Goal: Information Seeking & Learning: Check status

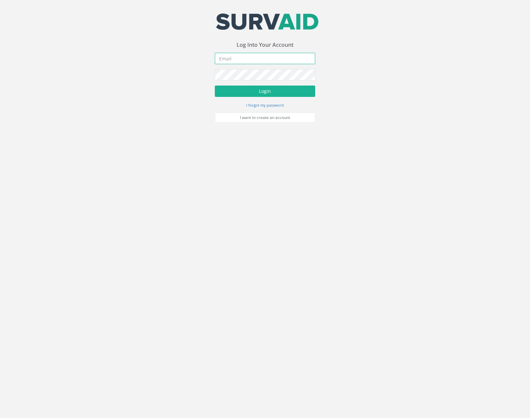
click at [251, 62] on input "email" at bounding box center [265, 58] width 100 height 11
type input "jimmy@pewtress.com"
click at [215, 86] on button "Login" at bounding box center [265, 91] width 100 height 11
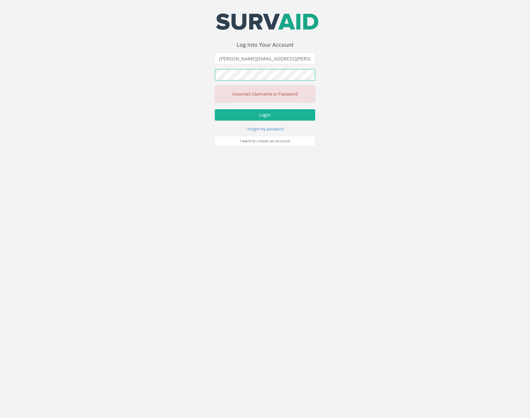
click at [215, 109] on button "Login" at bounding box center [265, 114] width 100 height 11
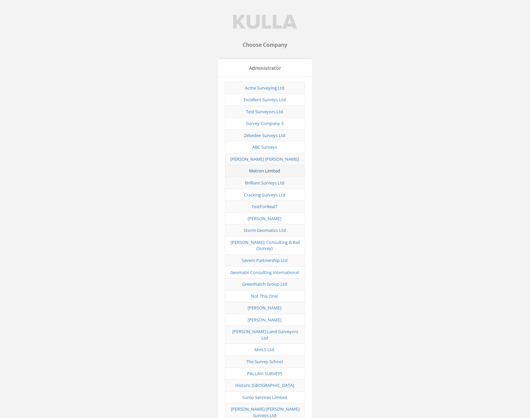
scroll to position [3308, 0]
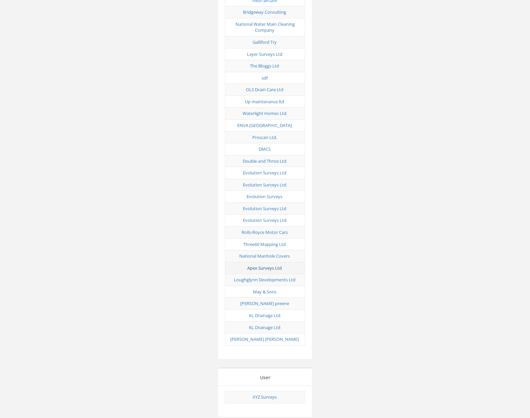
click at [270, 265] on link "Apex Surveys Ltd" at bounding box center [264, 268] width 34 height 6
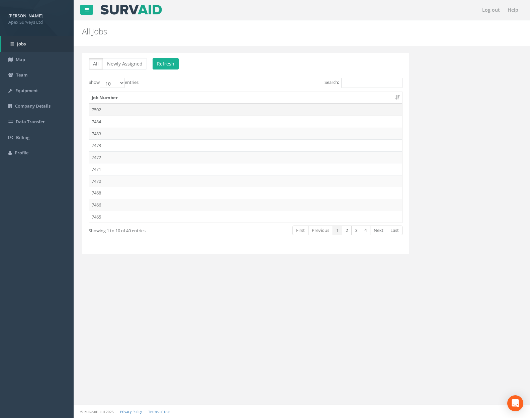
click at [146, 114] on td "7502" at bounding box center [245, 110] width 313 height 12
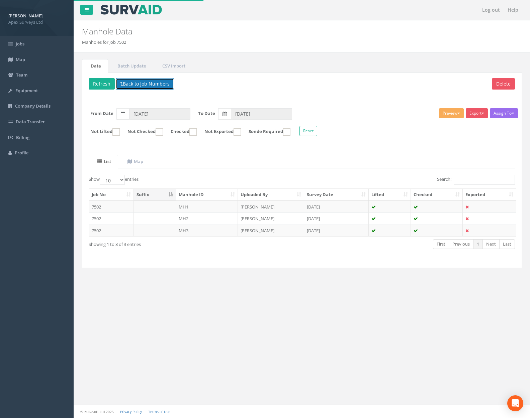
click at [163, 84] on button "Back to Job Numbers" at bounding box center [145, 83] width 58 height 11
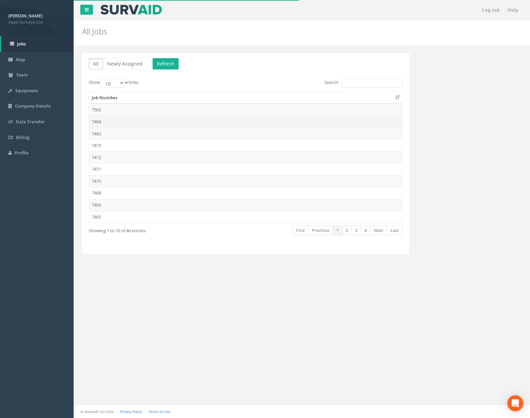
click at [156, 125] on td "7484" at bounding box center [245, 122] width 313 height 12
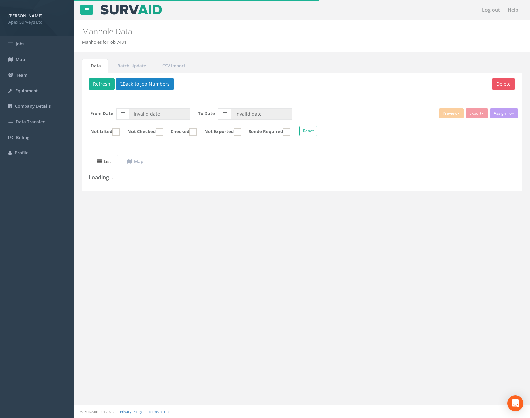
type input "[DATE]"
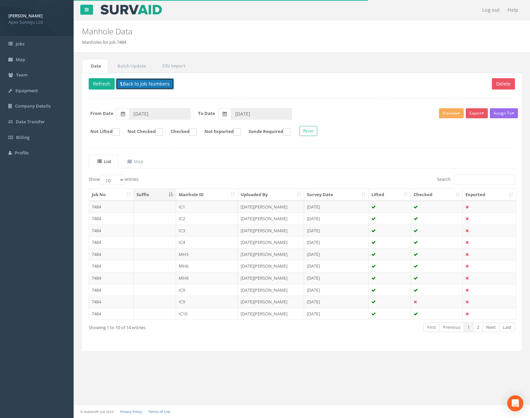
click at [153, 83] on button "Back to Job Numbers" at bounding box center [145, 83] width 58 height 11
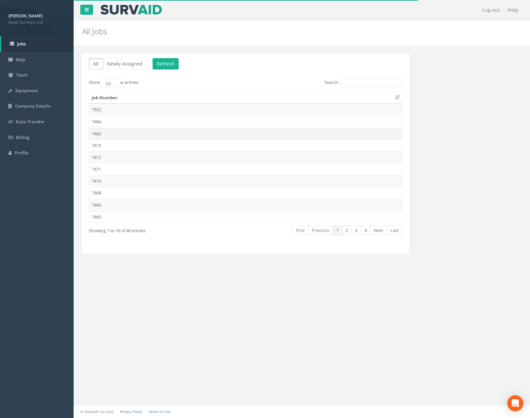
click at [146, 131] on td "7483" at bounding box center [245, 134] width 313 height 12
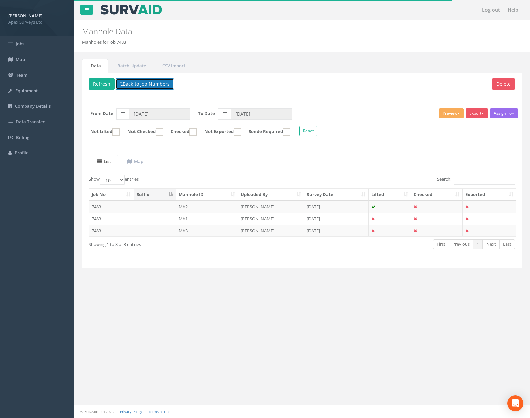
click at [161, 86] on button "Back to Job Numbers" at bounding box center [145, 83] width 58 height 11
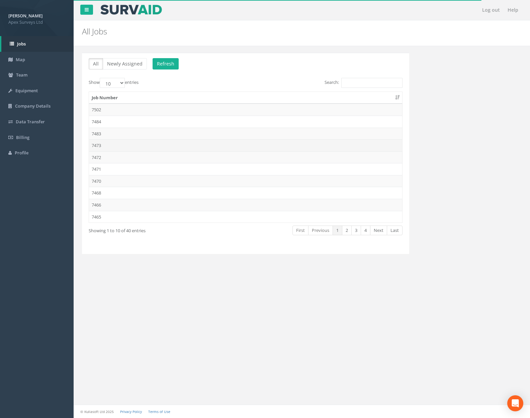
click at [130, 147] on td "7473" at bounding box center [245, 145] width 313 height 12
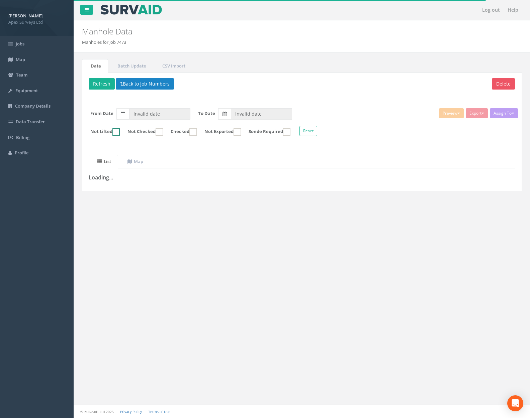
type input "[DATE]"
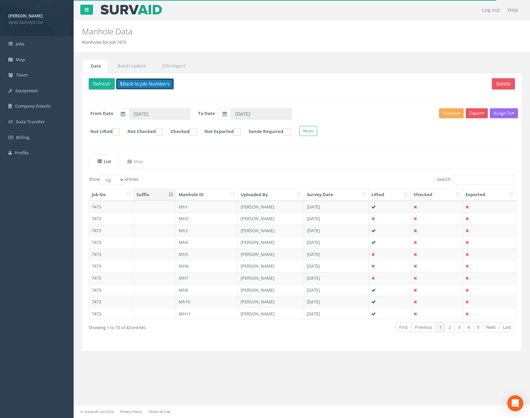
click at [150, 86] on button "Back to Job Numbers" at bounding box center [145, 83] width 58 height 11
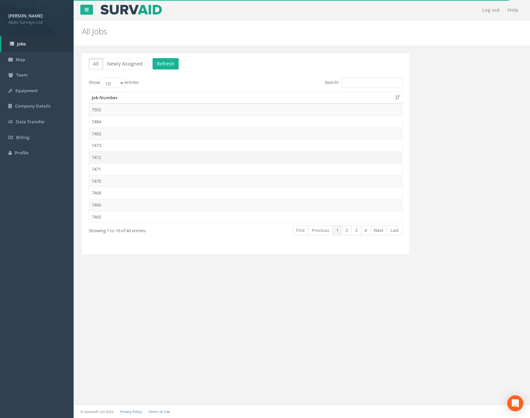
click at [136, 155] on td "7472" at bounding box center [245, 158] width 313 height 12
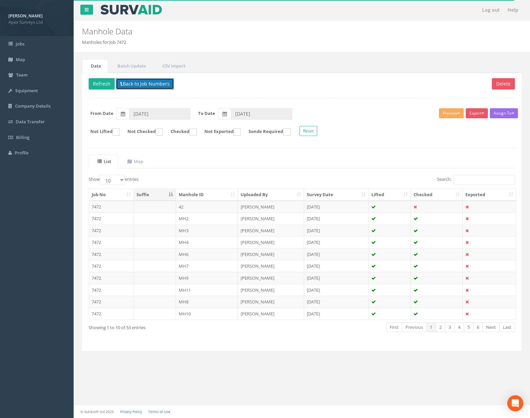
click at [157, 83] on button "Back to Job Numbers" at bounding box center [145, 83] width 58 height 11
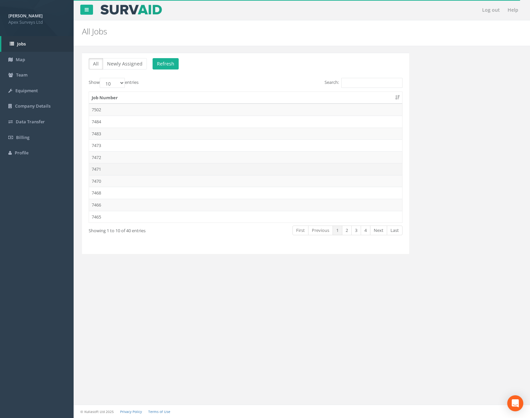
click at [146, 168] on td "7471" at bounding box center [245, 169] width 313 height 12
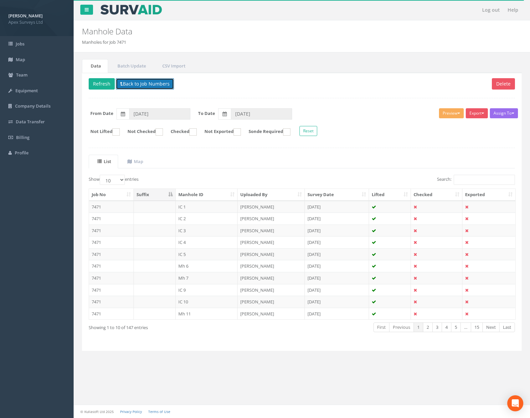
click at [148, 84] on button "Back to Job Numbers" at bounding box center [145, 83] width 58 height 11
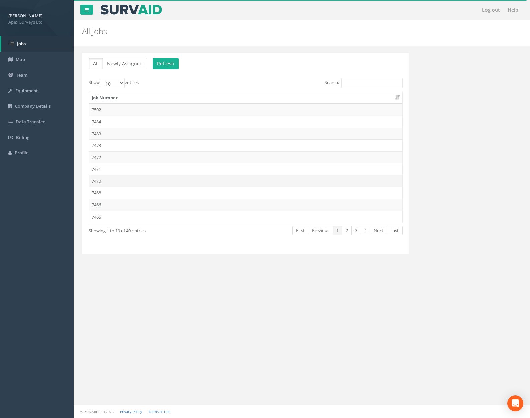
click at [137, 181] on td "7470" at bounding box center [245, 181] width 313 height 12
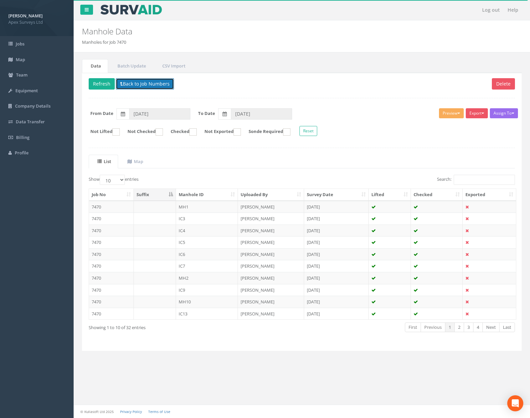
click at [147, 85] on button "Back to Job Numbers" at bounding box center [145, 83] width 58 height 11
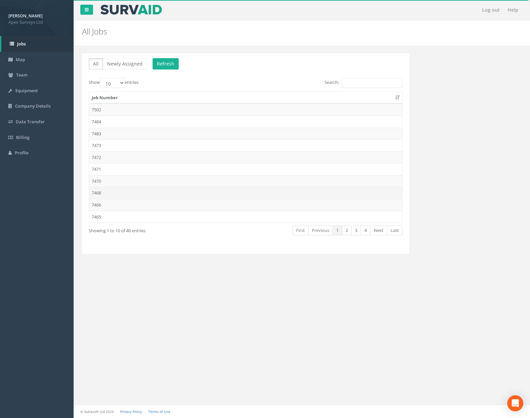
click at [138, 194] on td "7468" at bounding box center [245, 193] width 313 height 12
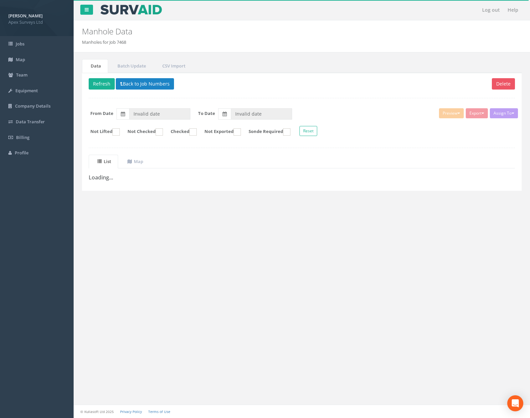
type input "29/09/2025"
type input "30/09/2025"
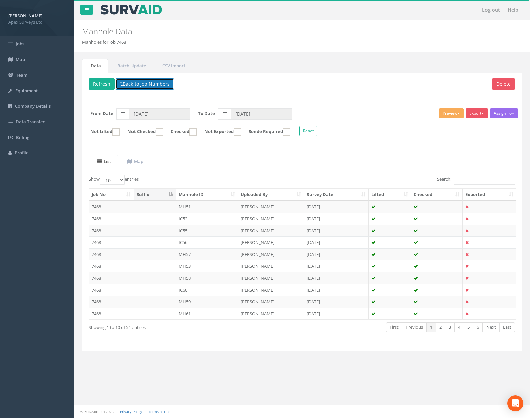
click at [147, 78] on button "Back to Job Numbers" at bounding box center [145, 83] width 58 height 11
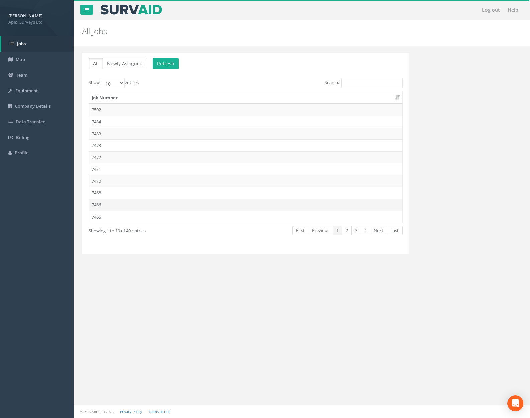
click at [121, 204] on td "7466" at bounding box center [245, 205] width 313 height 12
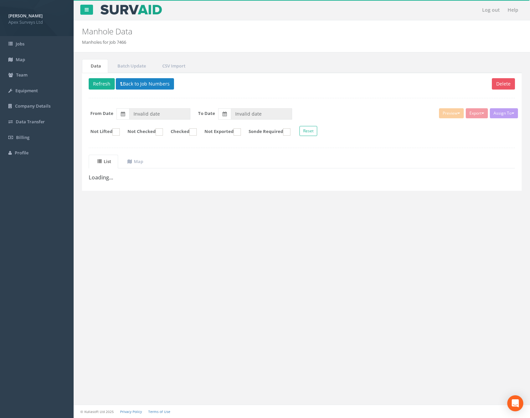
type input "12/09/2025"
type input "24/09/2025"
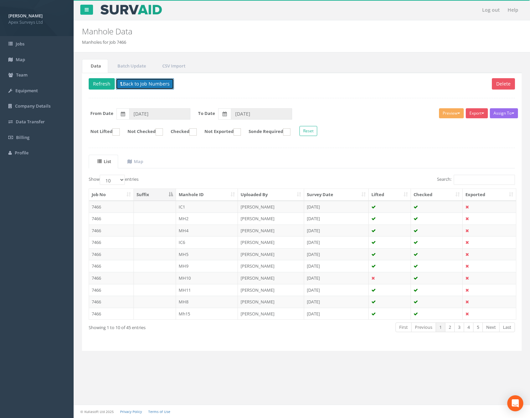
click at [137, 86] on button "Back to Job Numbers" at bounding box center [145, 83] width 58 height 11
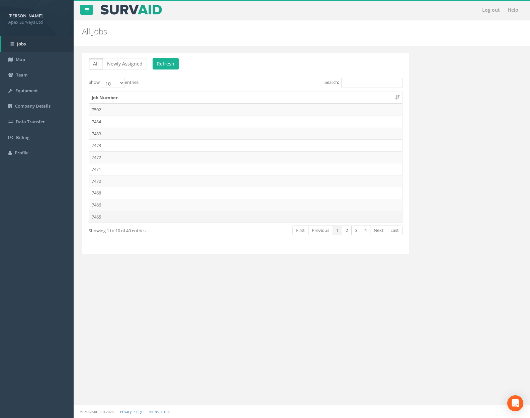
click at [133, 214] on td "7465" at bounding box center [245, 217] width 313 height 12
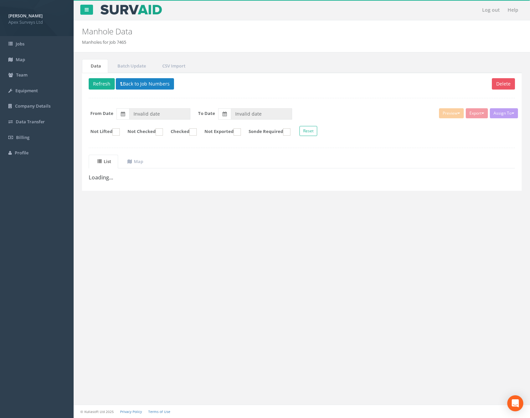
type input "[DATE]"
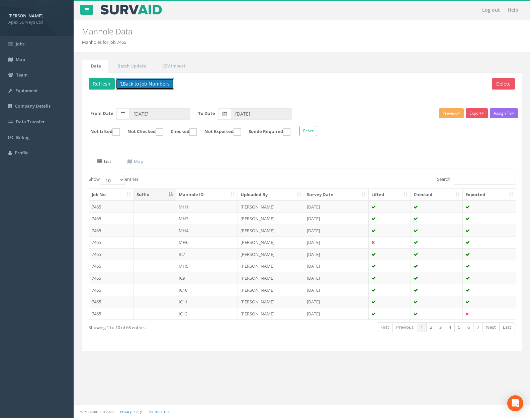
click at [145, 87] on button "Back to Job Numbers" at bounding box center [145, 83] width 58 height 11
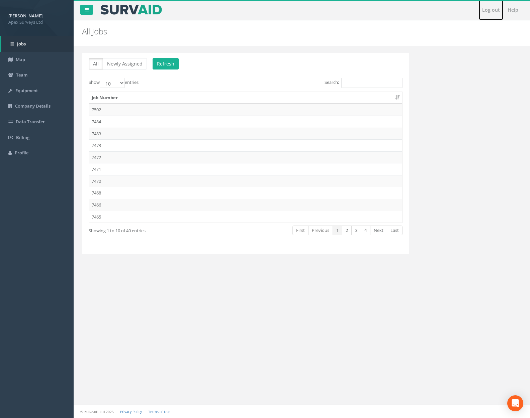
click at [488, 12] on link "Log out" at bounding box center [491, 10] width 24 height 20
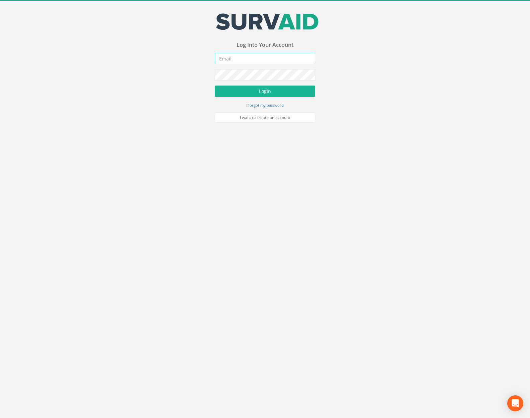
click at [294, 61] on input "email" at bounding box center [265, 58] width 100 height 11
type input "[PERSON_NAME][EMAIL_ADDRESS][PERSON_NAME][DOMAIN_NAME]"
click at [215, 86] on button "Login" at bounding box center [265, 91] width 100 height 11
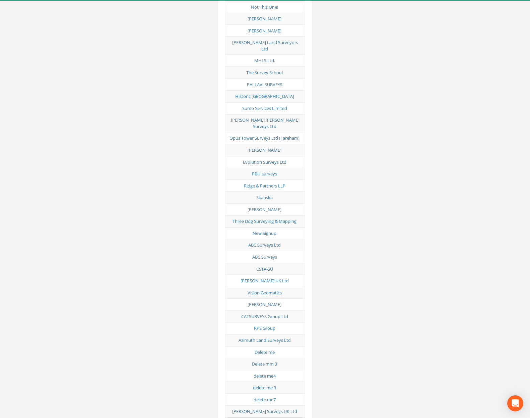
scroll to position [3308, 0]
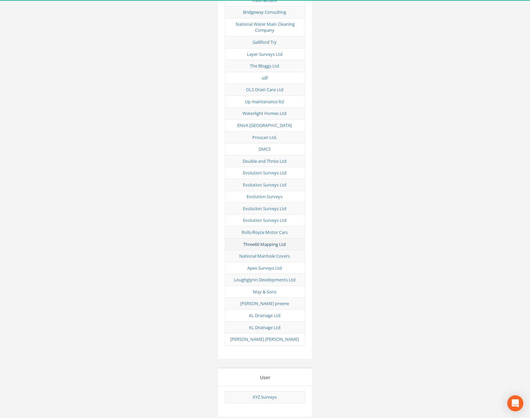
click at [273, 242] on link "Three60 Mapping Ltd" at bounding box center [264, 245] width 42 height 6
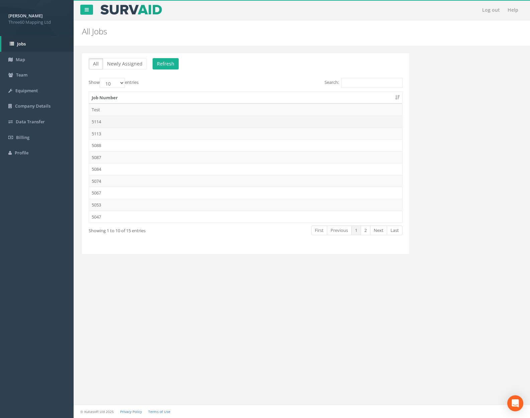
click at [166, 123] on td "5114" at bounding box center [245, 122] width 313 height 12
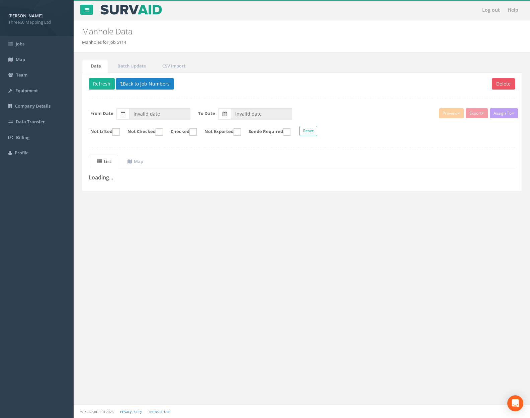
type input "[DATE]"
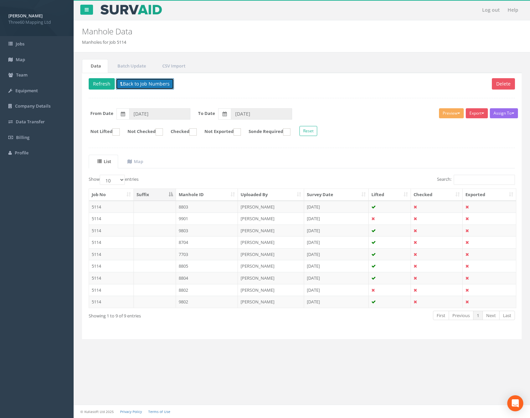
click at [165, 87] on button "Back to Job Numbers" at bounding box center [145, 83] width 58 height 11
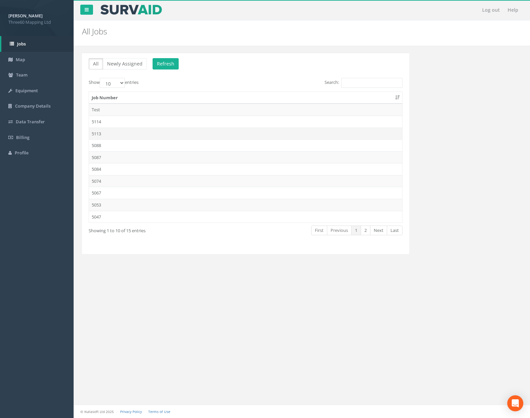
click at [159, 131] on td "5113" at bounding box center [245, 134] width 313 height 12
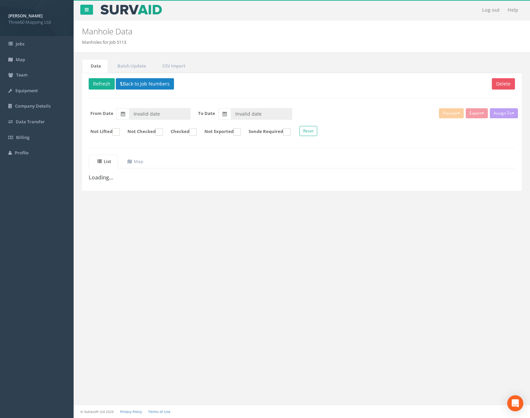
type input "[DATE]"
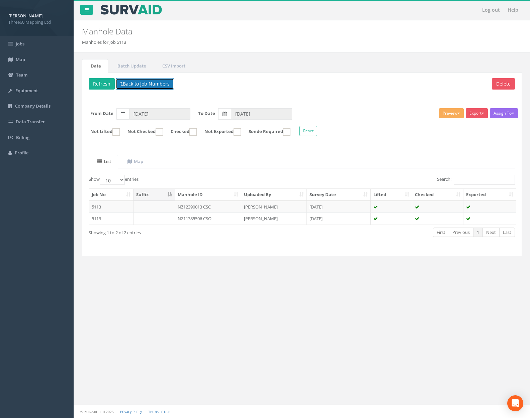
click at [158, 86] on button "Back to Job Numbers" at bounding box center [145, 83] width 58 height 11
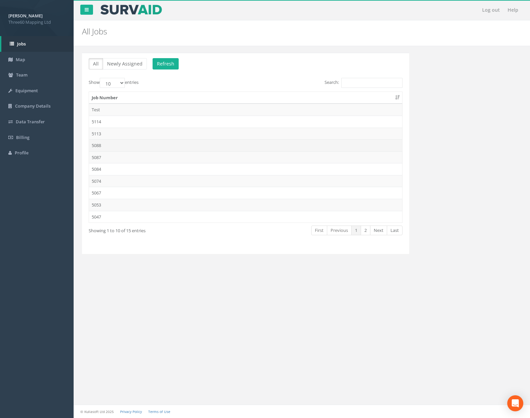
click at [151, 147] on td "5088" at bounding box center [245, 145] width 313 height 12
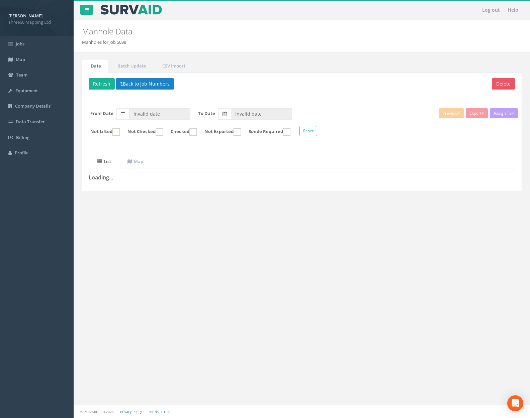
type input "[DATE]"
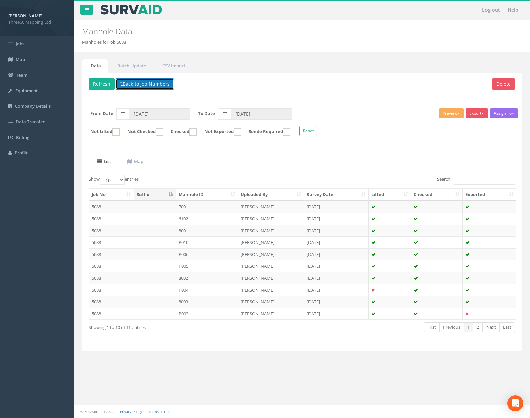
click at [153, 81] on button "Back to Job Numbers" at bounding box center [145, 83] width 58 height 11
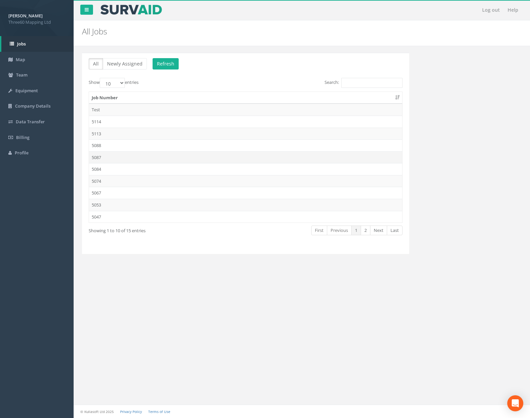
click at [154, 153] on td "5087" at bounding box center [245, 158] width 313 height 12
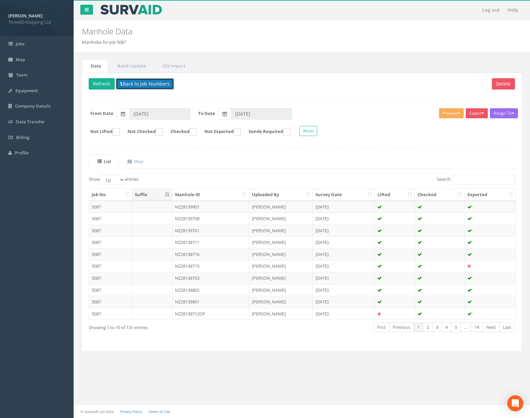
click at [156, 87] on button "Back to Job Numbers" at bounding box center [145, 83] width 58 height 11
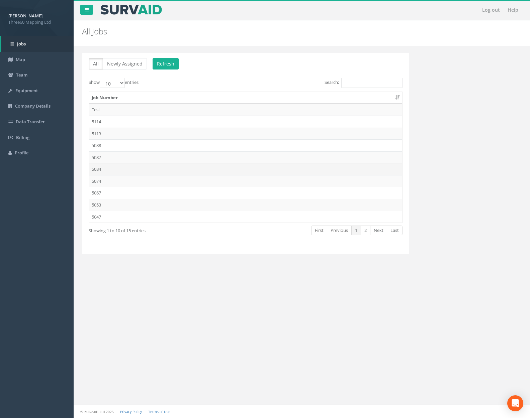
click at [142, 168] on td "5084" at bounding box center [245, 169] width 313 height 12
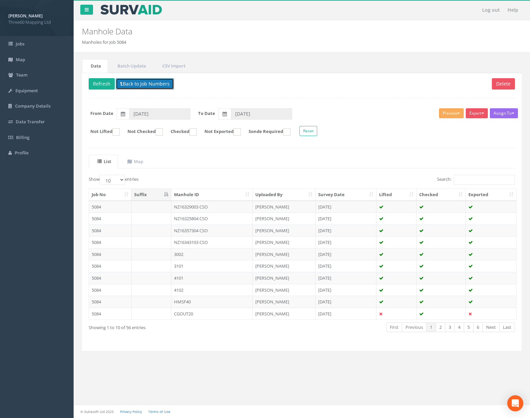
click at [150, 82] on button "Back to Job Numbers" at bounding box center [145, 83] width 58 height 11
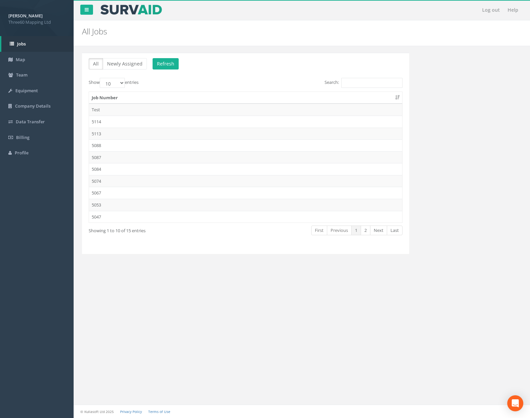
click at [134, 183] on td "5074" at bounding box center [245, 181] width 313 height 12
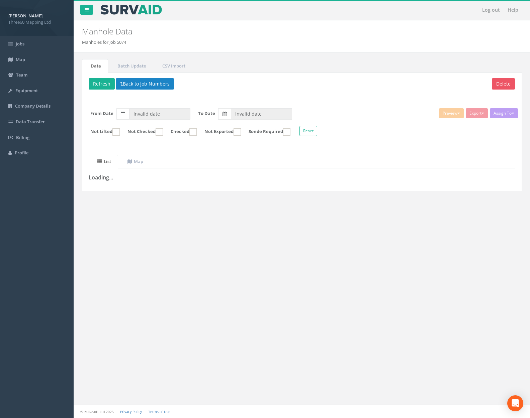
type input "[DATE]"
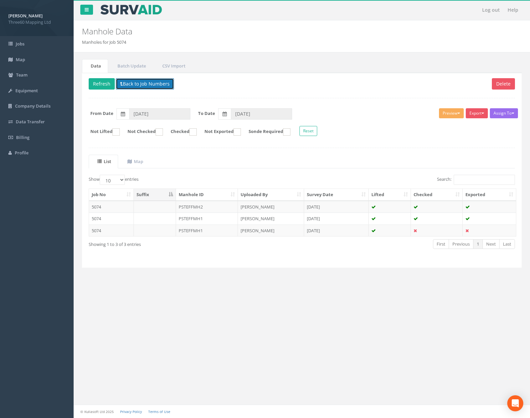
click at [144, 83] on button "Back to Job Numbers" at bounding box center [145, 83] width 58 height 11
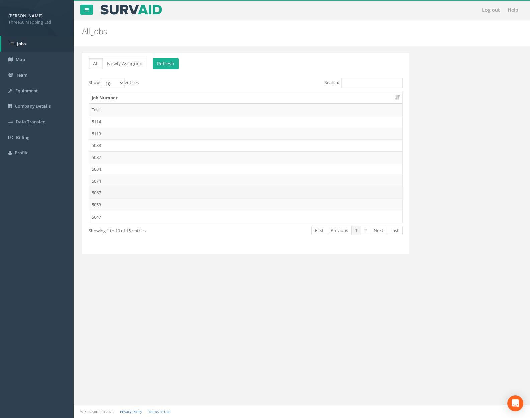
click at [137, 191] on td "5067" at bounding box center [245, 193] width 313 height 12
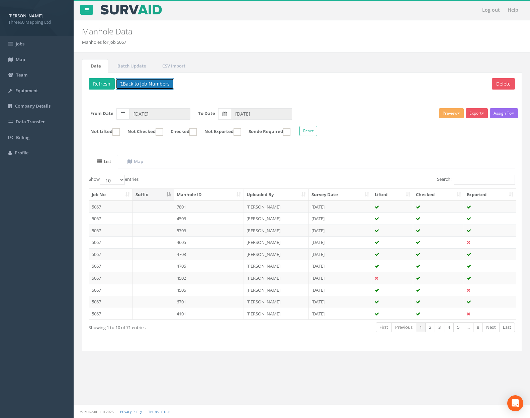
click at [145, 82] on button "Back to Job Numbers" at bounding box center [145, 83] width 58 height 11
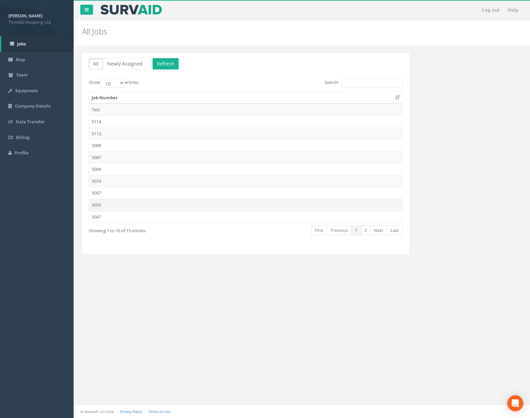
click at [132, 202] on td "5053" at bounding box center [245, 205] width 313 height 12
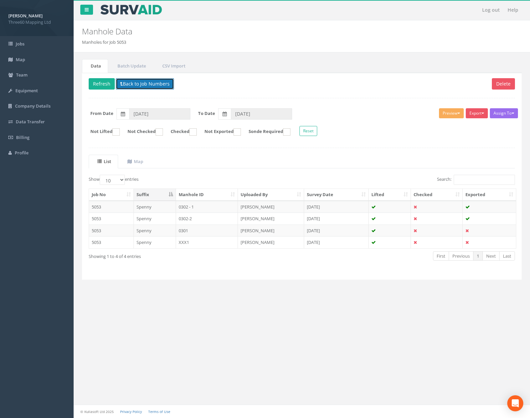
click at [142, 84] on button "Back to Job Numbers" at bounding box center [145, 83] width 58 height 11
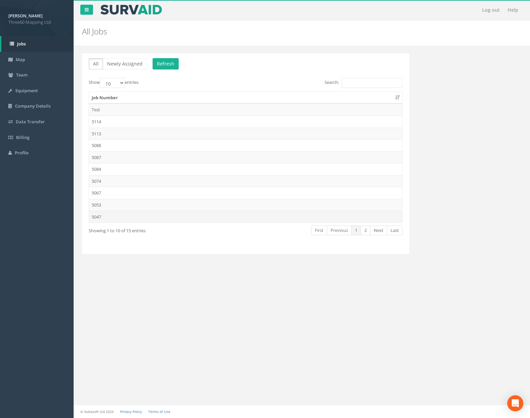
click at [137, 212] on td "5047" at bounding box center [245, 217] width 313 height 12
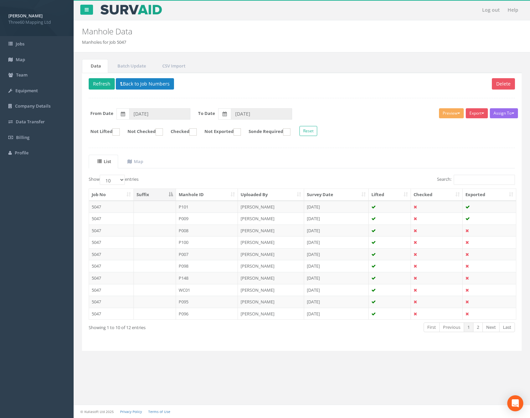
click at [147, 75] on div "Delete Refresh Back to Job Numbers Assign To No Companies Added Export 360 Manh…" at bounding box center [302, 212] width 440 height 279
click at [143, 82] on button "Back to Job Numbers" at bounding box center [145, 83] width 58 height 11
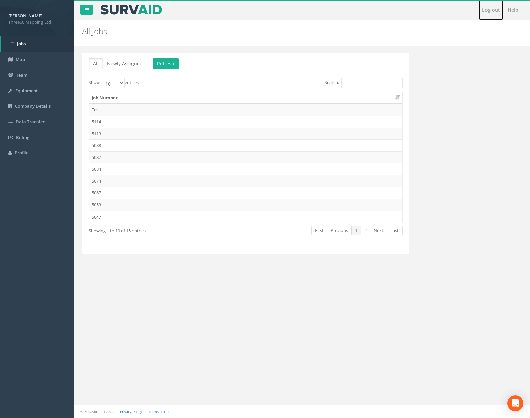
click at [489, 13] on link "Log out" at bounding box center [491, 10] width 24 height 20
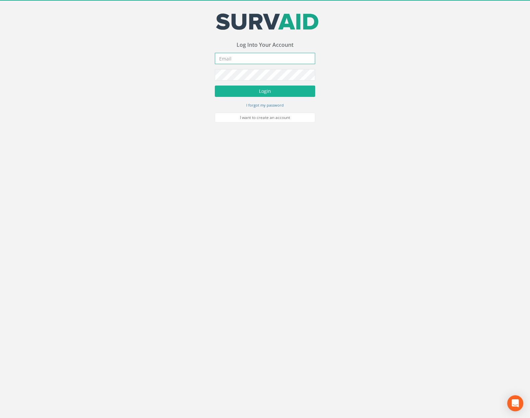
click at [230, 58] on input "email" at bounding box center [265, 58] width 100 height 11
type input "[PERSON_NAME][EMAIL_ADDRESS][PERSON_NAME][DOMAIN_NAME]"
click at [215, 86] on button "Login" at bounding box center [265, 91] width 100 height 11
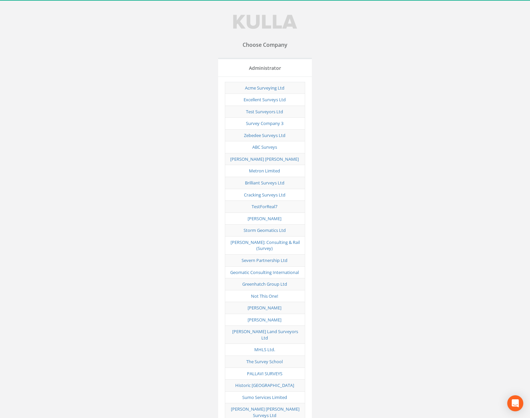
scroll to position [2093, 0]
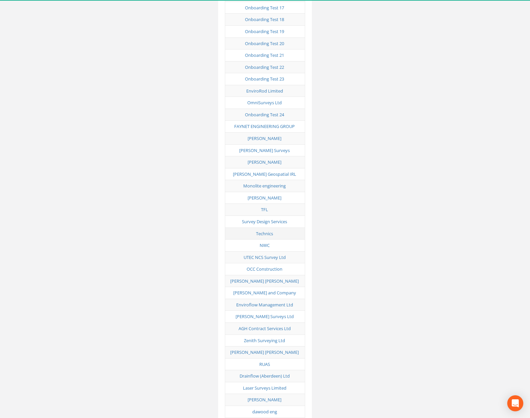
drag, startPoint x: 268, startPoint y: 207, endPoint x: 274, endPoint y: 206, distance: 5.8
click at [269, 231] on link "Technics" at bounding box center [264, 234] width 17 height 6
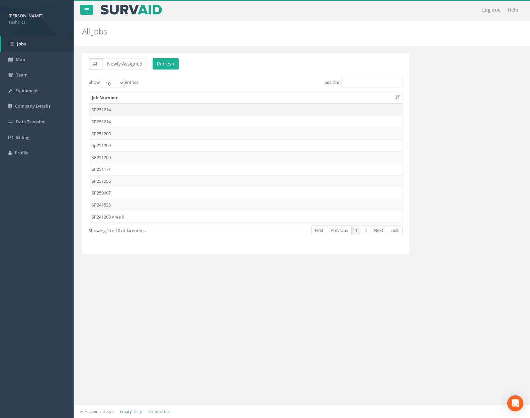
click at [129, 107] on td "SP251214" at bounding box center [245, 110] width 313 height 12
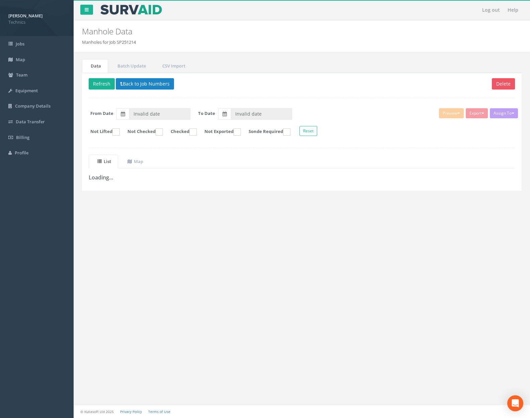
type input "[DATE]"
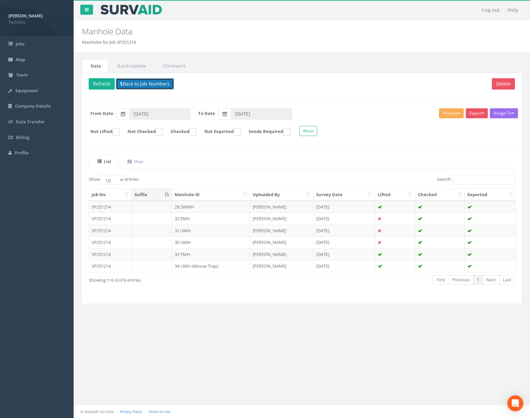
click at [150, 88] on button "Back to Job Numbers" at bounding box center [145, 83] width 58 height 11
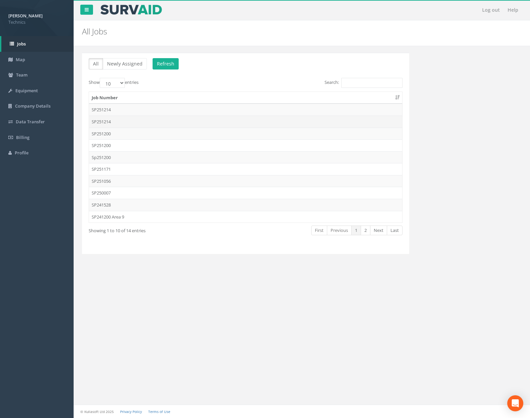
click at [141, 118] on td "SP251214" at bounding box center [245, 122] width 313 height 12
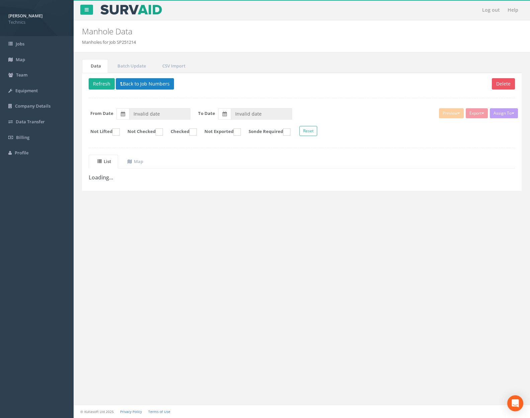
type input "[DATE]"
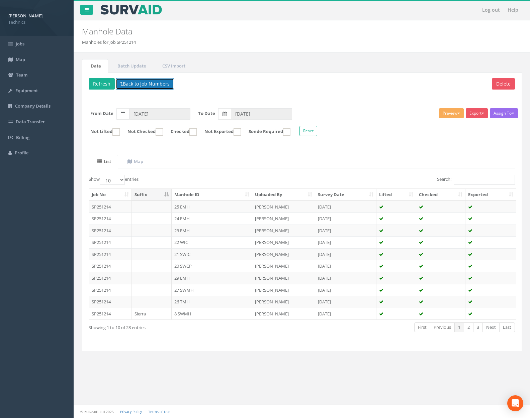
click at [154, 85] on button "Back to Job Numbers" at bounding box center [145, 83] width 58 height 11
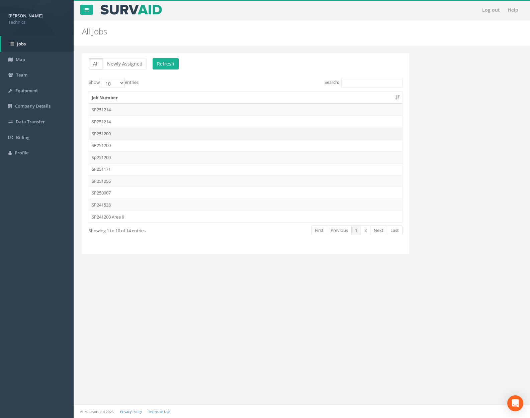
click at [145, 138] on td "SP251200" at bounding box center [245, 134] width 313 height 12
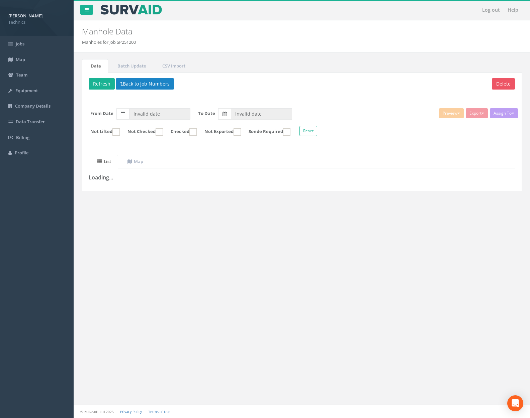
type input "[DATE]"
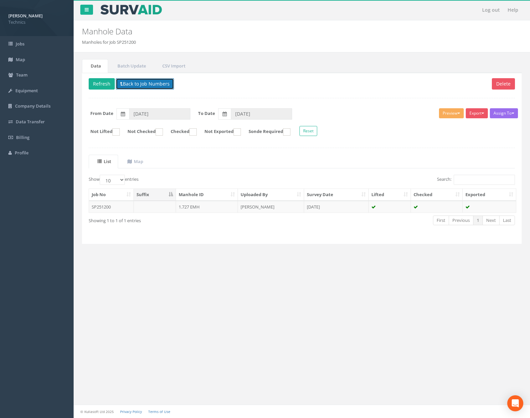
click at [142, 88] on button "Back to Job Numbers" at bounding box center [145, 83] width 58 height 11
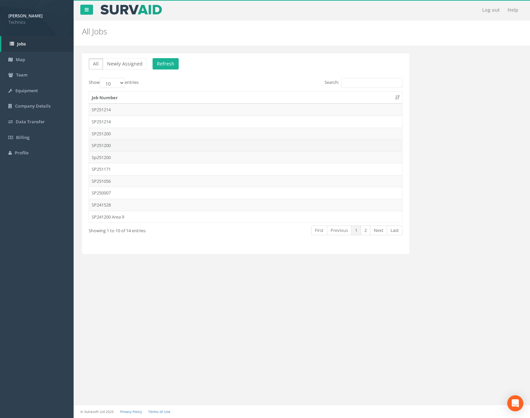
click at [135, 143] on td "SP251200" at bounding box center [245, 145] width 313 height 12
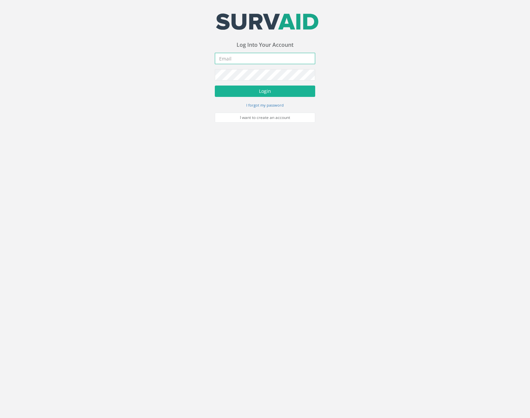
click at [277, 62] on input "email" at bounding box center [265, 58] width 100 height 11
type input "[PERSON_NAME][EMAIL_ADDRESS][PERSON_NAME][DOMAIN_NAME]"
click at [215, 86] on button "Login" at bounding box center [265, 91] width 100 height 11
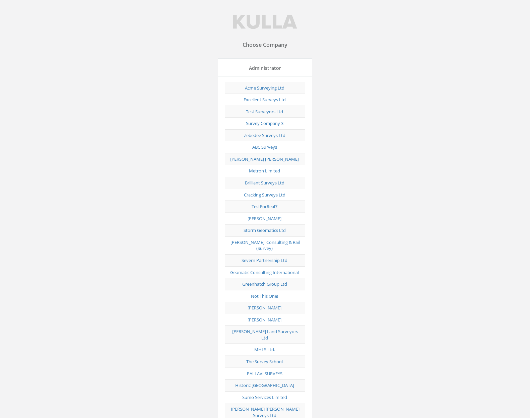
scroll to position [3308, 0]
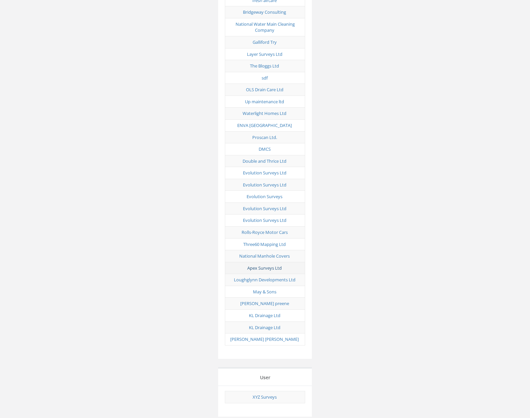
click at [274, 265] on link "Apex Surveys Ltd" at bounding box center [264, 268] width 34 height 6
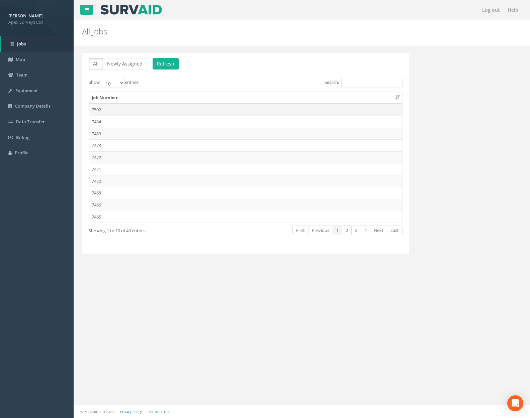
click at [120, 113] on td "7502" at bounding box center [245, 110] width 313 height 12
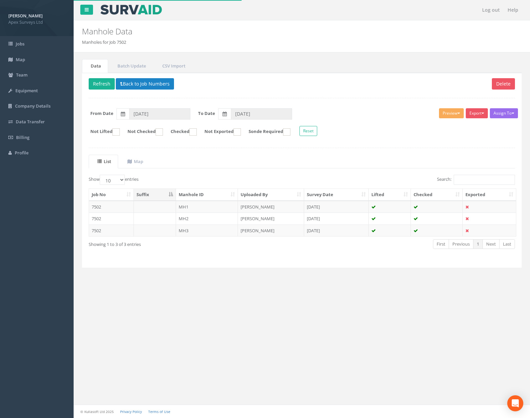
click at [144, 90] on p "Delete Refresh Back to Job Numbers" at bounding box center [302, 84] width 426 height 13
click at [144, 86] on button "Back to Job Numbers" at bounding box center [145, 83] width 58 height 11
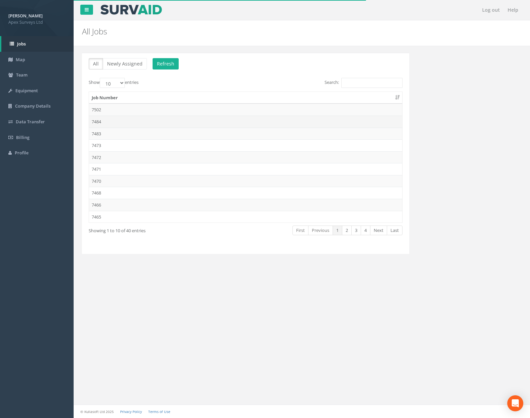
click at [137, 118] on td "7484" at bounding box center [245, 122] width 313 height 12
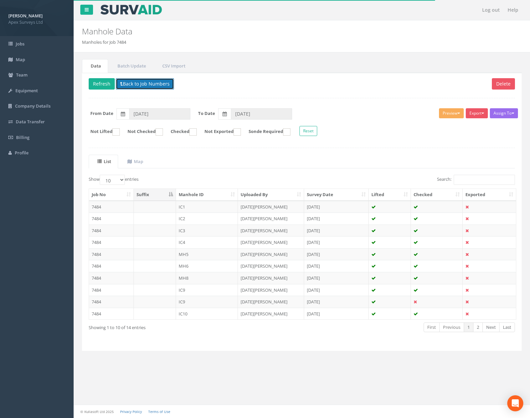
click at [141, 85] on button "Back to Job Numbers" at bounding box center [145, 83] width 58 height 11
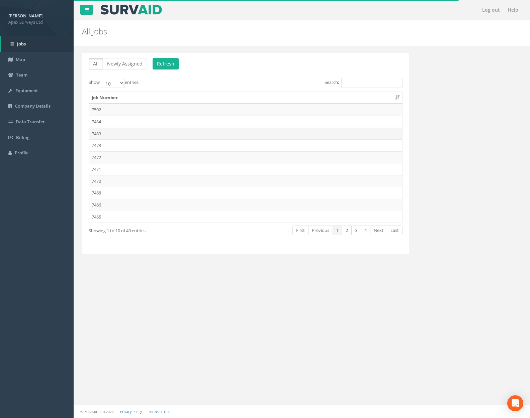
click at [132, 137] on td "7483" at bounding box center [245, 134] width 313 height 12
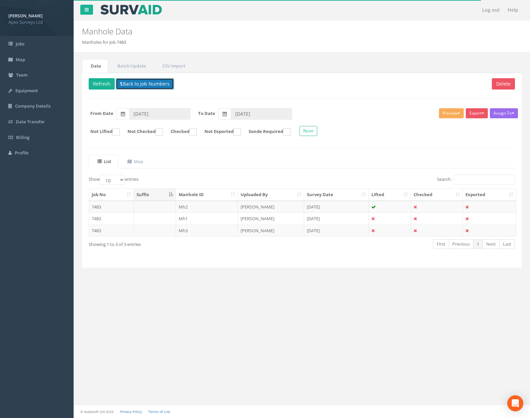
click at [134, 88] on button "Back to Job Numbers" at bounding box center [145, 83] width 58 height 11
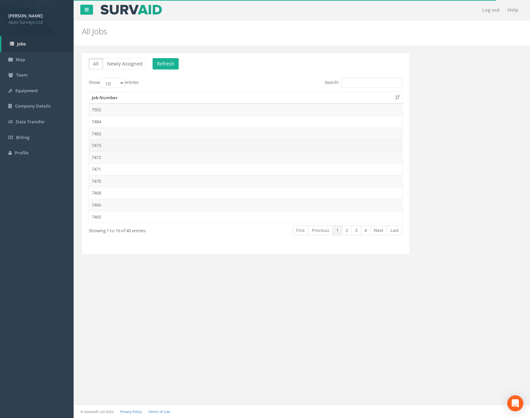
click at [130, 145] on td "7473" at bounding box center [245, 145] width 313 height 12
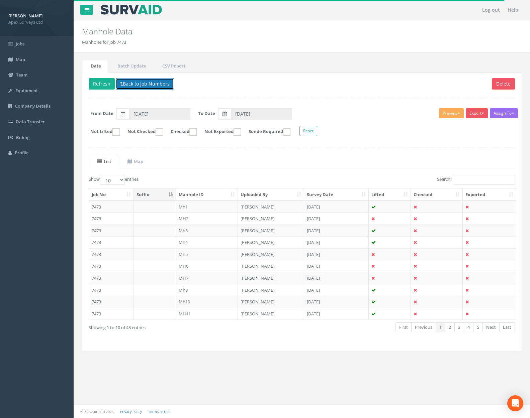
click at [142, 87] on button "Back to Job Numbers" at bounding box center [145, 83] width 58 height 11
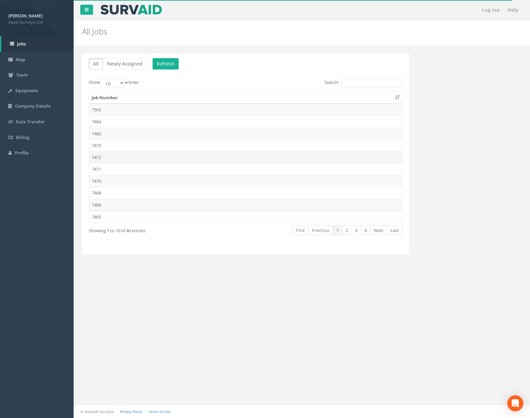
click at [135, 161] on td "7472" at bounding box center [245, 158] width 313 height 12
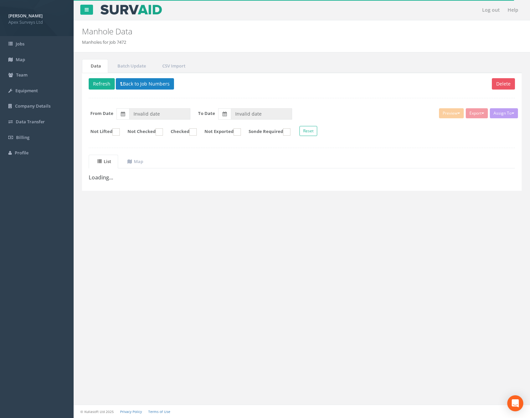
type input "[DATE]"
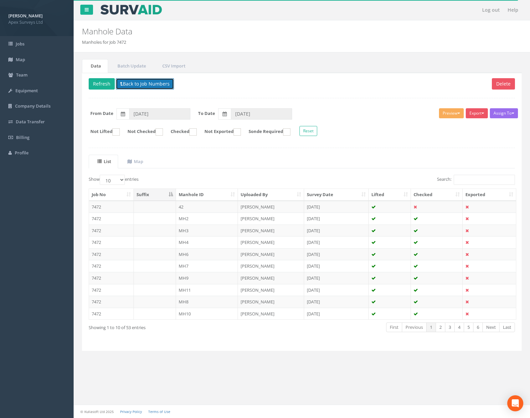
click at [144, 81] on button "Back to Job Numbers" at bounding box center [145, 83] width 58 height 11
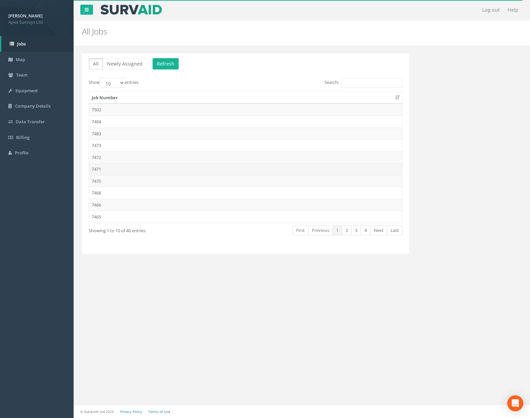
click at [133, 167] on td "7471" at bounding box center [245, 169] width 313 height 12
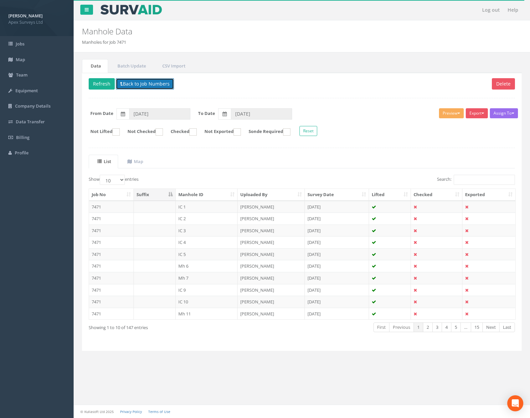
click at [146, 80] on button "Back to Job Numbers" at bounding box center [145, 83] width 58 height 11
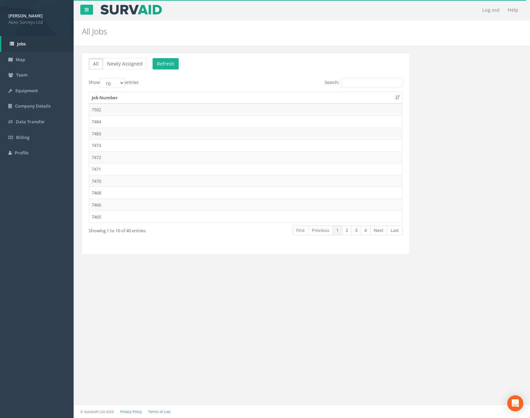
click at [134, 179] on td "7470" at bounding box center [245, 181] width 313 height 12
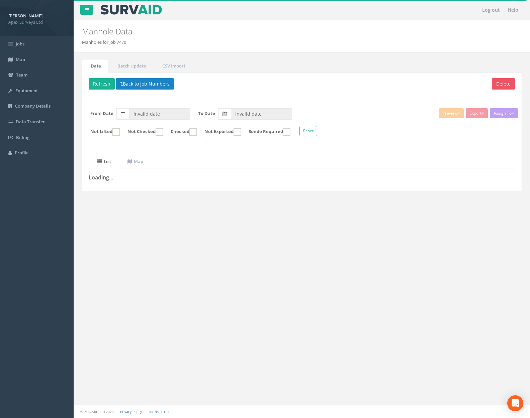
type input "[DATE]"
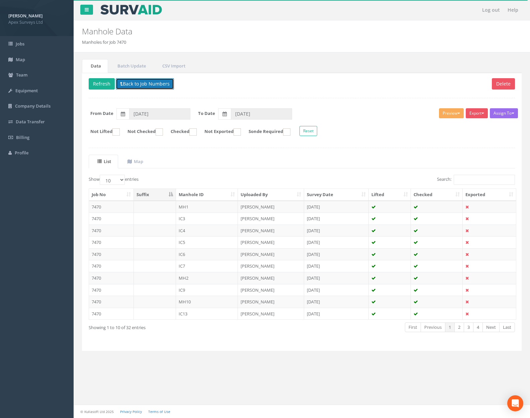
click at [149, 79] on button "Back to Job Numbers" at bounding box center [145, 83] width 58 height 11
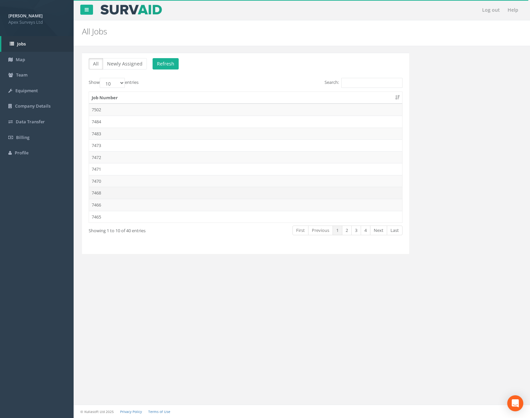
click at [156, 193] on td "7468" at bounding box center [245, 193] width 313 height 12
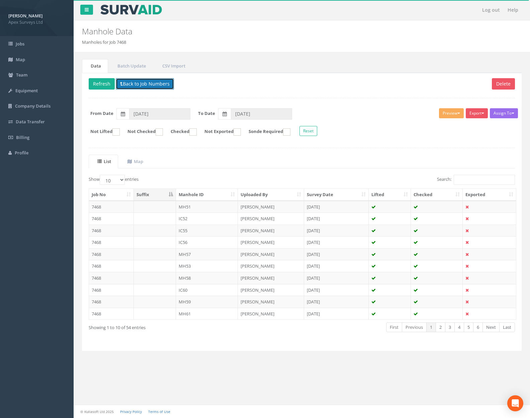
click at [153, 85] on button "Back to Job Numbers" at bounding box center [145, 83] width 58 height 11
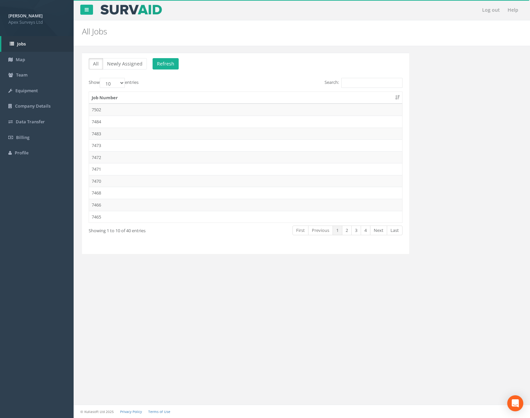
click at [138, 204] on td "7466" at bounding box center [245, 205] width 313 height 12
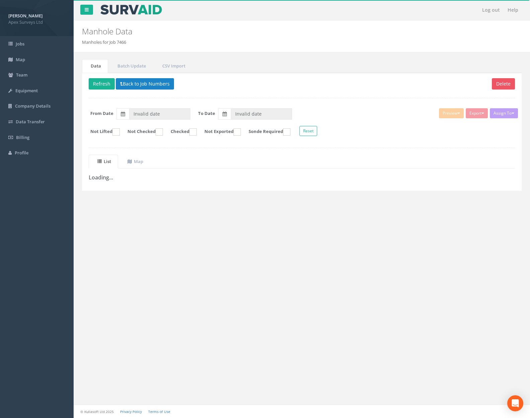
type input "[DATE]"
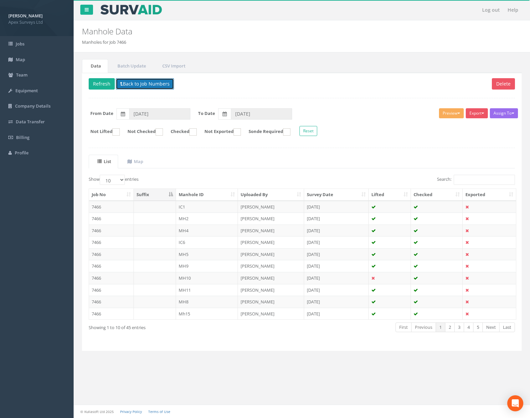
click at [151, 84] on button "Back to Job Numbers" at bounding box center [145, 83] width 58 height 11
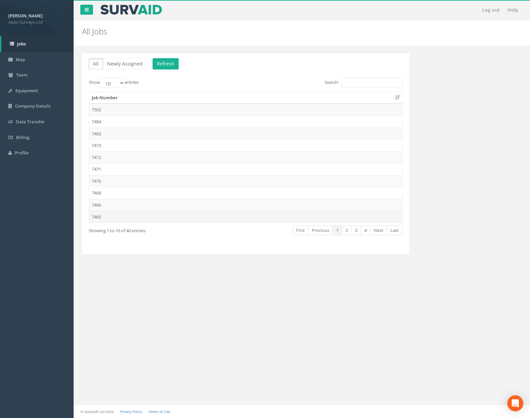
click at [171, 218] on td "7465" at bounding box center [245, 217] width 313 height 12
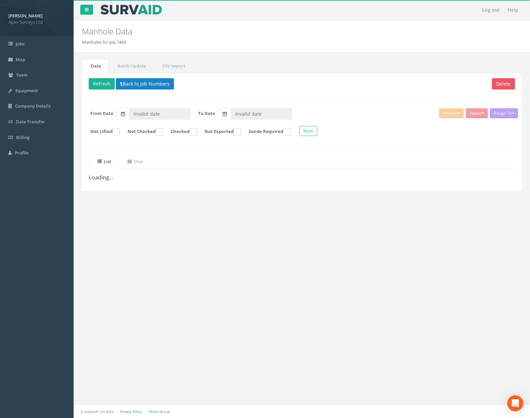
type input "[DATE]"
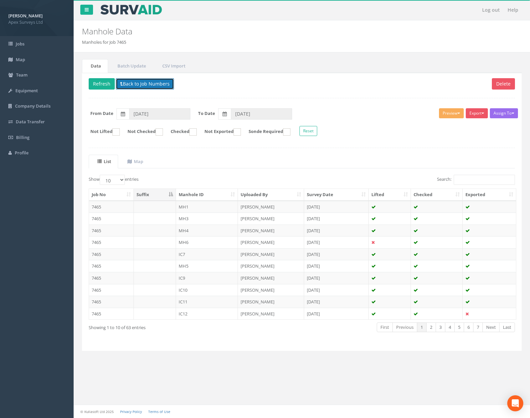
click at [156, 82] on button "Back to Job Numbers" at bounding box center [145, 83] width 58 height 11
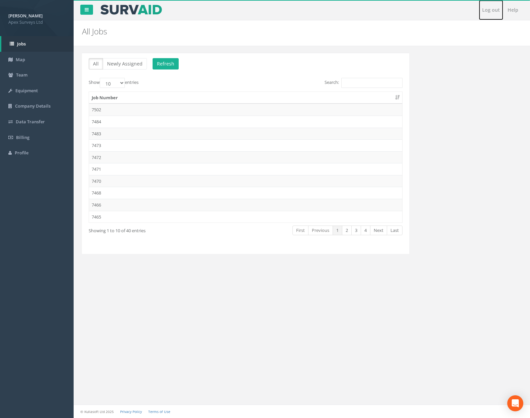
click at [495, 7] on link "Log out" at bounding box center [491, 10] width 24 height 20
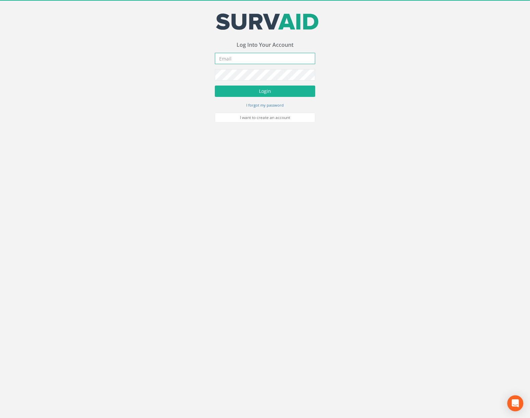
click at [293, 59] on input "email" at bounding box center [265, 58] width 100 height 11
type input "[PERSON_NAME][EMAIL_ADDRESS][PERSON_NAME][DOMAIN_NAME]"
click at [215, 86] on button "Login" at bounding box center [265, 91] width 100 height 11
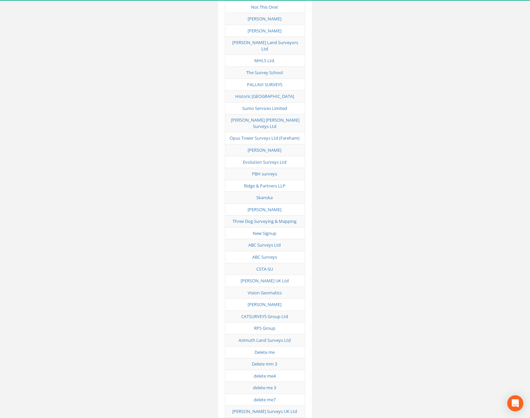
scroll to position [3308, 0]
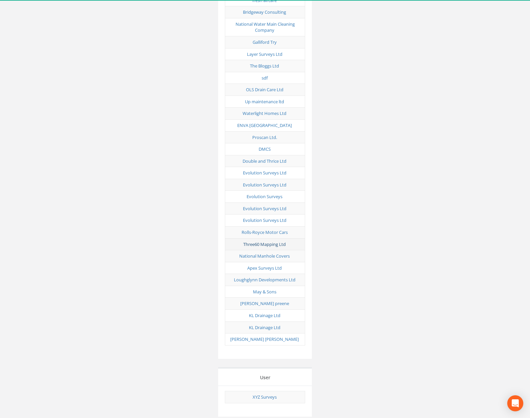
click at [273, 242] on link "Three60 Mapping Ltd" at bounding box center [264, 245] width 42 height 6
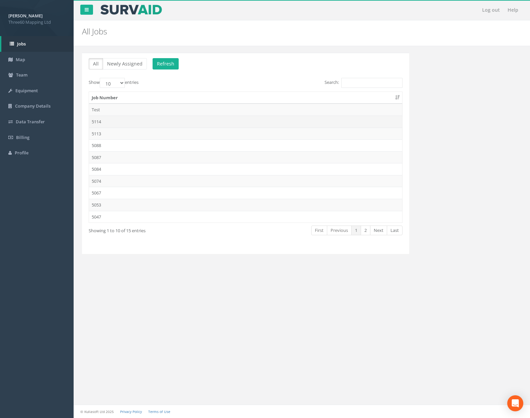
click at [130, 124] on td "5114" at bounding box center [245, 122] width 313 height 12
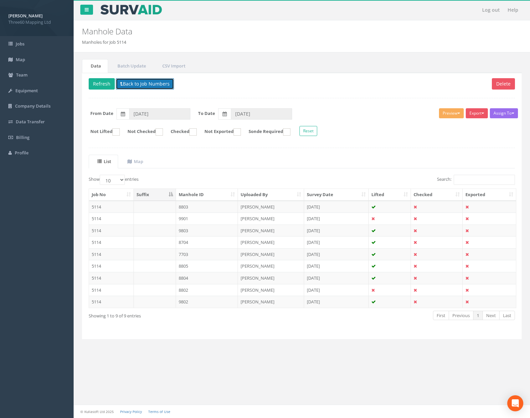
click at [146, 88] on button "Back to Job Numbers" at bounding box center [145, 83] width 58 height 11
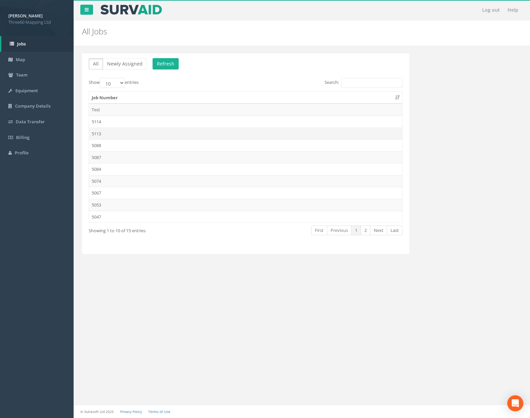
click at [126, 131] on td "5113" at bounding box center [245, 134] width 313 height 12
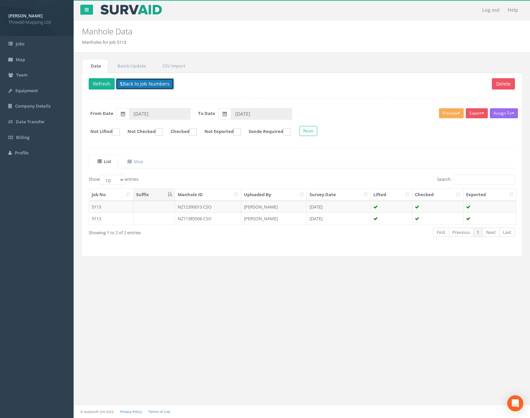
click at [149, 86] on button "Back to Job Numbers" at bounding box center [145, 83] width 58 height 11
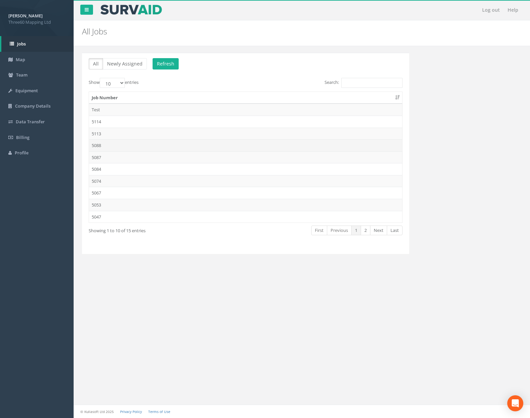
click at [136, 140] on td "5088" at bounding box center [245, 145] width 313 height 12
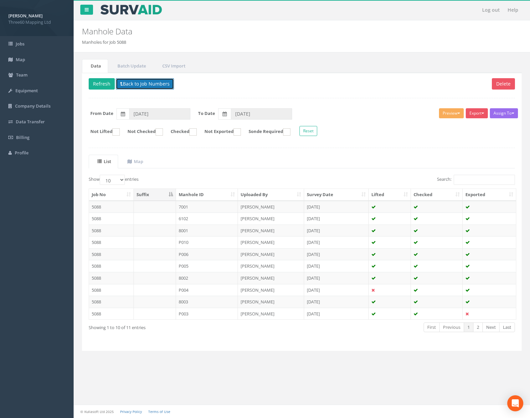
click at [150, 84] on button "Back to Job Numbers" at bounding box center [145, 83] width 58 height 11
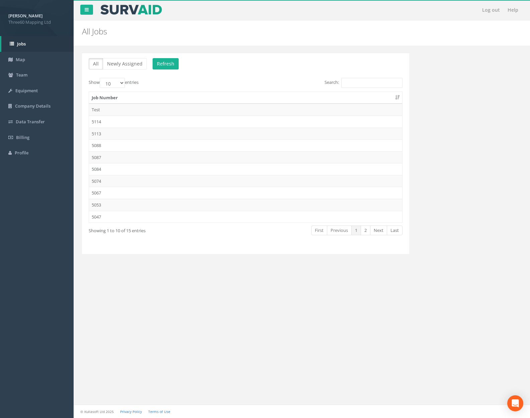
click at [138, 159] on td "5087" at bounding box center [245, 158] width 313 height 12
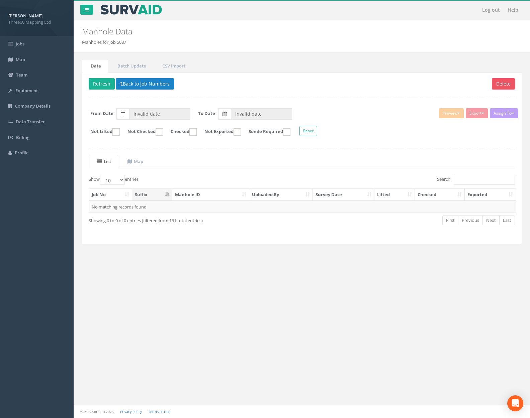
type input "[DATE]"
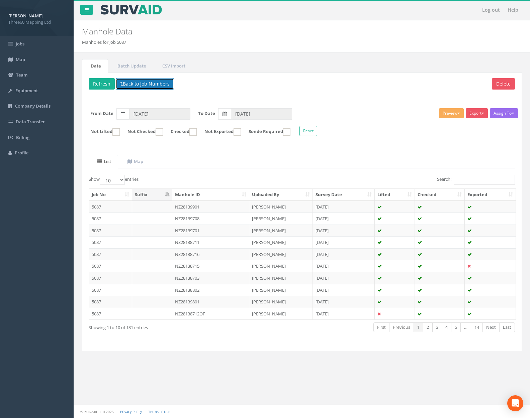
click at [159, 87] on button "Back to Job Numbers" at bounding box center [145, 83] width 58 height 11
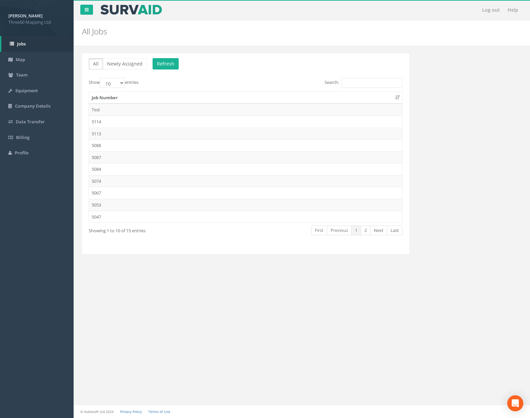
click at [144, 170] on td "5084" at bounding box center [245, 169] width 313 height 12
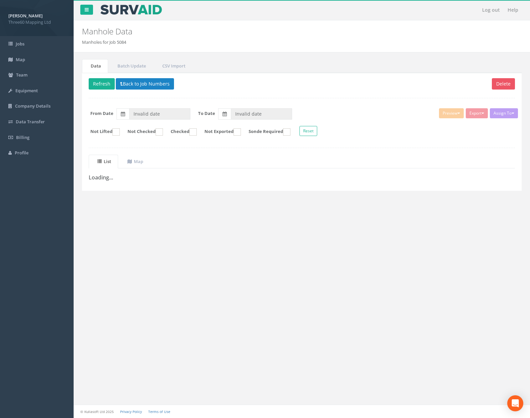
type input "[DATE]"
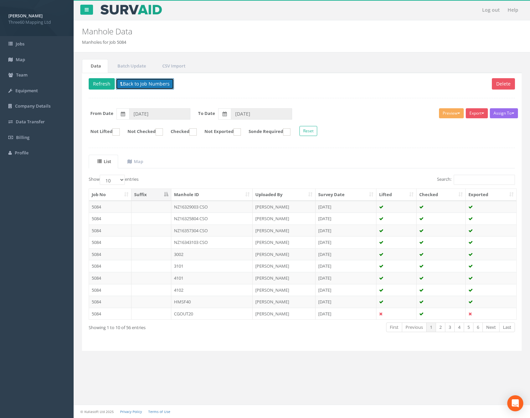
click at [155, 88] on button "Back to Job Numbers" at bounding box center [145, 83] width 58 height 11
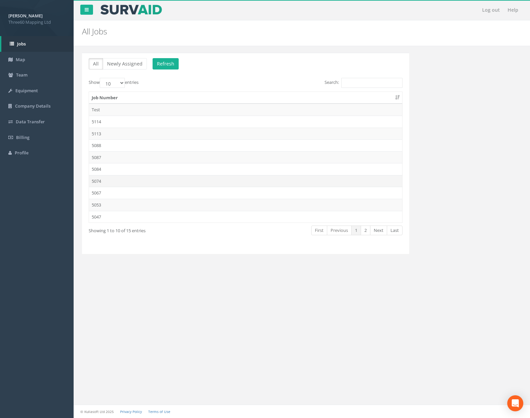
click at [143, 184] on td "5074" at bounding box center [245, 181] width 313 height 12
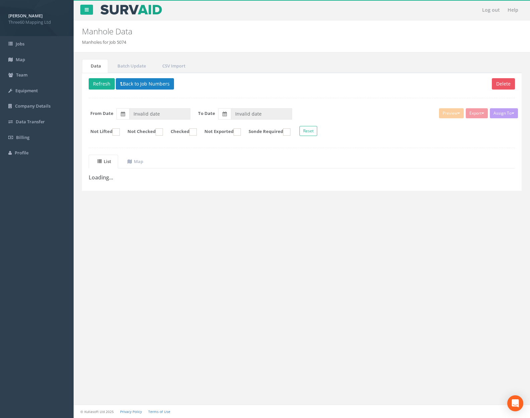
type input "[DATE]"
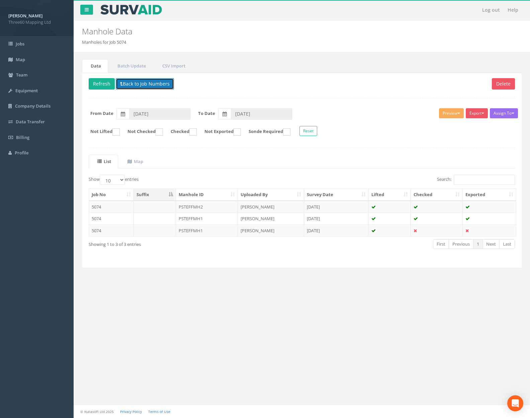
click at [143, 85] on button "Back to Job Numbers" at bounding box center [145, 83] width 58 height 11
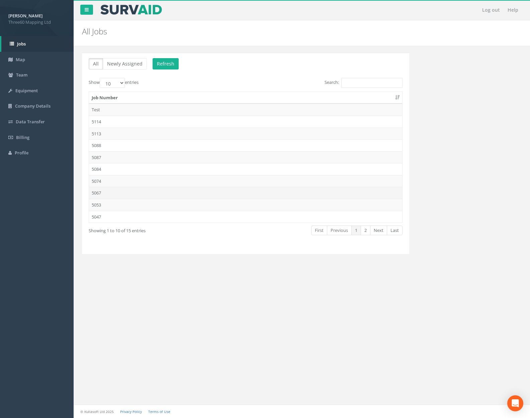
click at [139, 189] on td "5067" at bounding box center [245, 193] width 313 height 12
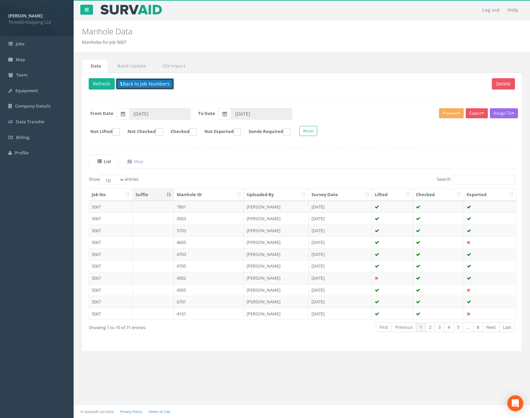
click at [151, 85] on button "Back to Job Numbers" at bounding box center [145, 83] width 58 height 11
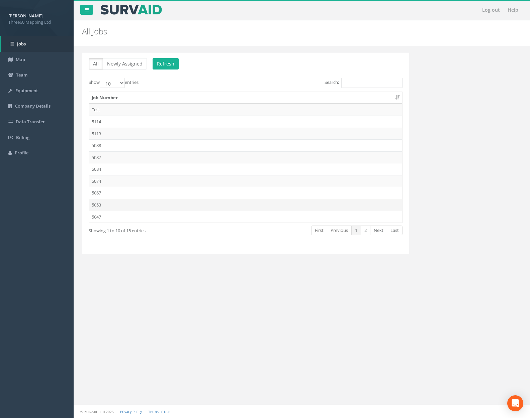
click at [149, 205] on td "5053" at bounding box center [245, 205] width 313 height 12
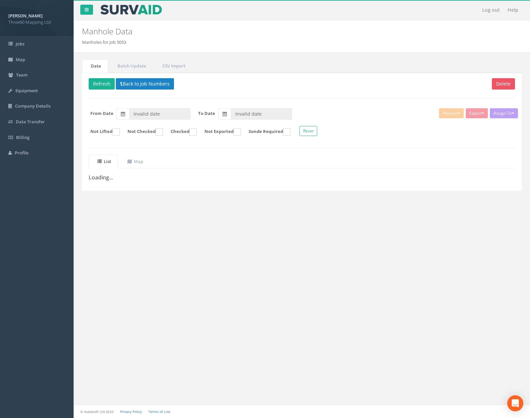
type input "[DATE]"
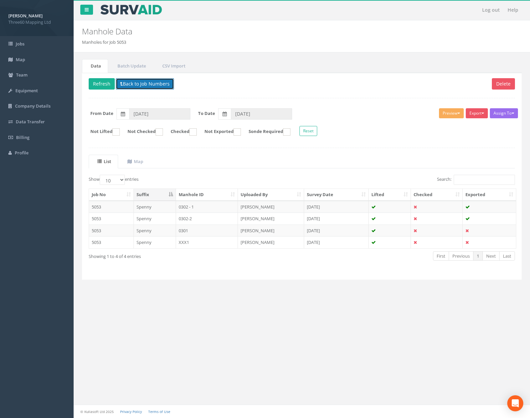
click at [154, 87] on button "Back to Job Numbers" at bounding box center [145, 83] width 58 height 11
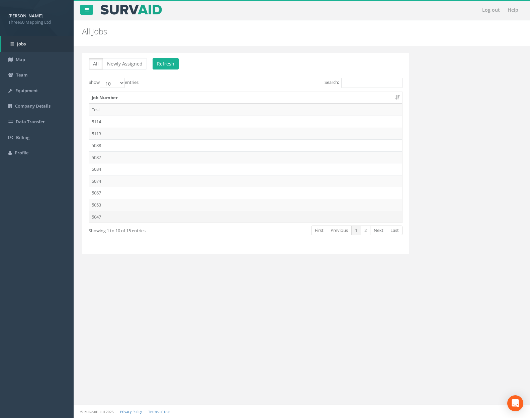
click at [154, 214] on td "5047" at bounding box center [245, 217] width 313 height 12
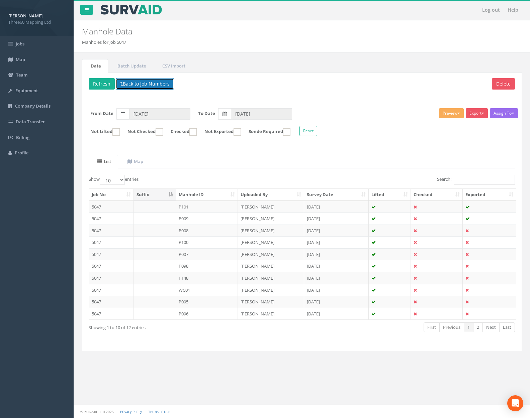
click at [154, 88] on button "Back to Job Numbers" at bounding box center [145, 83] width 58 height 11
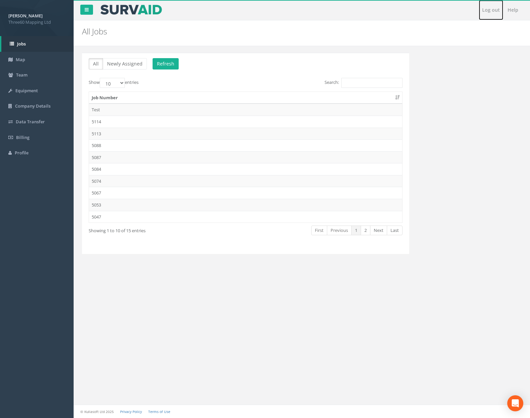
click at [487, 11] on link "Log out" at bounding box center [491, 10] width 24 height 20
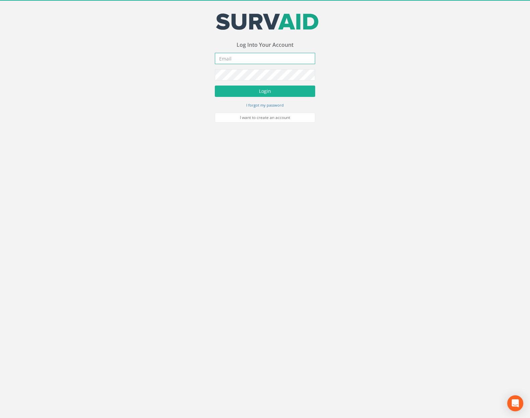
click at [265, 59] on input "email" at bounding box center [265, 58] width 100 height 11
type input "[PERSON_NAME][EMAIL_ADDRESS][PERSON_NAME][DOMAIN_NAME]"
click at [215, 86] on button "Login" at bounding box center [265, 91] width 100 height 11
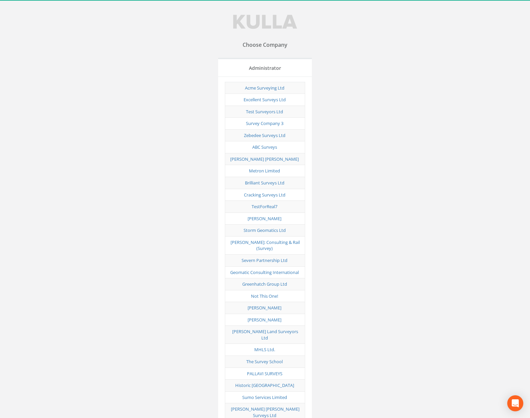
scroll to position [2902, 0]
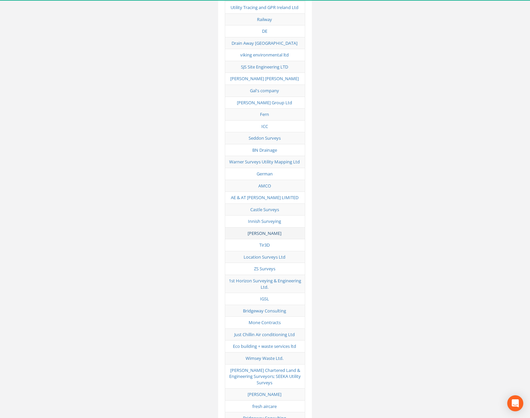
click at [273, 230] on link "[PERSON_NAME]" at bounding box center [265, 233] width 34 height 6
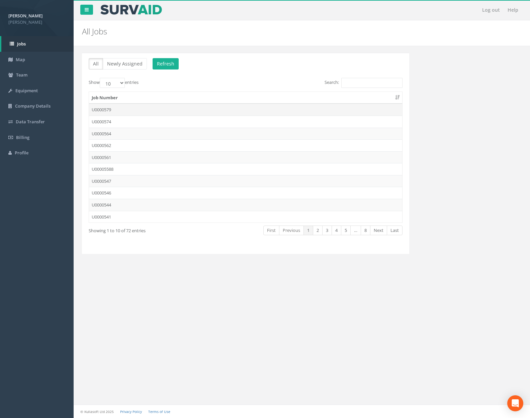
click at [113, 108] on td "U0000579" at bounding box center [245, 110] width 313 height 12
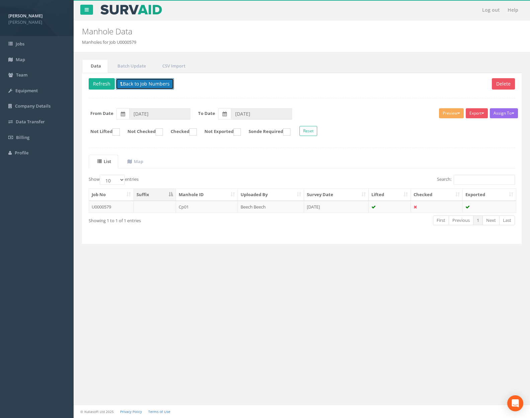
click at [136, 81] on button "Back to Job Numbers" at bounding box center [145, 83] width 58 height 11
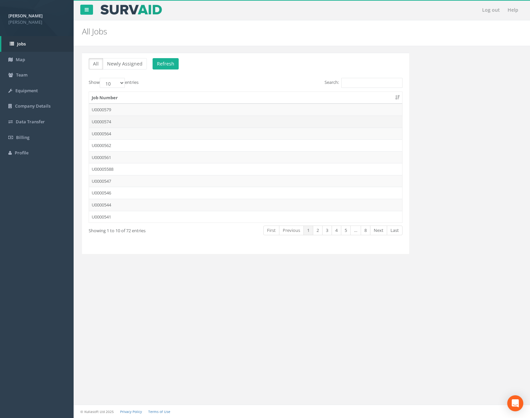
click at [133, 124] on td "U0000574" at bounding box center [245, 122] width 313 height 12
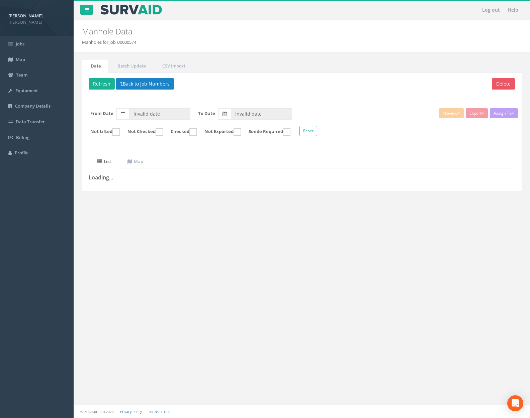
type input "[DATE]"
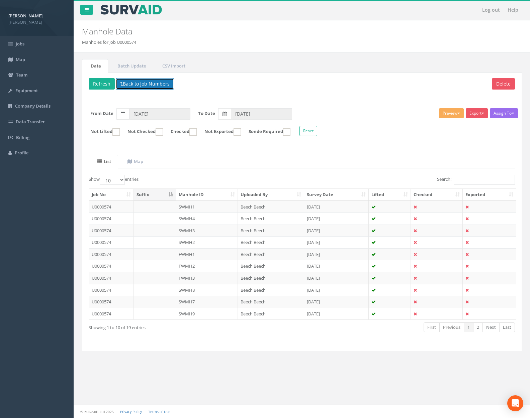
click at [139, 84] on button "Back to Job Numbers" at bounding box center [145, 83] width 58 height 11
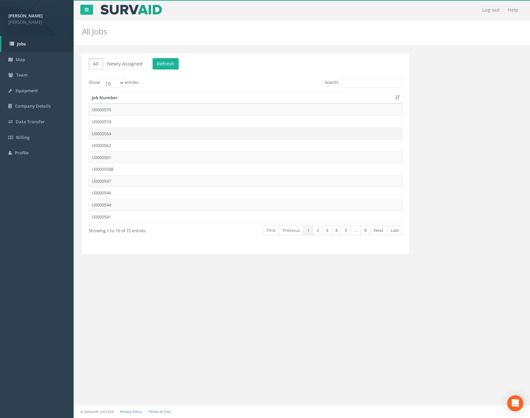
click at [137, 131] on td "U0000564" at bounding box center [245, 134] width 313 height 12
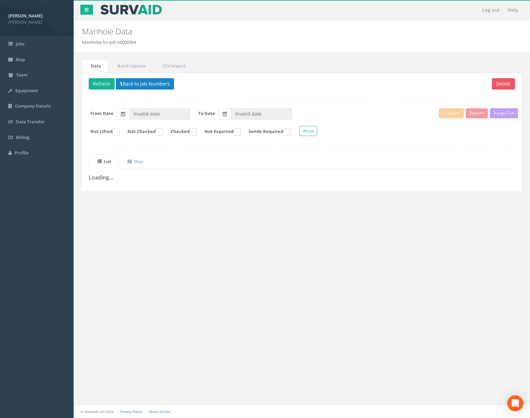
type input "[DATE]"
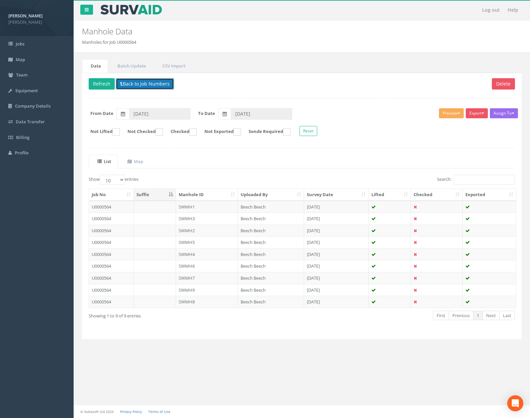
click at [152, 84] on button "Back to Job Numbers" at bounding box center [145, 83] width 58 height 11
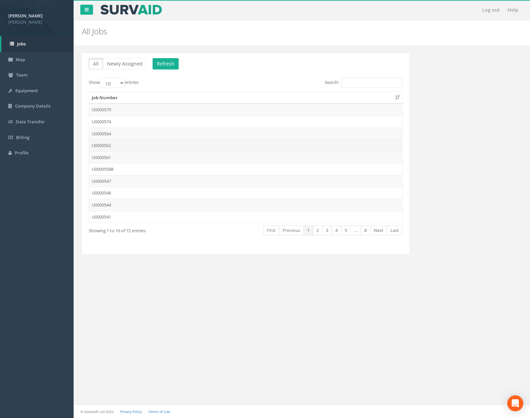
click at [144, 140] on td "U0000562" at bounding box center [245, 145] width 313 height 12
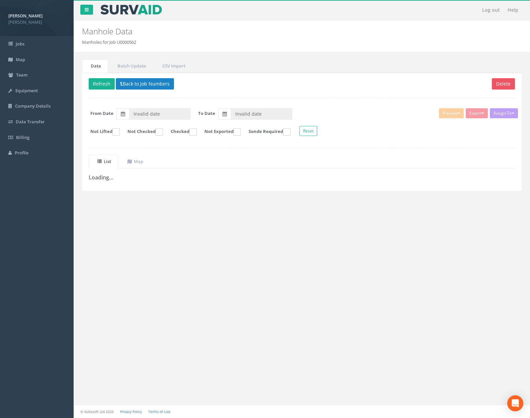
type input "[DATE]"
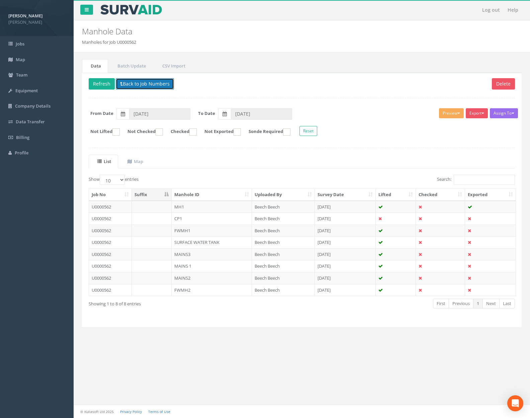
click at [146, 84] on button "Back to Job Numbers" at bounding box center [145, 83] width 58 height 11
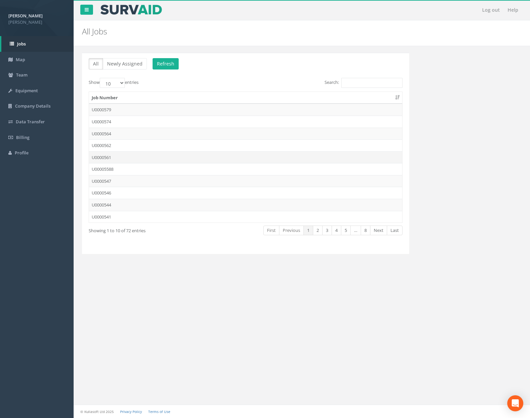
click at [136, 154] on td "U0000561" at bounding box center [245, 158] width 313 height 12
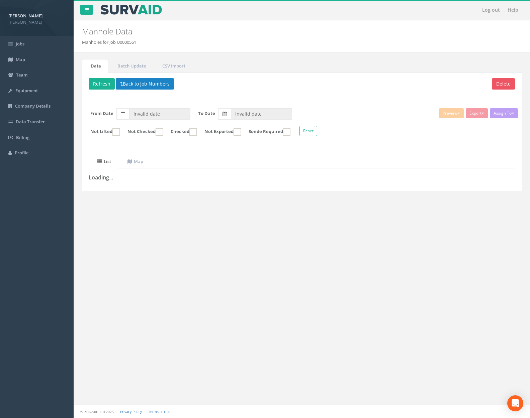
type input "[DATE]"
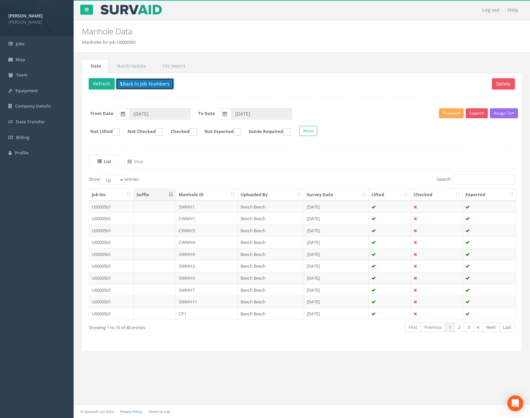
click at [143, 82] on button "Back to Job Numbers" at bounding box center [145, 83] width 58 height 11
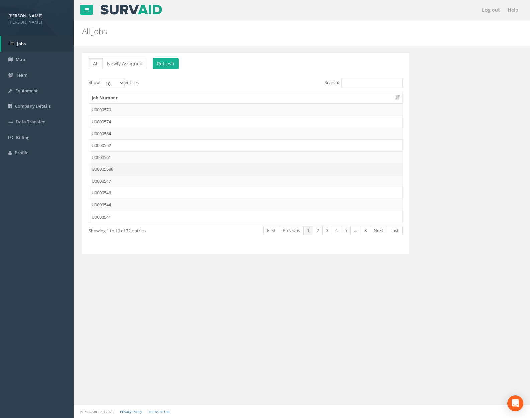
click at [136, 166] on td "U00005588" at bounding box center [245, 169] width 313 height 12
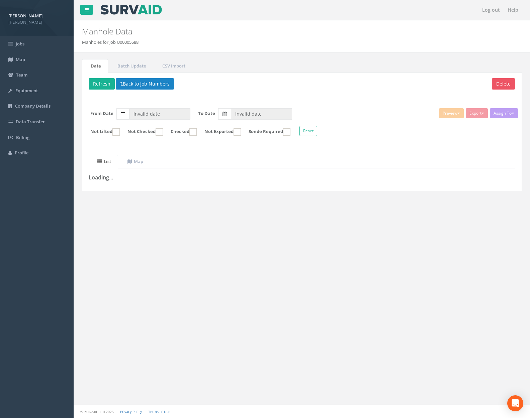
type input "[DATE]"
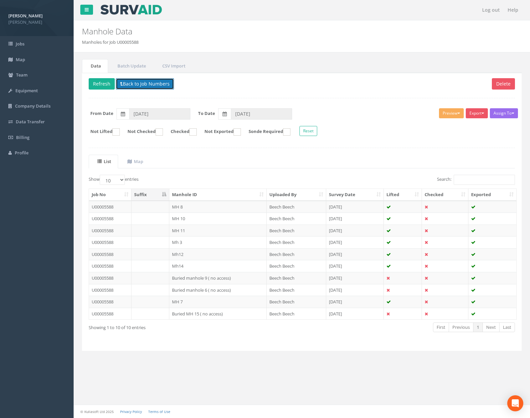
click at [142, 81] on button "Back to Job Numbers" at bounding box center [145, 83] width 58 height 11
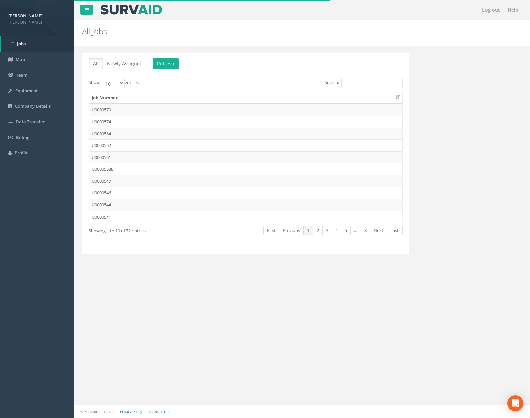
click at [131, 182] on td "U0000547" at bounding box center [245, 181] width 313 height 12
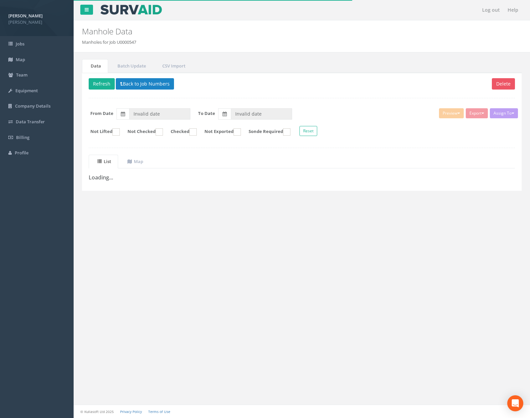
type input "[DATE]"
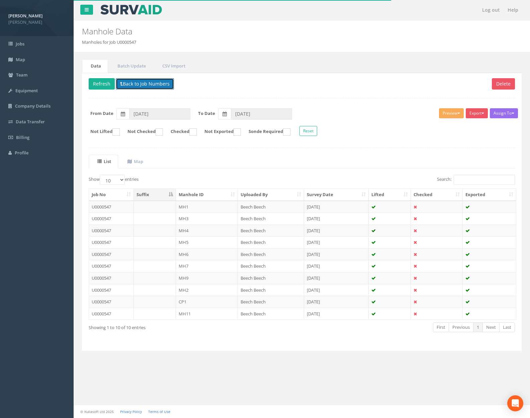
click at [141, 84] on button "Back to Job Numbers" at bounding box center [145, 83] width 58 height 11
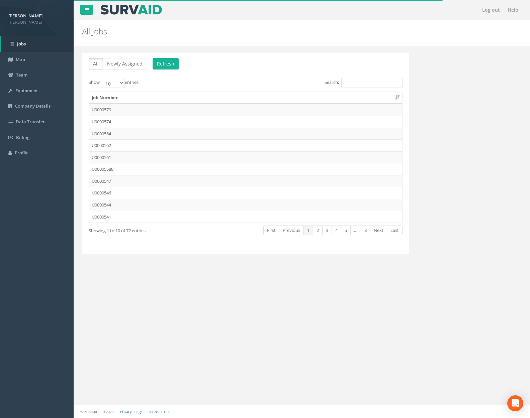
click at [137, 194] on td "U0000546" at bounding box center [245, 193] width 313 height 12
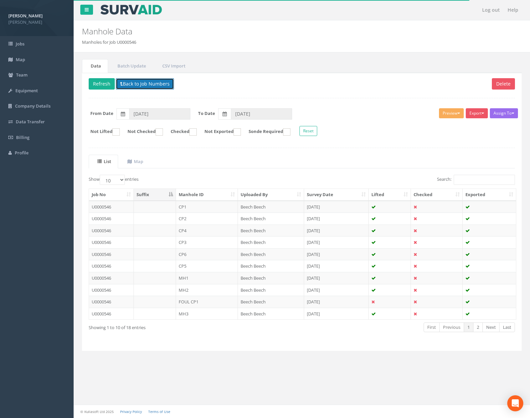
click at [143, 83] on button "Back to Job Numbers" at bounding box center [145, 83] width 58 height 11
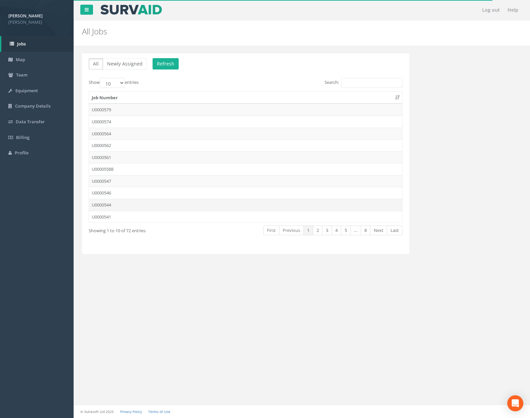
click at [151, 201] on td "U0000544" at bounding box center [245, 205] width 313 height 12
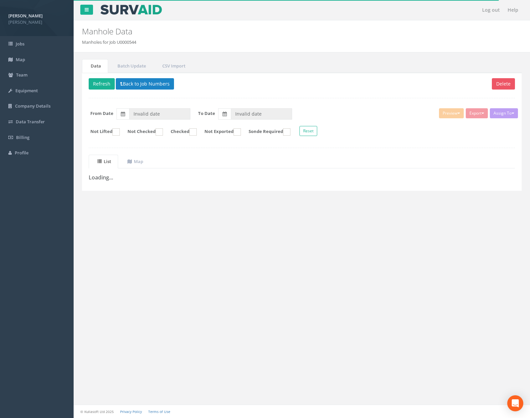
type input "[DATE]"
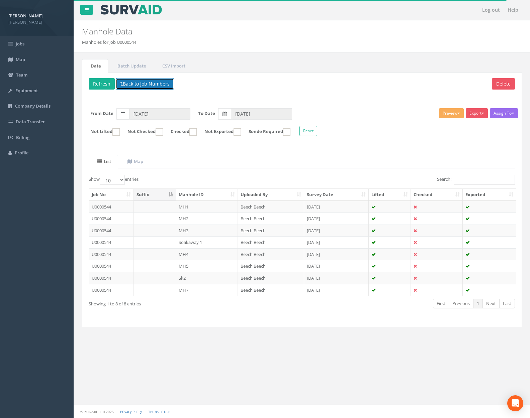
click at [145, 88] on button "Back to Job Numbers" at bounding box center [145, 83] width 58 height 11
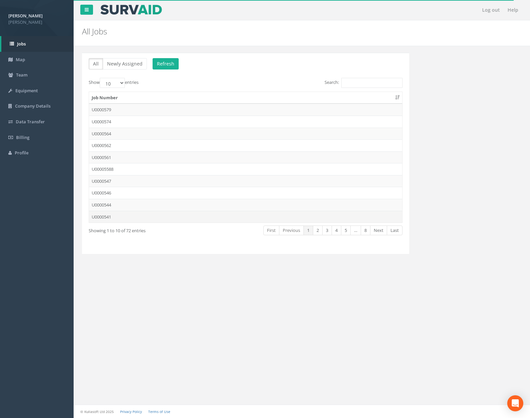
click at [152, 216] on td "U0000541" at bounding box center [245, 217] width 313 height 12
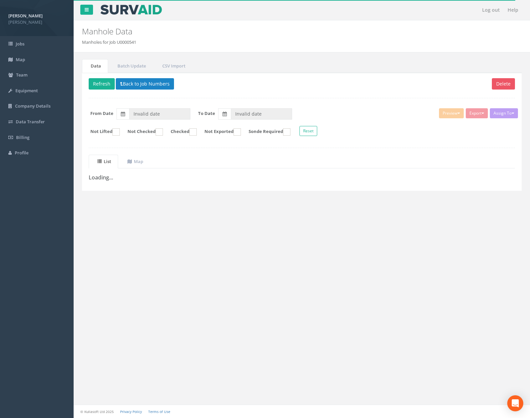
type input "[DATE]"
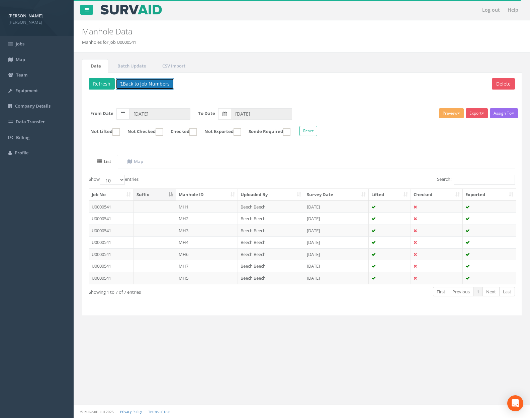
click at [154, 84] on button "Back to Job Numbers" at bounding box center [145, 83] width 58 height 11
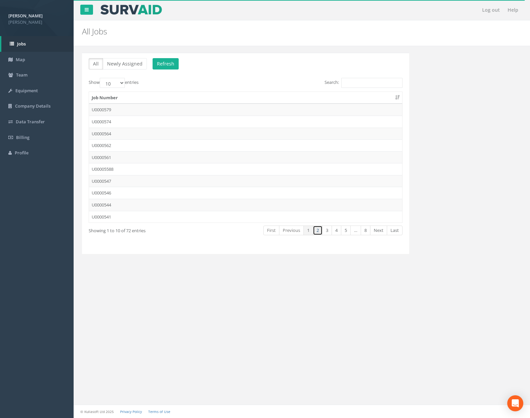
click at [315, 230] on link "2" at bounding box center [318, 231] width 10 height 10
click at [185, 117] on td "U0000539" at bounding box center [245, 122] width 313 height 12
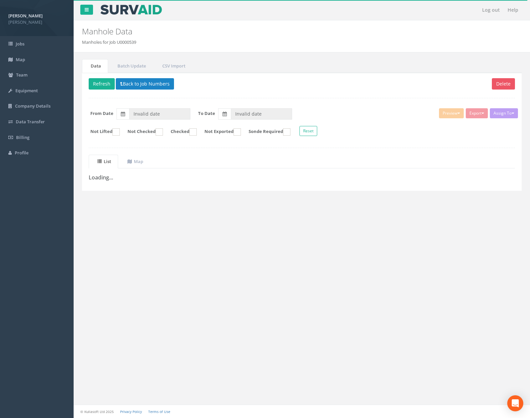
type input "03/07/2025"
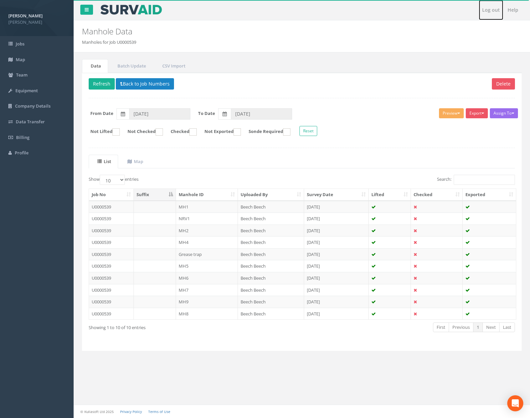
click at [486, 9] on link "Log out" at bounding box center [491, 10] width 24 height 20
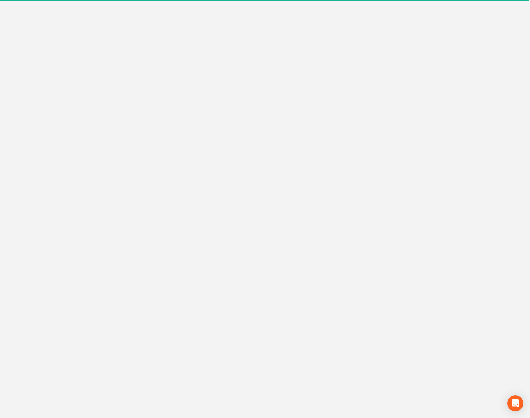
click at [243, 65] on form "Incorrect Username or Password There was an error logging in Please enter a val…" at bounding box center [265, 88] width 100 height 70
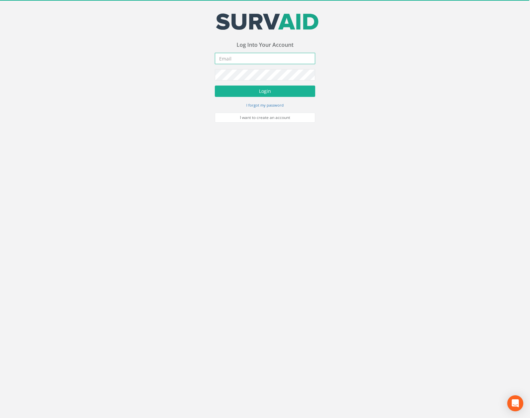
click at [245, 60] on input "email" at bounding box center [265, 58] width 100 height 11
type input "[PERSON_NAME][EMAIL_ADDRESS][PERSON_NAME][DOMAIN_NAME]"
click at [215, 86] on button "Login" at bounding box center [265, 91] width 100 height 11
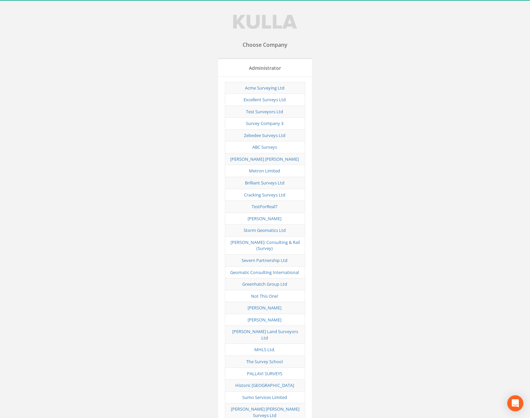
scroll to position [2093, 0]
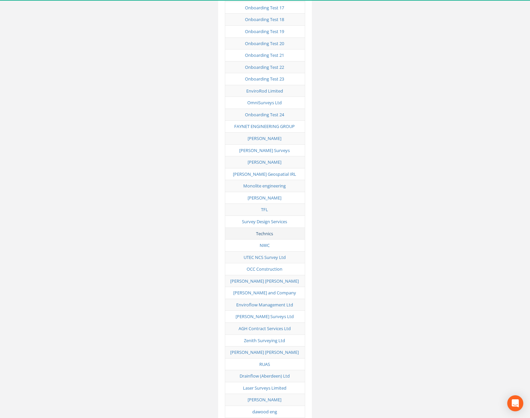
click at [267, 231] on link "Technics" at bounding box center [264, 234] width 17 height 6
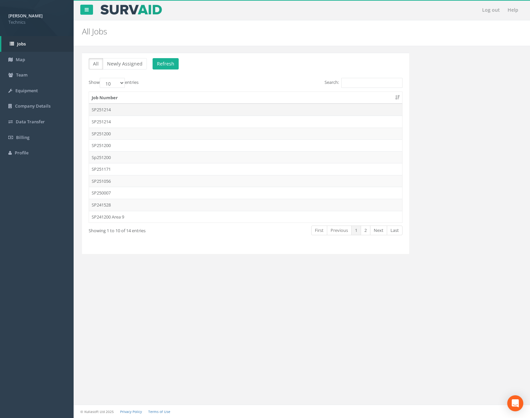
click at [157, 113] on td "SP251214" at bounding box center [245, 110] width 313 height 12
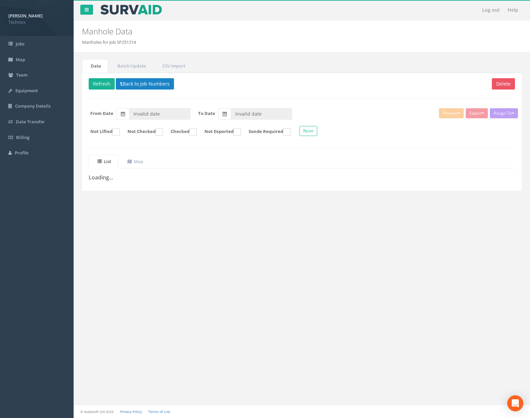
type input "[DATE]"
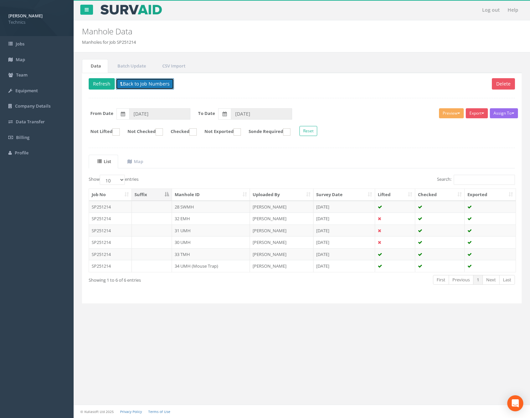
click at [150, 87] on button "Back to Job Numbers" at bounding box center [145, 83] width 58 height 11
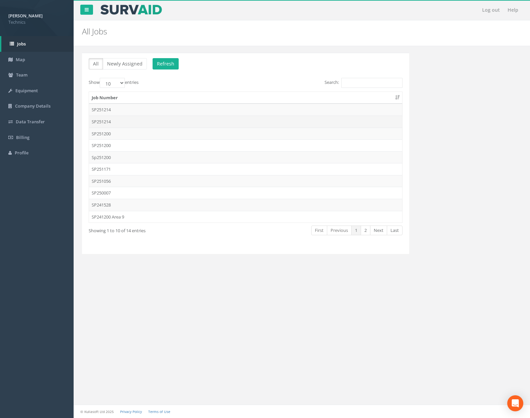
click at [146, 118] on td "SP251214" at bounding box center [245, 122] width 313 height 12
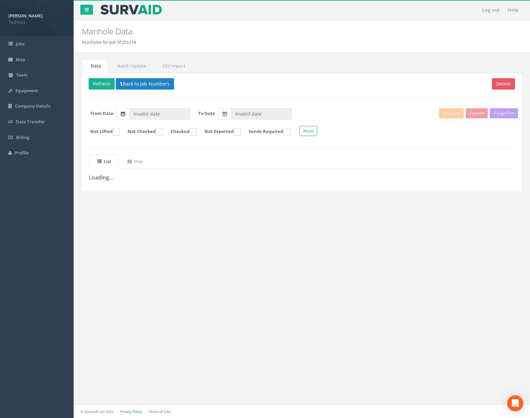
type input "[DATE]"
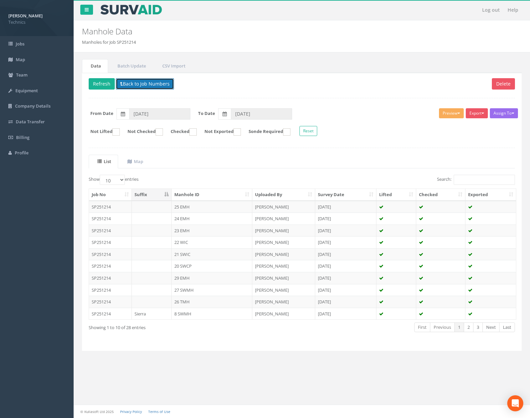
click at [147, 83] on button "Back to Job Numbers" at bounding box center [145, 83] width 58 height 11
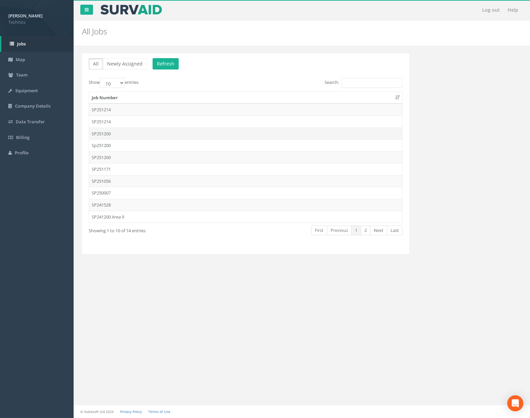
click at [145, 136] on td "SP251200" at bounding box center [245, 134] width 313 height 12
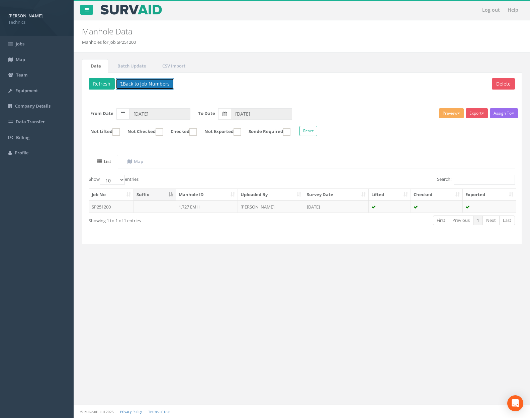
click at [143, 81] on button "Back to Job Numbers" at bounding box center [145, 83] width 58 height 11
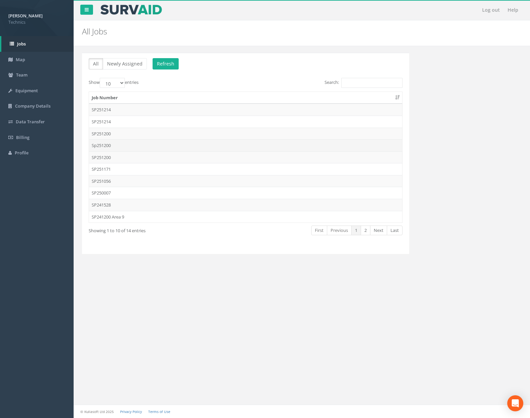
click at [136, 141] on td "Sp251200" at bounding box center [245, 145] width 313 height 12
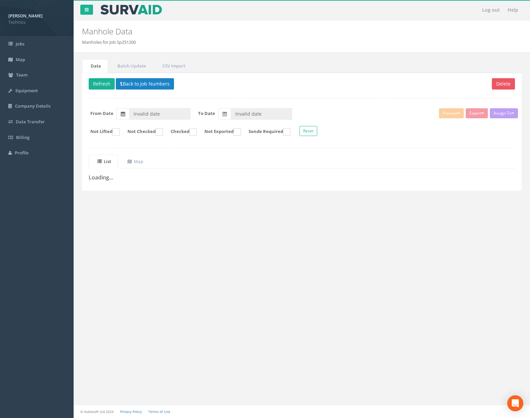
type input "[DATE]"
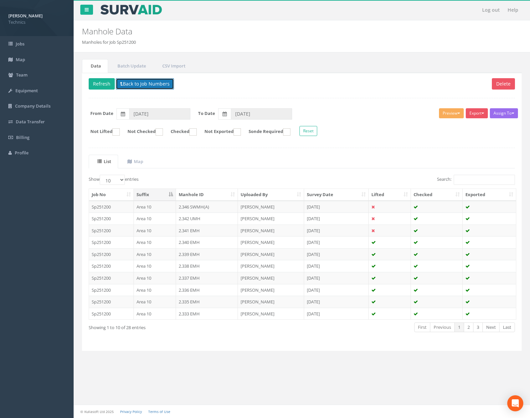
click at [147, 85] on button "Back to Job Numbers" at bounding box center [145, 83] width 58 height 11
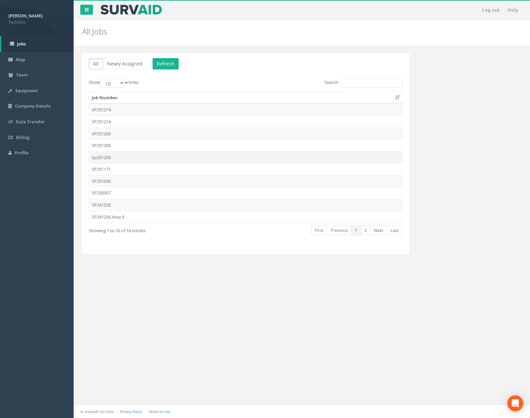
click at [141, 159] on td "Sp251200" at bounding box center [245, 158] width 313 height 12
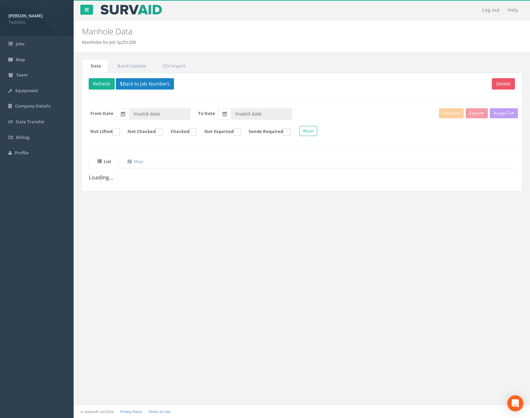
type input "[DATE]"
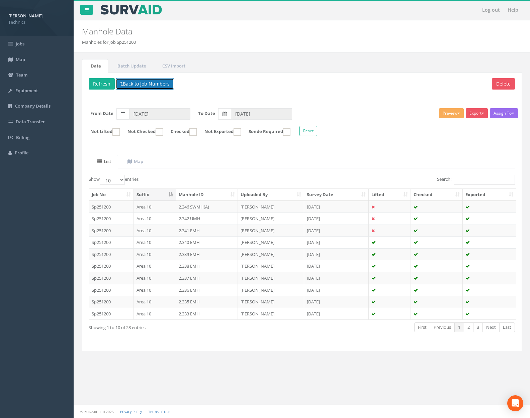
click at [146, 85] on button "Back to Job Numbers" at bounding box center [145, 83] width 58 height 11
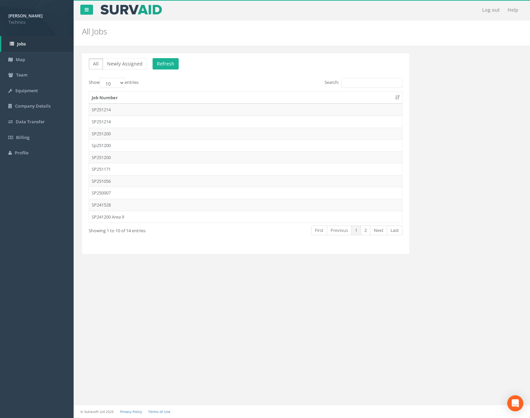
click at [141, 165] on td "SP251171" at bounding box center [245, 169] width 313 height 12
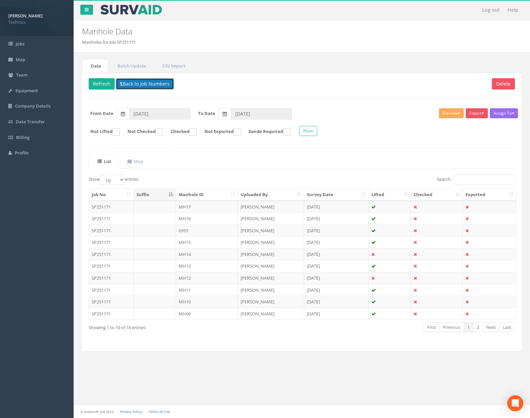
click at [151, 86] on button "Back to Job Numbers" at bounding box center [145, 83] width 58 height 11
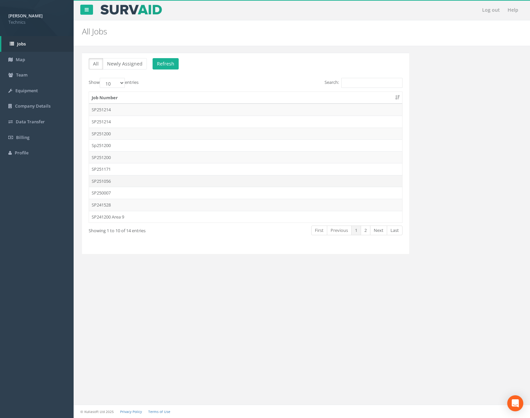
click at [143, 180] on td "SP251056" at bounding box center [245, 181] width 313 height 12
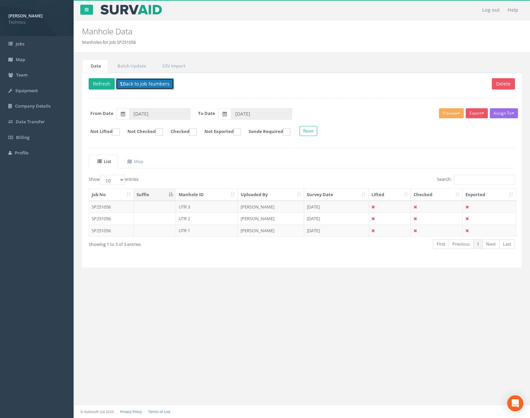
click at [149, 86] on button "Back to Job Numbers" at bounding box center [145, 83] width 58 height 11
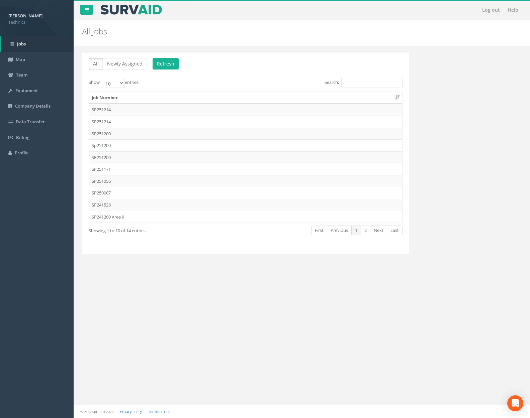
click at [149, 190] on td "SP250007" at bounding box center [245, 193] width 313 height 12
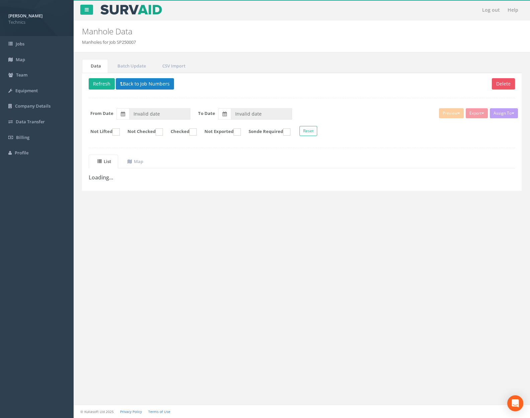
type input "[DATE]"
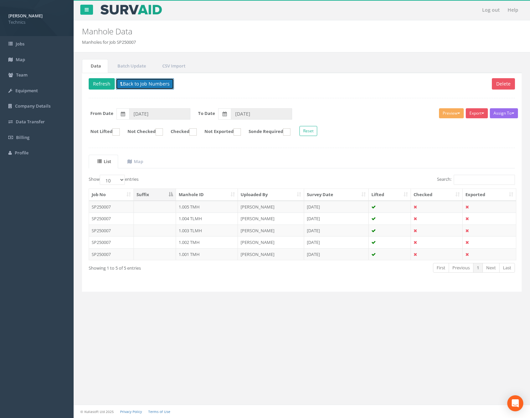
click at [148, 84] on button "Back to Job Numbers" at bounding box center [145, 83] width 58 height 11
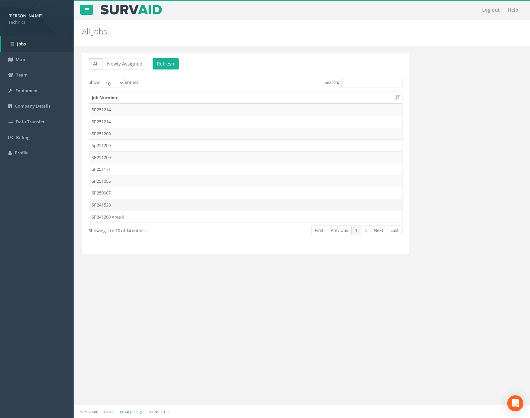
click at [163, 201] on td "SP241528" at bounding box center [245, 205] width 313 height 12
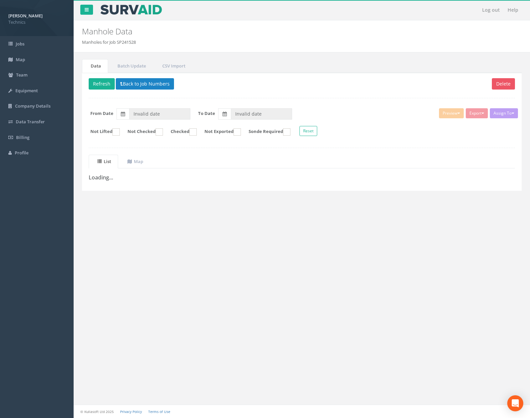
type input "[DATE]"
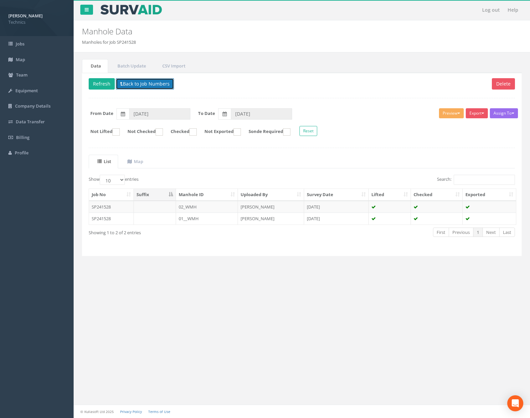
click at [153, 88] on button "Back to Job Numbers" at bounding box center [145, 83] width 58 height 11
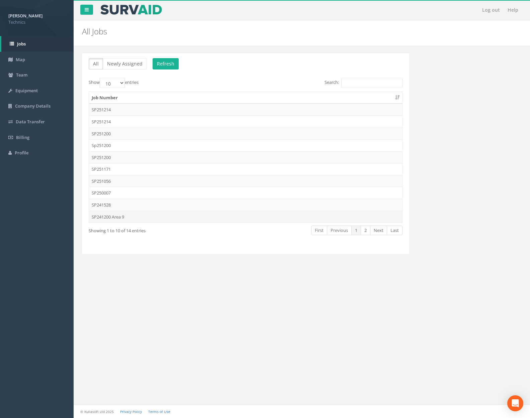
click at [160, 214] on td "SP241200 Area 9" at bounding box center [245, 217] width 313 height 12
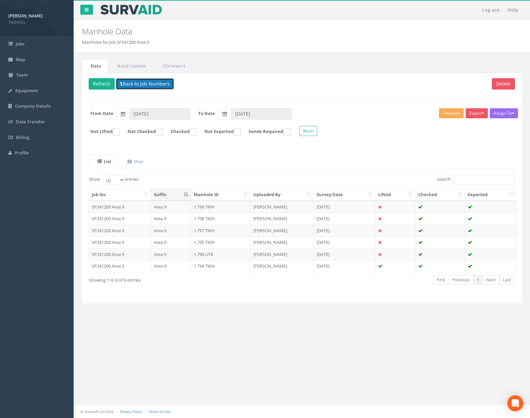
click at [157, 86] on button "Back to Job Numbers" at bounding box center [145, 83] width 58 height 11
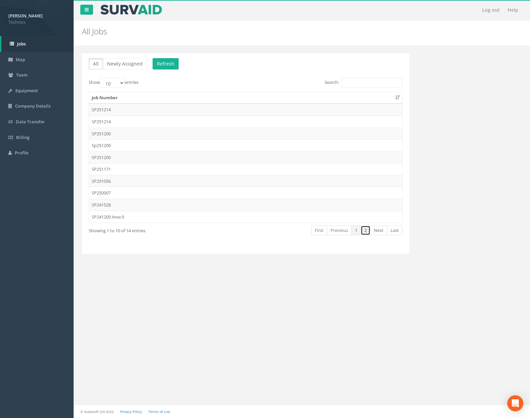
click at [363, 231] on link "2" at bounding box center [366, 231] width 10 height 10
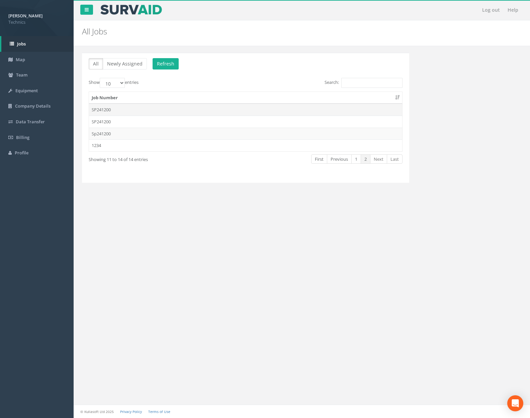
click at [185, 107] on td "SP241200" at bounding box center [245, 110] width 313 height 12
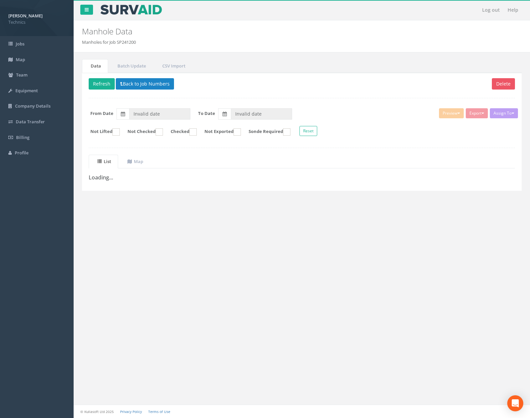
type input "09/06/2025"
type input "[DATE]"
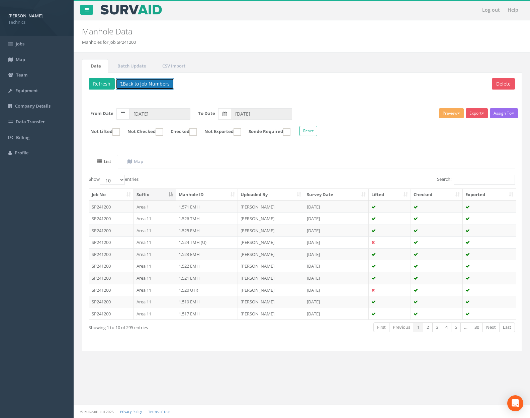
click at [159, 82] on button "Back to Job Numbers" at bounding box center [145, 83] width 58 height 11
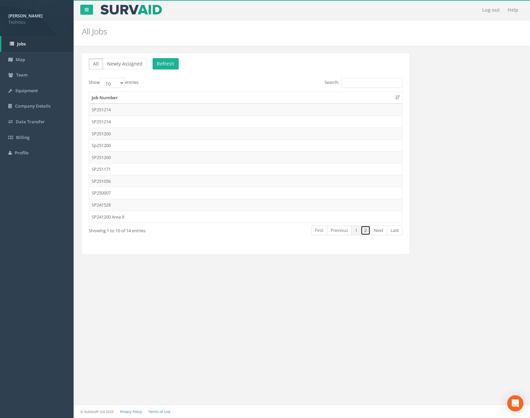
click at [362, 233] on link "2" at bounding box center [366, 231] width 10 height 10
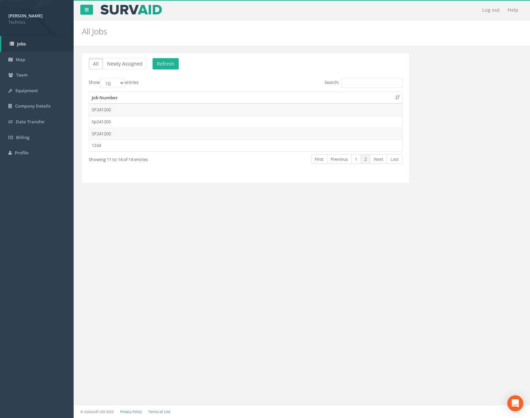
click at [166, 122] on td "Sp241200" at bounding box center [245, 122] width 313 height 12
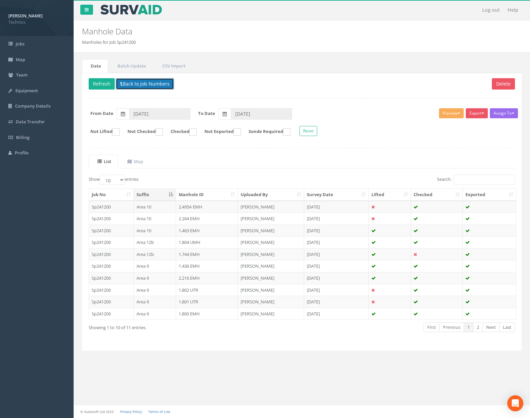
click at [136, 85] on button "Back to Job Numbers" at bounding box center [145, 83] width 58 height 11
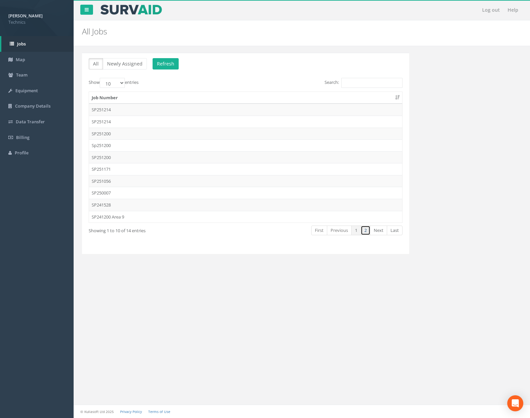
click at [369, 230] on link "2" at bounding box center [366, 231] width 10 height 10
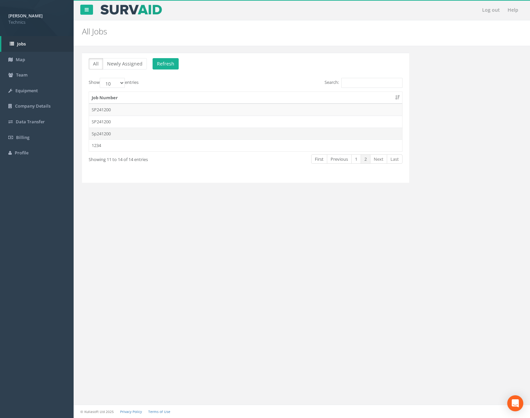
click at [161, 133] on td "Sp241200" at bounding box center [245, 134] width 313 height 12
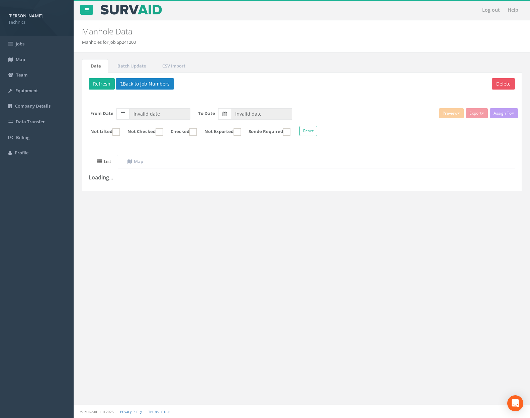
type input "[DATE]"
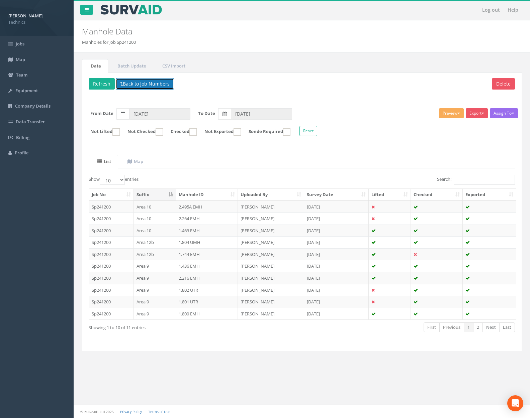
click at [146, 86] on button "Back to Job Numbers" at bounding box center [145, 83] width 58 height 11
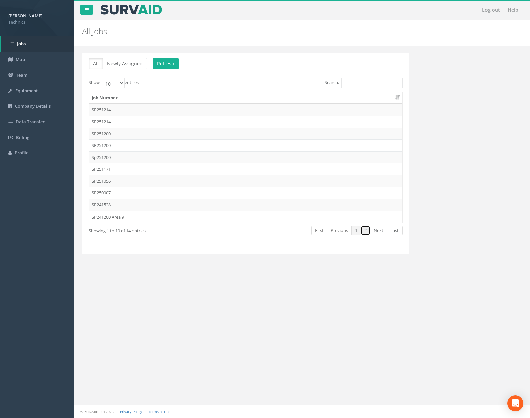
click at [365, 232] on link "2" at bounding box center [366, 231] width 10 height 10
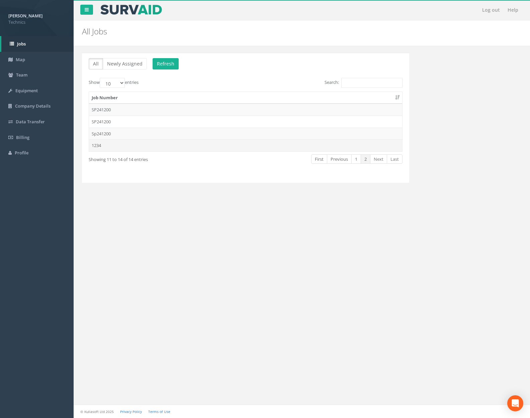
click at [148, 140] on td "1234" at bounding box center [245, 145] width 313 height 12
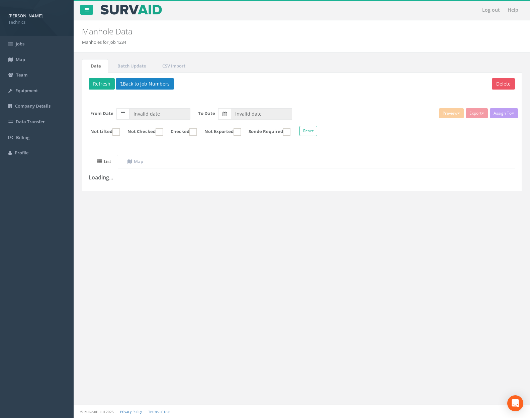
type input "[DATE]"
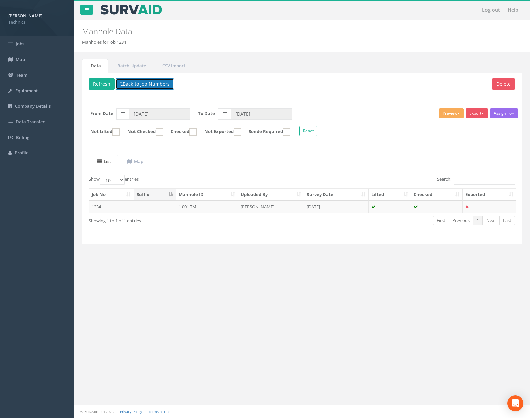
click at [149, 82] on button "Back to Job Numbers" at bounding box center [145, 83] width 58 height 11
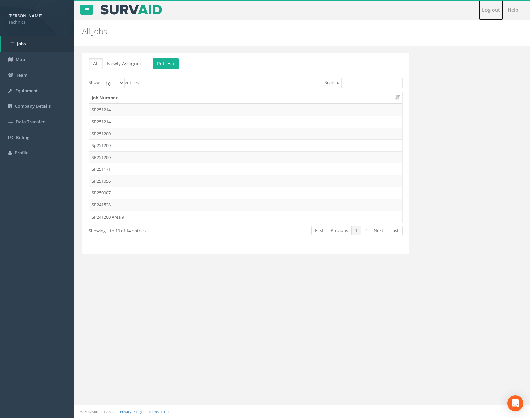
click at [483, 8] on link "Log out" at bounding box center [491, 10] width 24 height 20
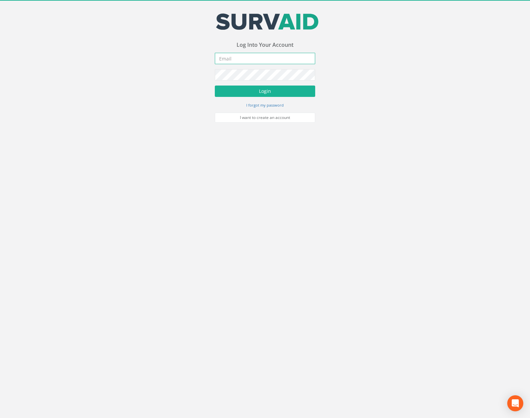
click at [227, 60] on input "email" at bounding box center [265, 58] width 100 height 11
type input "[PERSON_NAME][EMAIL_ADDRESS][PERSON_NAME][DOMAIN_NAME]"
click at [215, 86] on button "Login" at bounding box center [265, 91] width 100 height 11
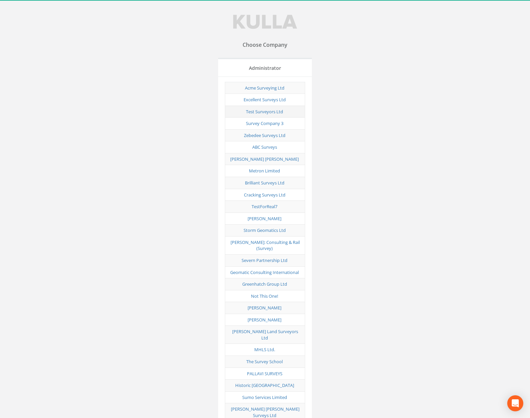
scroll to position [2605, 0]
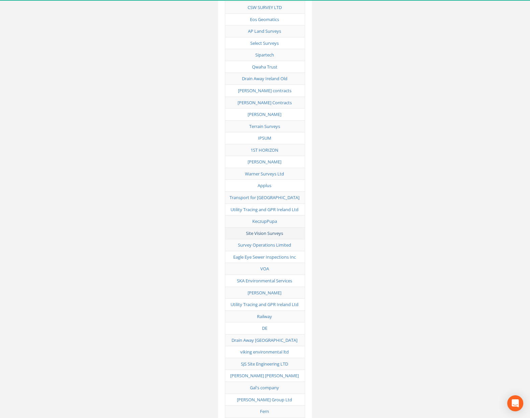
click at [275, 230] on link "Site Vision Surveys" at bounding box center [264, 233] width 37 height 6
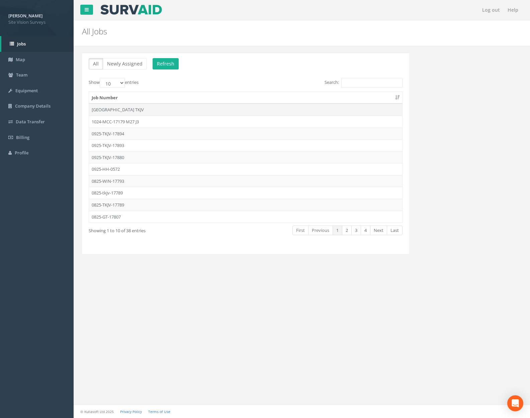
click at [150, 115] on td "[GEOGRAPHIC_DATA] TKJV" at bounding box center [245, 110] width 313 height 12
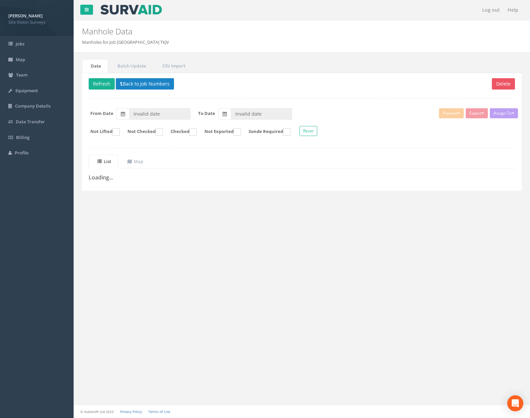
type input "[DATE]"
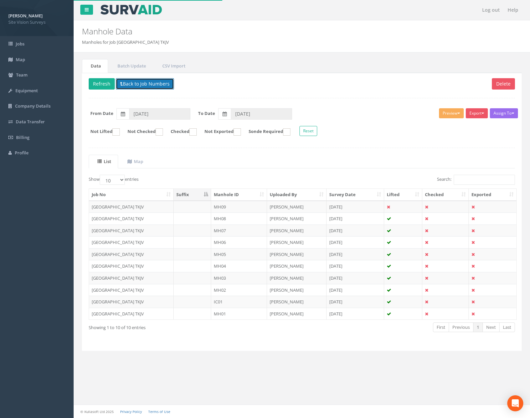
click at [147, 82] on button "Back to Job Numbers" at bounding box center [145, 83] width 58 height 11
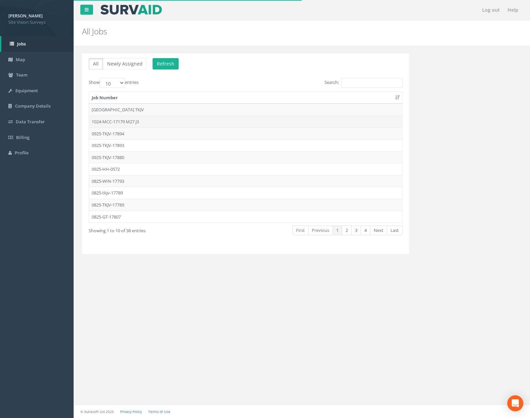
click at [152, 123] on td "1024-MCC-17179 M27 J3" at bounding box center [245, 122] width 313 height 12
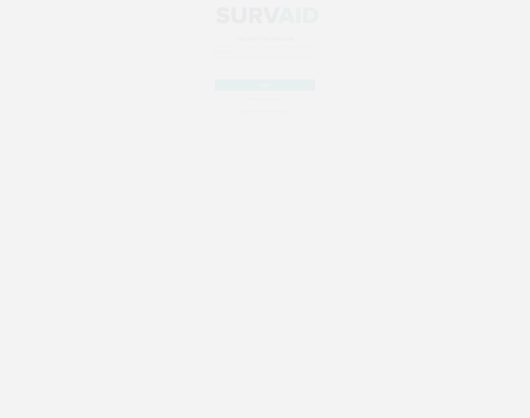
click at [291, 58] on input "email" at bounding box center [265, 58] width 100 height 11
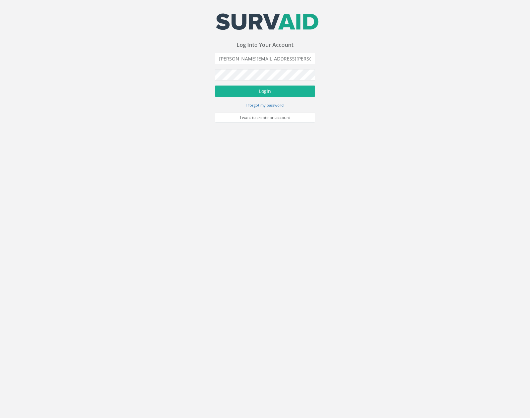
type input "[PERSON_NAME][EMAIL_ADDRESS][PERSON_NAME][DOMAIN_NAME]"
click at [215, 86] on button "Login" at bounding box center [265, 91] width 100 height 11
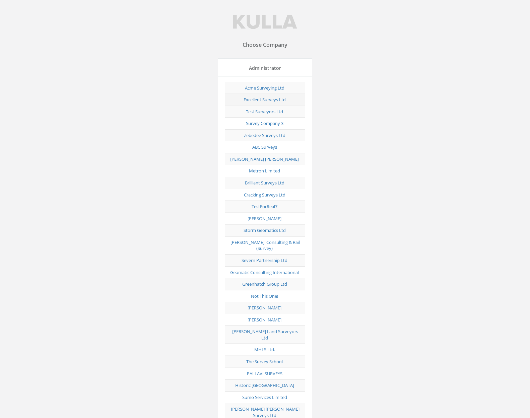
scroll to position [2605, 0]
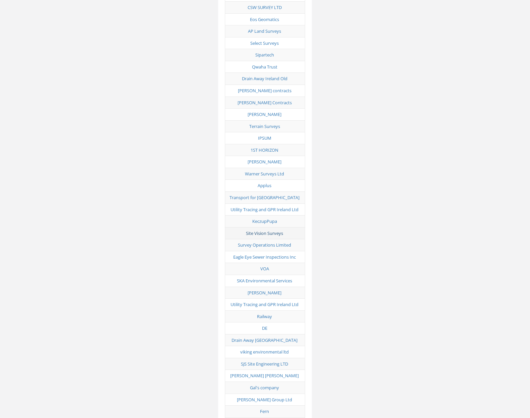
click at [271, 230] on link "Site Vision Surveys" at bounding box center [264, 233] width 37 height 6
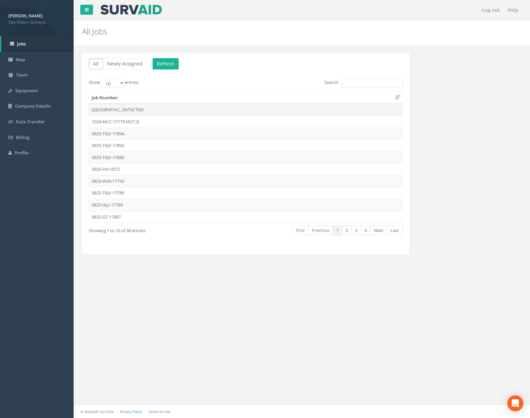
click at [149, 113] on td "Great Chertsey Road TKJV" at bounding box center [245, 110] width 313 height 12
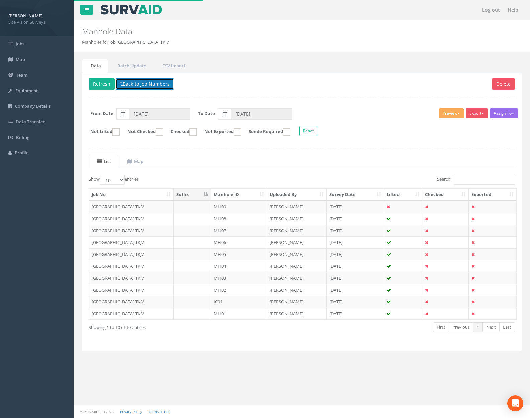
click at [150, 87] on button "Back to Job Numbers" at bounding box center [145, 83] width 58 height 11
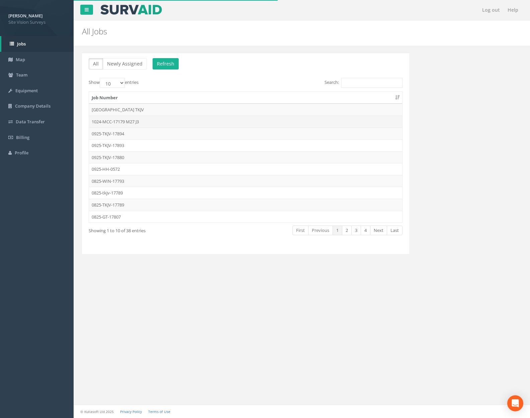
click at [144, 119] on td "1024-MCC-17179 M27 J3" at bounding box center [245, 122] width 313 height 12
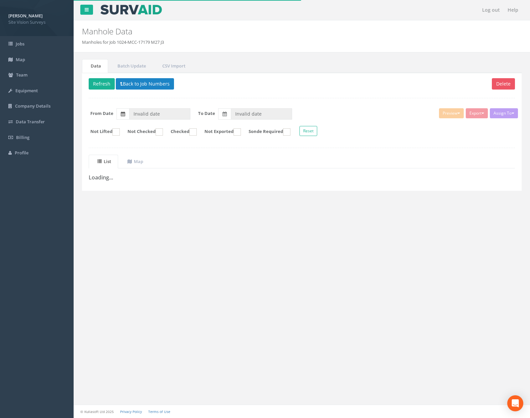
type input "11/02/2025"
type input "21/05/2025"
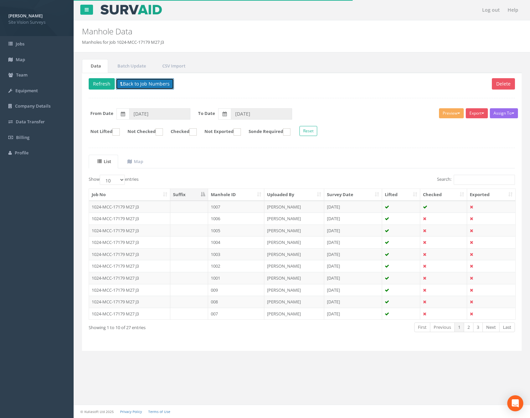
click at [146, 84] on button "Back to Job Numbers" at bounding box center [145, 83] width 58 height 11
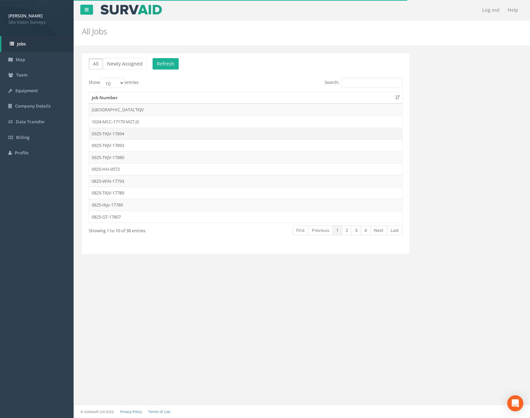
click at [139, 128] on td "0925-TKJV-17894" at bounding box center [245, 134] width 313 height 12
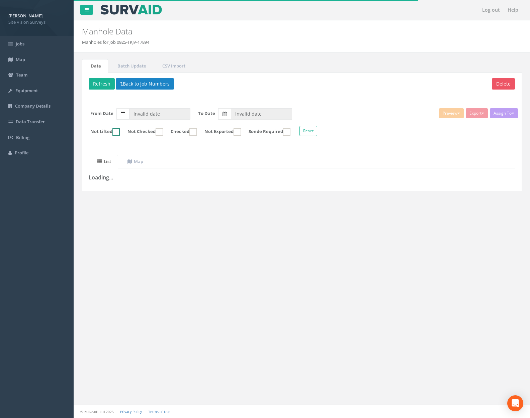
type input "27/05/2025"
type input "[DATE]"
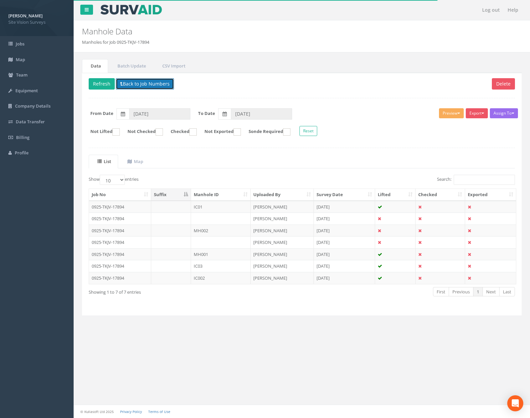
click at [145, 84] on button "Back to Job Numbers" at bounding box center [145, 83] width 58 height 11
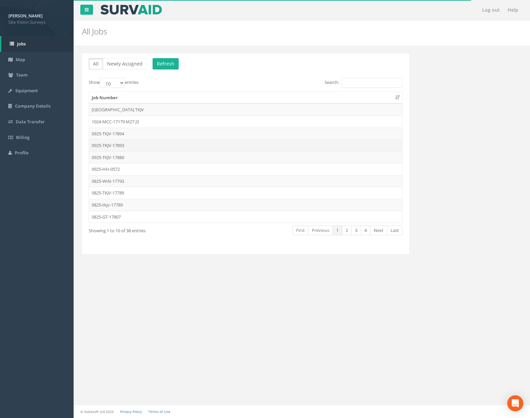
click at [138, 146] on td "0925-TKJV-17893" at bounding box center [245, 145] width 313 height 12
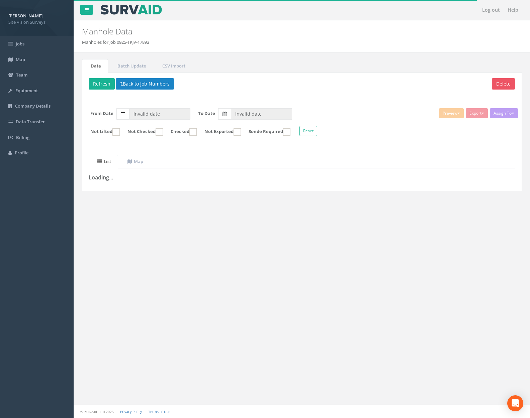
type input "[DATE]"
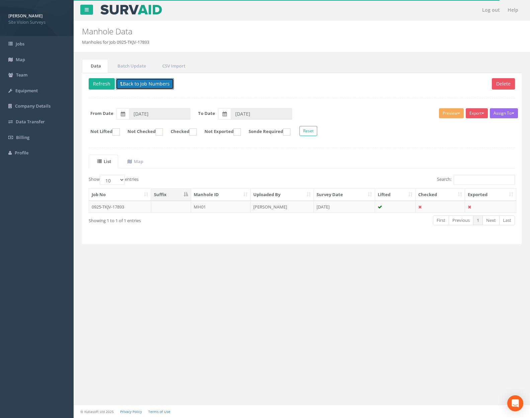
click at [145, 86] on button "Back to Job Numbers" at bounding box center [145, 83] width 58 height 11
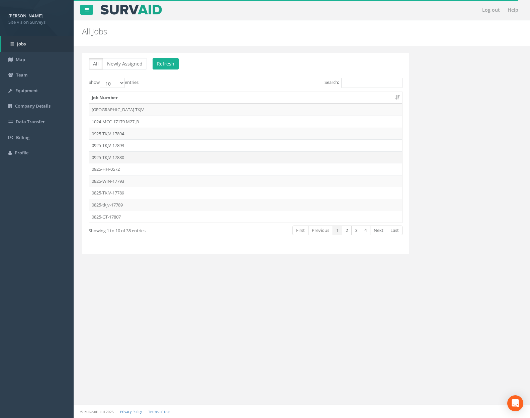
click at [129, 156] on td "0925-TKJV-17880" at bounding box center [245, 158] width 313 height 12
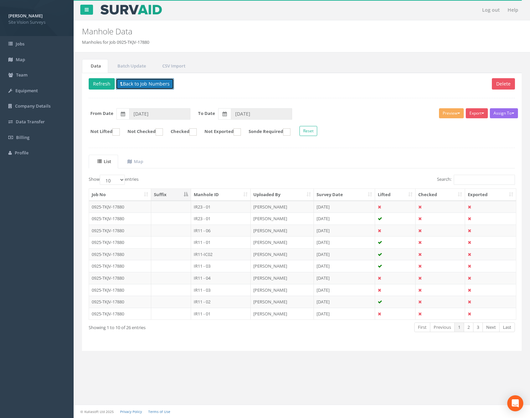
click at [146, 84] on button "Back to Job Numbers" at bounding box center [145, 83] width 58 height 11
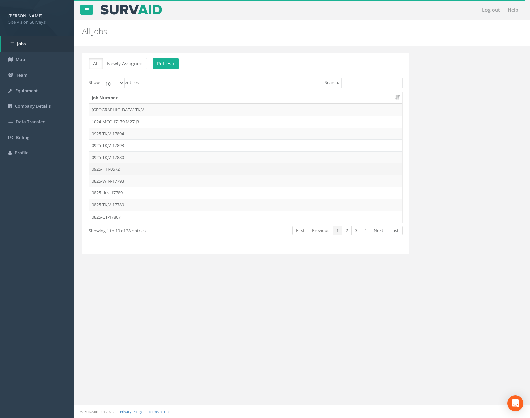
click at [147, 167] on td "0925-HH-0572" at bounding box center [245, 169] width 313 height 12
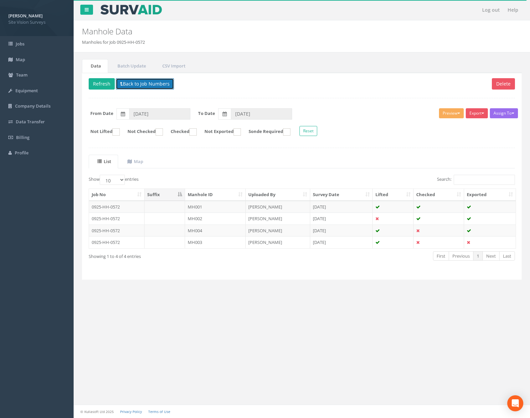
click at [155, 88] on button "Back to Job Numbers" at bounding box center [145, 83] width 58 height 11
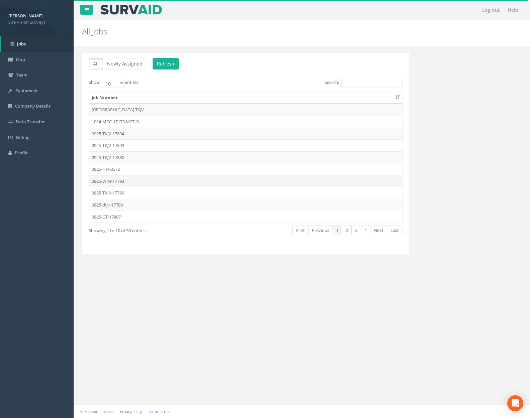
click at [148, 182] on td "0825-WIN-17793" at bounding box center [245, 181] width 313 height 12
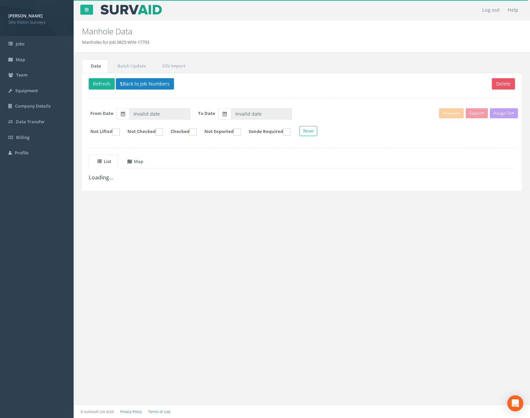
type input "[DATE]"
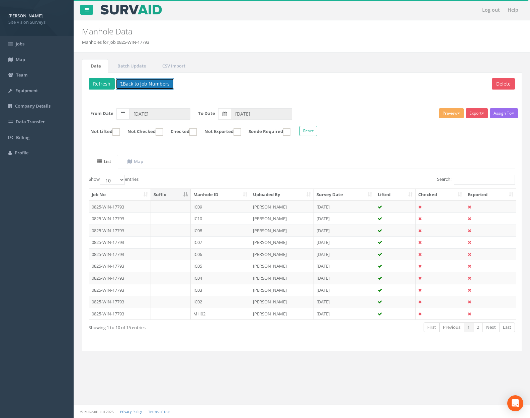
click at [150, 83] on button "Back to Job Numbers" at bounding box center [145, 83] width 58 height 11
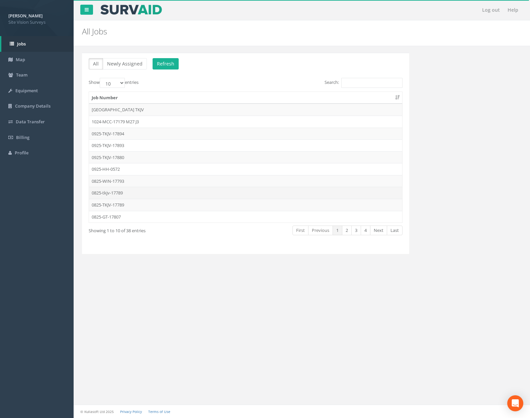
click at [148, 193] on td "0825-tkjv-17789" at bounding box center [245, 193] width 313 height 12
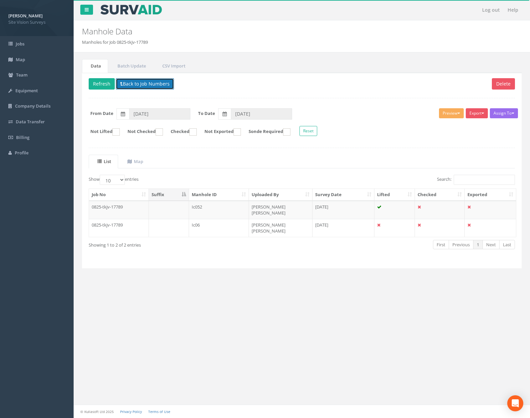
click at [157, 85] on button "Back to Job Numbers" at bounding box center [145, 83] width 58 height 11
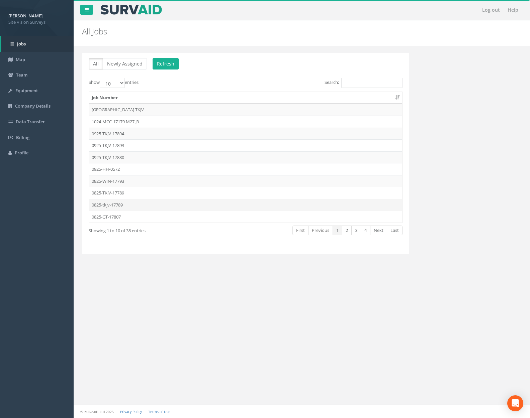
click at [146, 201] on td "0825-tkjv-17789" at bounding box center [245, 205] width 313 height 12
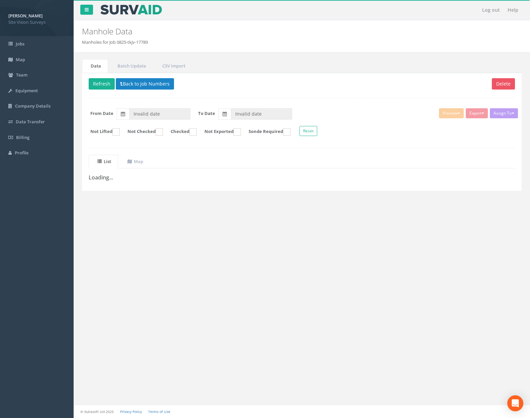
type input "[DATE]"
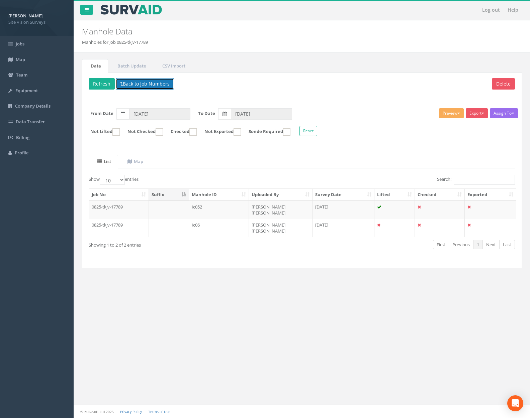
click at [151, 84] on button "Back to Job Numbers" at bounding box center [145, 83] width 58 height 11
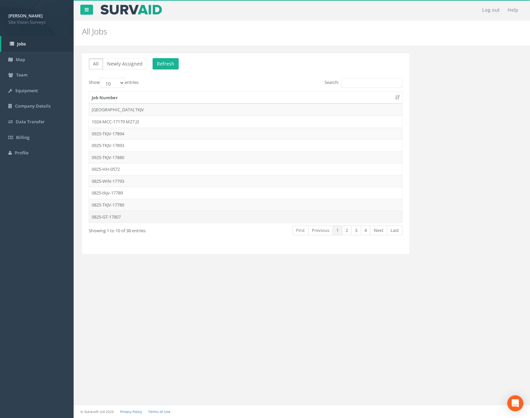
click at [154, 218] on td "0825-GT-17807" at bounding box center [245, 217] width 313 height 12
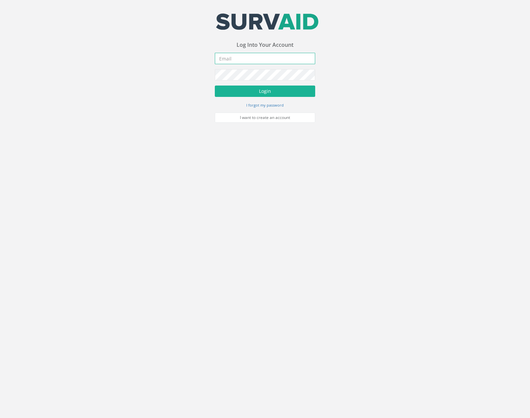
click at [285, 60] on input "email" at bounding box center [265, 58] width 100 height 11
type input "a"
type input "[PERSON_NAME][EMAIL_ADDRESS][PERSON_NAME][DOMAIN_NAME]"
click at [215, 86] on button "Login" at bounding box center [265, 91] width 100 height 11
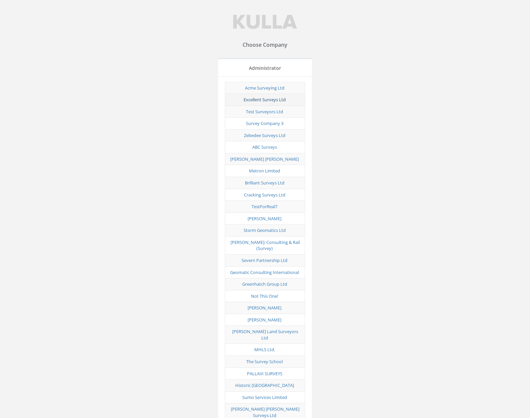
scroll to position [2605, 0]
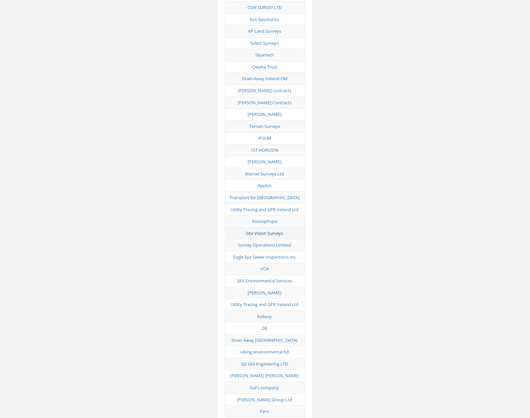
click at [267, 230] on link "Site Vision Surveys" at bounding box center [264, 233] width 37 height 6
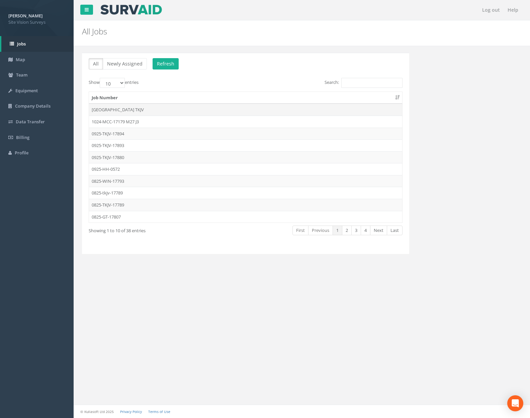
click at [187, 113] on td "Great Chertsey Road TKJV" at bounding box center [245, 110] width 313 height 12
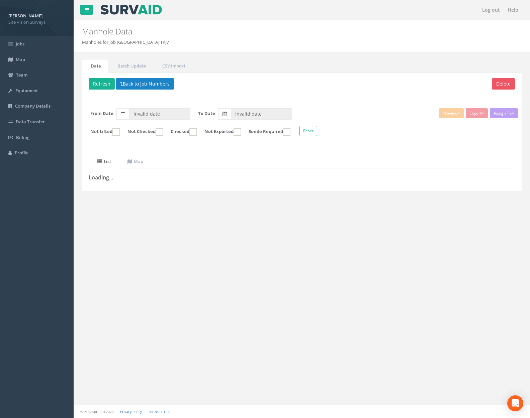
type input "04/08/2025"
type input "[DATE]"
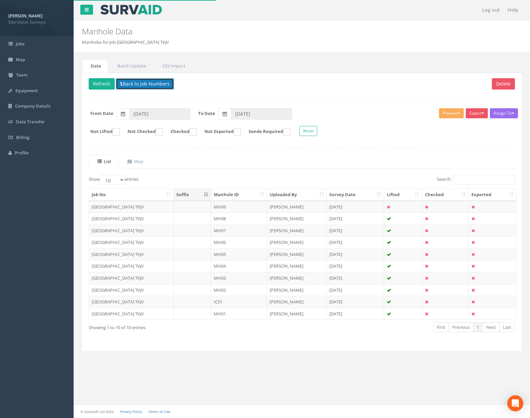
click at [166, 87] on button "Back to Job Numbers" at bounding box center [145, 83] width 58 height 11
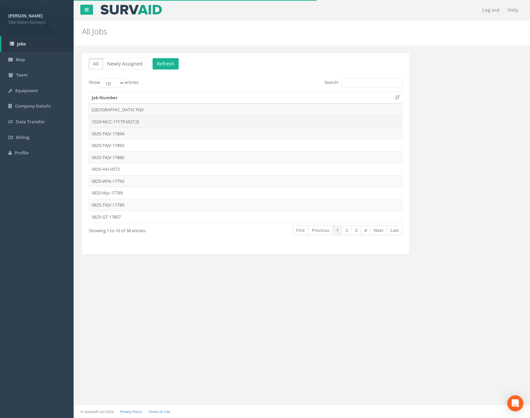
click at [162, 121] on td "1024-MCC-17179 M27 J3" at bounding box center [245, 122] width 313 height 12
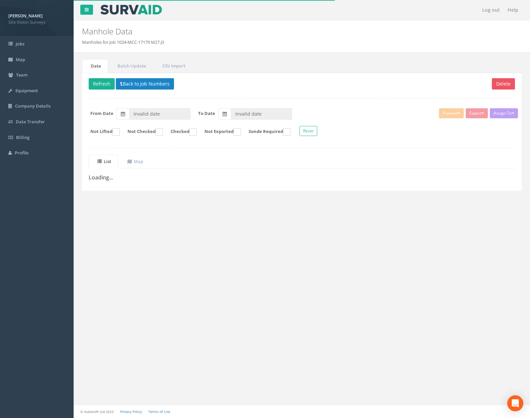
type input "[DATE]"
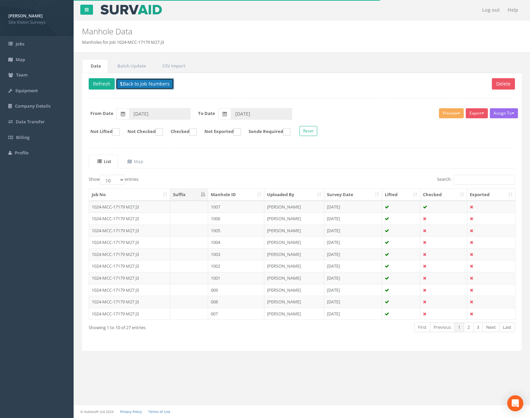
click at [160, 88] on button "Back to Job Numbers" at bounding box center [145, 83] width 58 height 11
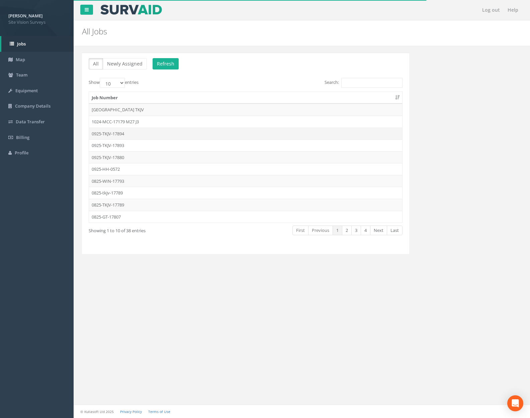
click at [158, 131] on td "0925-TKJV-17894" at bounding box center [245, 134] width 313 height 12
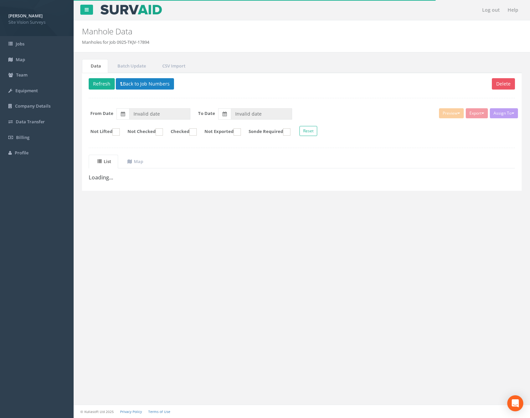
type input "[DATE]"
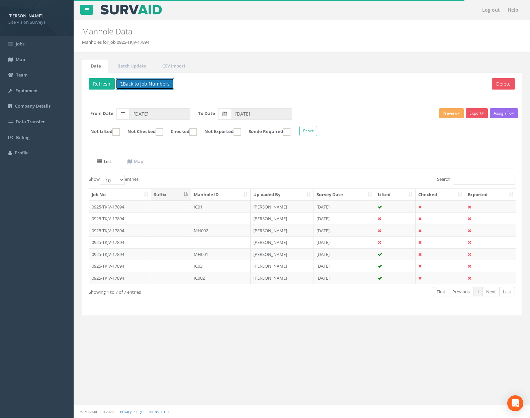
click at [161, 84] on button "Back to Job Numbers" at bounding box center [145, 83] width 58 height 11
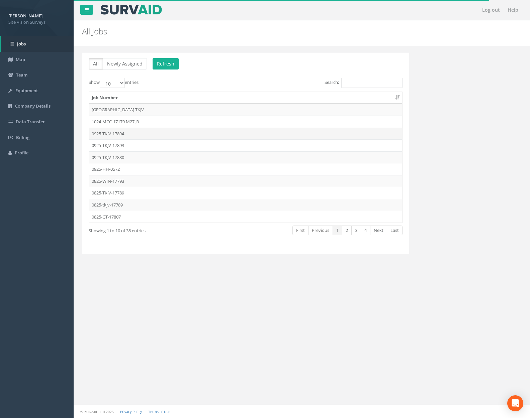
click at [153, 133] on td "0925-TKJV-17894" at bounding box center [245, 134] width 313 height 12
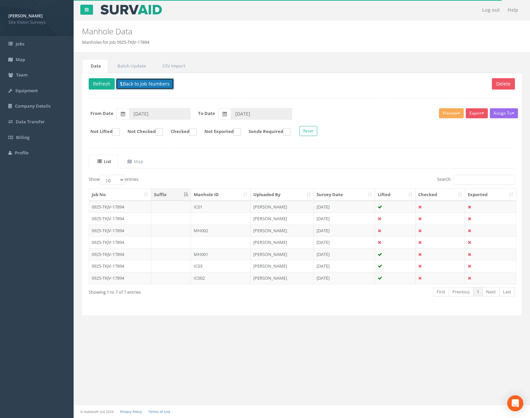
click at [151, 82] on button "Back to Job Numbers" at bounding box center [145, 83] width 58 height 11
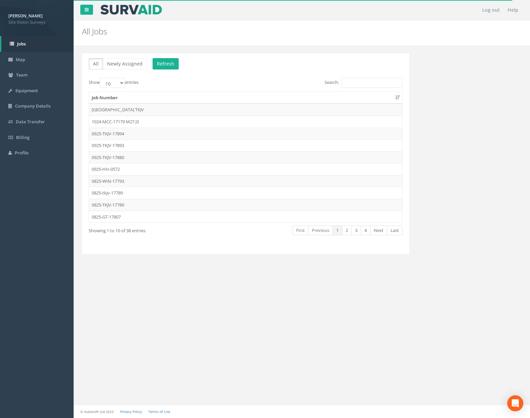
click at [135, 144] on td "0925-TKJV-17893" at bounding box center [245, 145] width 313 height 12
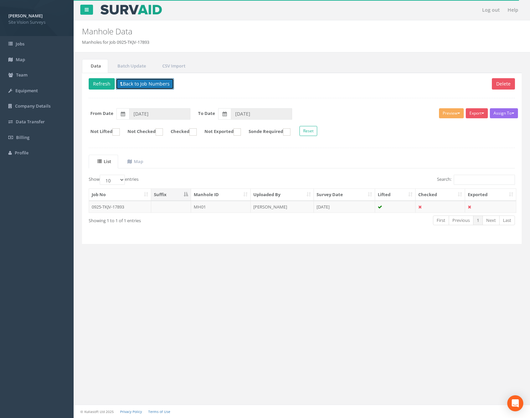
click at [149, 82] on button "Back to Job Numbers" at bounding box center [145, 83] width 58 height 11
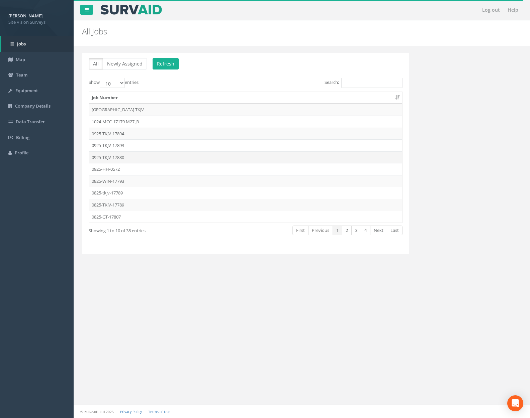
click at [138, 158] on td "0925-TKJV-17880" at bounding box center [245, 158] width 313 height 12
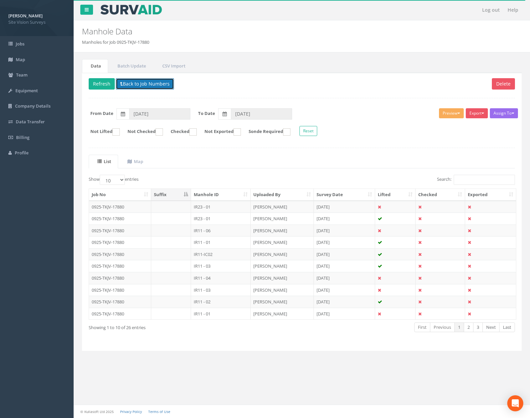
click at [154, 85] on button "Back to Job Numbers" at bounding box center [145, 83] width 58 height 11
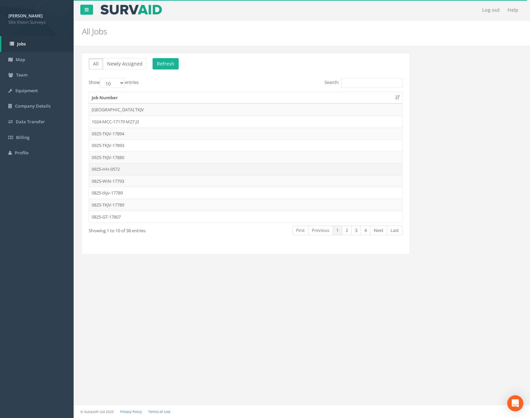
click at [139, 172] on td "0925-HH-0572" at bounding box center [245, 169] width 313 height 12
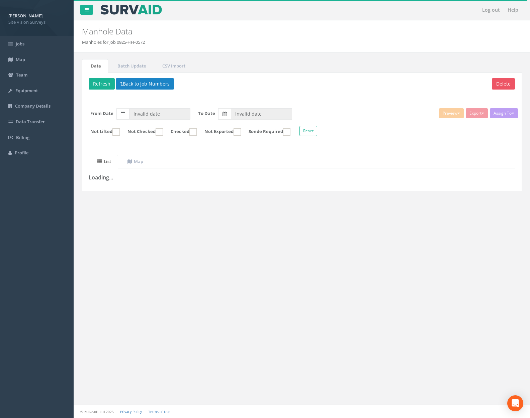
type input "[DATE]"
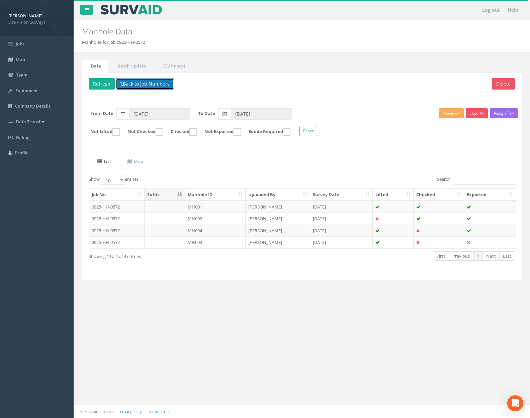
click at [150, 85] on button "Back to Job Numbers" at bounding box center [145, 83] width 58 height 11
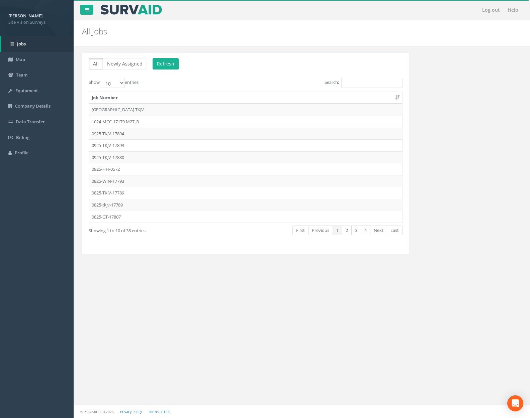
click at [144, 178] on td "0825-WIN-17793" at bounding box center [245, 181] width 313 height 12
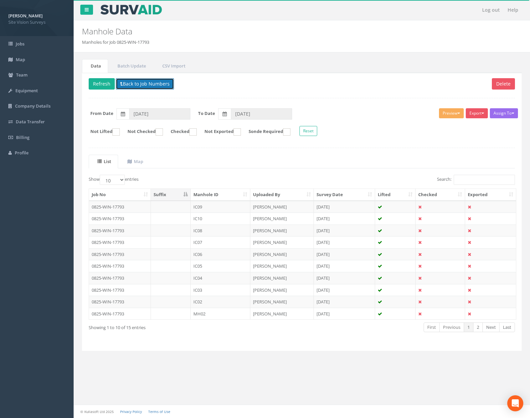
click at [155, 85] on button "Back to Job Numbers" at bounding box center [145, 83] width 58 height 11
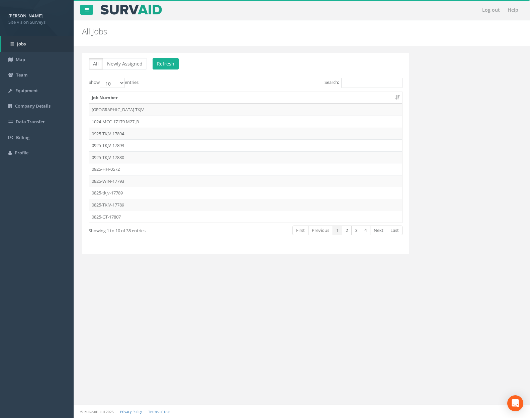
click at [144, 191] on td "0825-tkjv-17789" at bounding box center [245, 193] width 313 height 12
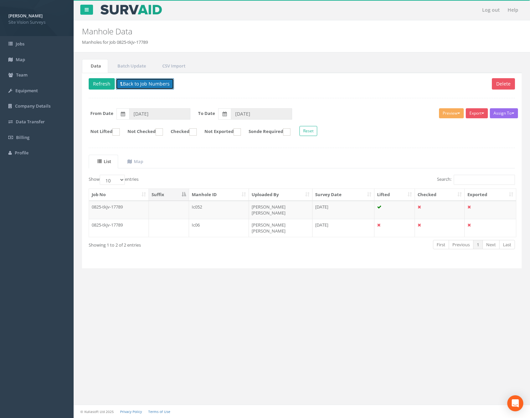
click at [148, 81] on button "Back to Job Numbers" at bounding box center [145, 83] width 58 height 11
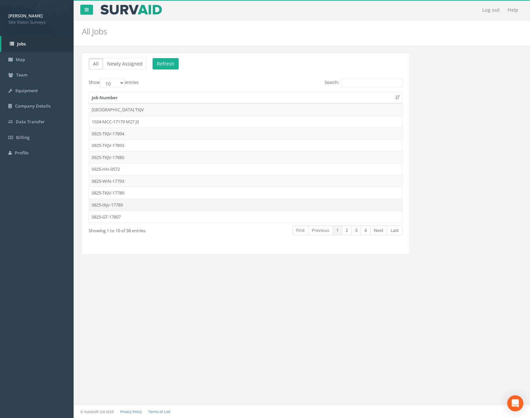
click at [148, 204] on td "0825-tkjv-17789" at bounding box center [245, 205] width 313 height 12
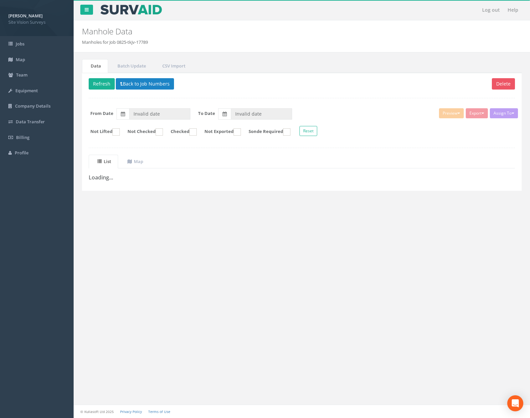
type input "[DATE]"
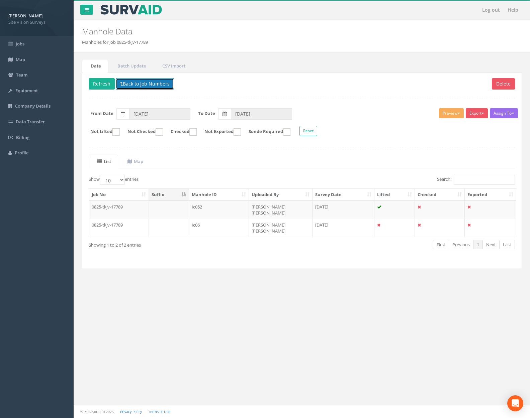
click at [148, 81] on button "Back to Job Numbers" at bounding box center [145, 83] width 58 height 11
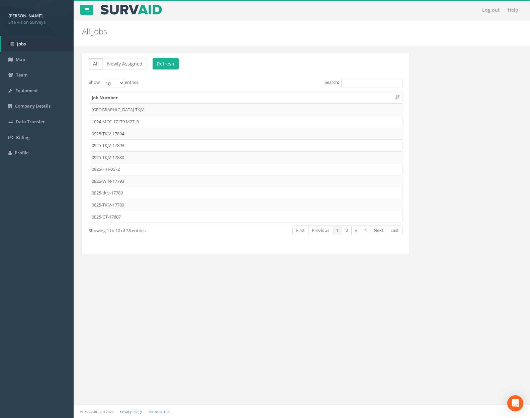
click at [151, 216] on td "0825-GT-17807" at bounding box center [245, 217] width 313 height 12
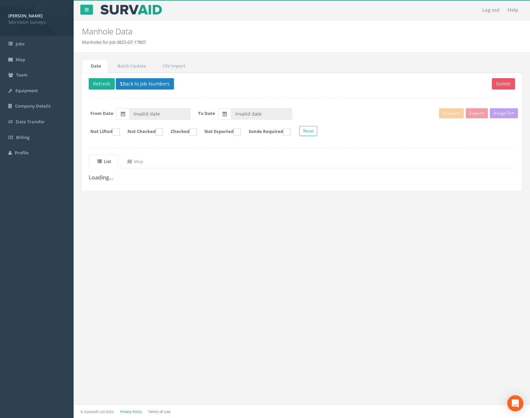
type input "[DATE]"
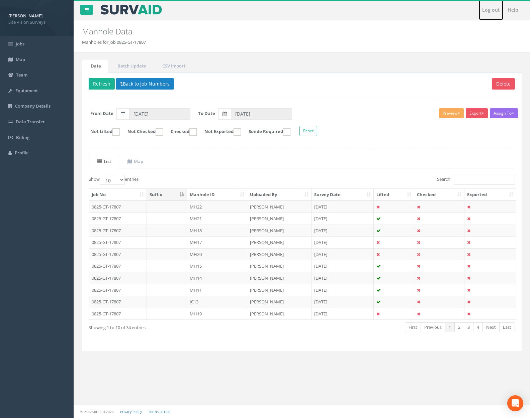
click at [492, 9] on link "Log out" at bounding box center [491, 10] width 24 height 20
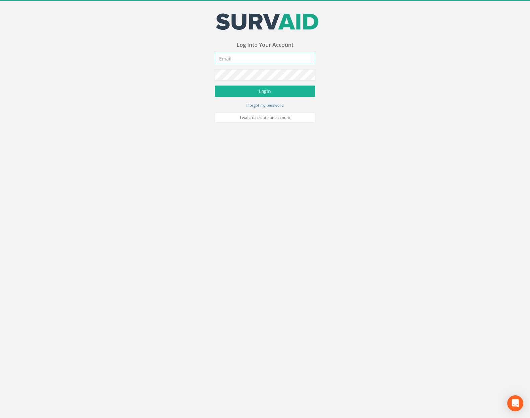
click at [260, 56] on input "email" at bounding box center [265, 58] width 100 height 11
type input "[PERSON_NAME][EMAIL_ADDRESS][PERSON_NAME][DOMAIN_NAME]"
click at [255, 93] on button "Login" at bounding box center [265, 91] width 100 height 11
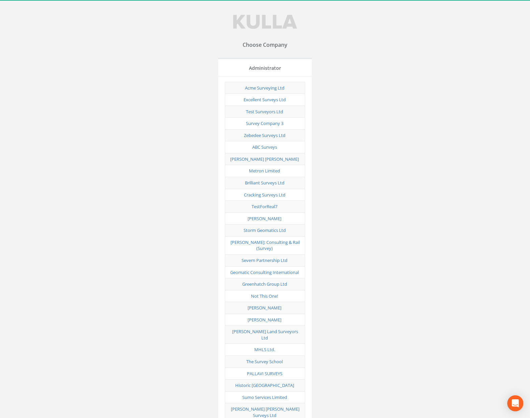
scroll to position [3308, 0]
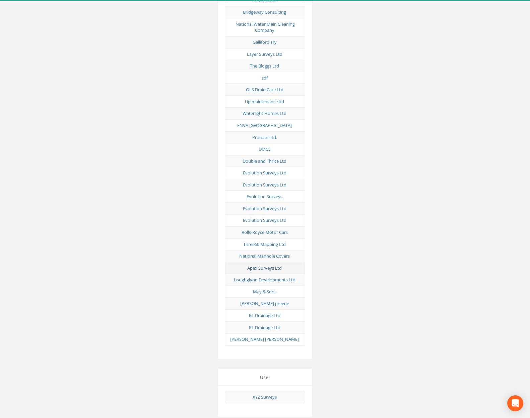
click at [273, 265] on link "Apex Surveys Ltd" at bounding box center [264, 268] width 34 height 6
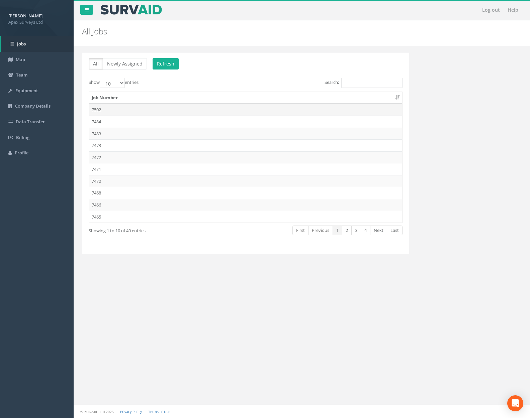
click at [131, 110] on td "7502" at bounding box center [245, 110] width 313 height 12
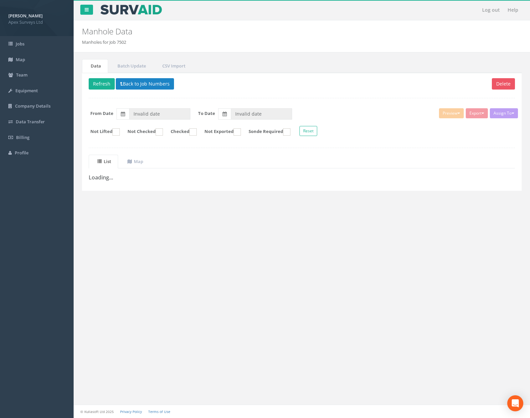
type input "[DATE]"
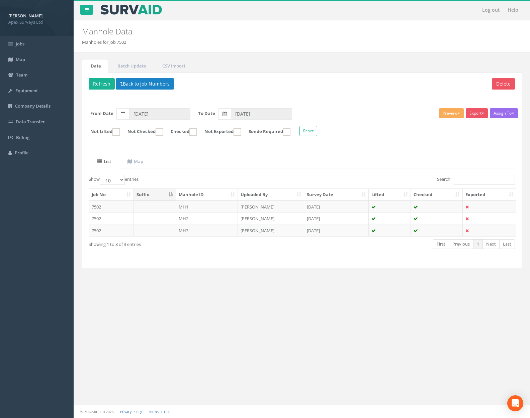
click at [150, 91] on div "Delete Refresh Back to Job Numbers Assign To No Companies Added Export Heathrow…" at bounding box center [302, 170] width 440 height 195
click at [149, 84] on button "Back to Job Numbers" at bounding box center [145, 83] width 58 height 11
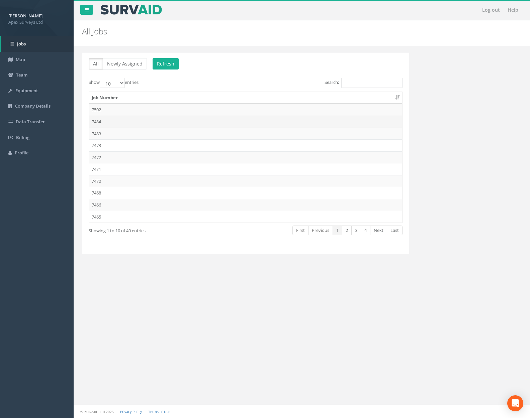
click at [146, 119] on td "7484" at bounding box center [245, 122] width 313 height 12
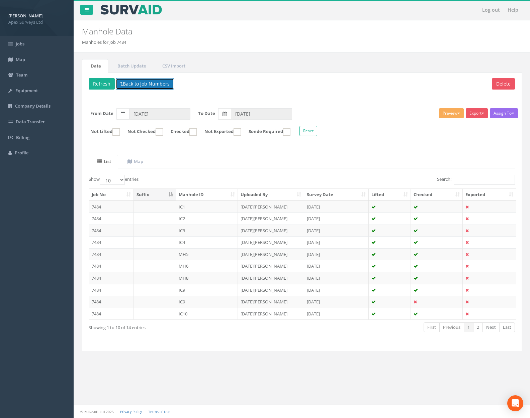
click at [158, 85] on button "Back to Job Numbers" at bounding box center [145, 83] width 58 height 11
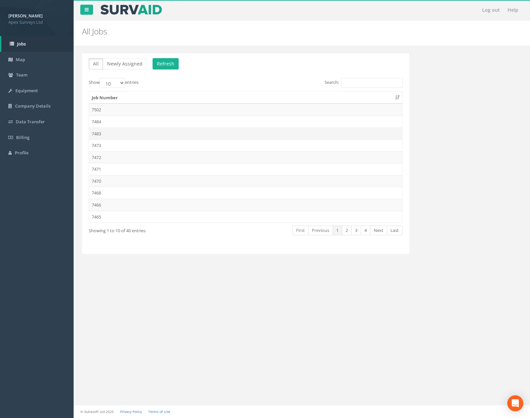
click at [154, 135] on td "7483" at bounding box center [245, 134] width 313 height 12
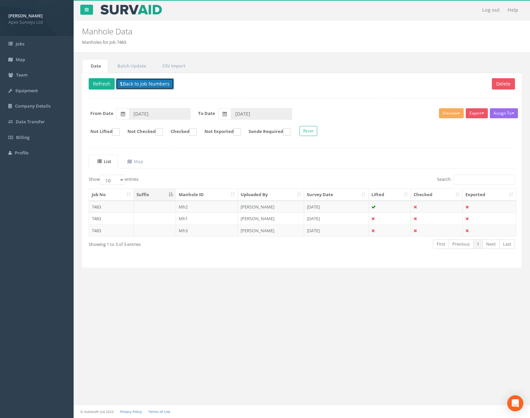
click at [149, 84] on button "Back to Job Numbers" at bounding box center [145, 83] width 58 height 11
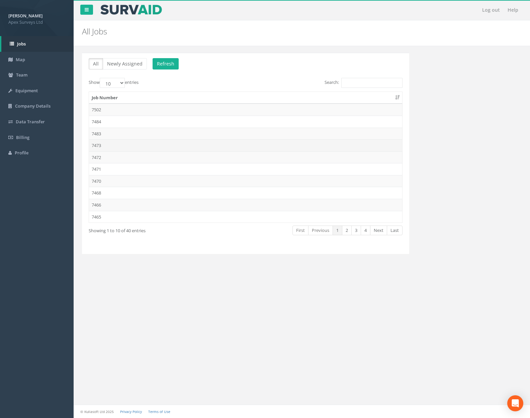
click at [138, 144] on td "7473" at bounding box center [245, 145] width 313 height 12
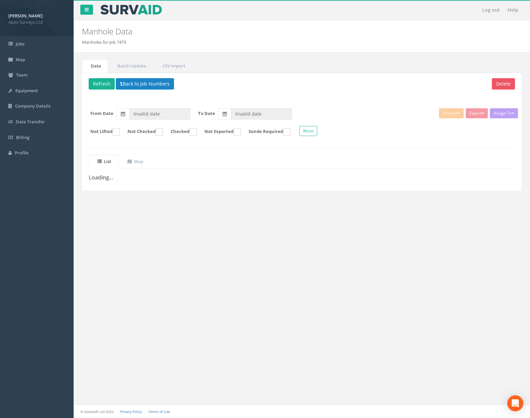
type input "[DATE]"
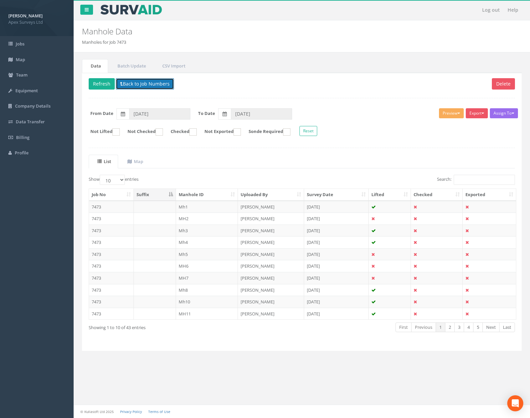
click at [164, 82] on button "Back to Job Numbers" at bounding box center [145, 83] width 58 height 11
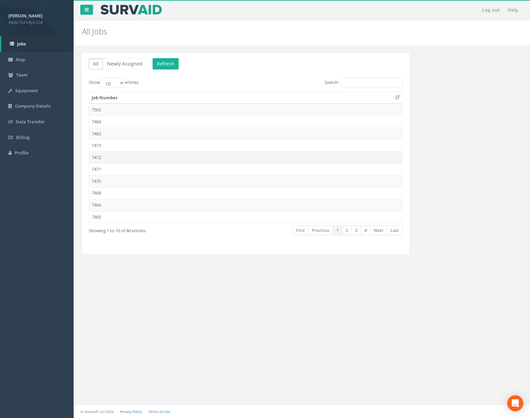
click at [139, 155] on td "7472" at bounding box center [245, 158] width 313 height 12
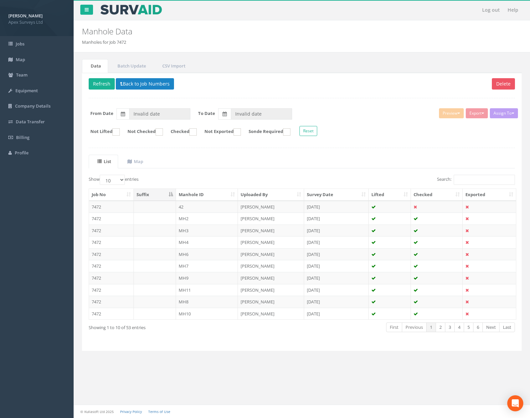
type input "[DATE]"
click at [144, 85] on button "Back to Job Numbers" at bounding box center [145, 83] width 58 height 11
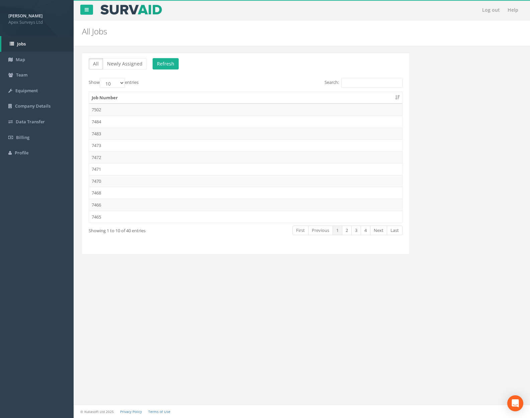
click at [128, 168] on td "7471" at bounding box center [245, 169] width 313 height 12
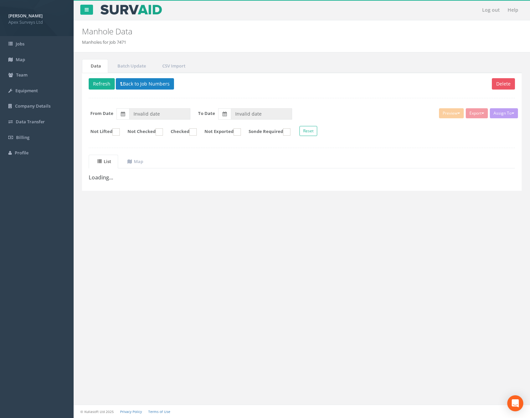
type input "[DATE]"
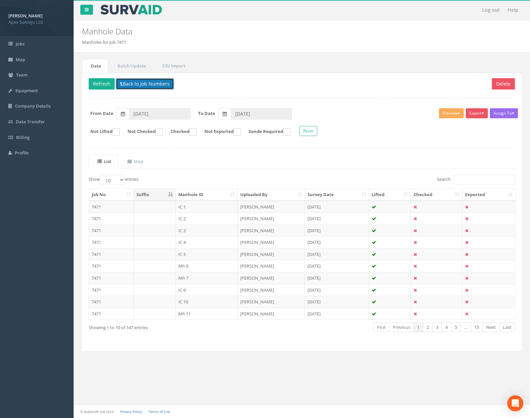
click at [144, 88] on button "Back to Job Numbers" at bounding box center [145, 83] width 58 height 11
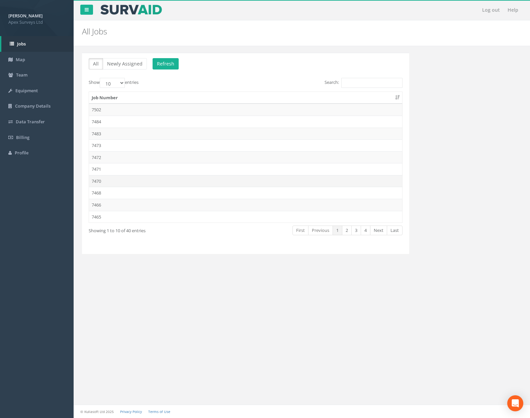
click at [134, 176] on td "7470" at bounding box center [245, 181] width 313 height 12
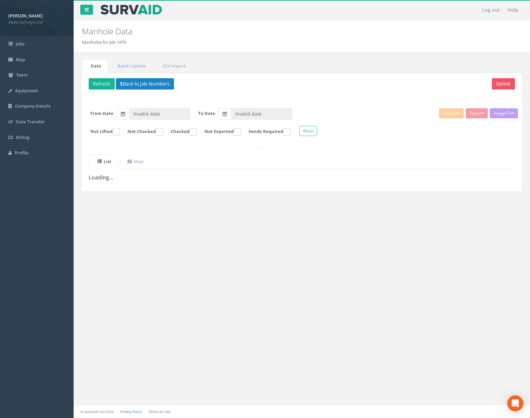
type input "[DATE]"
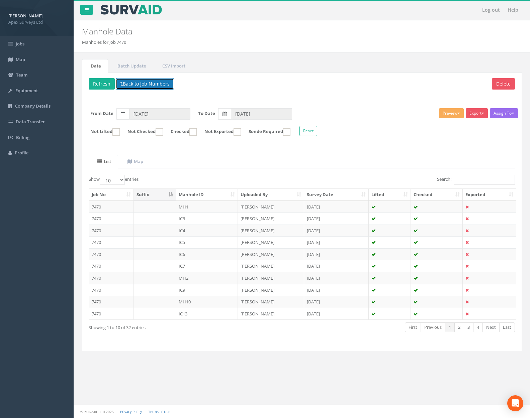
click at [143, 84] on button "Back to Job Numbers" at bounding box center [145, 83] width 58 height 11
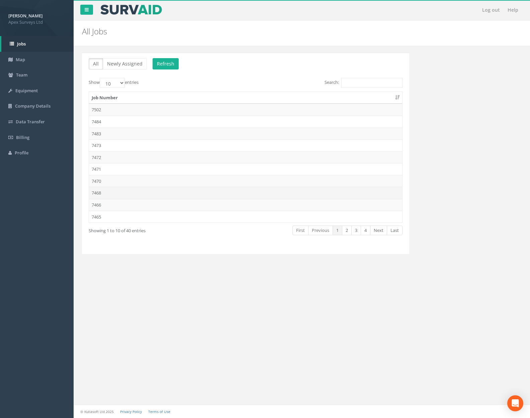
click at [134, 191] on td "7468" at bounding box center [245, 193] width 313 height 12
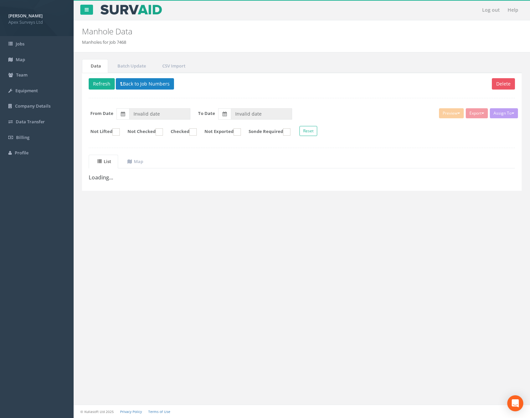
type input "[DATE]"
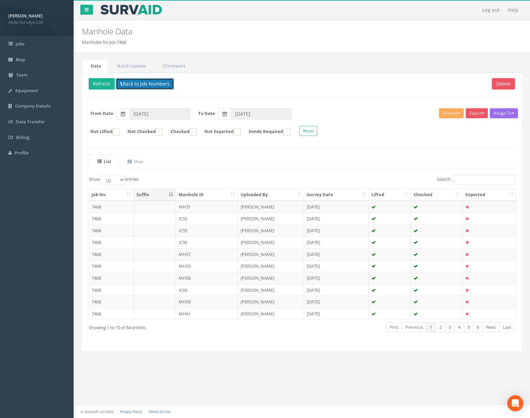
click at [138, 85] on button "Back to Job Numbers" at bounding box center [145, 83] width 58 height 11
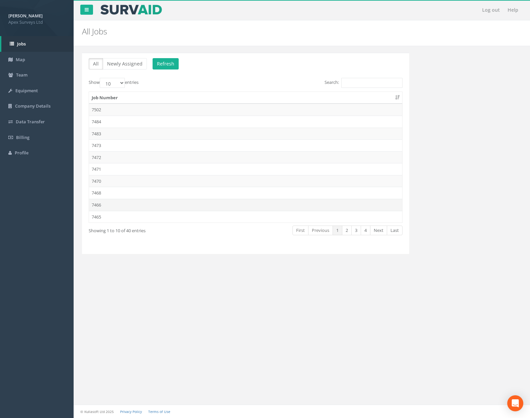
click at [143, 202] on td "7466" at bounding box center [245, 205] width 313 height 12
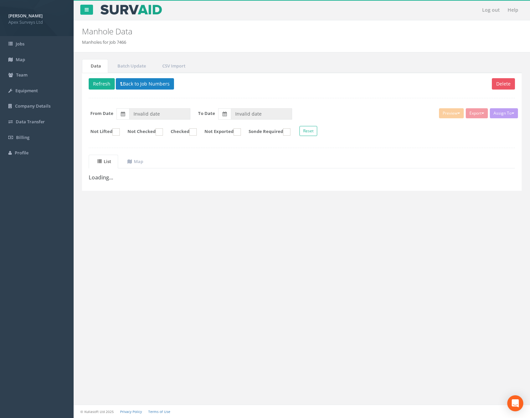
type input "[DATE]"
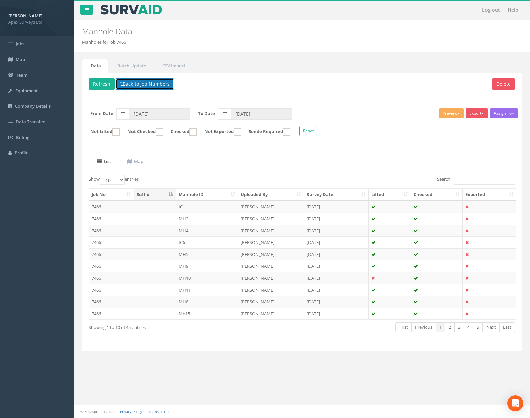
click at [144, 86] on button "Back to Job Numbers" at bounding box center [145, 83] width 58 height 11
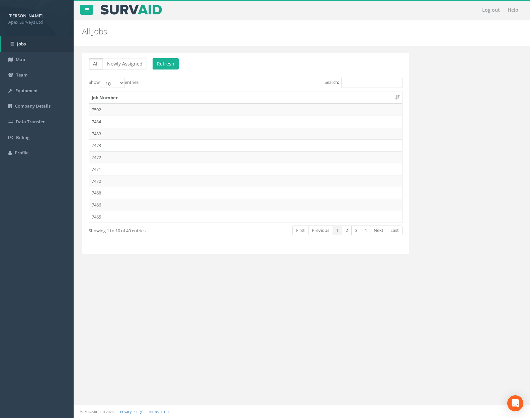
click at [139, 214] on td "7465" at bounding box center [245, 217] width 313 height 12
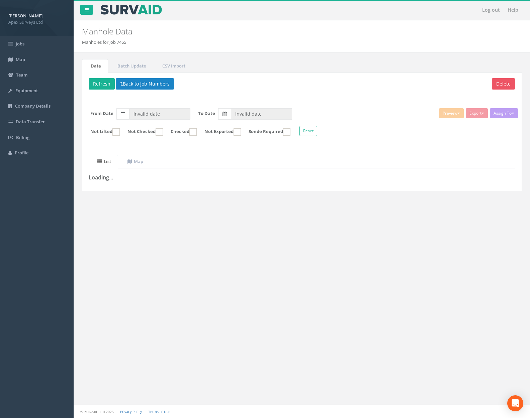
type input "[DATE]"
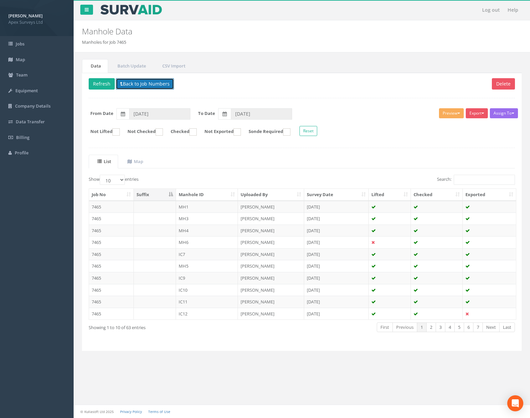
click at [147, 85] on button "Back to Job Numbers" at bounding box center [145, 83] width 58 height 11
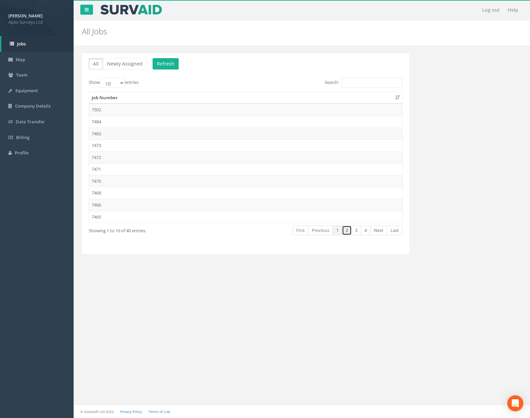
click at [346, 233] on link "2" at bounding box center [347, 231] width 10 height 10
click at [235, 153] on td "7455" at bounding box center [245, 158] width 313 height 12
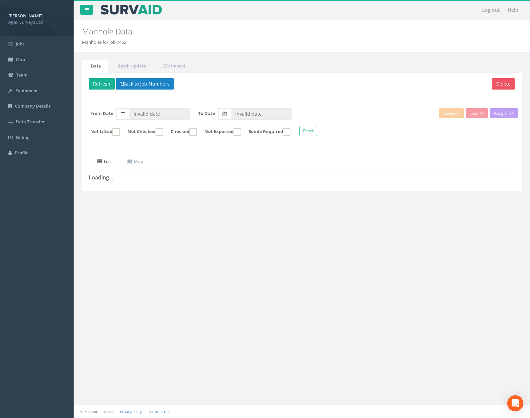
type input "[DATE]"
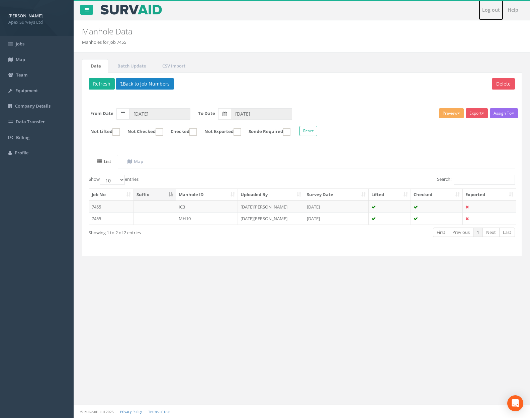
click at [490, 12] on link "Log out" at bounding box center [491, 10] width 24 height 20
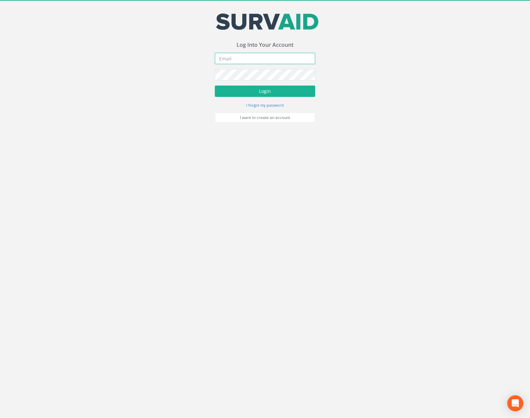
click at [273, 57] on input "email" at bounding box center [265, 58] width 100 height 11
type input "[PERSON_NAME][EMAIL_ADDRESS][PERSON_NAME][DOMAIN_NAME]"
click at [215, 86] on button "Login" at bounding box center [265, 91] width 100 height 11
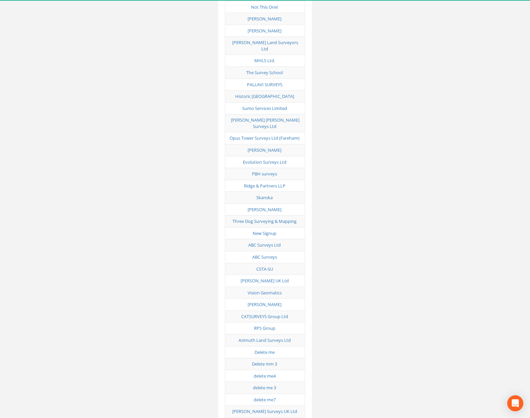
scroll to position [3308, 0]
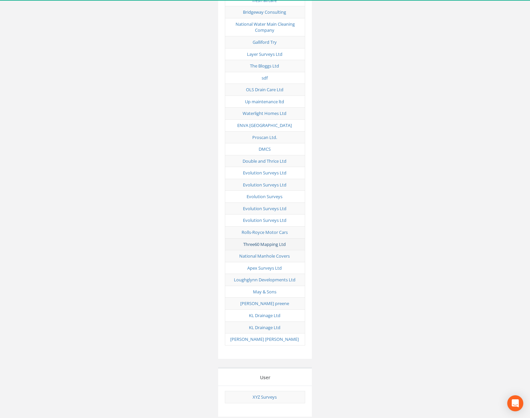
click at [263, 242] on link "Three60 Mapping Ltd" at bounding box center [264, 245] width 42 height 6
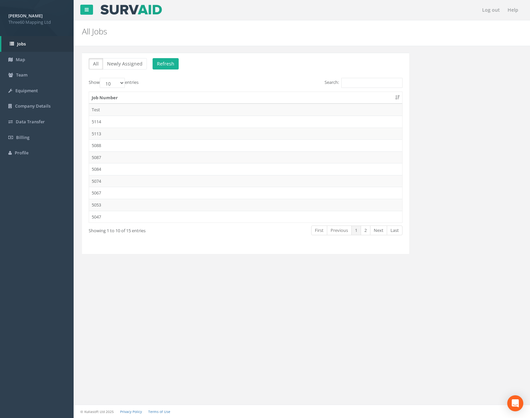
click at [137, 121] on td "5114" at bounding box center [245, 122] width 313 height 12
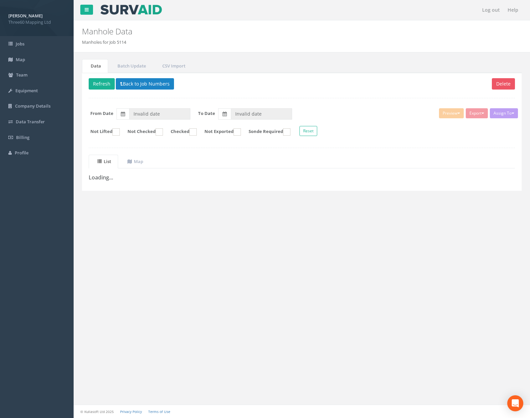
type input "[DATE]"
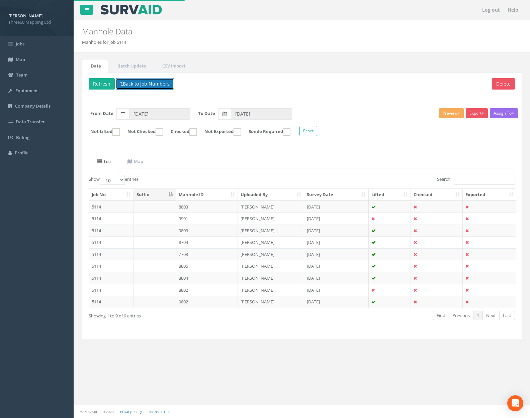
click at [161, 86] on button "Back to Job Numbers" at bounding box center [145, 83] width 58 height 11
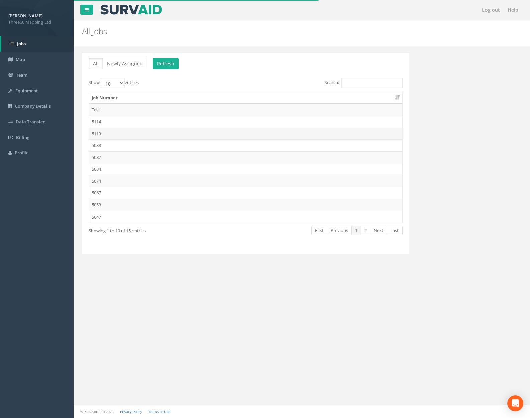
click at [141, 134] on td "5113" at bounding box center [245, 134] width 313 height 12
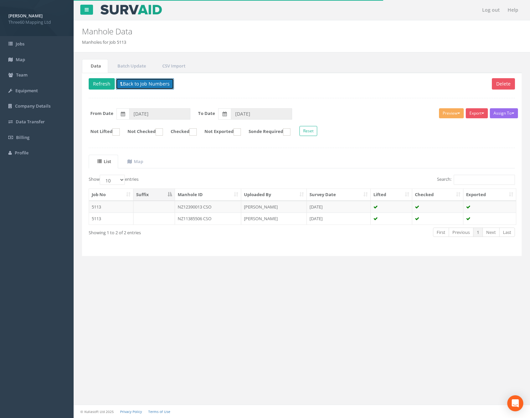
click at [144, 85] on button "Back to Job Numbers" at bounding box center [145, 83] width 58 height 11
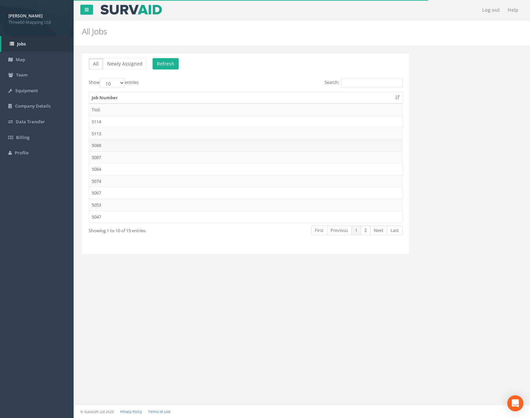
click at [138, 142] on td "5088" at bounding box center [245, 145] width 313 height 12
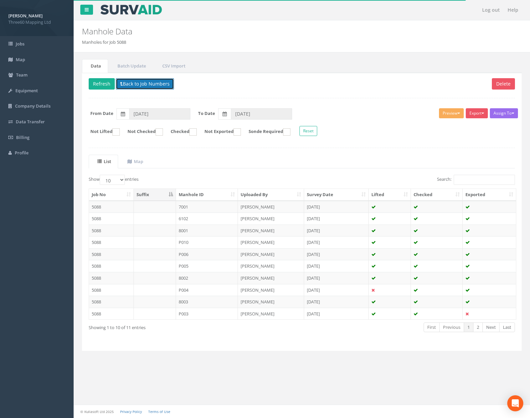
click at [145, 84] on button "Back to Job Numbers" at bounding box center [145, 83] width 58 height 11
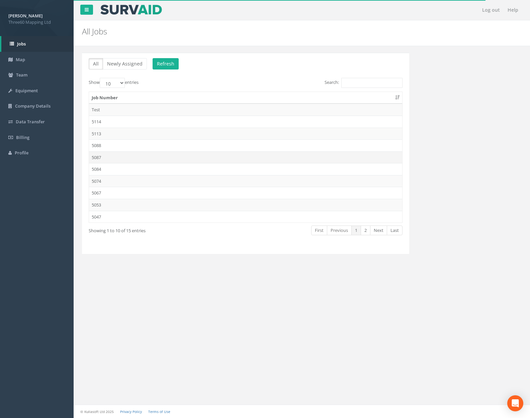
click at [135, 153] on td "5087" at bounding box center [245, 158] width 313 height 12
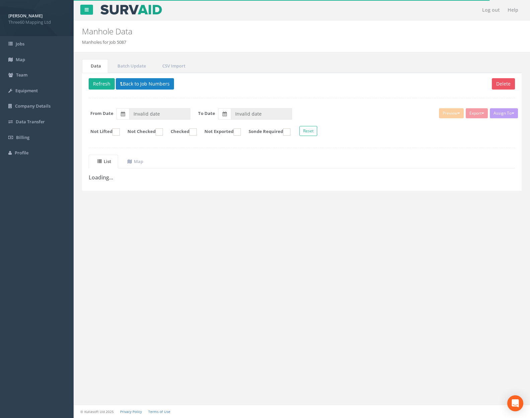
type input "[DATE]"
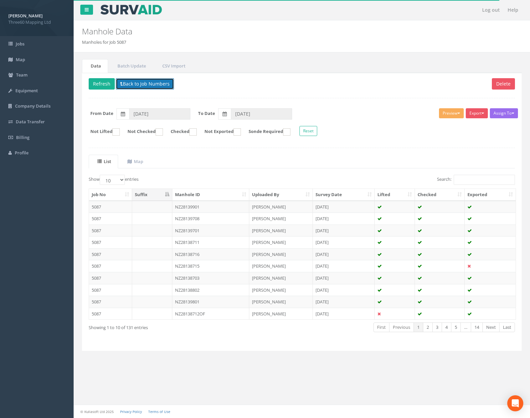
click at [146, 86] on button "Back to Job Numbers" at bounding box center [145, 83] width 58 height 11
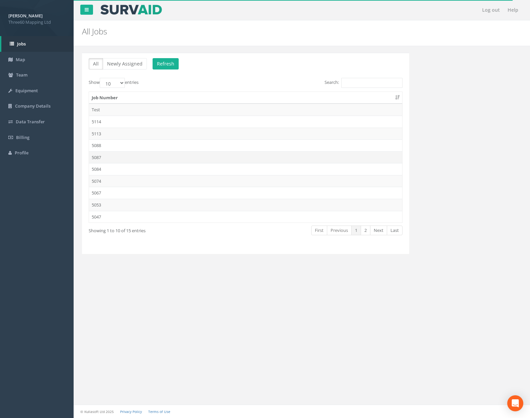
click at [142, 162] on td "5087" at bounding box center [245, 158] width 313 height 12
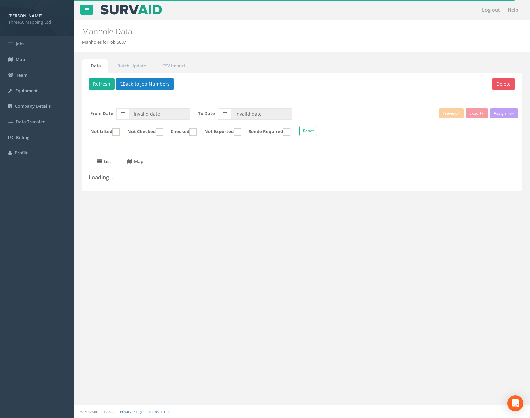
type input "[DATE]"
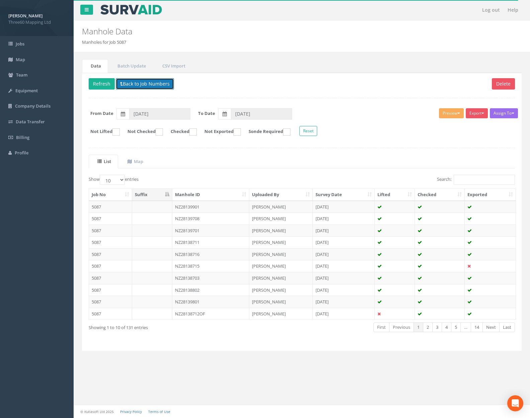
click at [142, 84] on button "Back to Job Numbers" at bounding box center [145, 83] width 58 height 11
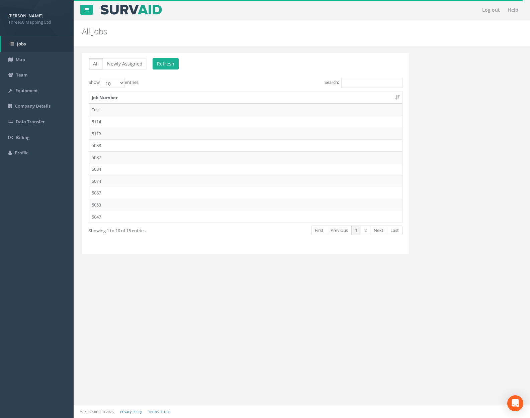
click at [145, 174] on td "5084" at bounding box center [245, 169] width 313 height 12
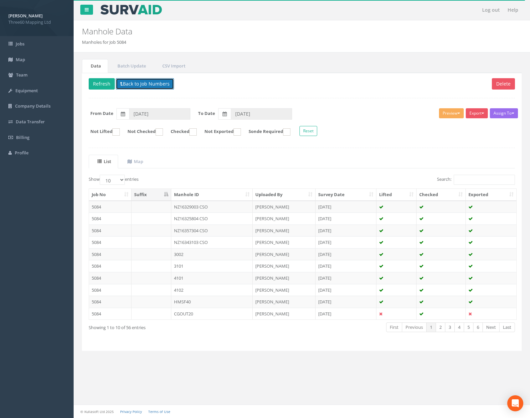
click at [145, 84] on button "Back to Job Numbers" at bounding box center [145, 83] width 58 height 11
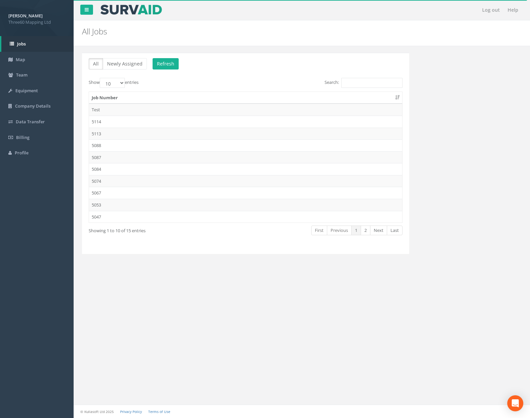
click at [147, 191] on td "5067" at bounding box center [245, 193] width 313 height 12
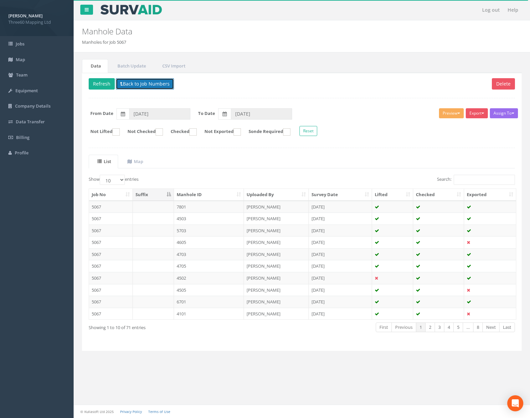
click at [145, 86] on button "Back to Job Numbers" at bounding box center [145, 83] width 58 height 11
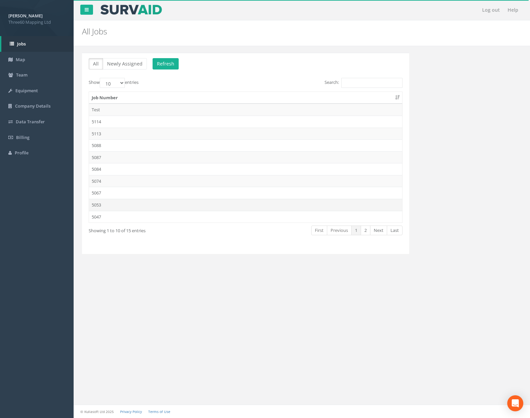
click at [139, 201] on td "5053" at bounding box center [245, 205] width 313 height 12
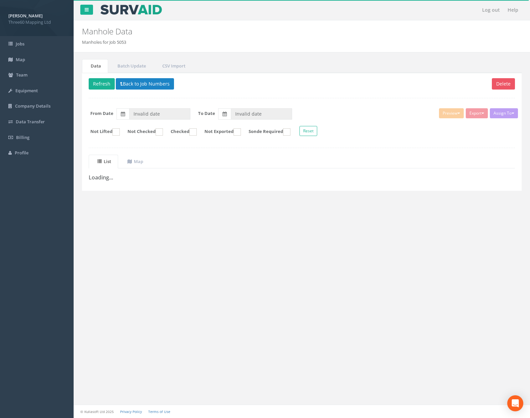
type input "[DATE]"
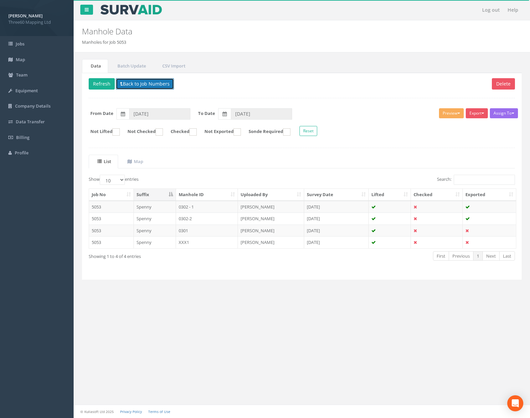
click at [140, 84] on button "Back to Job Numbers" at bounding box center [145, 83] width 58 height 11
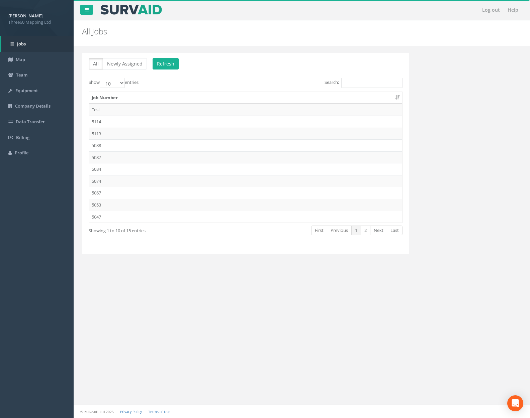
click at [144, 213] on td "5047" at bounding box center [245, 217] width 313 height 12
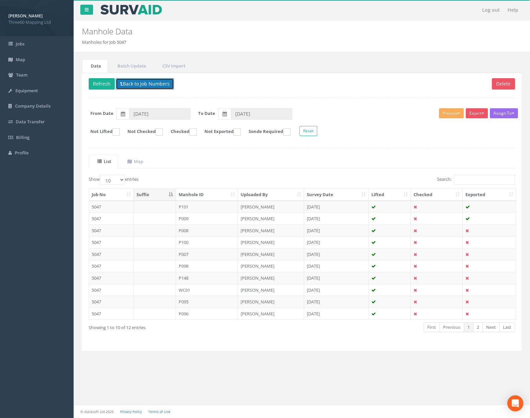
click at [151, 89] on button "Back to Job Numbers" at bounding box center [145, 83] width 58 height 11
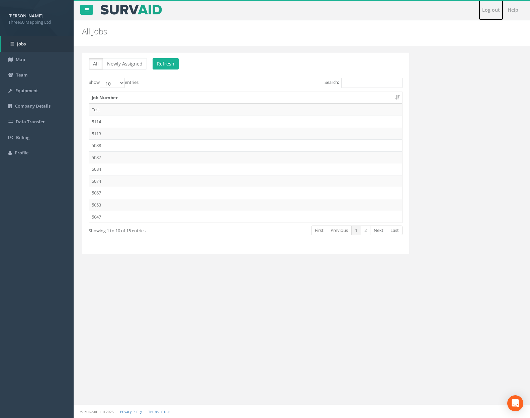
click at [499, 6] on link "Log out" at bounding box center [491, 10] width 24 height 20
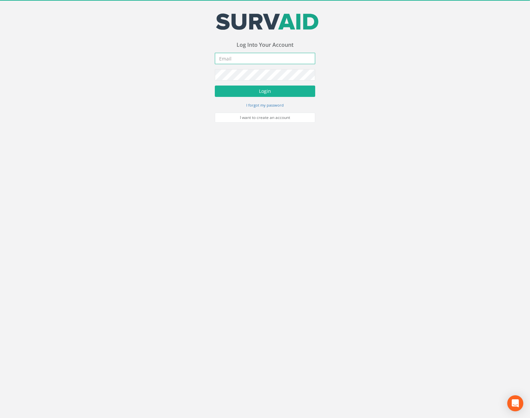
click at [236, 61] on input "email" at bounding box center [265, 58] width 100 height 11
type input "[PERSON_NAME][EMAIL_ADDRESS][PERSON_NAME][DOMAIN_NAME]"
click at [268, 92] on button "Login" at bounding box center [265, 91] width 100 height 11
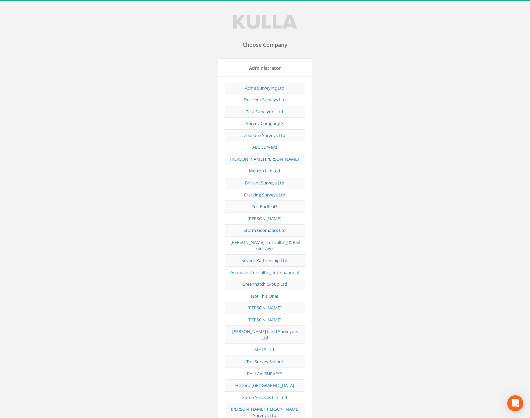
scroll to position [2902, 0]
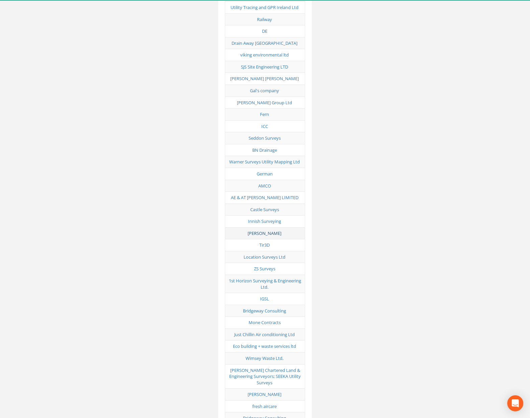
click at [267, 230] on link "[PERSON_NAME]" at bounding box center [265, 233] width 34 height 6
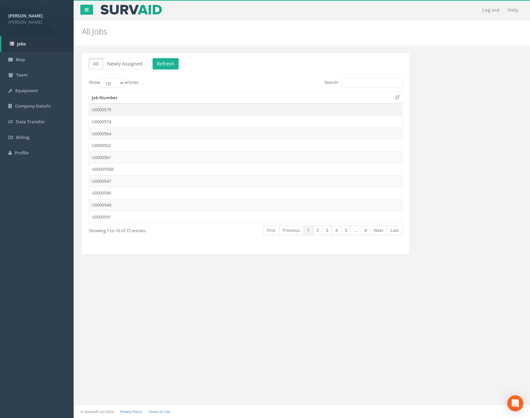
click at [155, 111] on td "U0000579" at bounding box center [245, 110] width 313 height 12
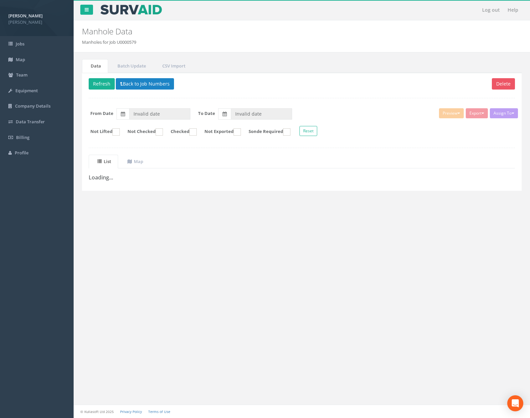
type input "[DATE]"
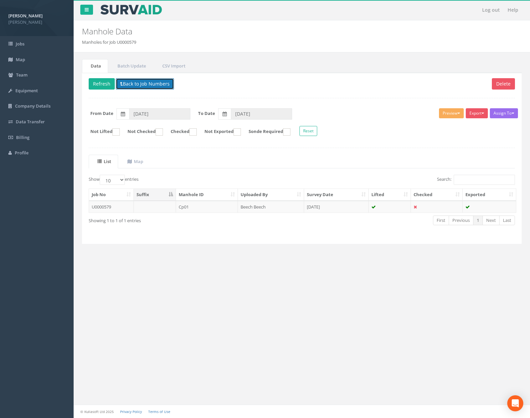
click at [148, 83] on button "Back to Job Numbers" at bounding box center [145, 83] width 58 height 11
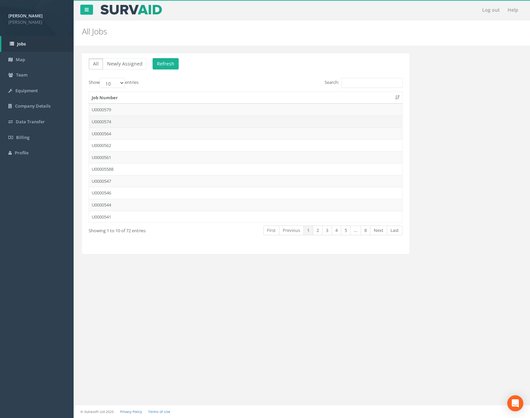
click at [145, 121] on td "U0000574" at bounding box center [245, 122] width 313 height 12
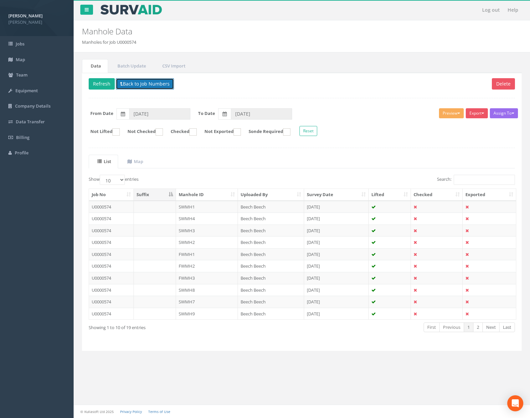
click at [143, 83] on button "Back to Job Numbers" at bounding box center [145, 83] width 58 height 11
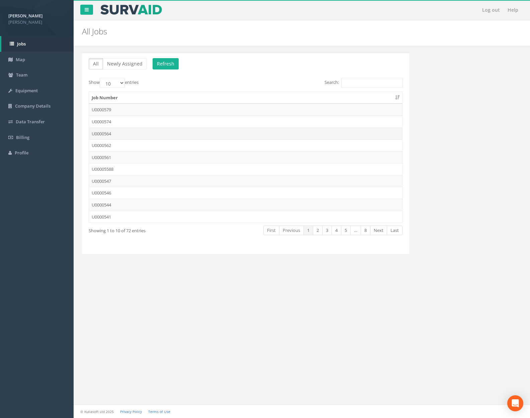
click at [143, 133] on td "U0000564" at bounding box center [245, 134] width 313 height 12
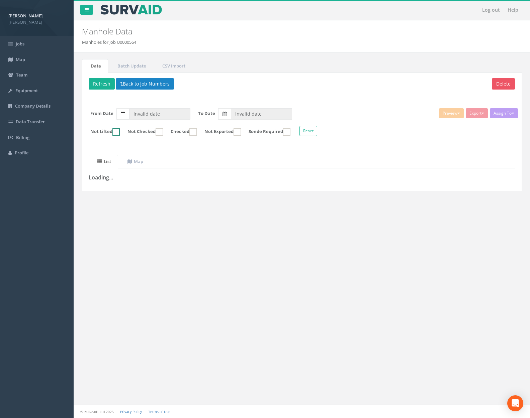
type input "[DATE]"
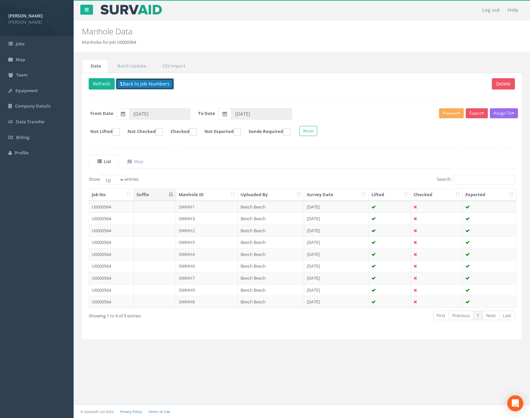
click at [144, 79] on button "Back to Job Numbers" at bounding box center [145, 83] width 58 height 11
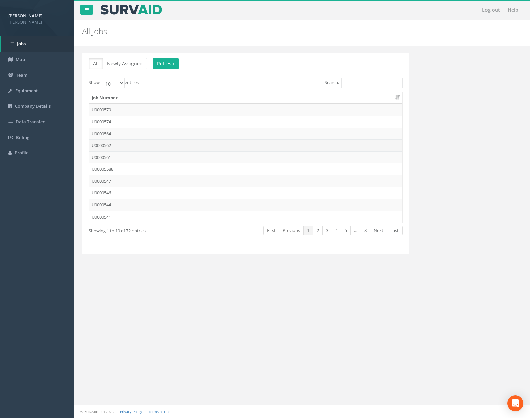
click at [139, 142] on td "U0000562" at bounding box center [245, 145] width 313 height 12
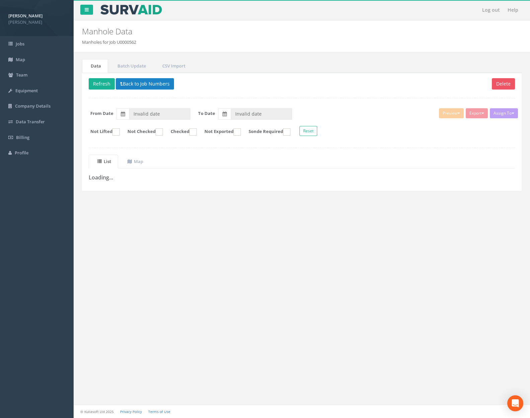
type input "[DATE]"
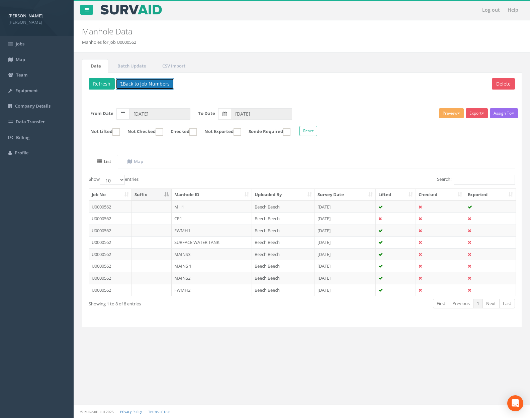
click at [150, 79] on button "Back to Job Numbers" at bounding box center [145, 83] width 58 height 11
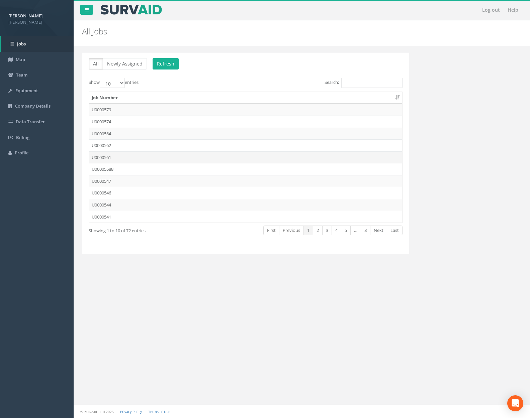
click at [140, 158] on td "U0000561" at bounding box center [245, 158] width 313 height 12
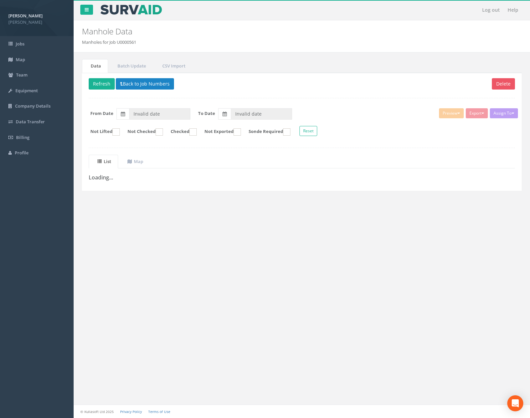
type input "[DATE]"
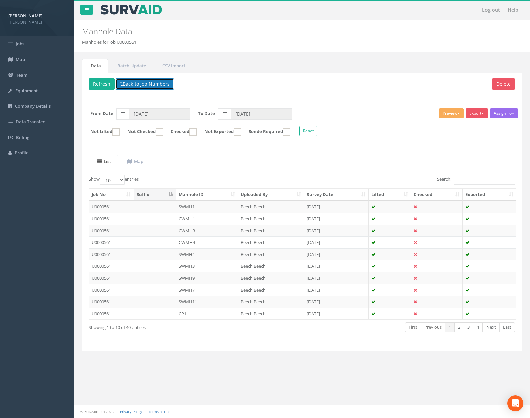
click at [141, 83] on button "Back to Job Numbers" at bounding box center [145, 83] width 58 height 11
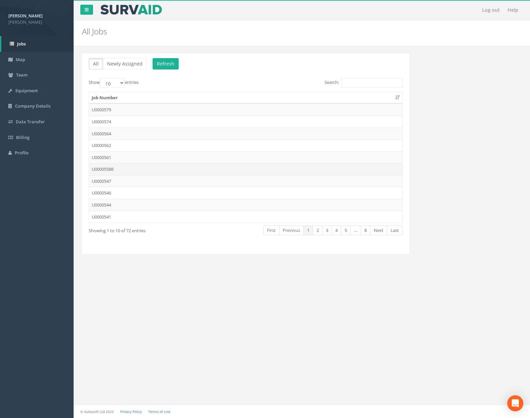
click at [130, 170] on td "U00005588" at bounding box center [245, 169] width 313 height 12
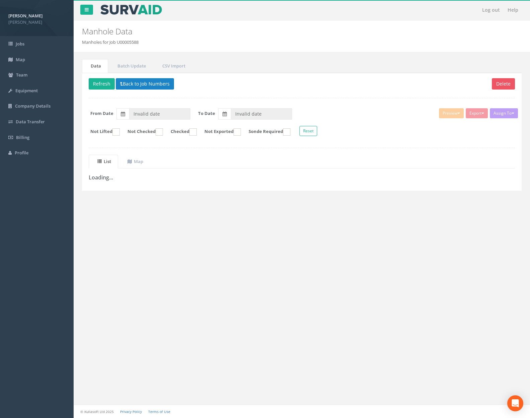
type input "[DATE]"
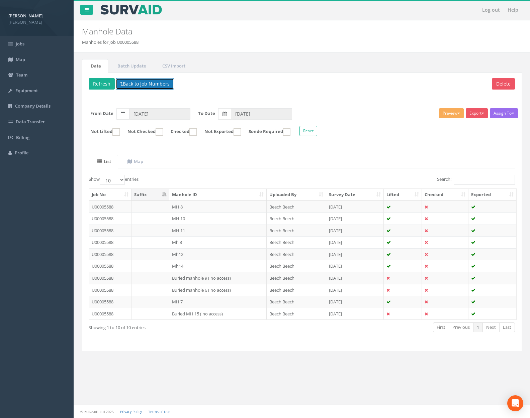
click at [138, 86] on button "Back to Job Numbers" at bounding box center [145, 83] width 58 height 11
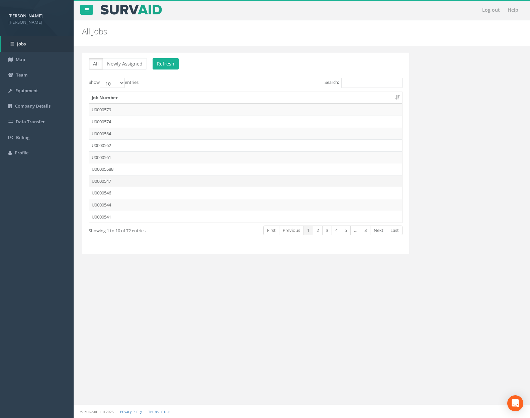
click at [132, 178] on td "U0000547" at bounding box center [245, 181] width 313 height 12
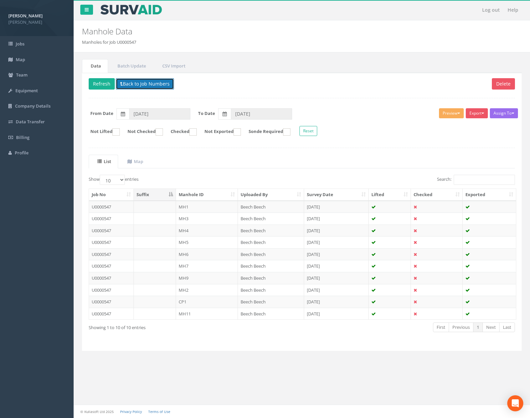
click at [139, 84] on button "Back to Job Numbers" at bounding box center [145, 83] width 58 height 11
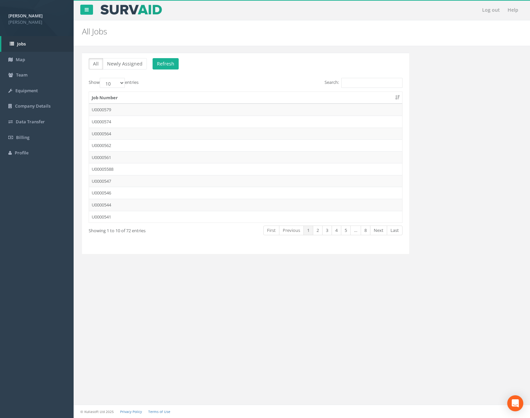
click at [133, 195] on td "U0000546" at bounding box center [245, 193] width 313 height 12
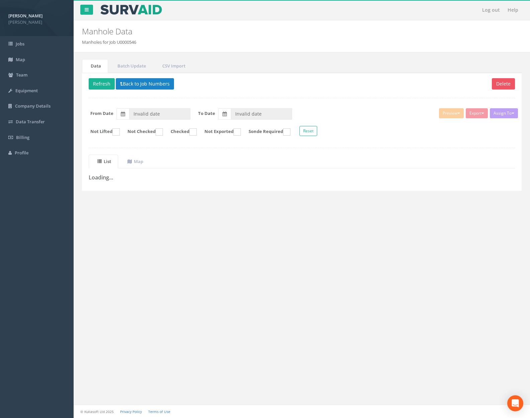
type input "[DATE]"
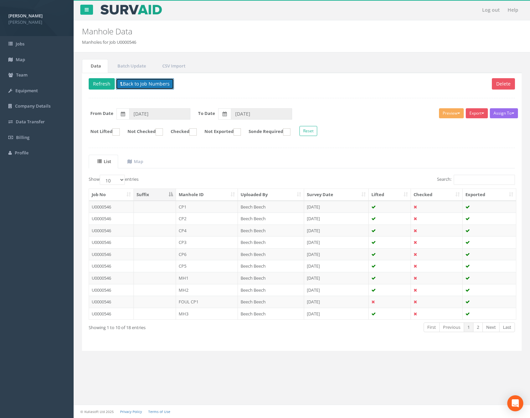
click at [145, 87] on button "Back to Job Numbers" at bounding box center [145, 83] width 58 height 11
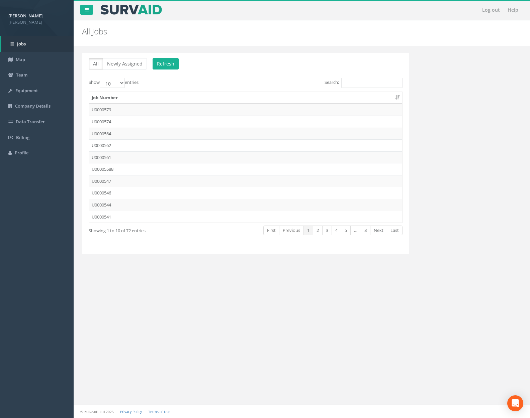
click at [132, 208] on td "U0000544" at bounding box center [245, 205] width 313 height 12
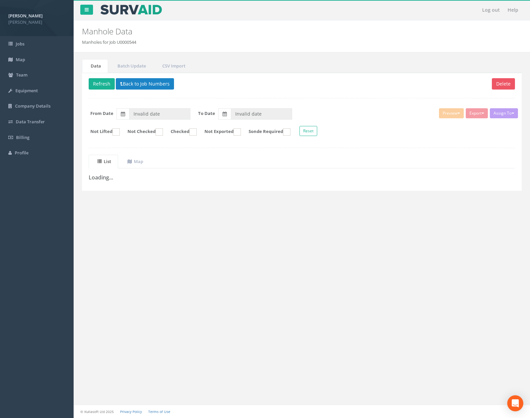
type input "[DATE]"
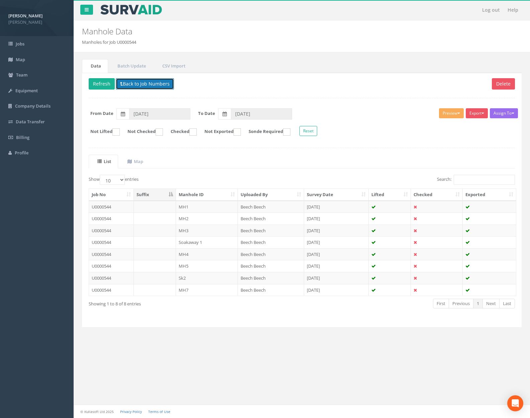
click at [144, 87] on button "Back to Job Numbers" at bounding box center [145, 83] width 58 height 11
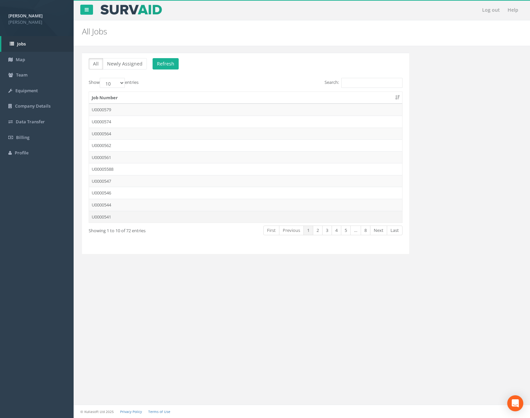
click at [139, 214] on td "U0000541" at bounding box center [245, 217] width 313 height 12
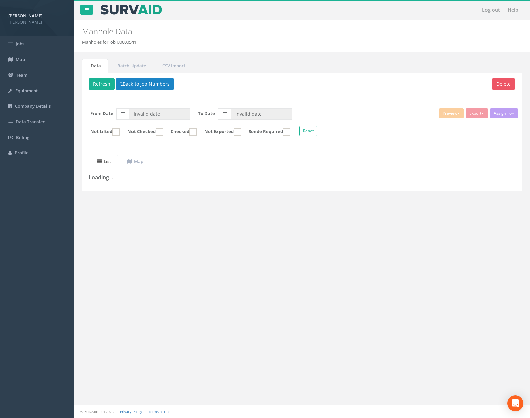
type input "[DATE]"
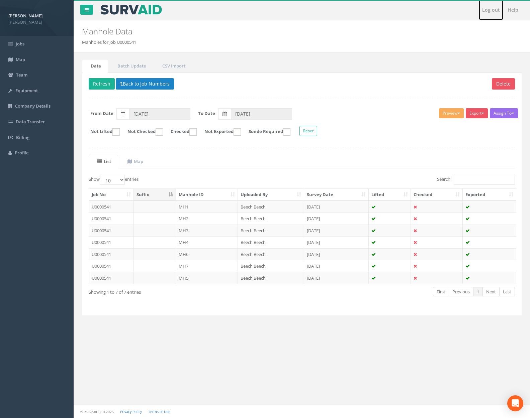
click at [496, 8] on link "Log out" at bounding box center [491, 10] width 24 height 20
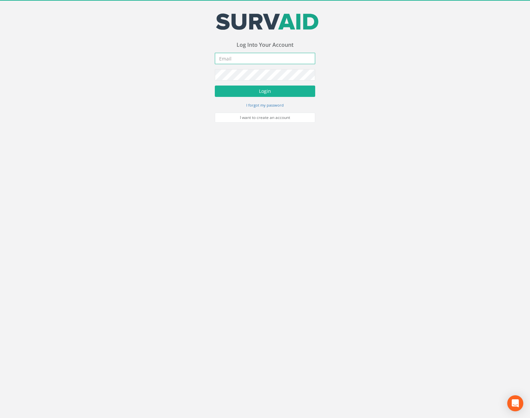
click at [287, 58] on input "email" at bounding box center [265, 58] width 100 height 11
type input "[PERSON_NAME][EMAIL_ADDRESS][PERSON_NAME][DOMAIN_NAME]"
click at [215, 86] on button "Login" at bounding box center [265, 91] width 100 height 11
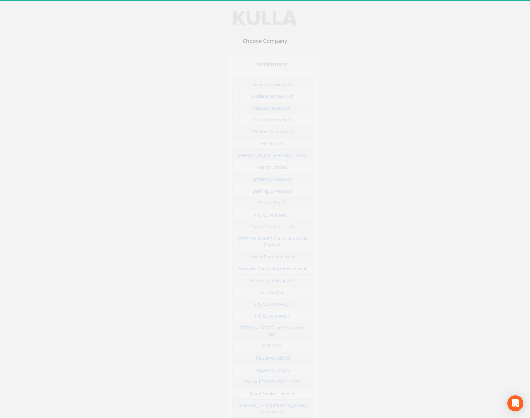
scroll to position [2093, 0]
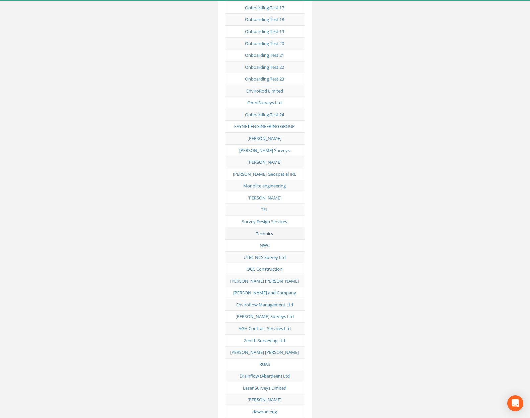
click at [261, 231] on link "Technics" at bounding box center [264, 234] width 17 height 6
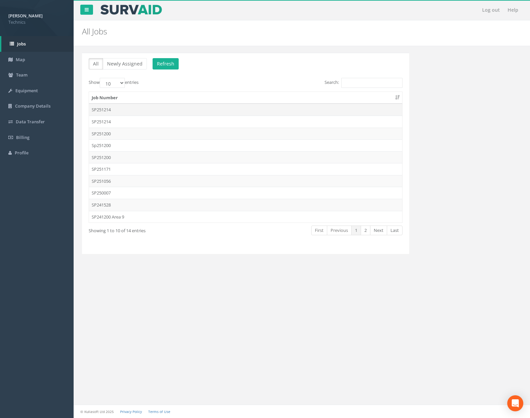
click at [189, 112] on td "SP251214" at bounding box center [245, 110] width 313 height 12
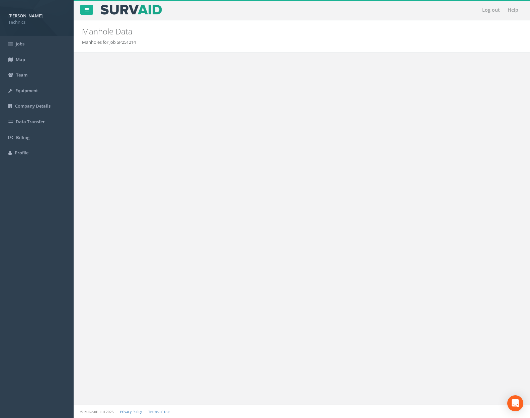
click at [158, 82] on button "Back to Job Numbers" at bounding box center [145, 83] width 58 height 11
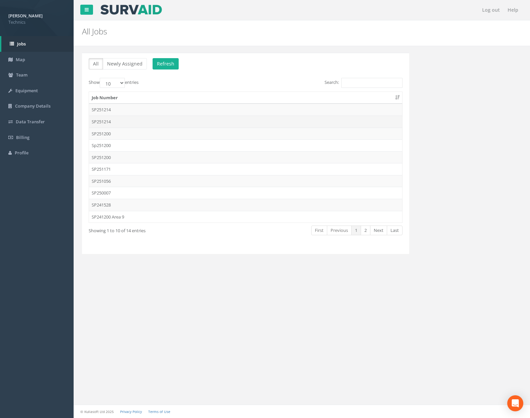
click at [153, 121] on td "SP251214" at bounding box center [245, 122] width 313 height 12
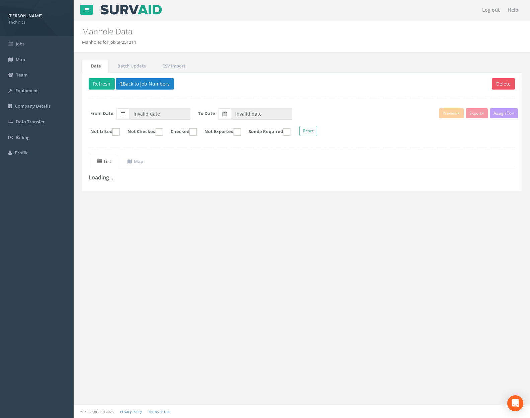
type input "[DATE]"
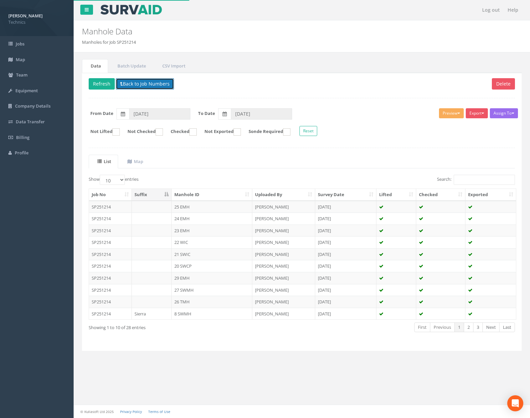
click at [154, 85] on button "Back to Job Numbers" at bounding box center [145, 83] width 58 height 11
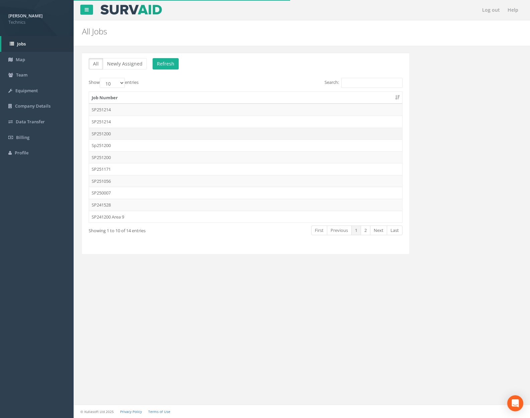
click at [156, 129] on td "SP251200" at bounding box center [245, 134] width 313 height 12
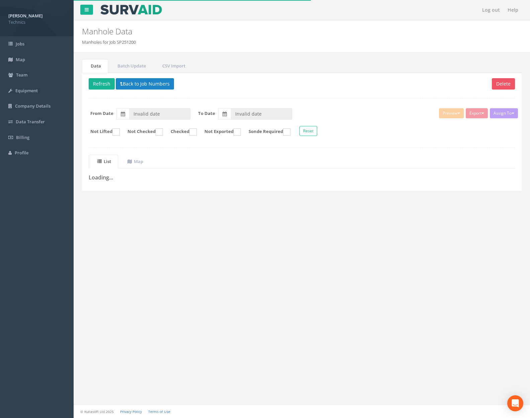
type input "[DATE]"
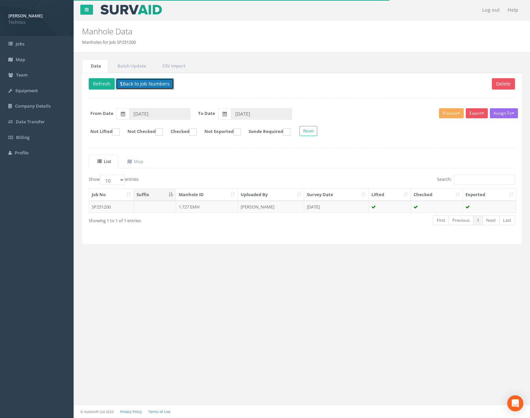
click at [152, 88] on button "Back to Job Numbers" at bounding box center [145, 83] width 58 height 11
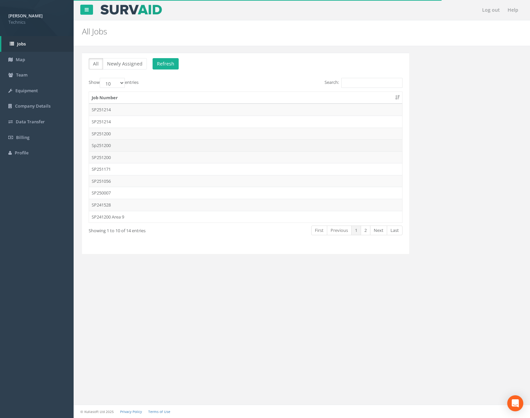
click at [142, 143] on td "Sp251200" at bounding box center [245, 145] width 313 height 12
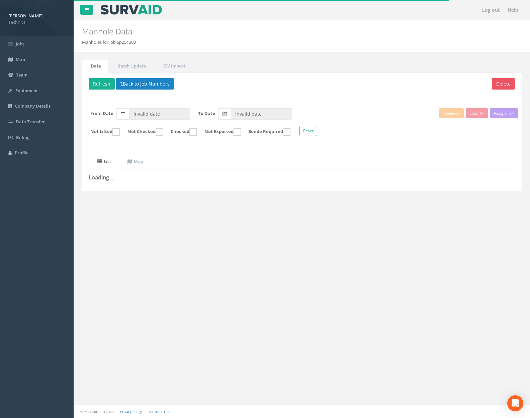
type input "[DATE]"
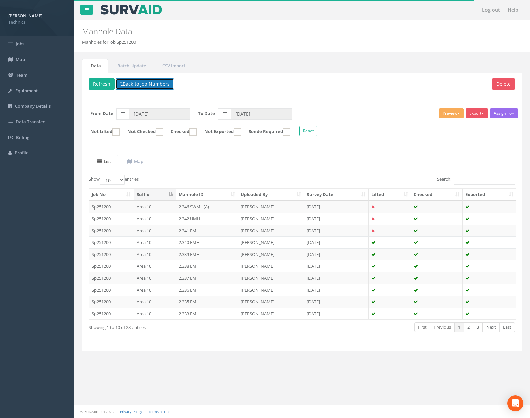
click at [151, 84] on button "Back to Job Numbers" at bounding box center [145, 83] width 58 height 11
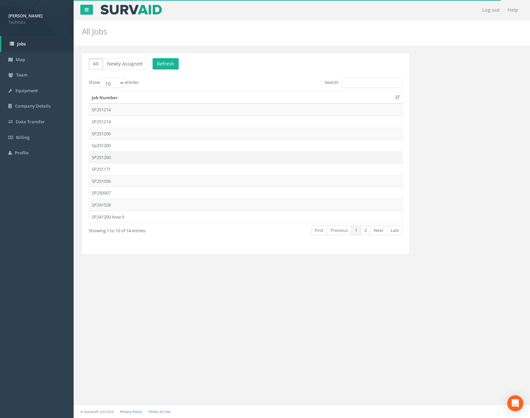
click at [142, 160] on td "SP251200" at bounding box center [245, 158] width 313 height 12
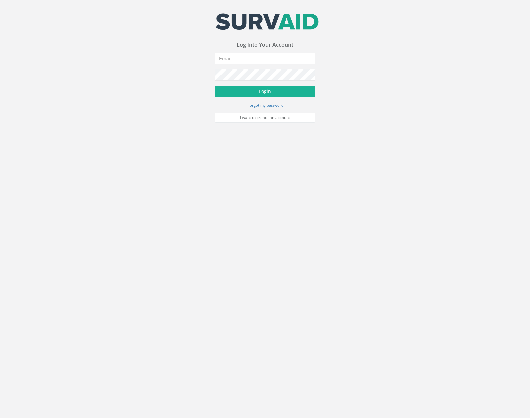
click at [247, 60] on input "email" at bounding box center [265, 58] width 100 height 11
type input "[PERSON_NAME][EMAIL_ADDRESS][PERSON_NAME][DOMAIN_NAME]"
click at [225, 89] on button "Login" at bounding box center [265, 91] width 100 height 11
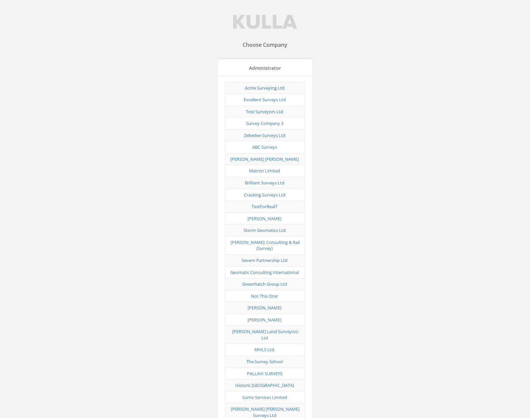
scroll to position [2093, 0]
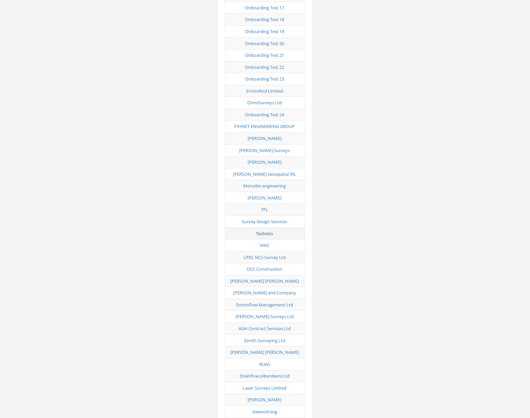
click at [257, 231] on link "Technics" at bounding box center [264, 234] width 17 height 6
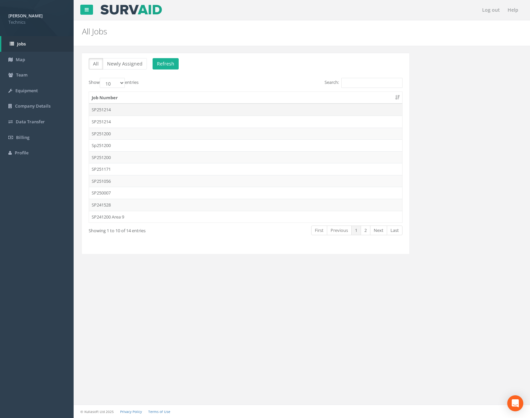
click at [93, 109] on td "SP251214" at bounding box center [245, 110] width 313 height 12
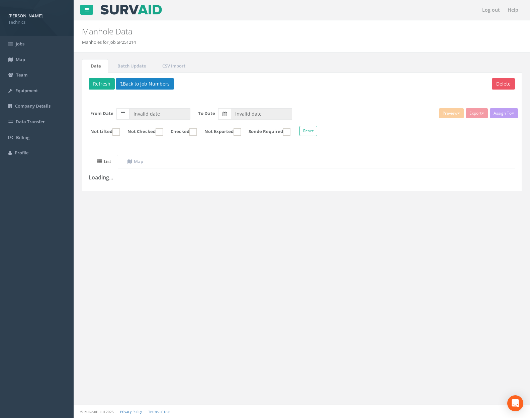
type input "[DATE]"
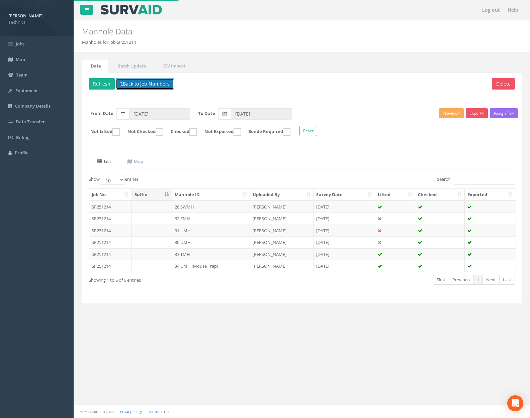
click at [146, 88] on button "Back to Job Numbers" at bounding box center [145, 83] width 58 height 11
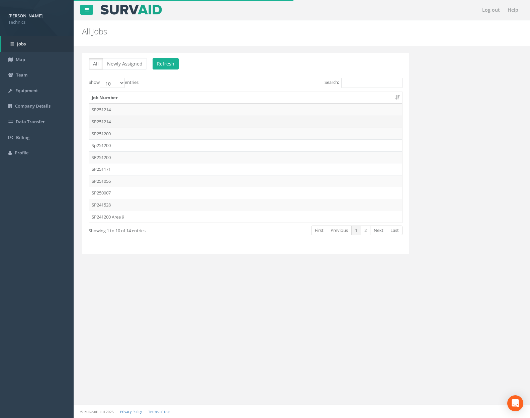
click at [133, 122] on td "SP251214" at bounding box center [245, 122] width 313 height 12
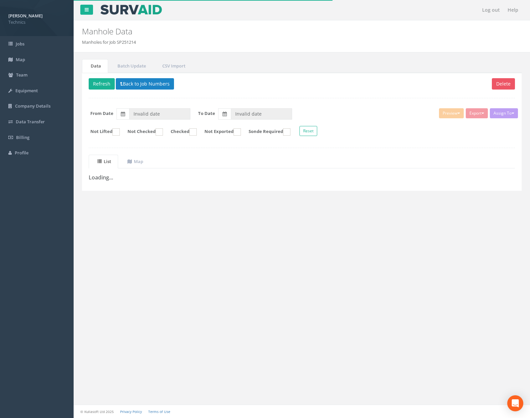
type input "[DATE]"
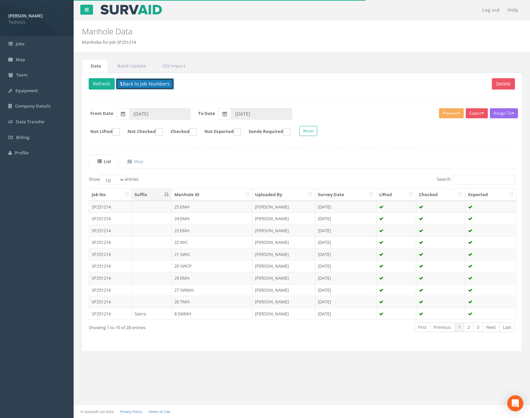
click at [158, 86] on button "Back to Job Numbers" at bounding box center [145, 83] width 58 height 11
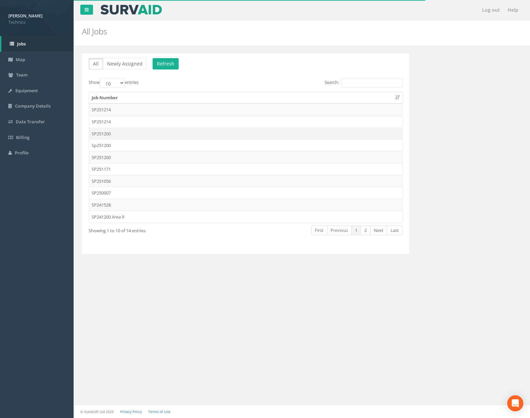
click at [150, 135] on td "SP251200" at bounding box center [245, 134] width 313 height 12
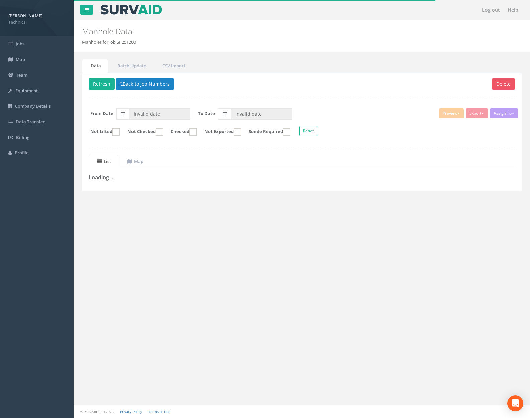
type input "[DATE]"
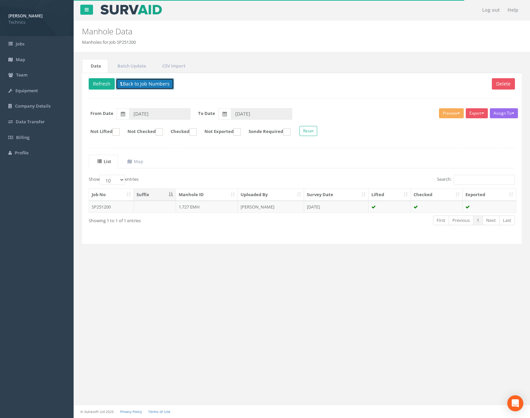
click at [150, 84] on button "Back to Job Numbers" at bounding box center [145, 83] width 58 height 11
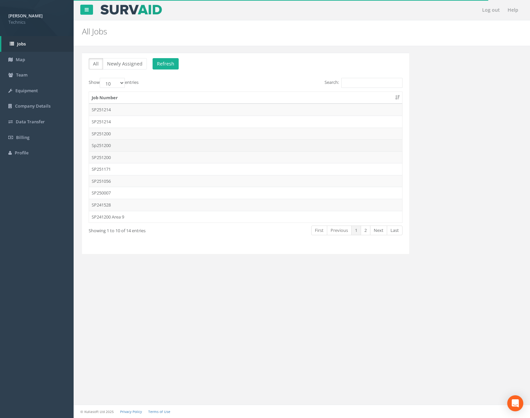
click at [136, 146] on td "Sp251200" at bounding box center [245, 145] width 313 height 12
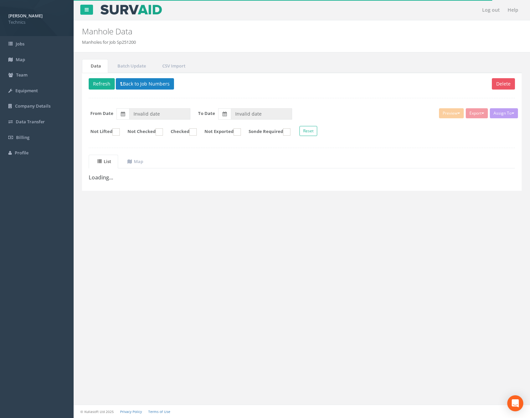
type input "[DATE]"
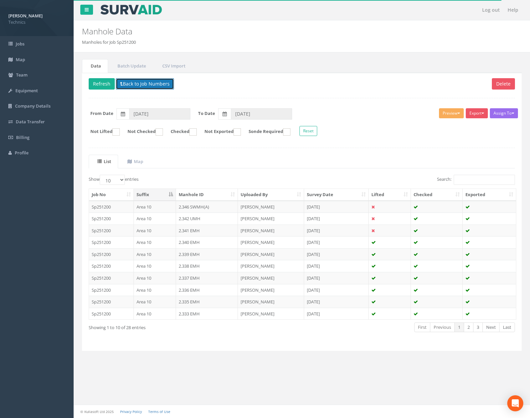
click at [157, 82] on button "Back to Job Numbers" at bounding box center [145, 83] width 58 height 11
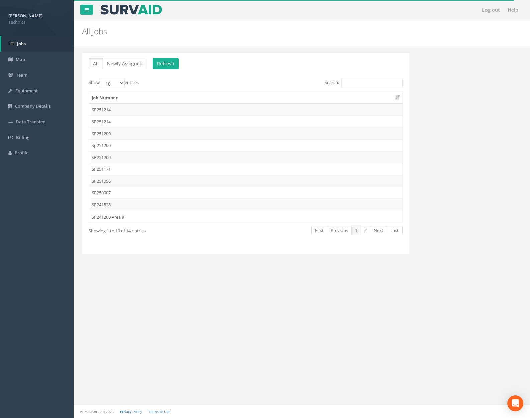
click at [133, 160] on td "SP251200" at bounding box center [245, 158] width 313 height 12
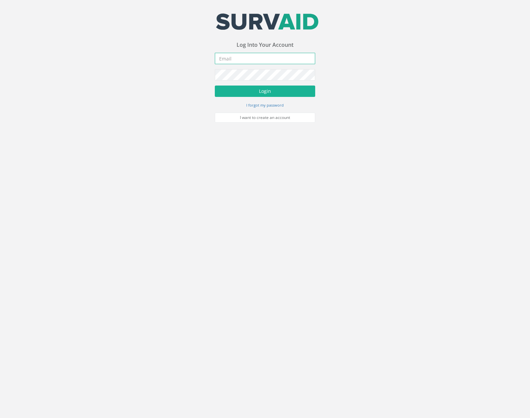
click at [252, 61] on input "email" at bounding box center [265, 58] width 100 height 11
type input "[PERSON_NAME][EMAIL_ADDRESS][PERSON_NAME][DOMAIN_NAME]"
click at [215, 86] on button "Login" at bounding box center [265, 91] width 100 height 11
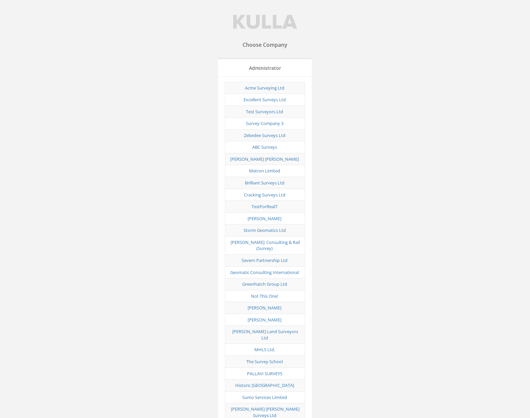
scroll to position [2093, 0]
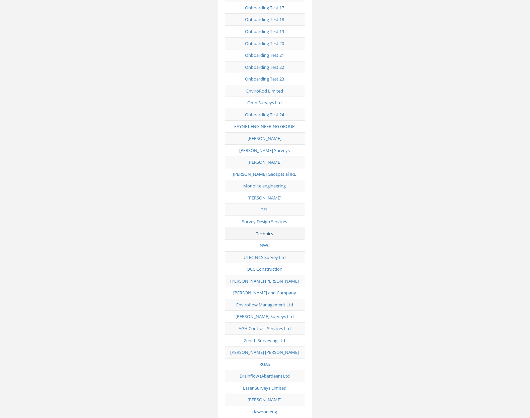
click at [264, 231] on link "Technics" at bounding box center [264, 234] width 17 height 6
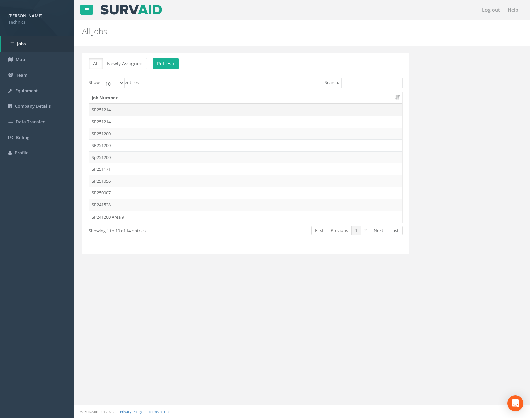
click at [172, 108] on td "SP251214" at bounding box center [245, 110] width 313 height 12
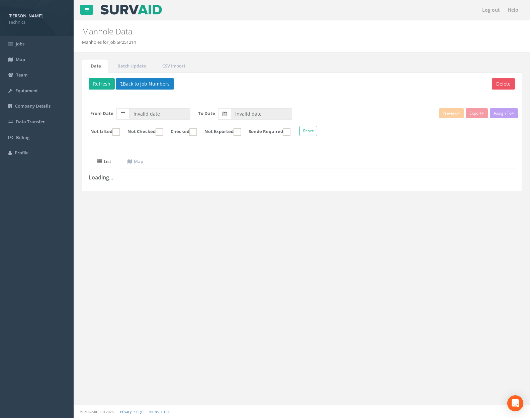
type input "[DATE]"
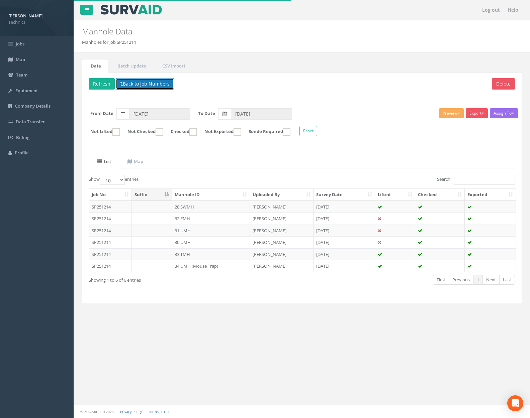
click at [168, 83] on button "Back to Job Numbers" at bounding box center [145, 83] width 58 height 11
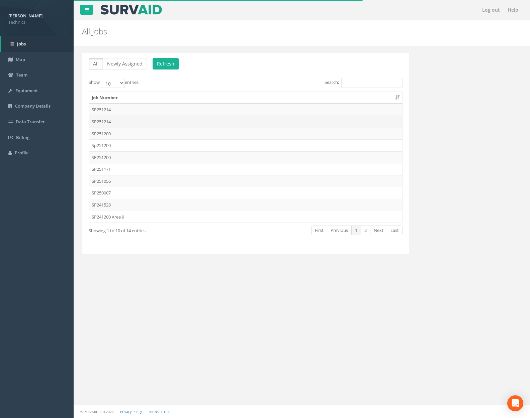
click at [156, 118] on td "SP251214" at bounding box center [245, 122] width 313 height 12
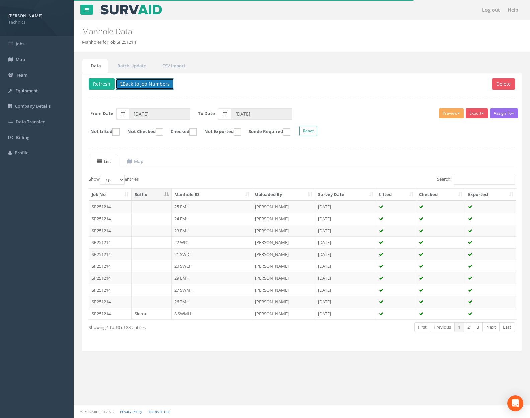
click at [156, 84] on button "Back to Job Numbers" at bounding box center [145, 83] width 58 height 11
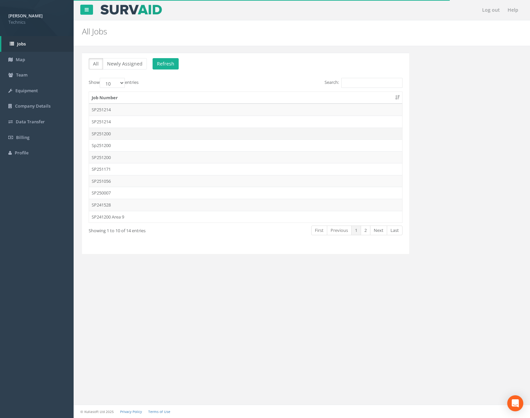
click at [150, 130] on td "SP251200" at bounding box center [245, 134] width 313 height 12
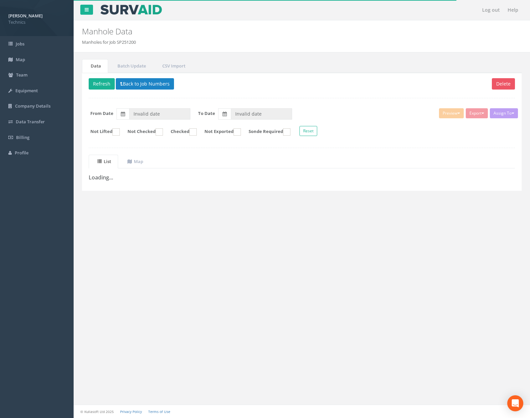
type input "[DATE]"
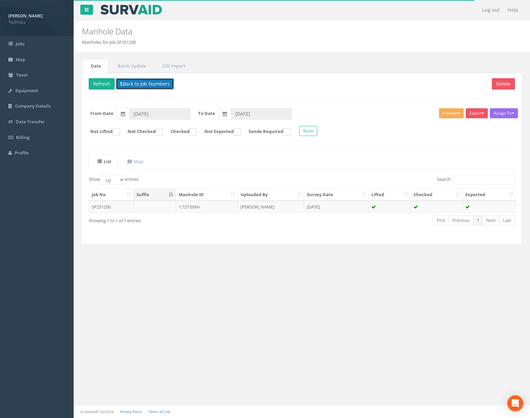
click at [157, 85] on button "Back to Job Numbers" at bounding box center [145, 83] width 58 height 11
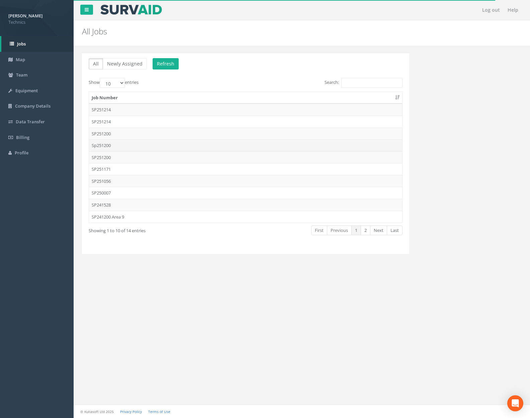
click at [142, 145] on td "Sp251200" at bounding box center [245, 145] width 313 height 12
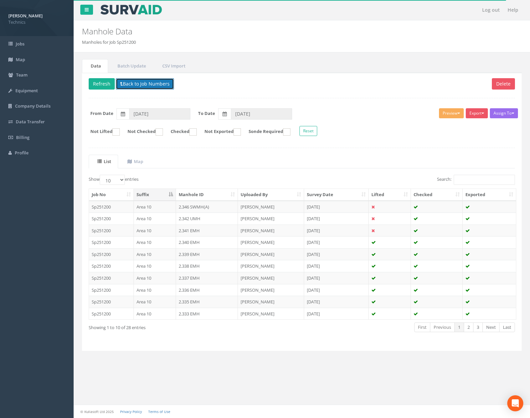
click at [148, 81] on button "Back to Job Numbers" at bounding box center [145, 83] width 58 height 11
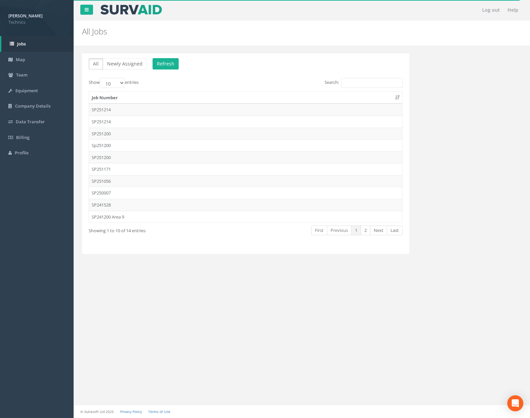
click at [135, 156] on td "SP251200" at bounding box center [245, 158] width 313 height 12
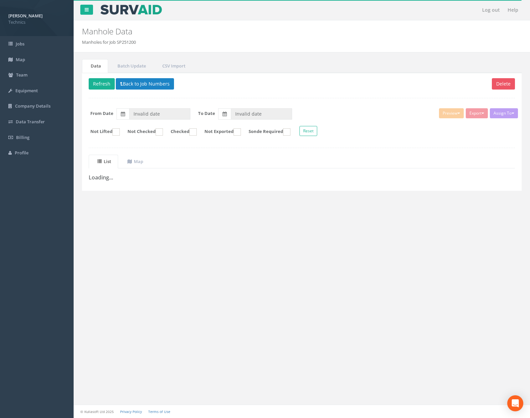
type input "[DATE]"
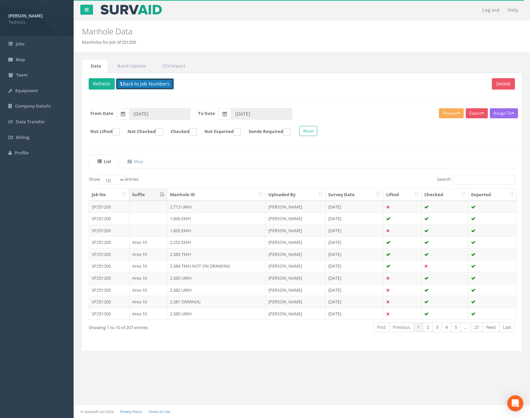
click at [147, 85] on button "Back to Job Numbers" at bounding box center [145, 83] width 58 height 11
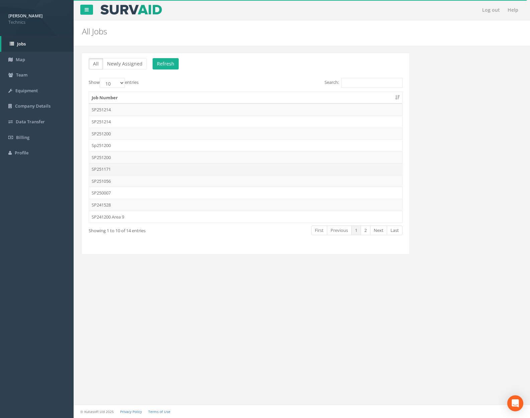
click at [127, 172] on td "SP251171" at bounding box center [245, 169] width 313 height 12
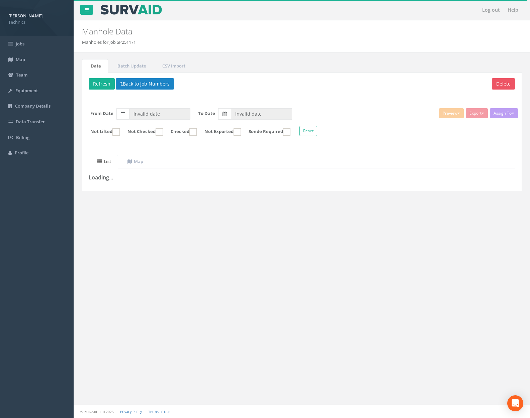
type input "[DATE]"
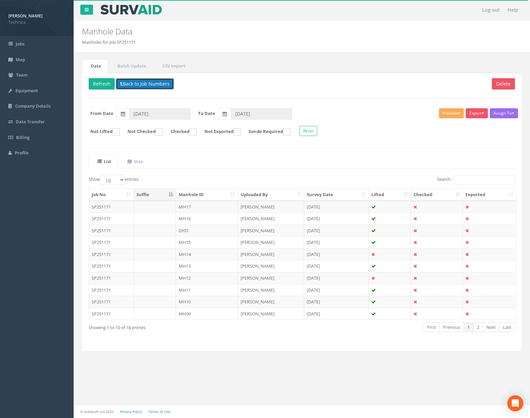
click at [147, 84] on button "Back to Job Numbers" at bounding box center [145, 83] width 58 height 11
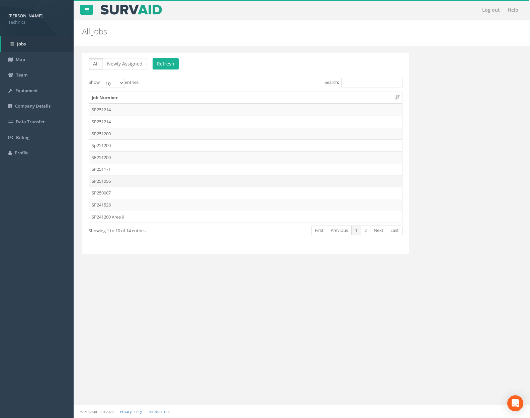
click at [129, 180] on td "SP251056" at bounding box center [245, 181] width 313 height 12
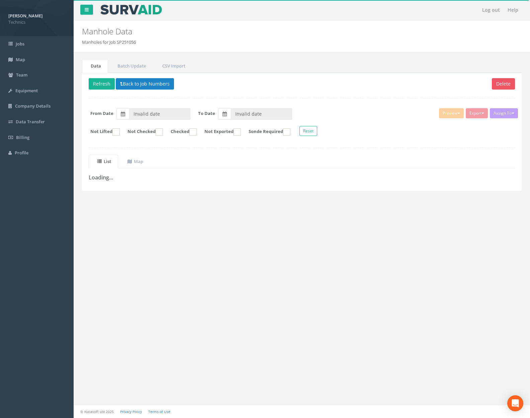
type input "[DATE]"
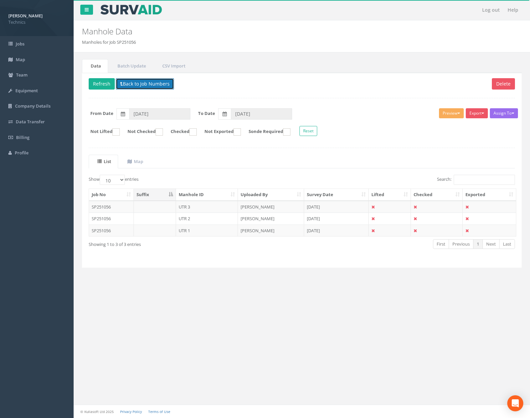
click at [152, 82] on button "Back to Job Numbers" at bounding box center [145, 83] width 58 height 11
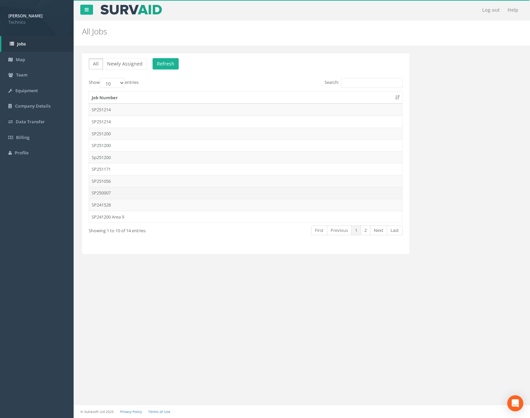
click at [136, 191] on td "SP250007" at bounding box center [245, 193] width 313 height 12
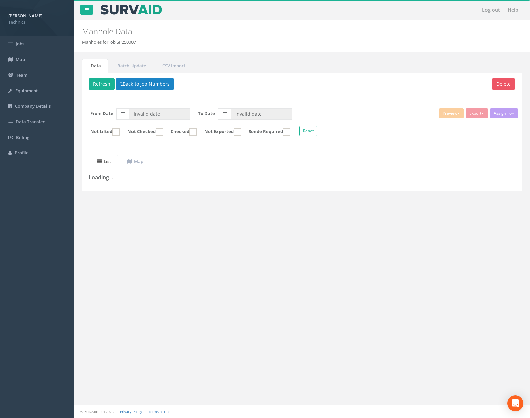
type input "[DATE]"
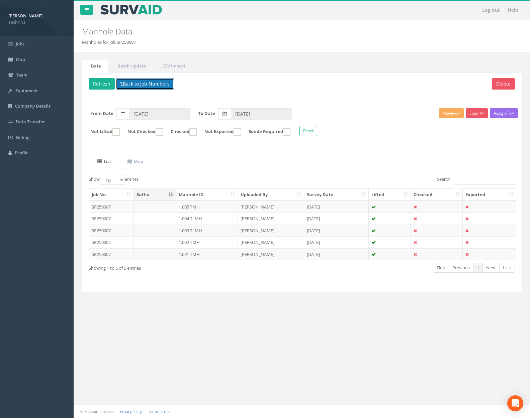
click at [148, 84] on button "Back to Job Numbers" at bounding box center [145, 83] width 58 height 11
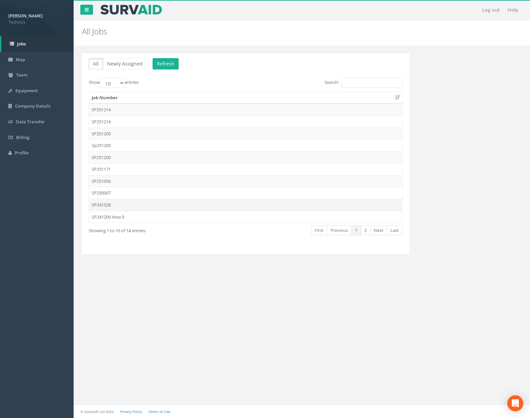
click at [146, 206] on td "SP241528" at bounding box center [245, 205] width 313 height 12
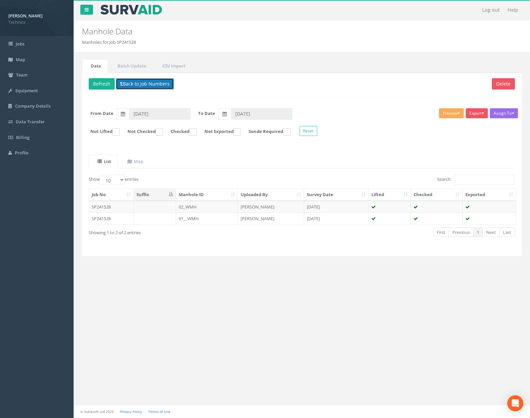
click at [145, 86] on button "Back to Job Numbers" at bounding box center [145, 83] width 58 height 11
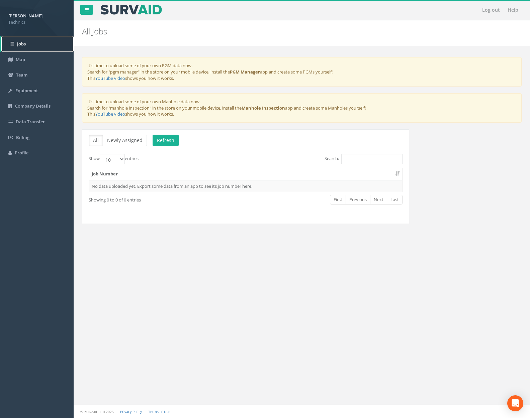
click at [44, 42] on link "Jobs" at bounding box center [37, 44] width 72 height 16
click at [34, 58] on link "Map" at bounding box center [37, 60] width 74 height 16
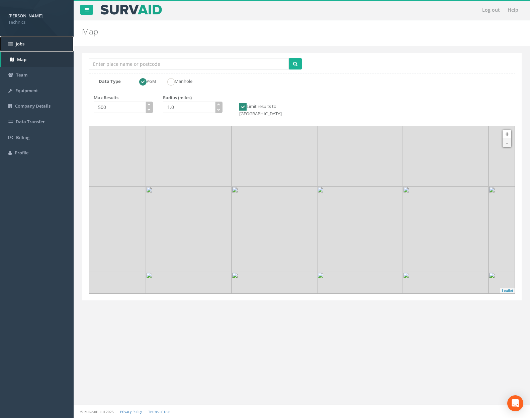
click at [32, 44] on link "Jobs" at bounding box center [37, 44] width 74 height 16
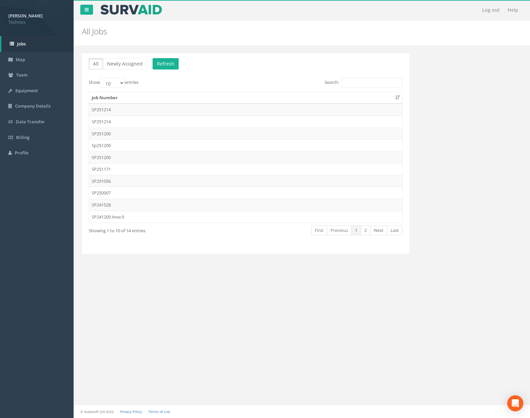
click at [136, 218] on td "SP241200 Area 9" at bounding box center [245, 217] width 313 height 12
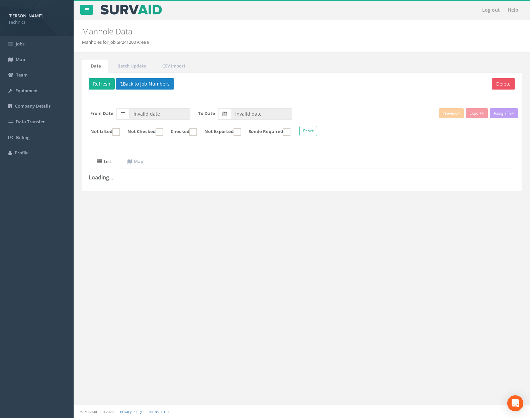
type input "[DATE]"
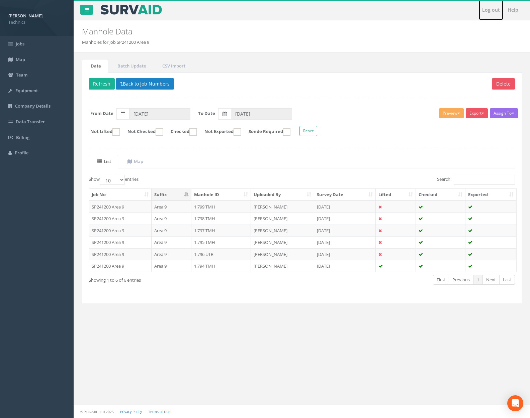
click at [496, 9] on link "Log out" at bounding box center [491, 10] width 24 height 20
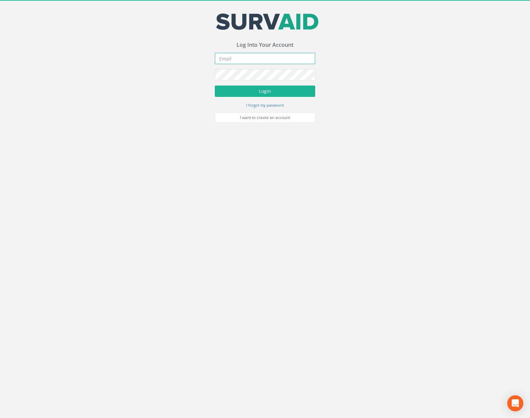
click at [281, 62] on input "email" at bounding box center [265, 58] width 100 height 11
type input "[PERSON_NAME][EMAIL_ADDRESS][PERSON_NAME][DOMAIN_NAME]"
click at [215, 86] on button "Login" at bounding box center [265, 91] width 100 height 11
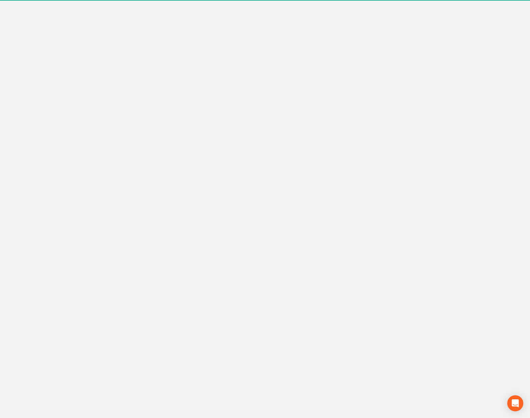
scroll to position [3308, 0]
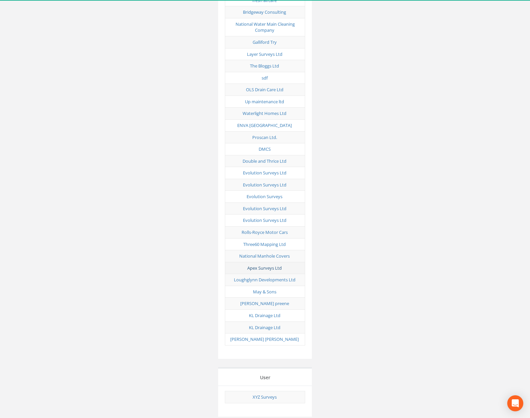
click at [263, 265] on link "Apex Surveys Ltd" at bounding box center [264, 268] width 34 height 6
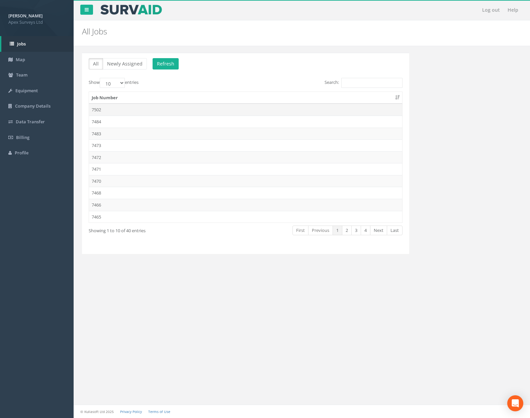
click at [151, 111] on td "7502" at bounding box center [245, 110] width 313 height 12
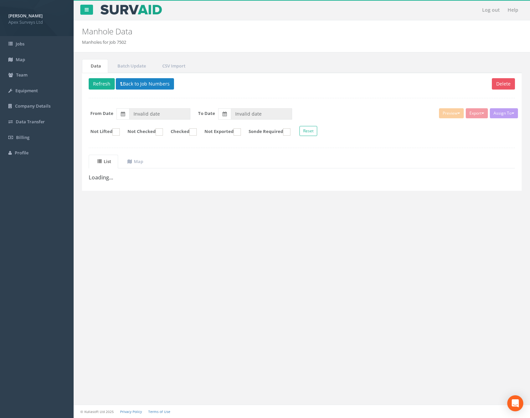
type input "[DATE]"
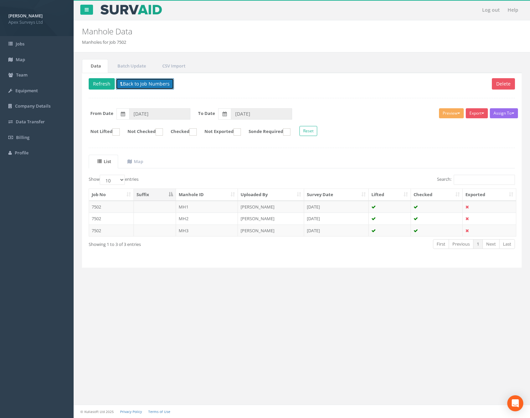
click at [149, 88] on button "Back to Job Numbers" at bounding box center [145, 83] width 58 height 11
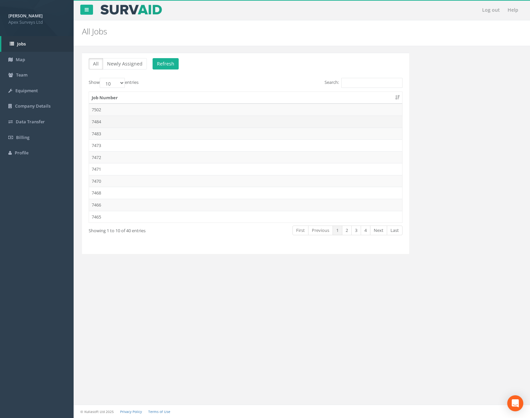
click at [147, 118] on td "7484" at bounding box center [245, 122] width 313 height 12
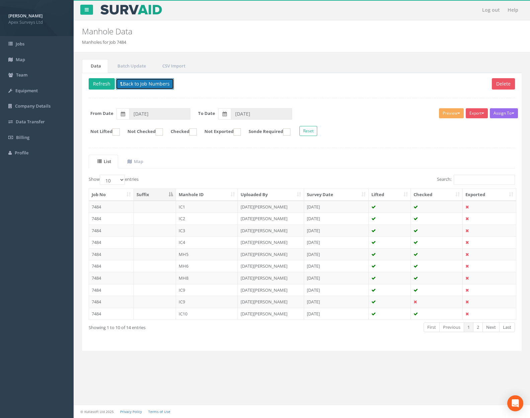
click at [153, 85] on button "Back to Job Numbers" at bounding box center [145, 83] width 58 height 11
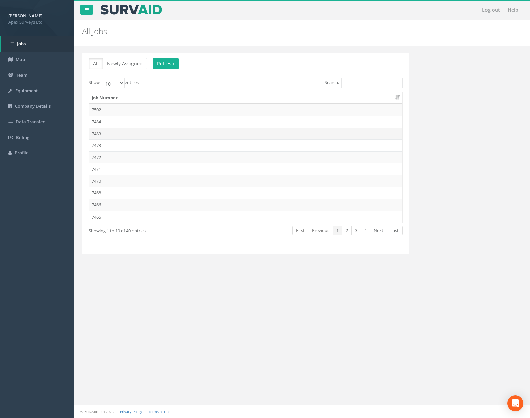
click at [148, 129] on td "7483" at bounding box center [245, 134] width 313 height 12
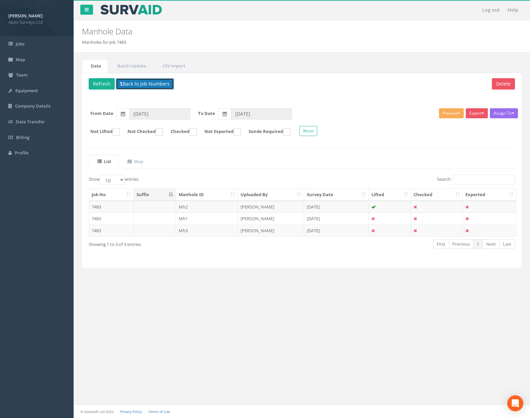
click at [152, 85] on button "Back to Job Numbers" at bounding box center [145, 83] width 58 height 11
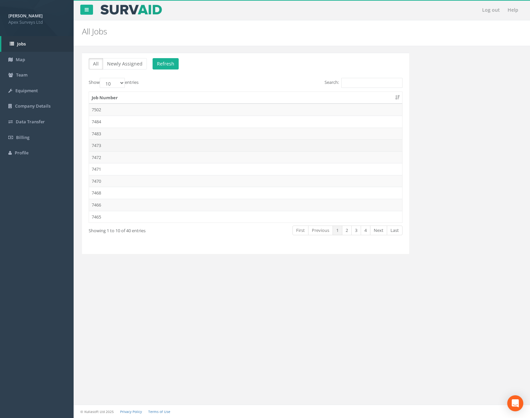
click at [144, 149] on td "7473" at bounding box center [245, 145] width 313 height 12
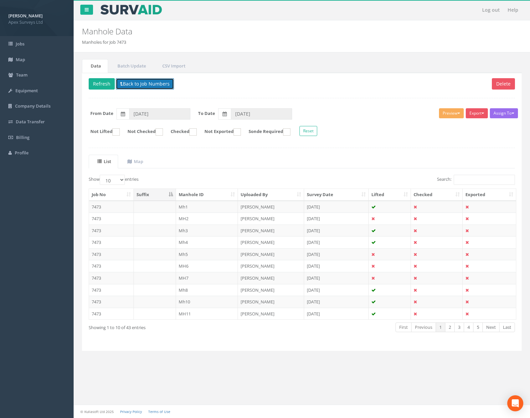
click at [145, 85] on button "Back to Job Numbers" at bounding box center [145, 83] width 58 height 11
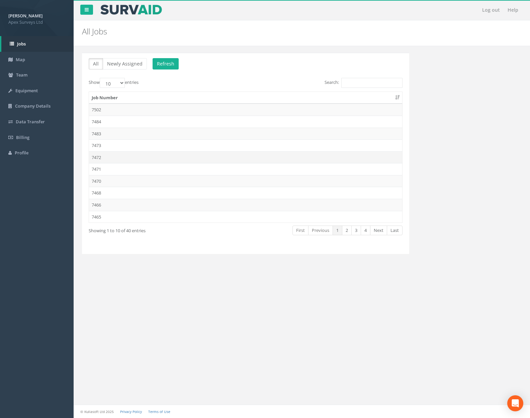
click at [139, 159] on td "7472" at bounding box center [245, 158] width 313 height 12
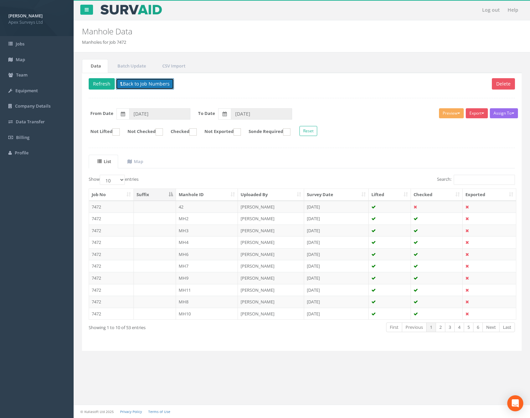
click at [147, 85] on button "Back to Job Numbers" at bounding box center [145, 83] width 58 height 11
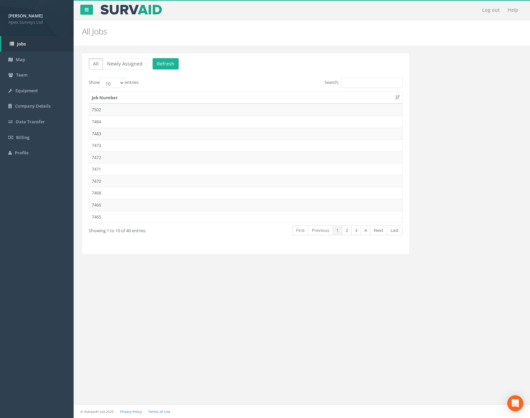
click at [142, 169] on td "7471" at bounding box center [245, 169] width 313 height 12
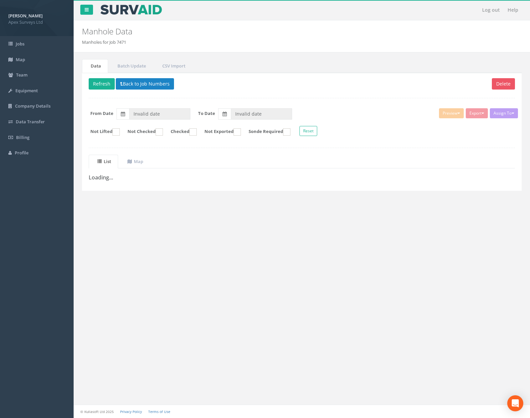
type input "[DATE]"
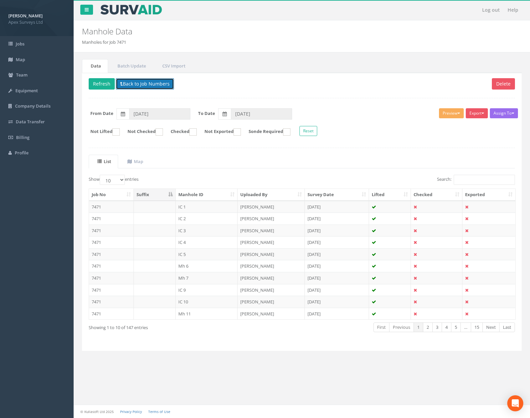
click at [153, 88] on button "Back to Job Numbers" at bounding box center [145, 83] width 58 height 11
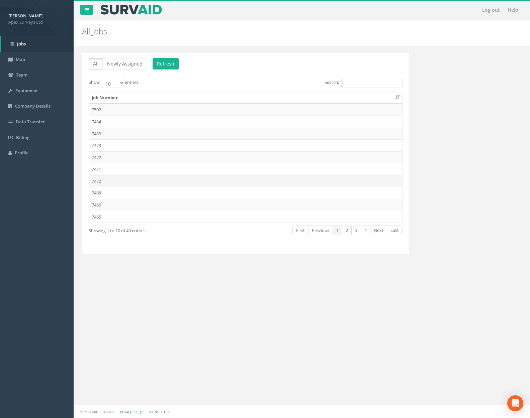
click at [142, 179] on td "7470" at bounding box center [245, 181] width 313 height 12
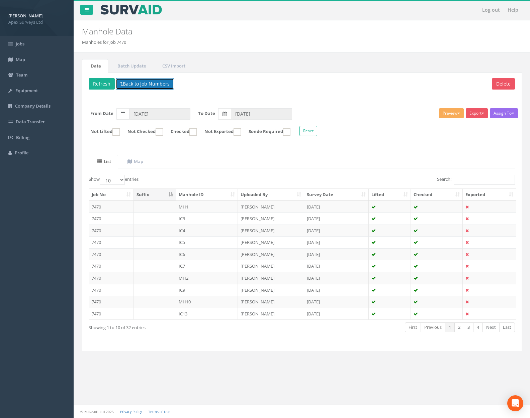
click at [144, 79] on button "Back to Job Numbers" at bounding box center [145, 83] width 58 height 11
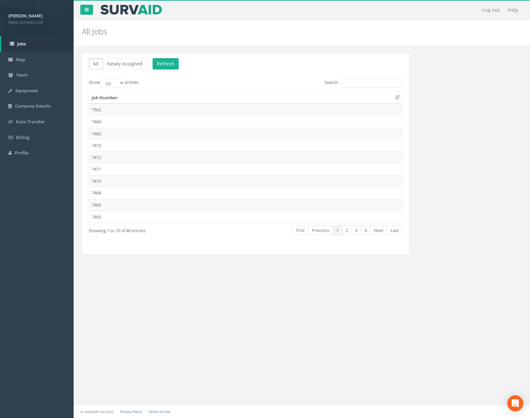
click at [133, 190] on td "7468" at bounding box center [245, 193] width 313 height 12
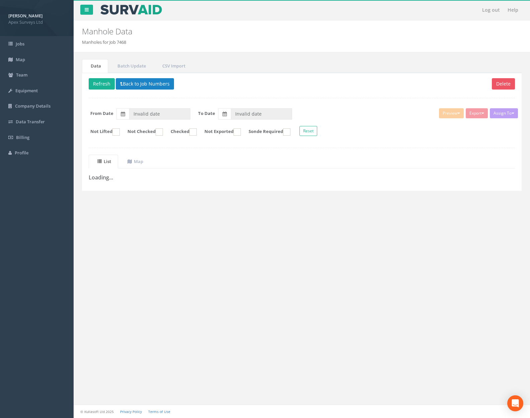
type input "[DATE]"
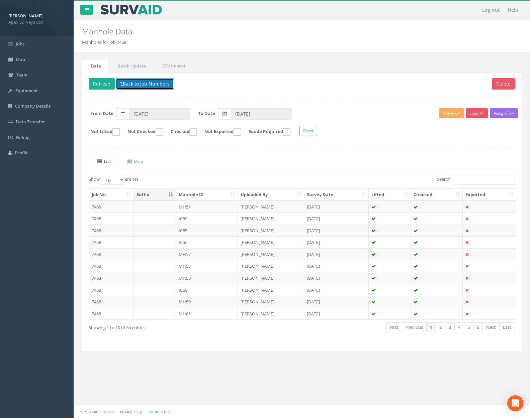
click at [147, 85] on button "Back to Job Numbers" at bounding box center [145, 83] width 58 height 11
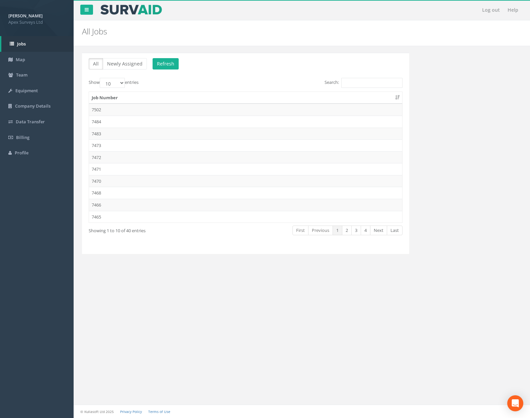
click at [147, 202] on td "7466" at bounding box center [245, 205] width 313 height 12
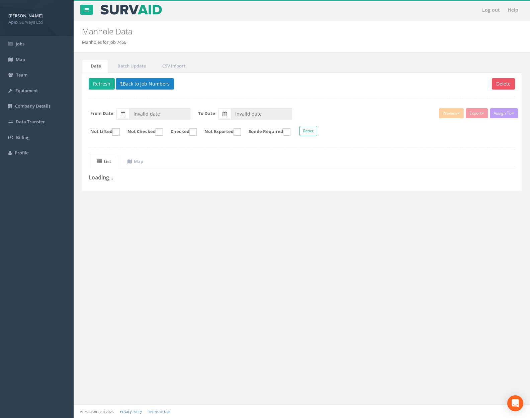
type input "[DATE]"
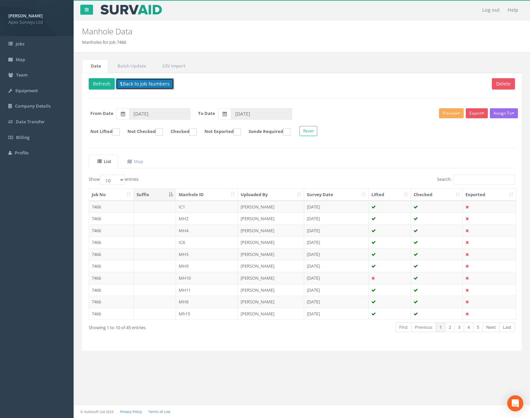
click at [148, 87] on button "Back to Job Numbers" at bounding box center [145, 83] width 58 height 11
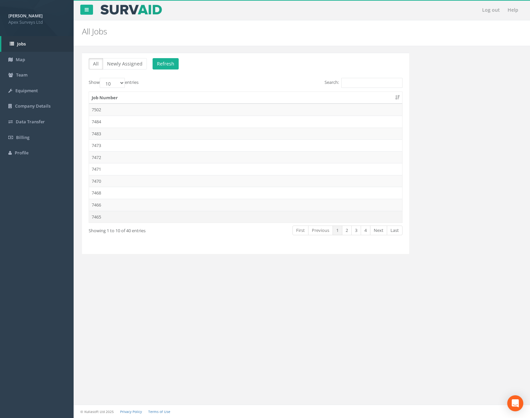
click at [144, 215] on td "7465" at bounding box center [245, 217] width 313 height 12
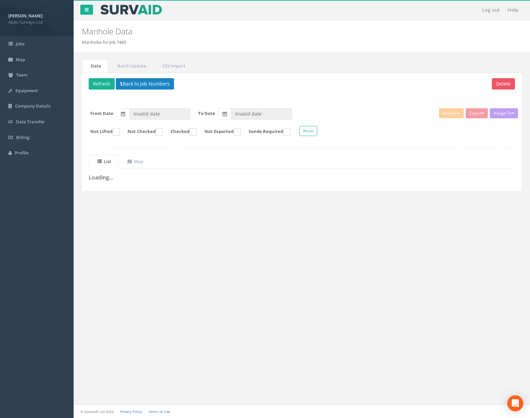
type input "[DATE]"
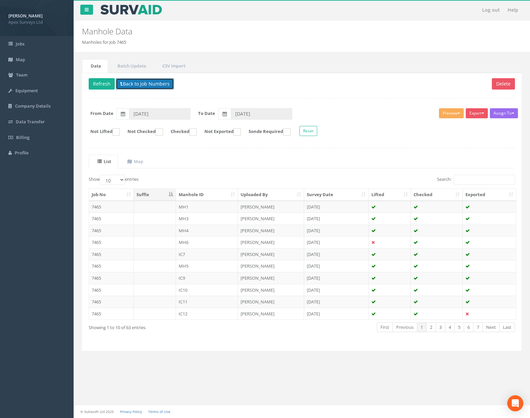
click at [150, 88] on button "Back to Job Numbers" at bounding box center [145, 83] width 58 height 11
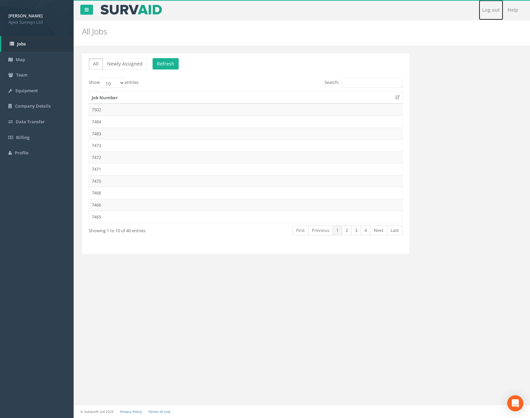
click at [495, 11] on link "Log out" at bounding box center [491, 10] width 24 height 20
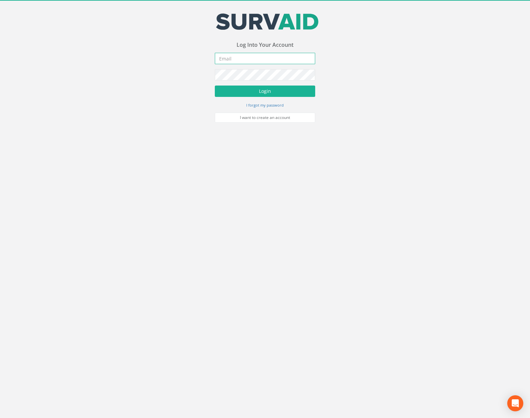
click at [288, 59] on input "email" at bounding box center [265, 58] width 100 height 11
type input "[PERSON_NAME][EMAIL_ADDRESS][PERSON_NAME][DOMAIN_NAME]"
click at [215, 86] on button "Login" at bounding box center [265, 91] width 100 height 11
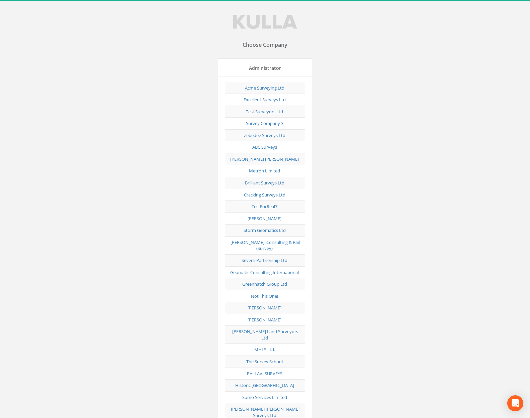
scroll to position [3308, 0]
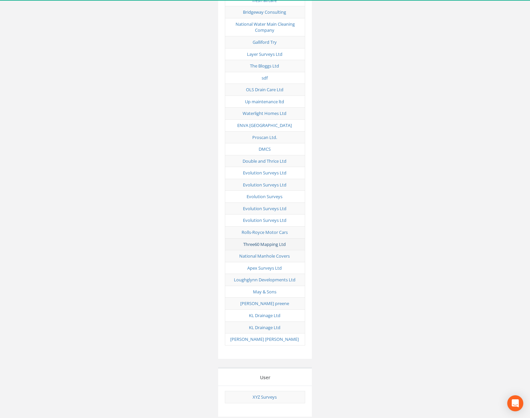
click at [264, 242] on link "Three60 Mapping Ltd" at bounding box center [264, 245] width 42 height 6
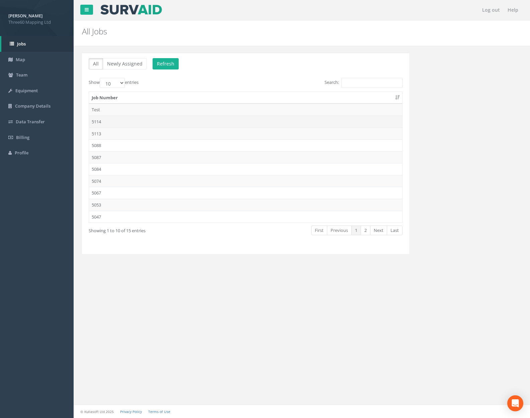
click at [118, 122] on td "5114" at bounding box center [245, 122] width 313 height 12
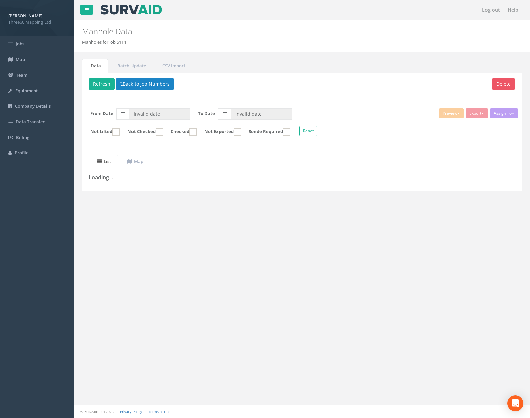
type input "[DATE]"
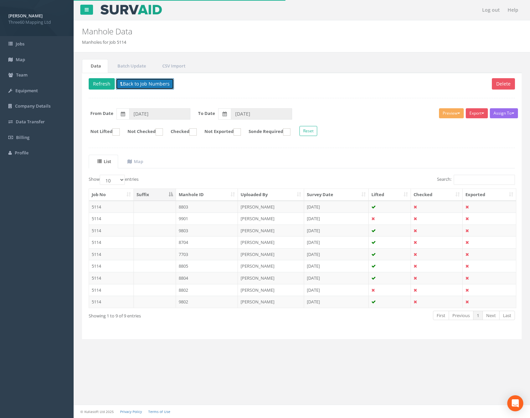
click at [135, 81] on button "Back to Job Numbers" at bounding box center [145, 83] width 58 height 11
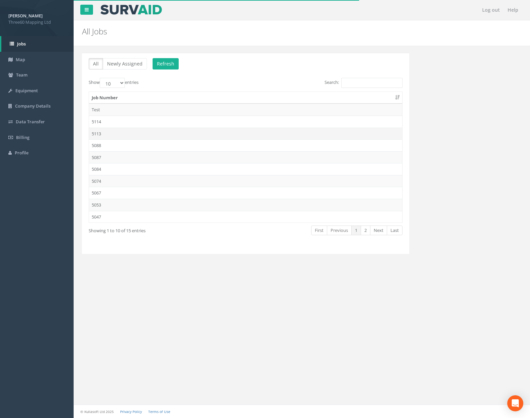
click at [122, 133] on td "5113" at bounding box center [245, 134] width 313 height 12
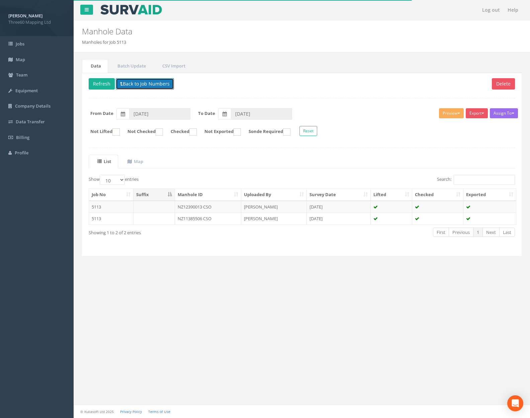
click at [138, 85] on button "Back to Job Numbers" at bounding box center [145, 83] width 58 height 11
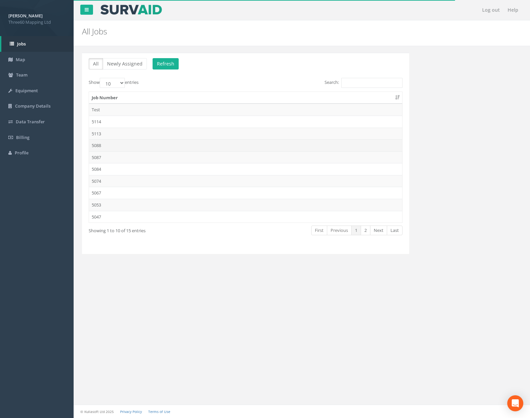
click at [124, 140] on td "5088" at bounding box center [245, 145] width 313 height 12
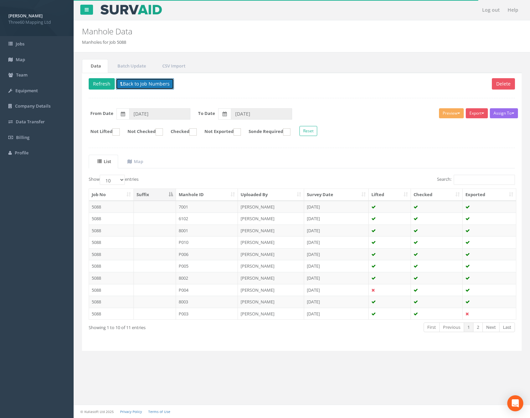
click at [142, 86] on button "Back to Job Numbers" at bounding box center [145, 83] width 58 height 11
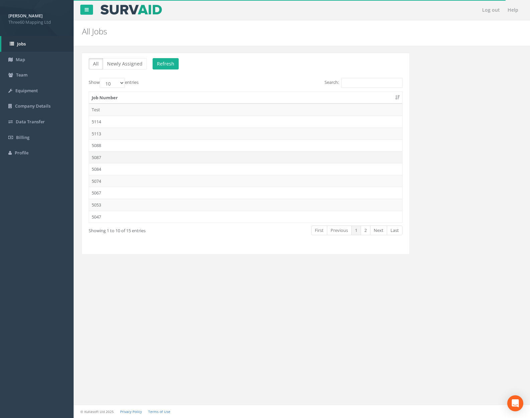
click at [129, 154] on td "5087" at bounding box center [245, 158] width 313 height 12
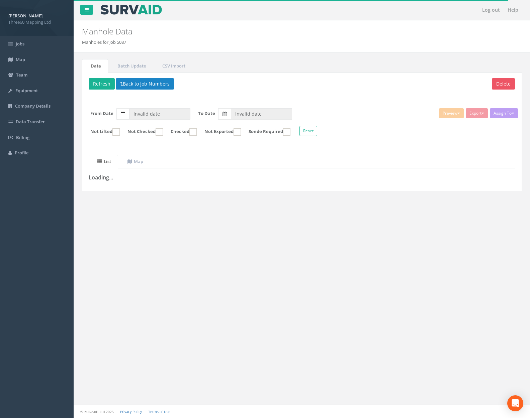
type input "[DATE]"
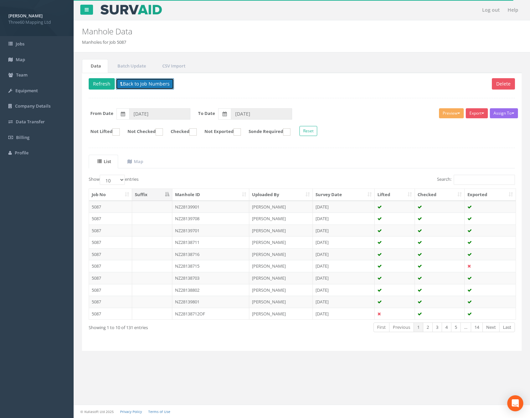
click at [150, 87] on button "Back to Job Numbers" at bounding box center [145, 83] width 58 height 11
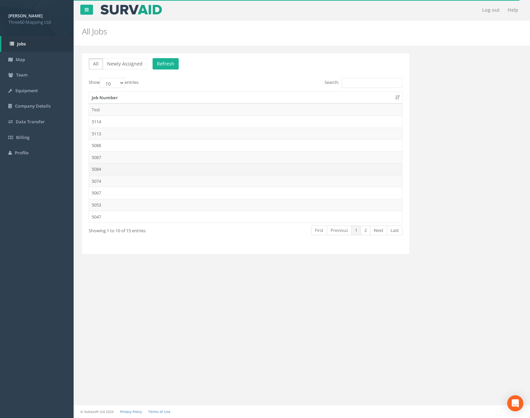
click at [138, 168] on td "5084" at bounding box center [245, 169] width 313 height 12
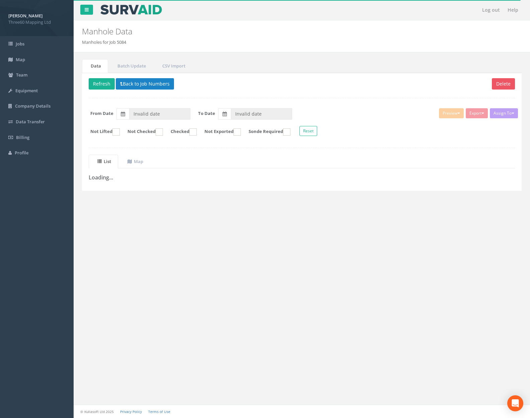
type input "[DATE]"
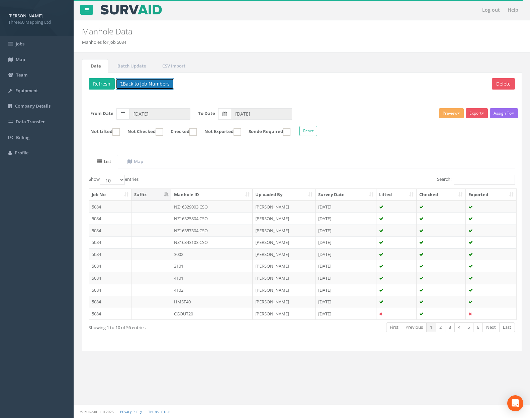
click at [150, 86] on button "Back to Job Numbers" at bounding box center [145, 83] width 58 height 11
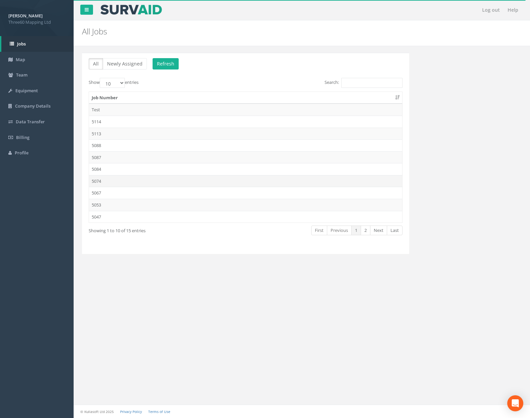
click at [139, 177] on td "5074" at bounding box center [245, 181] width 313 height 12
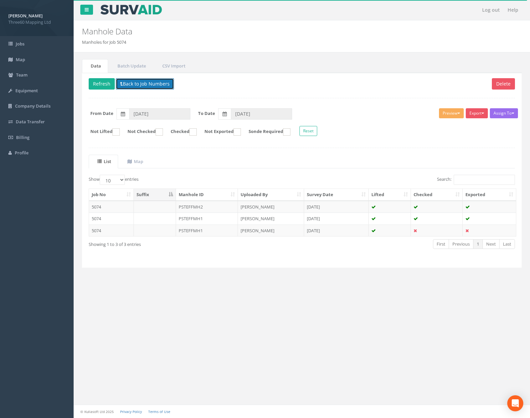
click at [147, 86] on button "Back to Job Numbers" at bounding box center [145, 83] width 58 height 11
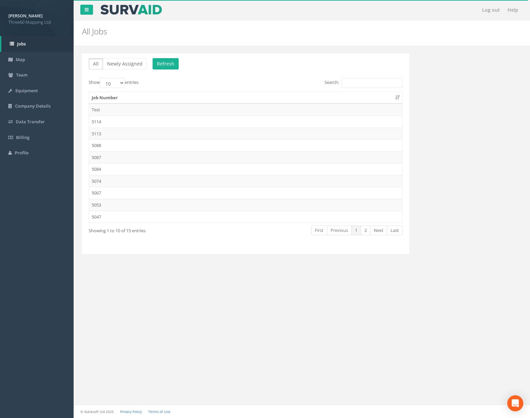
click at [137, 192] on td "5067" at bounding box center [245, 193] width 313 height 12
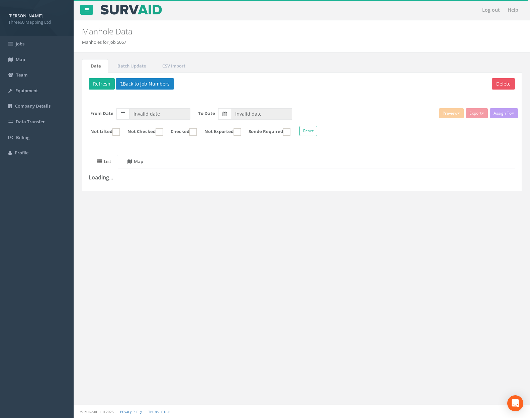
type input "[DATE]"
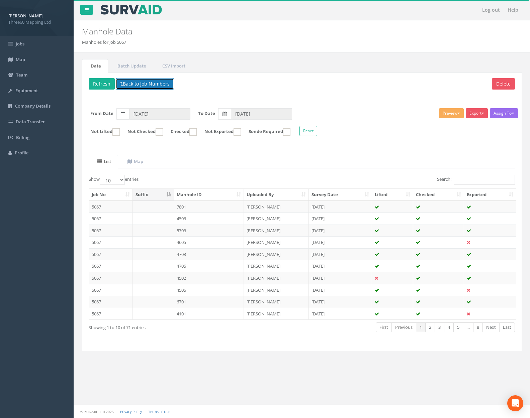
click at [145, 87] on button "Back to Job Numbers" at bounding box center [145, 83] width 58 height 11
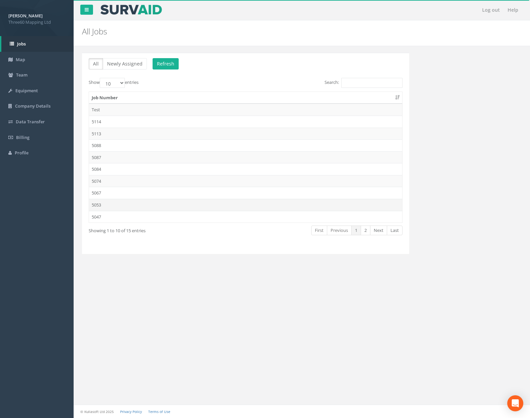
click at [134, 201] on td "5053" at bounding box center [245, 205] width 313 height 12
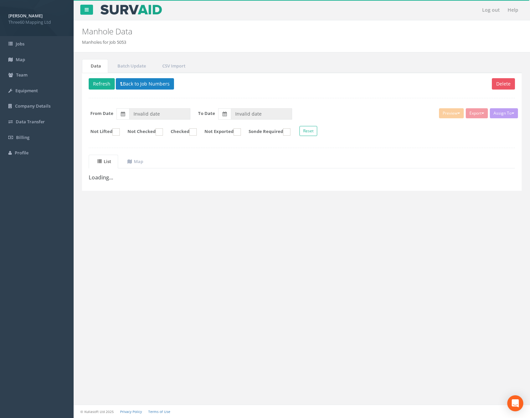
type input "[DATE]"
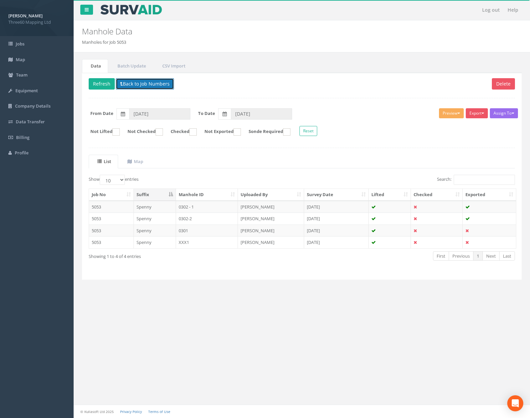
click at [148, 86] on button "Back to Job Numbers" at bounding box center [145, 83] width 58 height 11
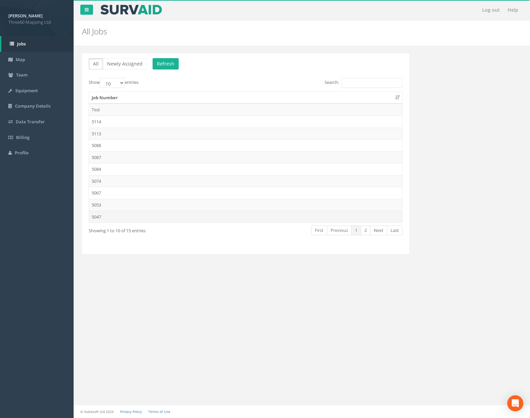
click at [147, 213] on td "5047" at bounding box center [245, 217] width 313 height 12
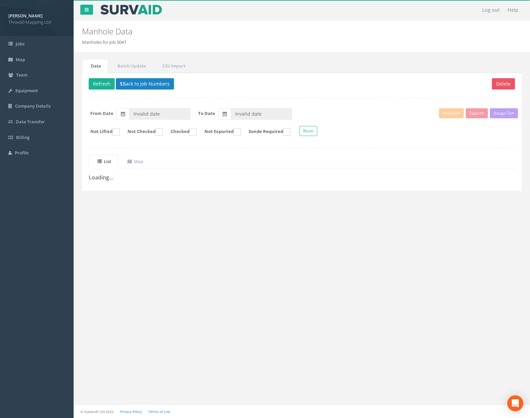
type input "[DATE]"
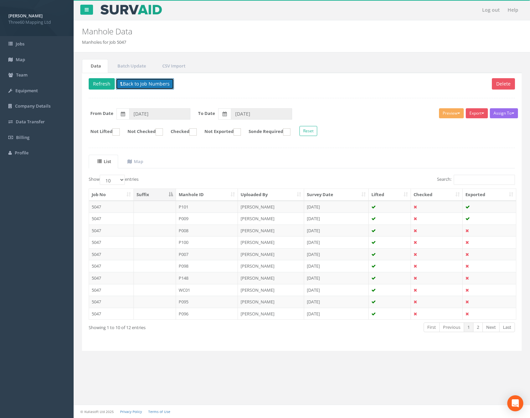
click at [156, 88] on button "Back to Job Numbers" at bounding box center [145, 83] width 58 height 11
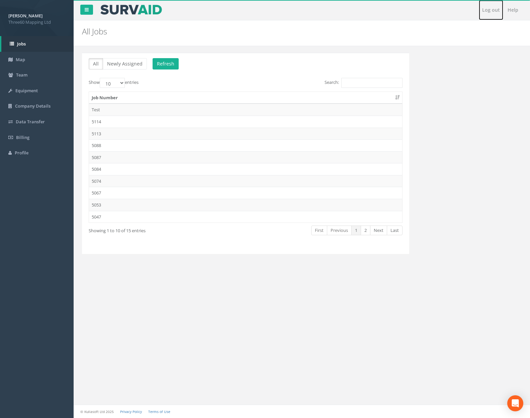
click at [489, 8] on link "Log out" at bounding box center [491, 10] width 24 height 20
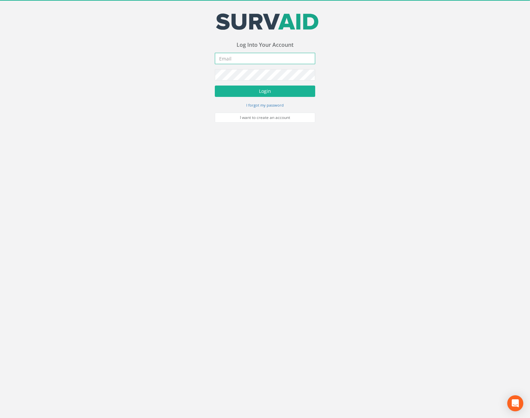
click at [240, 60] on input "email" at bounding box center [265, 58] width 100 height 11
type input "[PERSON_NAME][EMAIL_ADDRESS][PERSON_NAME][DOMAIN_NAME]"
click at [215, 86] on button "Login" at bounding box center [265, 91] width 100 height 11
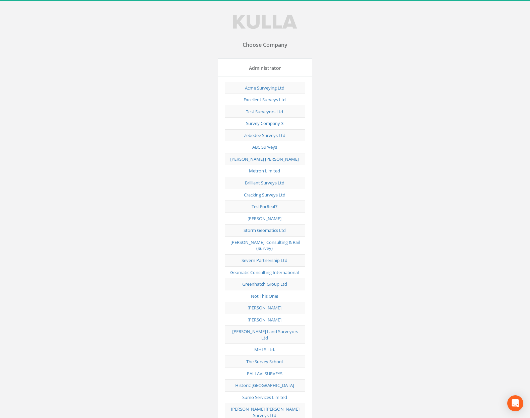
scroll to position [2605, 0]
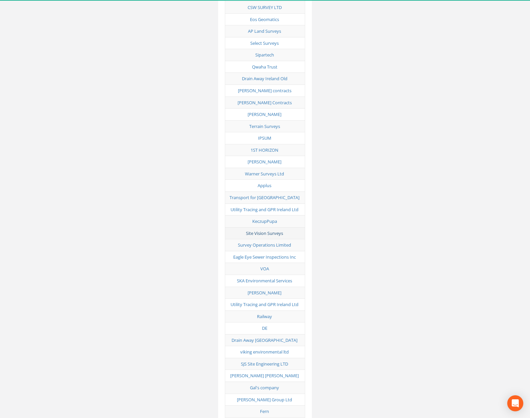
click at [270, 230] on link "Site Vision Surveys" at bounding box center [264, 233] width 37 height 6
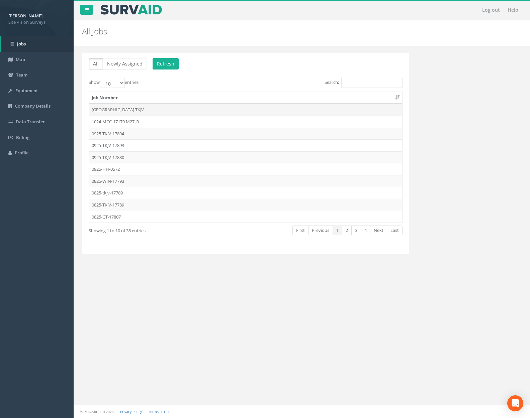
click at [156, 108] on td "[GEOGRAPHIC_DATA] TKJV" at bounding box center [245, 110] width 313 height 12
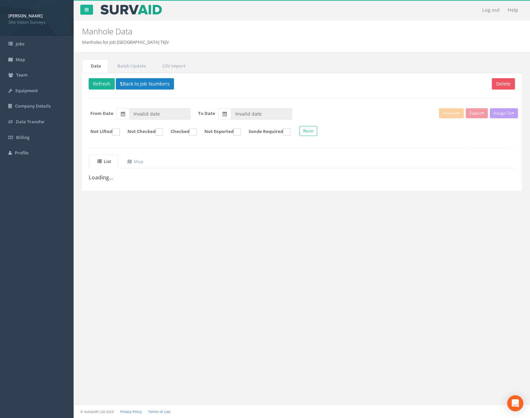
type input "[DATE]"
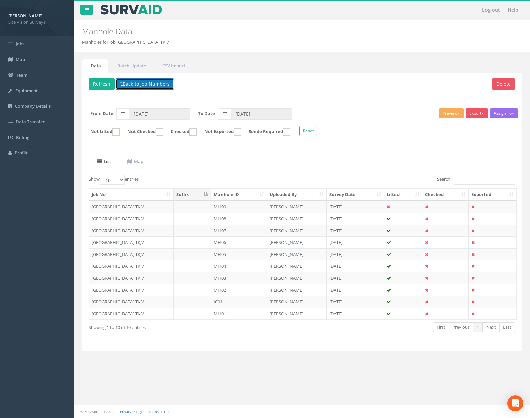
click at [156, 87] on button "Back to Job Numbers" at bounding box center [145, 83] width 58 height 11
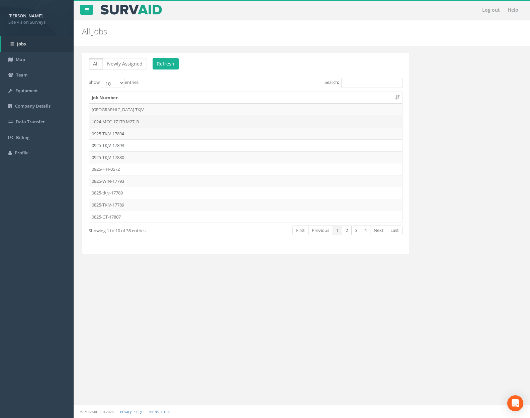
click at [154, 124] on td "1024-MCC-17179 M27 J3" at bounding box center [245, 122] width 313 height 12
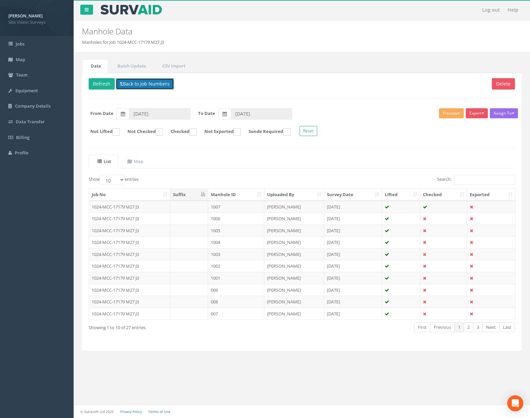
click at [155, 86] on button "Back to Job Numbers" at bounding box center [145, 83] width 58 height 11
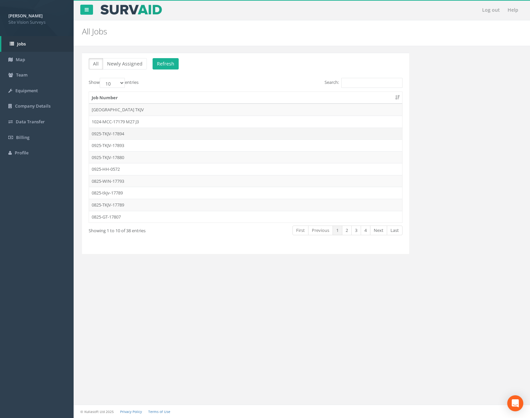
click at [148, 133] on td "0925-TKJV-17894" at bounding box center [245, 134] width 313 height 12
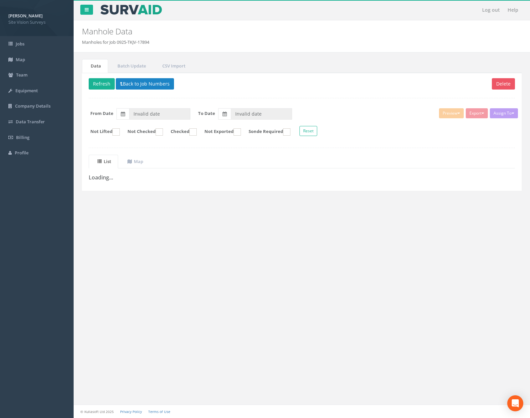
type input "[DATE]"
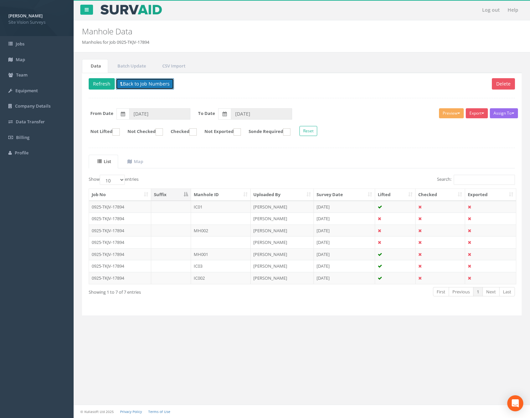
click at [152, 88] on button "Back to Job Numbers" at bounding box center [145, 83] width 58 height 11
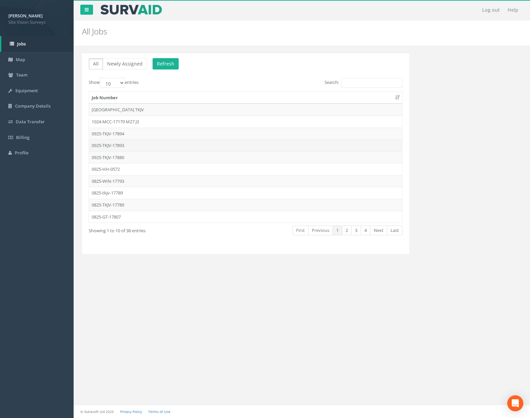
click at [148, 143] on td "0925-TKJV-17893" at bounding box center [245, 145] width 313 height 12
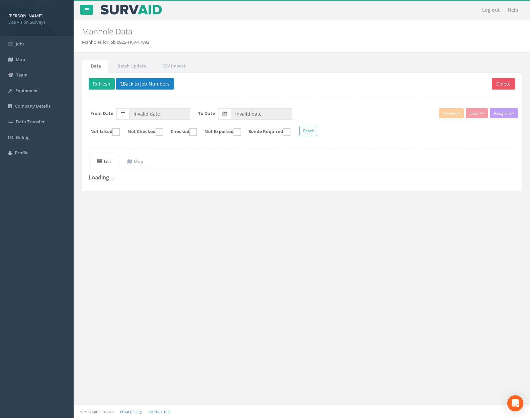
type input "[DATE]"
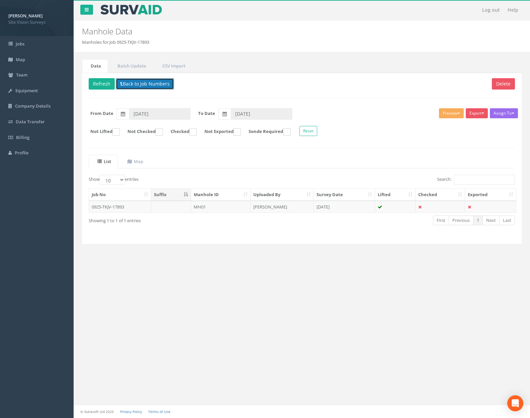
click at [155, 83] on button "Back to Job Numbers" at bounding box center [145, 83] width 58 height 11
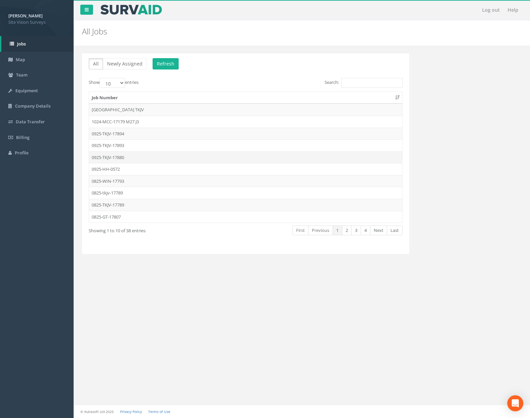
click at [149, 155] on td "0925-TKJV-17880" at bounding box center [245, 158] width 313 height 12
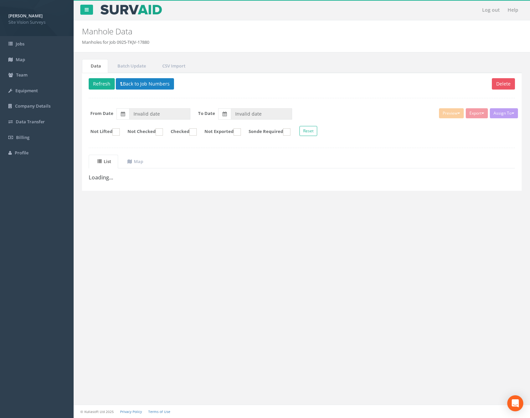
type input "[DATE]"
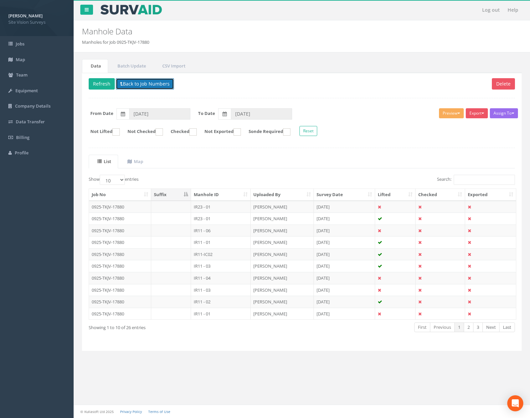
click at [152, 87] on button "Back to Job Numbers" at bounding box center [145, 83] width 58 height 11
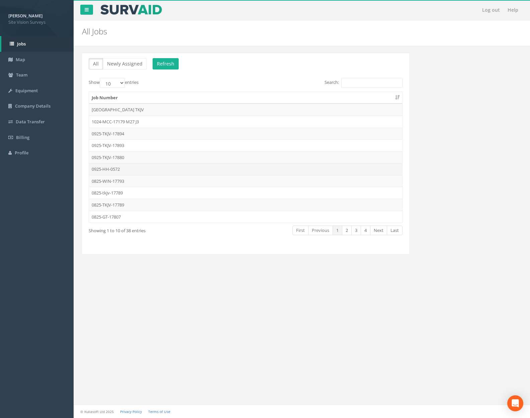
click at [143, 166] on td "0925-HH-0572" at bounding box center [245, 169] width 313 height 12
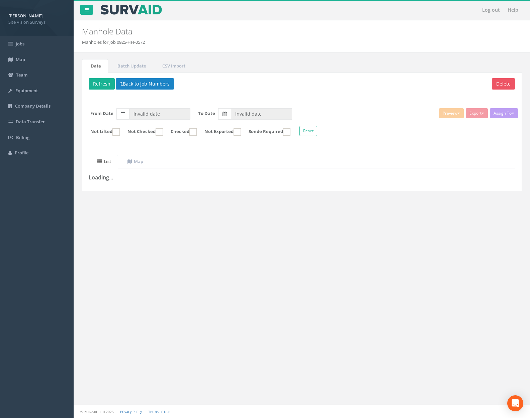
type input "[DATE]"
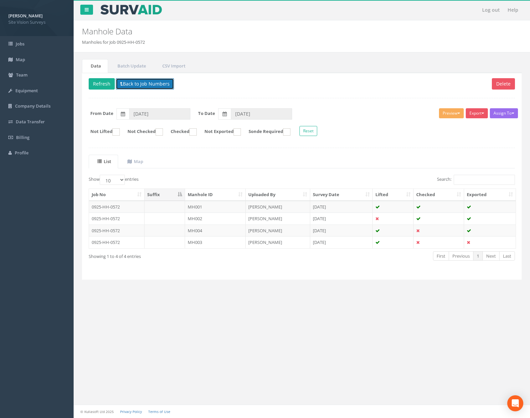
click at [150, 87] on button "Back to Job Numbers" at bounding box center [145, 83] width 58 height 11
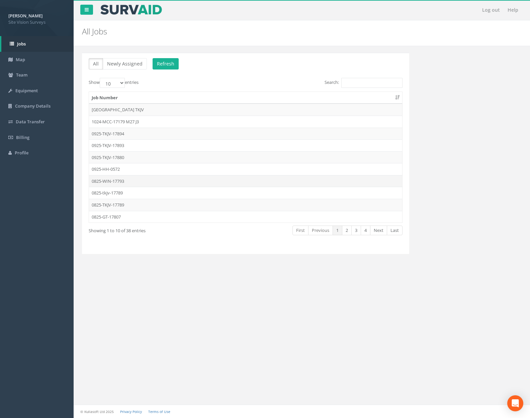
click at [144, 177] on td "0825-WIN-17793" at bounding box center [245, 181] width 313 height 12
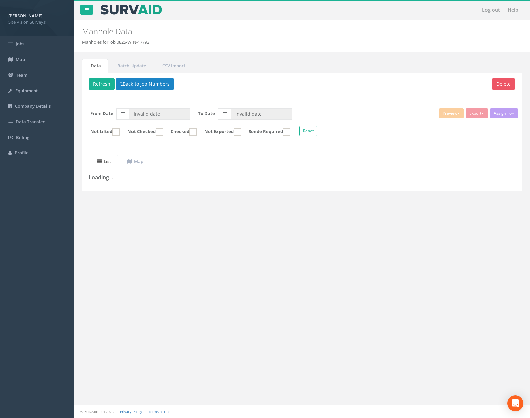
type input "[DATE]"
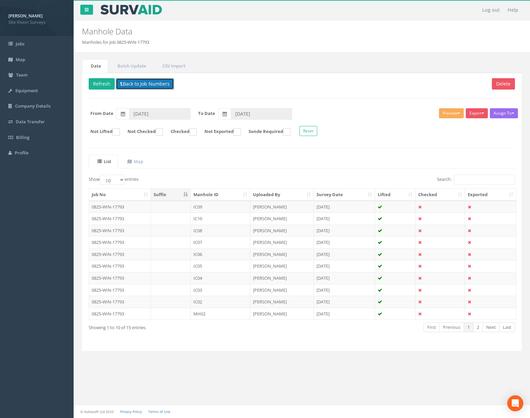
click at [142, 85] on button "Back to Job Numbers" at bounding box center [145, 83] width 58 height 11
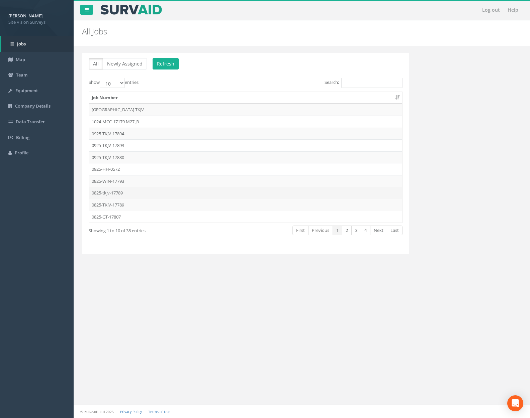
click at [138, 190] on td "0825-tkjv-17789" at bounding box center [245, 193] width 313 height 12
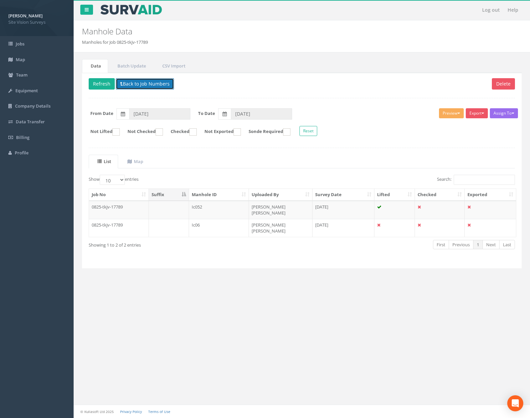
click at [147, 87] on button "Back to Job Numbers" at bounding box center [145, 83] width 58 height 11
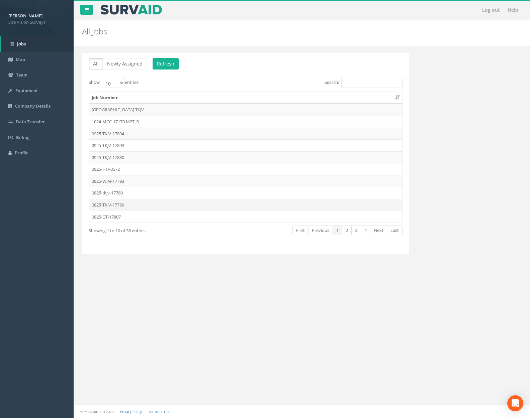
click at [138, 202] on td "0825-TKJV-17789" at bounding box center [245, 205] width 313 height 12
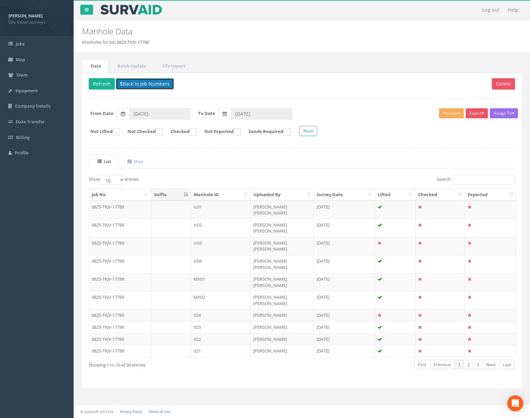
click at [148, 86] on button "Back to Job Numbers" at bounding box center [145, 83] width 58 height 11
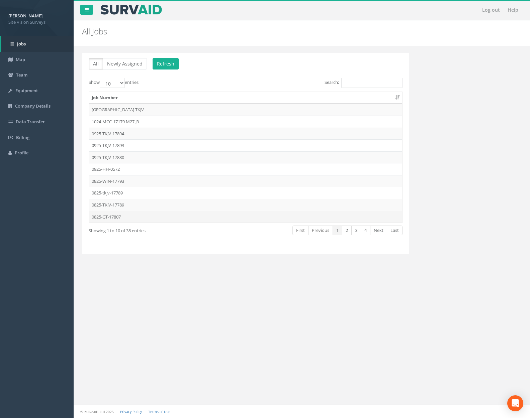
click at [141, 212] on td "0825-GT-17807" at bounding box center [245, 217] width 313 height 12
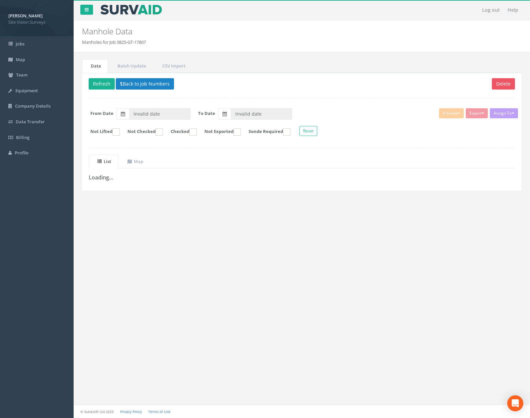
type input "[DATE]"
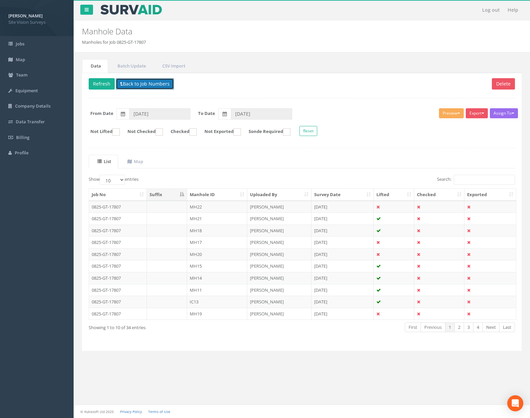
click at [164, 79] on button "Back to Job Numbers" at bounding box center [145, 83] width 58 height 11
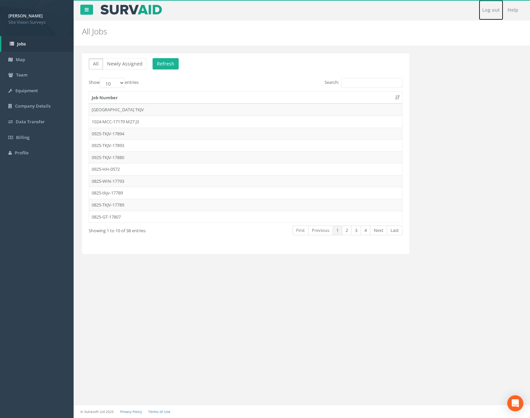
click at [484, 12] on link "Log out" at bounding box center [491, 10] width 24 height 20
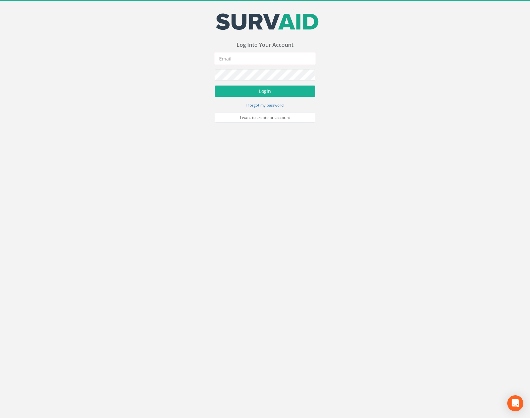
click at [252, 59] on input "email" at bounding box center [265, 58] width 100 height 11
type input "[PERSON_NAME][EMAIL_ADDRESS][PERSON_NAME][DOMAIN_NAME]"
click at [215, 86] on button "Login" at bounding box center [265, 91] width 100 height 11
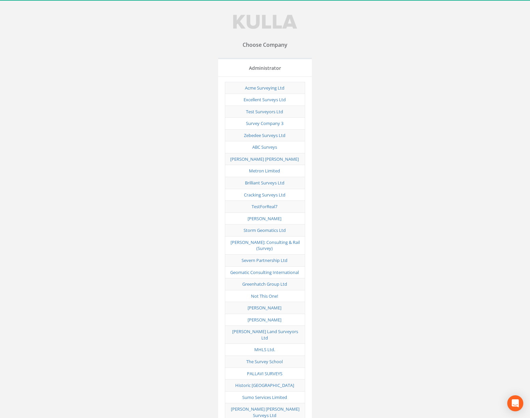
scroll to position [2902, 0]
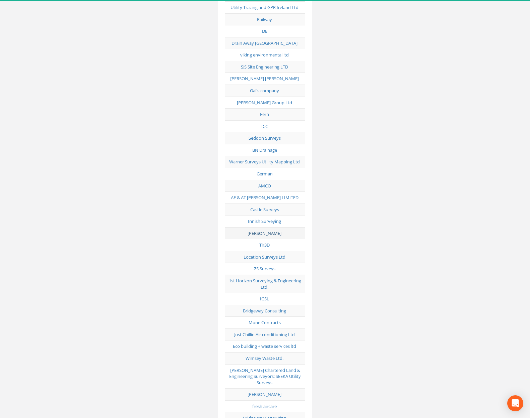
click at [273, 230] on link "[PERSON_NAME]" at bounding box center [265, 233] width 34 height 6
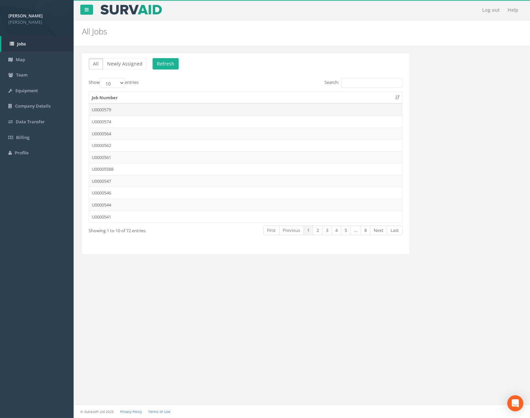
click at [138, 109] on td "U0000579" at bounding box center [245, 110] width 313 height 12
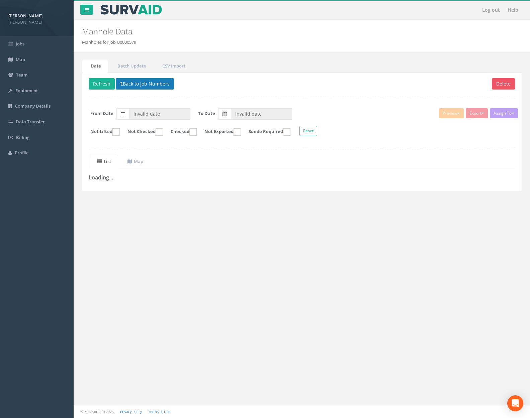
type input "[DATE]"
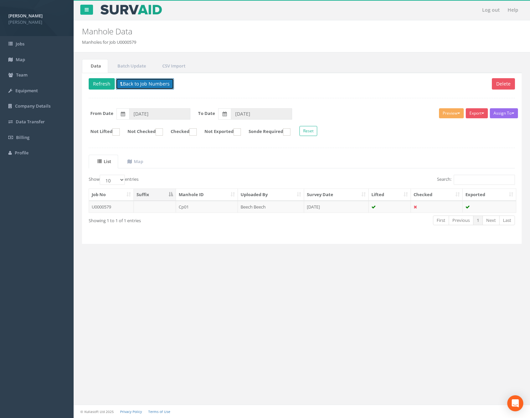
click at [138, 80] on button "Back to Job Numbers" at bounding box center [145, 83] width 58 height 11
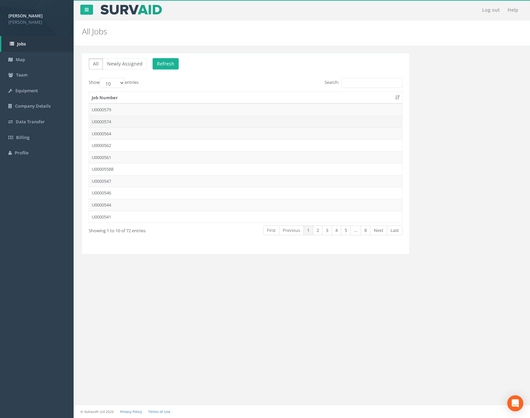
click at [137, 124] on td "U0000574" at bounding box center [245, 122] width 313 height 12
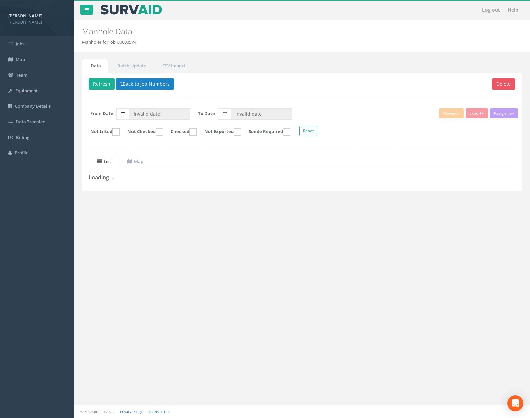
type input "[DATE]"
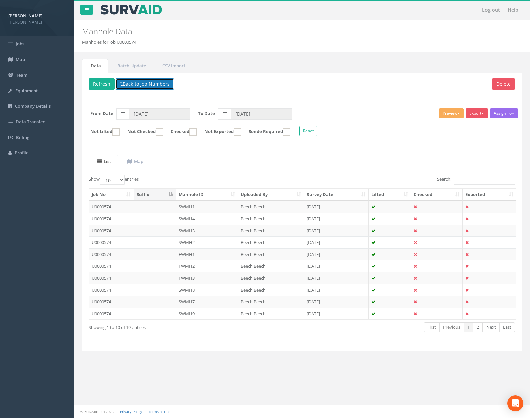
click at [147, 87] on button "Back to Job Numbers" at bounding box center [145, 83] width 58 height 11
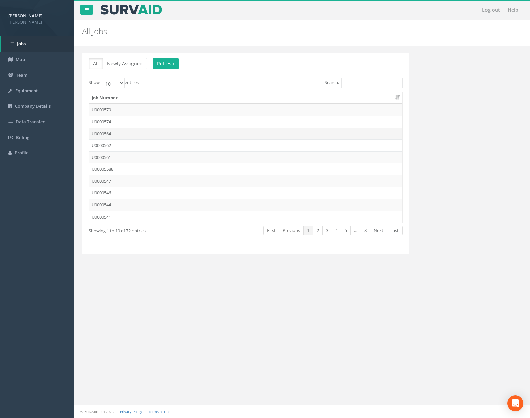
click at [145, 131] on td "U0000564" at bounding box center [245, 134] width 313 height 12
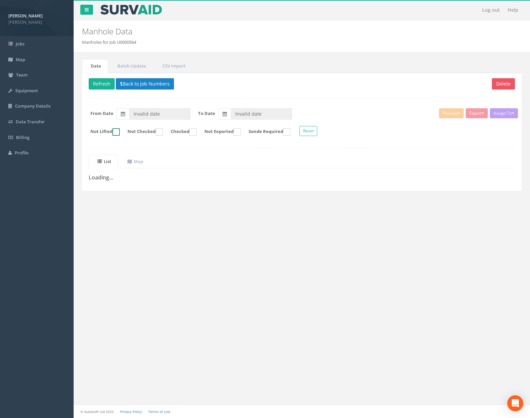
type input "[DATE]"
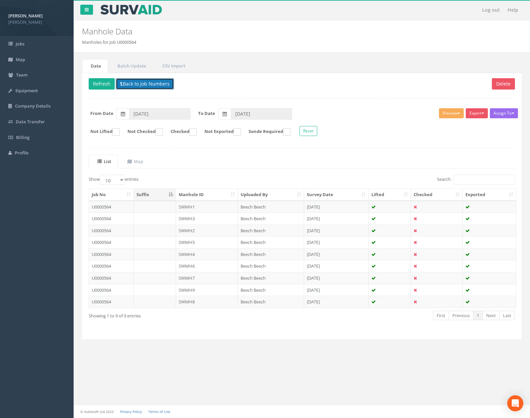
click at [149, 85] on button "Back to Job Numbers" at bounding box center [145, 83] width 58 height 11
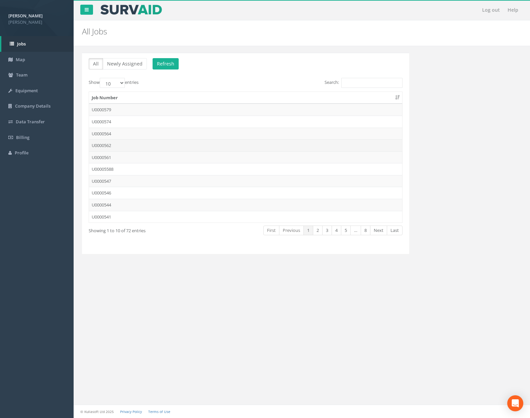
click at [146, 142] on td "U0000562" at bounding box center [245, 145] width 313 height 12
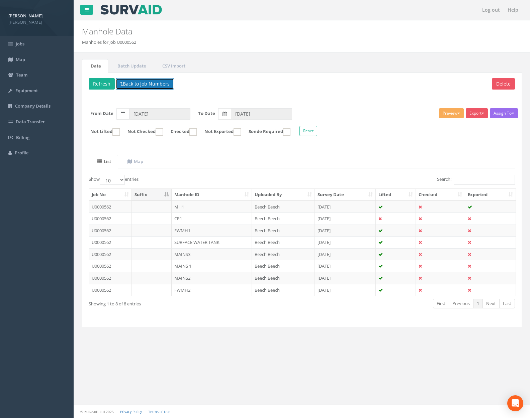
click at [150, 86] on button "Back to Job Numbers" at bounding box center [145, 83] width 58 height 11
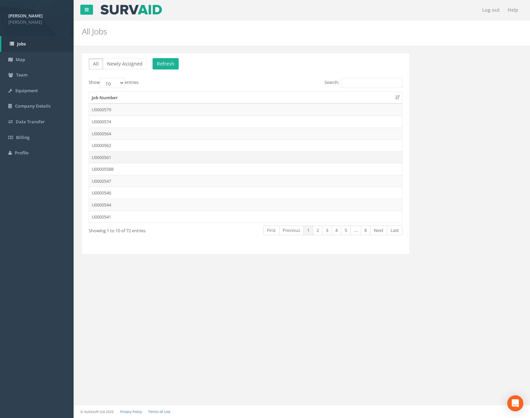
click at [140, 158] on td "U0000561" at bounding box center [245, 158] width 313 height 12
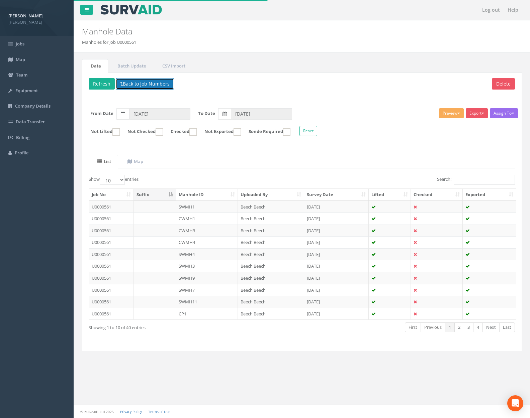
click at [149, 84] on button "Back to Job Numbers" at bounding box center [145, 83] width 58 height 11
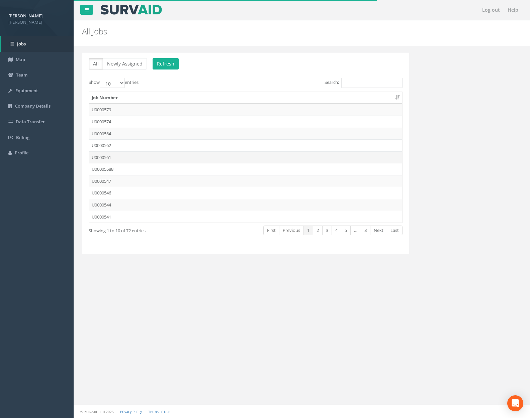
click at [137, 156] on td "U0000561" at bounding box center [245, 158] width 313 height 12
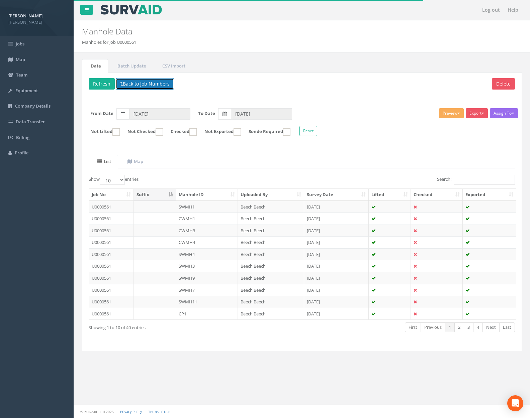
click at [143, 84] on button "Back to Job Numbers" at bounding box center [145, 83] width 58 height 11
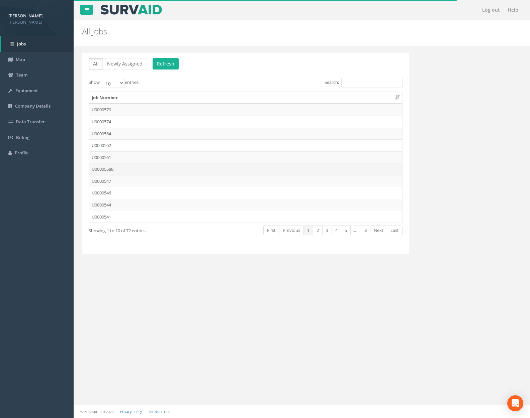
click at [137, 171] on td "U00005588" at bounding box center [245, 169] width 313 height 12
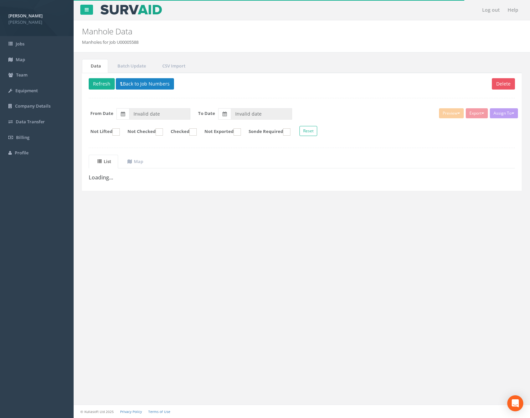
type input "[DATE]"
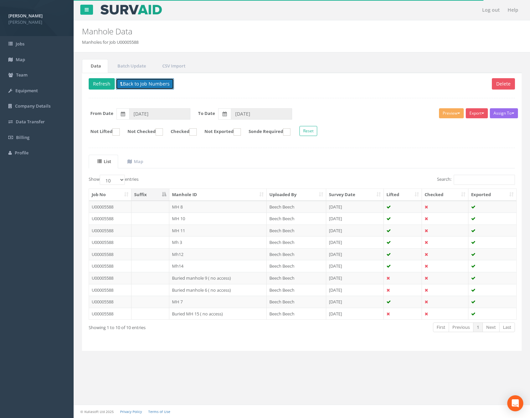
click at [147, 87] on button "Back to Job Numbers" at bounding box center [145, 83] width 58 height 11
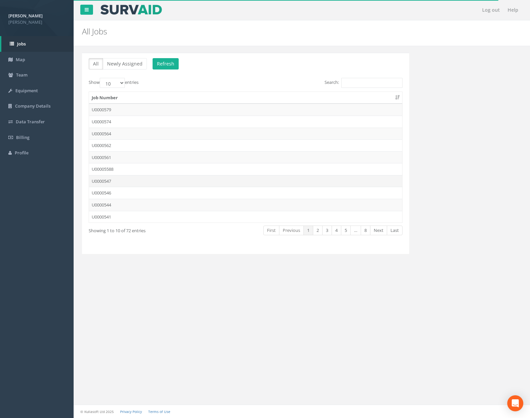
click at [138, 180] on td "U0000547" at bounding box center [245, 181] width 313 height 12
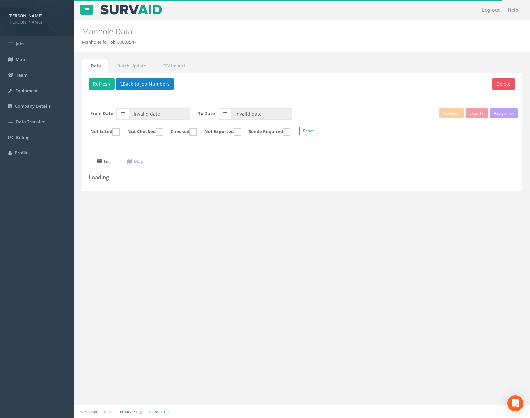
type input "[DATE]"
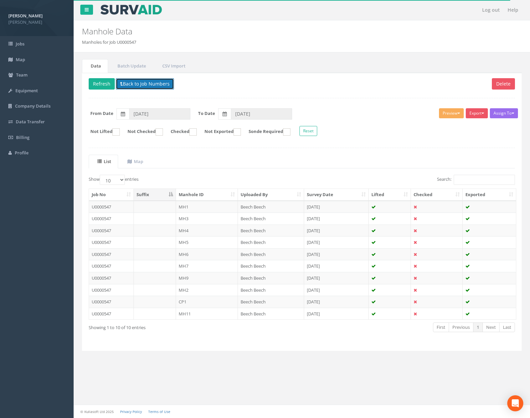
click at [147, 84] on button "Back to Job Numbers" at bounding box center [145, 83] width 58 height 11
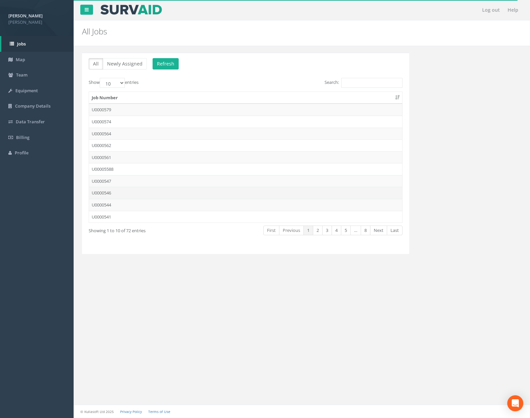
click at [140, 191] on td "U0000546" at bounding box center [245, 193] width 313 height 12
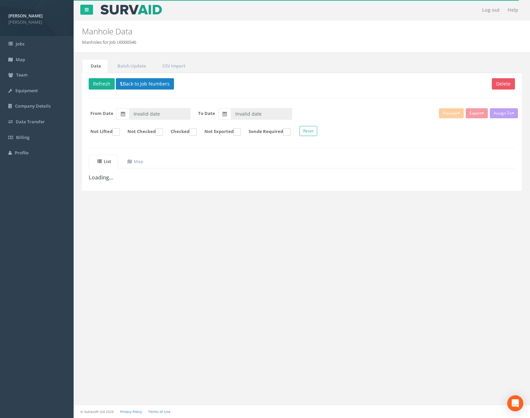
type input "[DATE]"
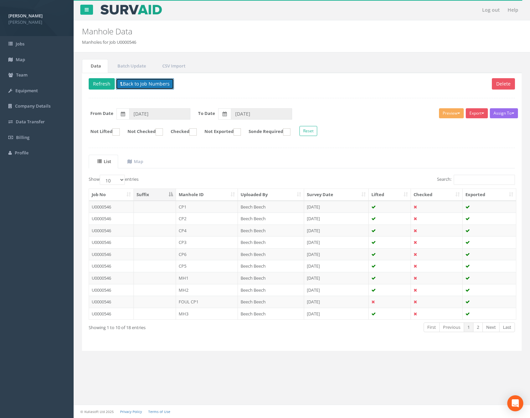
click at [148, 85] on button "Back to Job Numbers" at bounding box center [145, 83] width 58 height 11
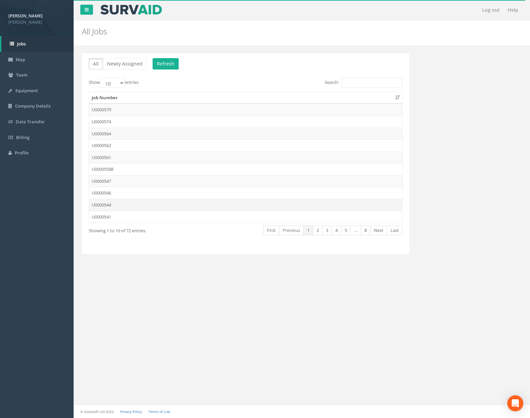
click at [139, 199] on td "U0000544" at bounding box center [245, 205] width 313 height 12
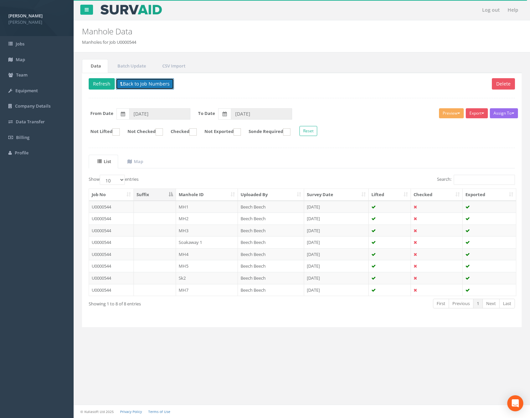
click at [150, 86] on button "Back to Job Numbers" at bounding box center [145, 83] width 58 height 11
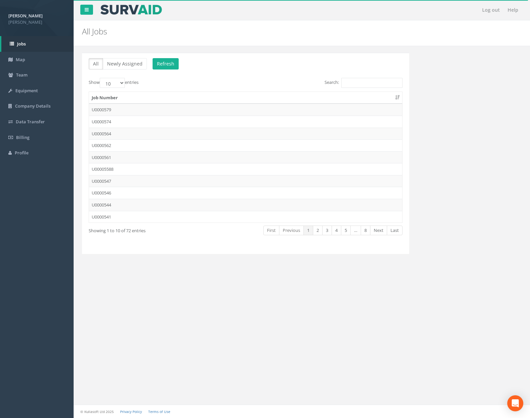
click at [144, 215] on td "U0000541" at bounding box center [245, 217] width 313 height 12
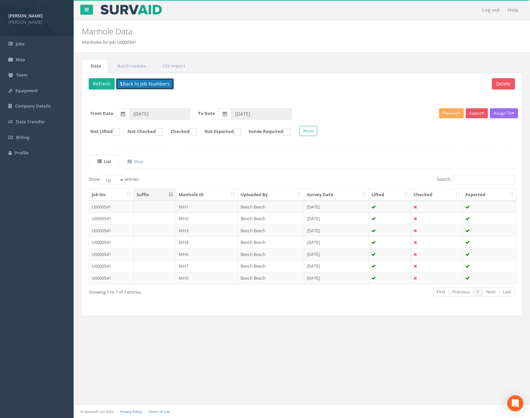
click at [154, 85] on button "Back to Job Numbers" at bounding box center [145, 83] width 58 height 11
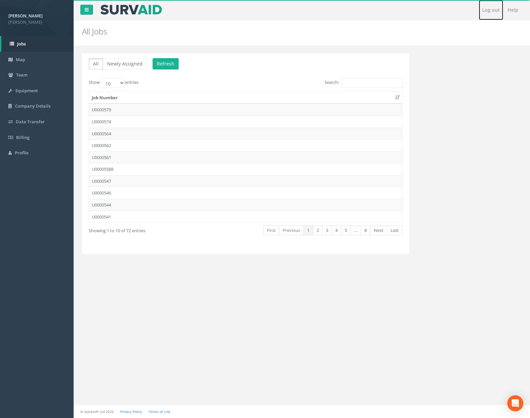
click at [496, 10] on link "Log out" at bounding box center [491, 10] width 24 height 20
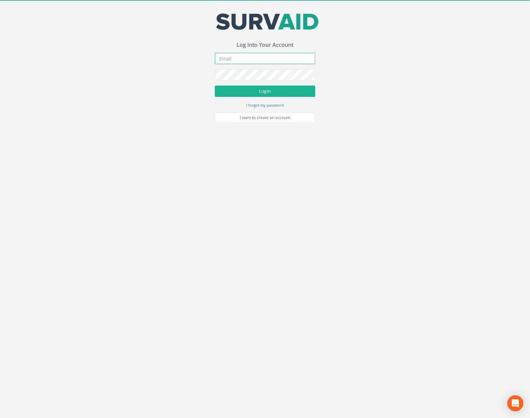
click at [298, 58] on input "email" at bounding box center [265, 58] width 100 height 11
type input "[PERSON_NAME][EMAIL_ADDRESS][PERSON_NAME][DOMAIN_NAME]"
click at [215, 86] on button "Login" at bounding box center [265, 91] width 100 height 11
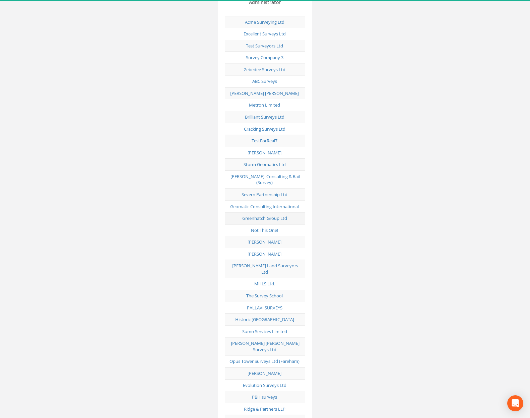
scroll to position [78, 0]
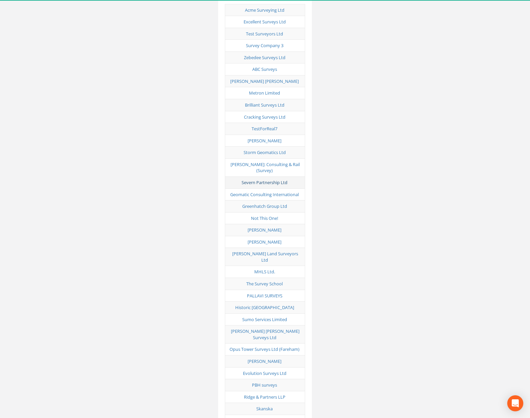
click at [267, 180] on link "Severn Partnership Ltd" at bounding box center [265, 183] width 46 height 6
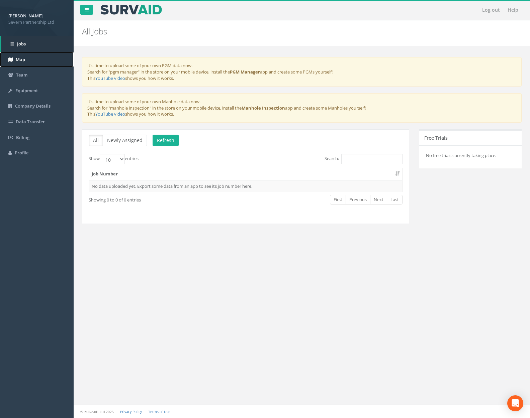
click at [25, 61] on link "Map" at bounding box center [37, 60] width 74 height 16
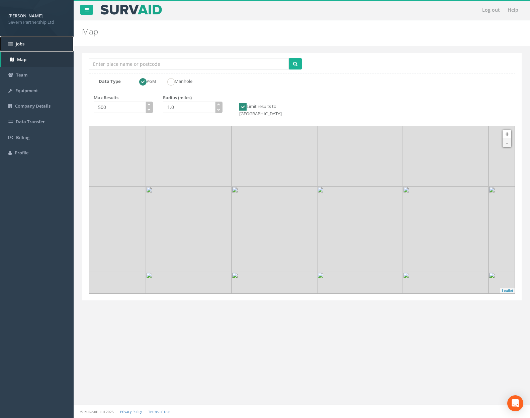
click at [24, 44] on span "Jobs" at bounding box center [20, 44] width 9 height 6
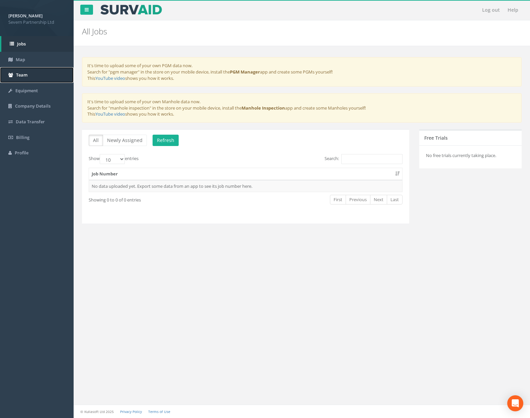
click at [20, 75] on span "Team" at bounding box center [21, 75] width 11 height 6
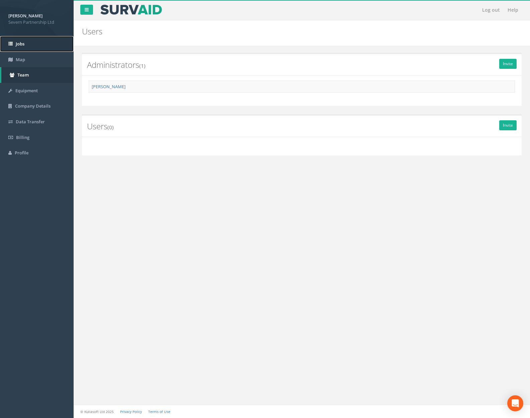
click at [23, 42] on span "Jobs" at bounding box center [20, 44] width 9 height 6
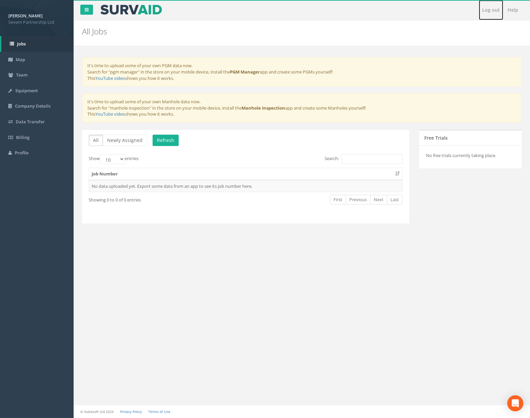
click at [494, 6] on link "Log out" at bounding box center [491, 10] width 24 height 20
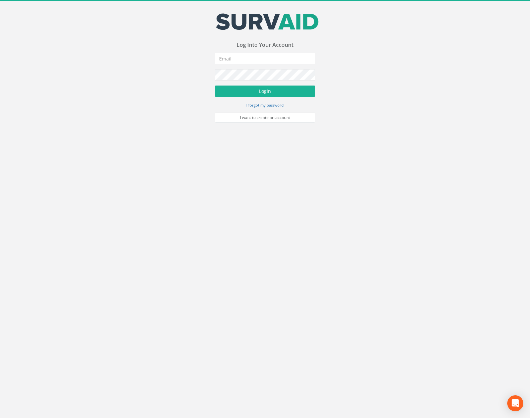
click at [268, 61] on input "email" at bounding box center [265, 58] width 100 height 11
type input "[PERSON_NAME][EMAIL_ADDRESS][PERSON_NAME][DOMAIN_NAME]"
click at [215, 86] on button "Login" at bounding box center [265, 91] width 100 height 11
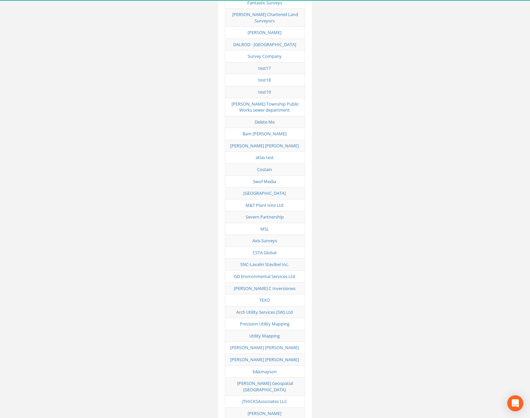
scroll to position [1390, 0]
click at [262, 213] on link "Severn Partnership" at bounding box center [265, 216] width 38 height 6
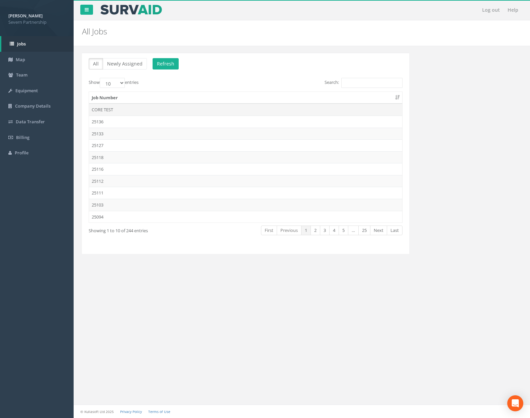
click at [154, 110] on td "CORE TEST" at bounding box center [245, 110] width 313 height 12
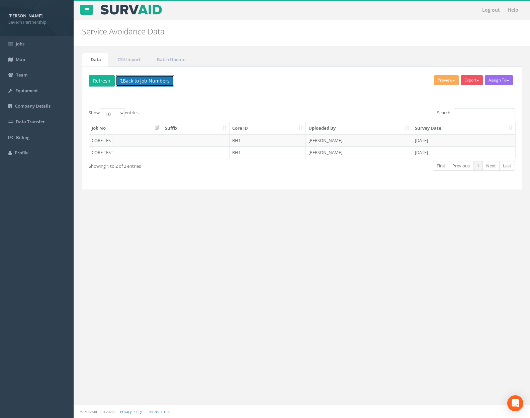
click at [150, 81] on button "Back to Job Numbers" at bounding box center [145, 80] width 58 height 11
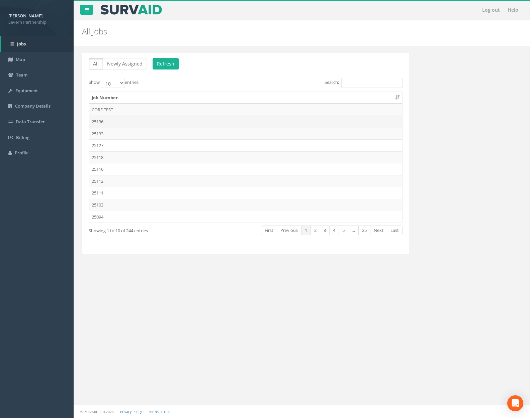
click at [139, 120] on td "25136" at bounding box center [245, 122] width 313 height 12
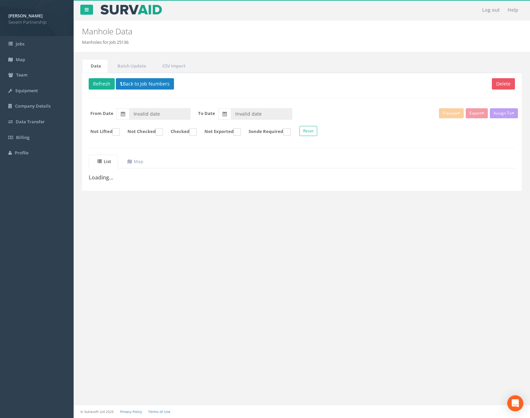
type input "[DATE]"
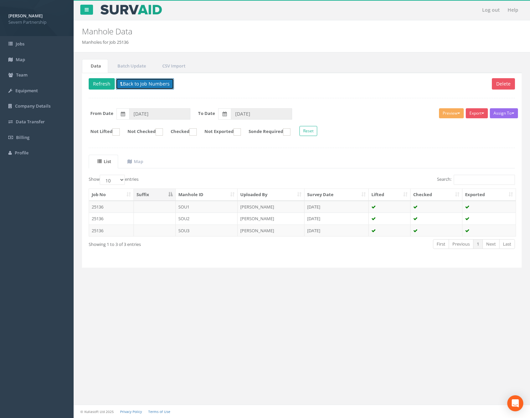
click at [142, 84] on button "Back to Job Numbers" at bounding box center [145, 83] width 58 height 11
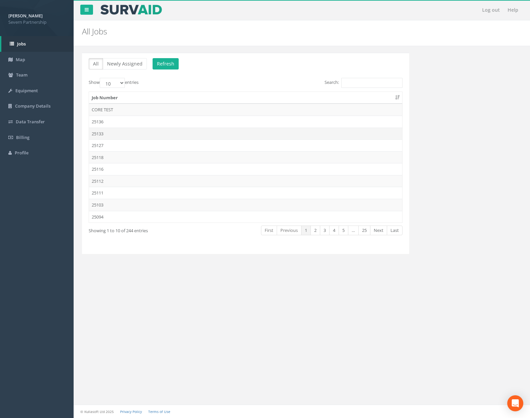
click at [131, 133] on td "25133" at bounding box center [245, 134] width 313 height 12
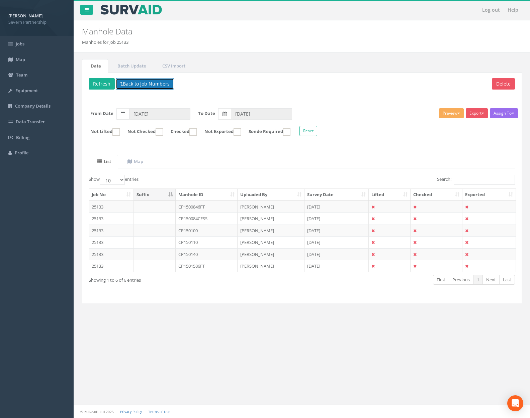
click at [146, 87] on button "Back to Job Numbers" at bounding box center [145, 83] width 58 height 11
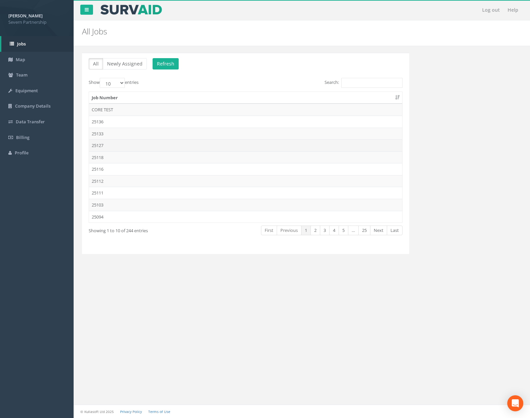
click at [125, 147] on td "25127" at bounding box center [245, 145] width 313 height 12
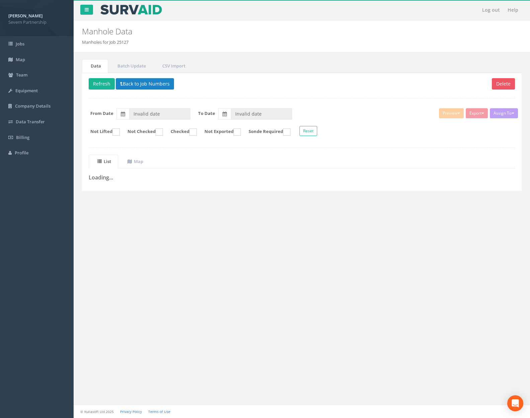
type input "[DATE]"
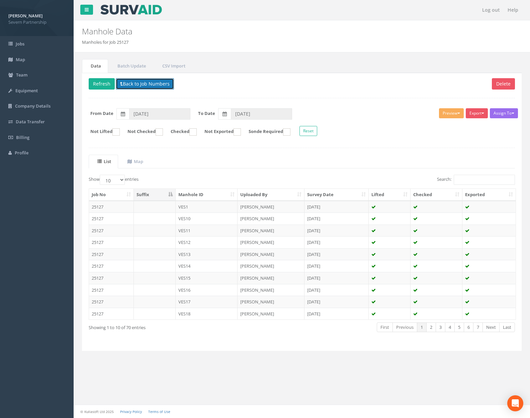
click at [135, 85] on button "Back to Job Numbers" at bounding box center [145, 83] width 58 height 11
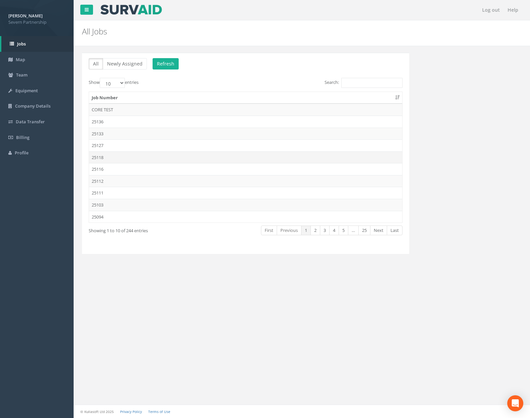
click at [127, 154] on td "25118" at bounding box center [245, 158] width 313 height 12
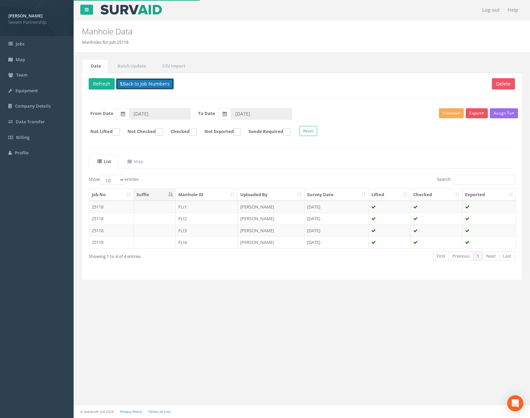
click at [139, 89] on button "Back to Job Numbers" at bounding box center [145, 83] width 58 height 11
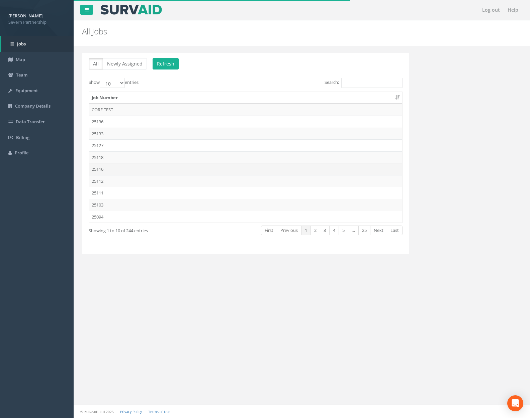
click at [127, 172] on td "25116" at bounding box center [245, 169] width 313 height 12
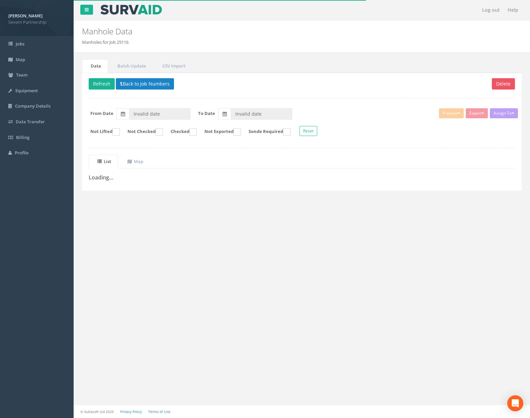
type input "[DATE]"
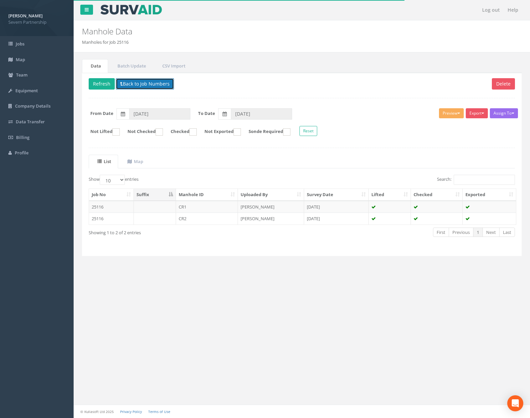
click at [144, 87] on button "Back to Job Numbers" at bounding box center [145, 83] width 58 height 11
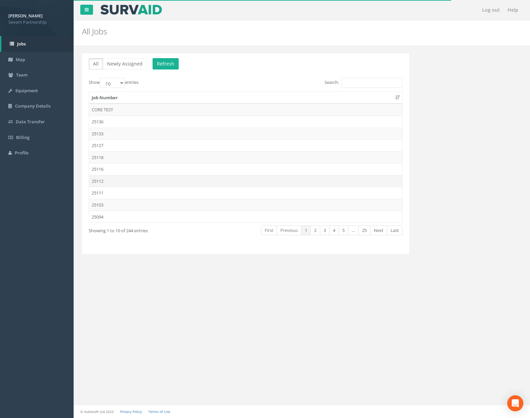
click at [130, 186] on td "25112" at bounding box center [245, 181] width 313 height 12
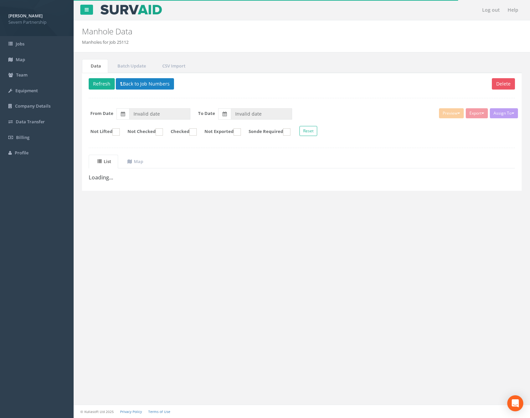
type input "[DATE]"
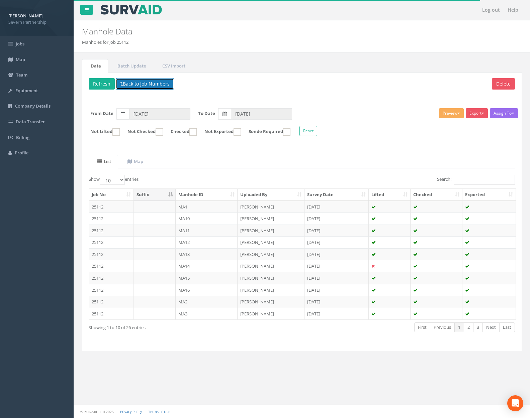
click at [144, 88] on button "Back to Job Numbers" at bounding box center [145, 83] width 58 height 11
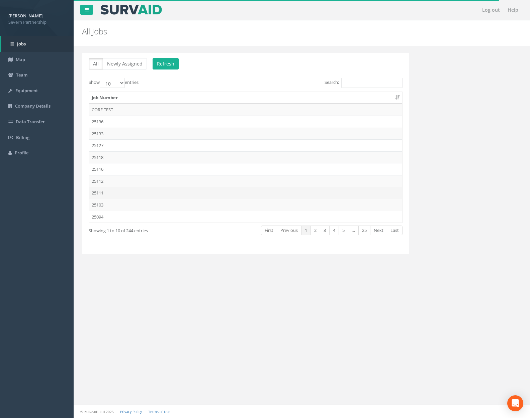
click at [123, 191] on td "25111" at bounding box center [245, 193] width 313 height 12
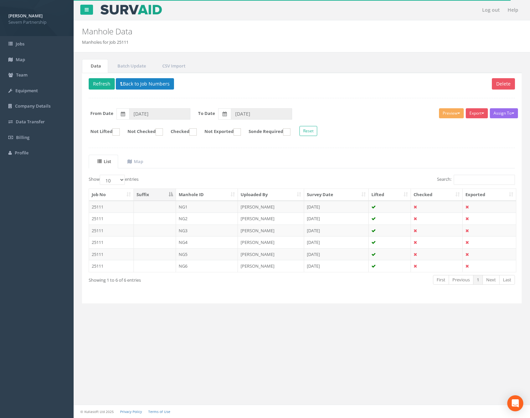
click at [141, 89] on p "Delete Refresh Back to Job Numbers" at bounding box center [302, 84] width 426 height 13
click at [143, 87] on button "Back to Job Numbers" at bounding box center [145, 83] width 58 height 11
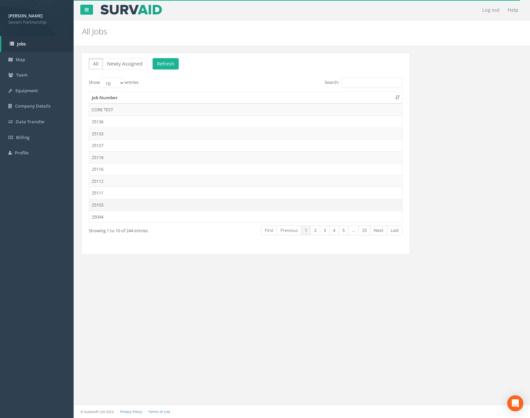
click at [125, 206] on td "25103" at bounding box center [245, 205] width 313 height 12
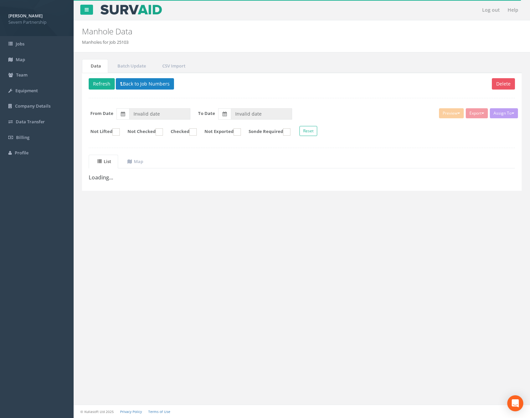
type input "[DATE]"
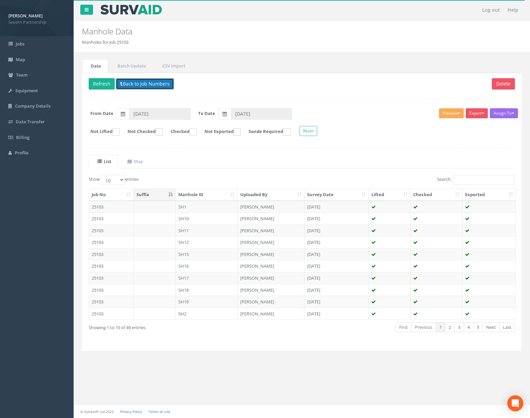
click at [145, 87] on button "Back to Job Numbers" at bounding box center [145, 83] width 58 height 11
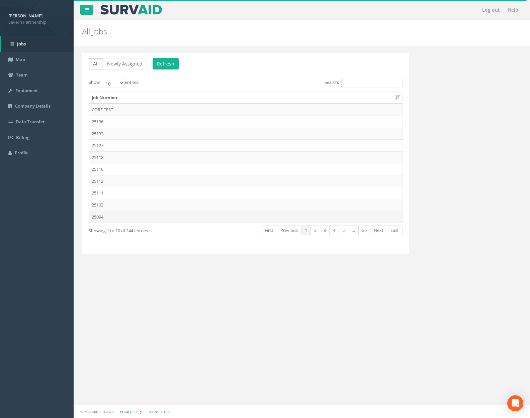
click at [124, 221] on td "25094" at bounding box center [245, 217] width 313 height 12
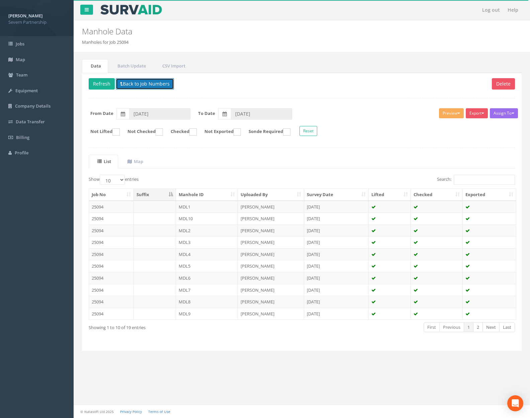
click at [154, 89] on button "Back to Job Numbers" at bounding box center [145, 83] width 58 height 11
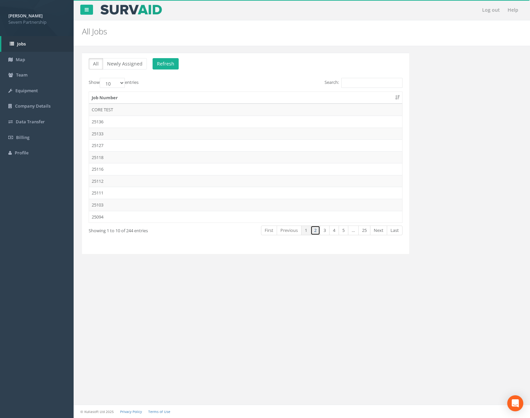
click at [314, 228] on link "2" at bounding box center [315, 231] width 10 height 10
click at [147, 112] on td "25092" at bounding box center [245, 110] width 313 height 12
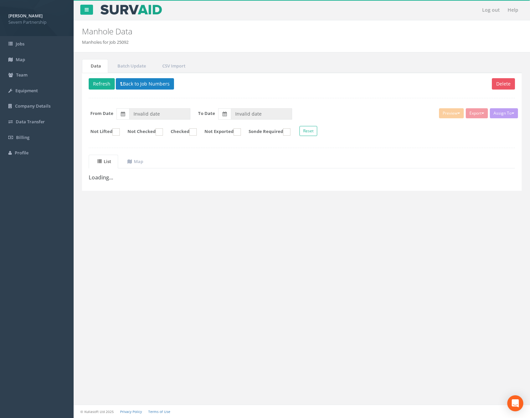
type input "[DATE]"
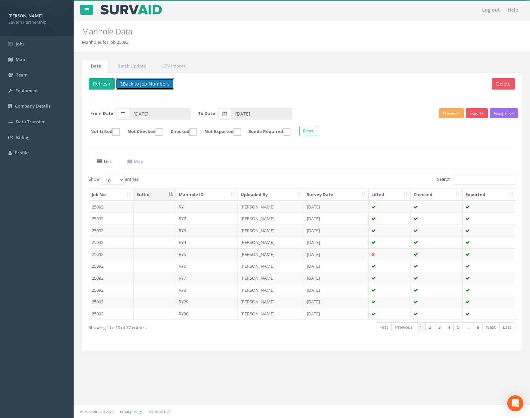
click at [150, 89] on button "Back to Job Numbers" at bounding box center [145, 83] width 58 height 11
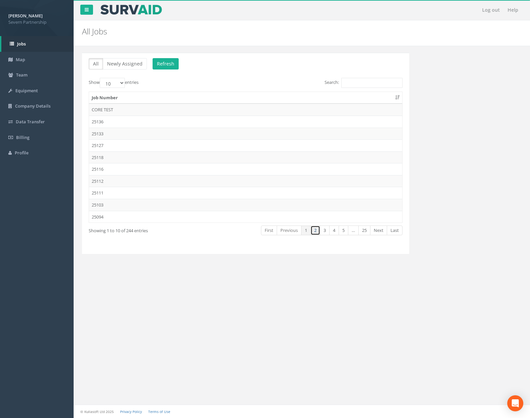
click at [312, 229] on link "2" at bounding box center [315, 231] width 10 height 10
click at [155, 123] on td "25091" at bounding box center [245, 122] width 313 height 12
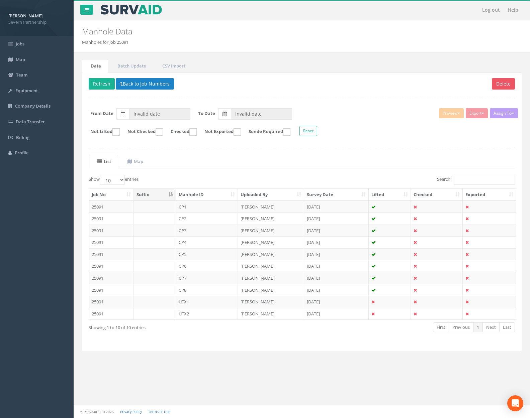
type input "[DATE]"
click at [145, 81] on button "Back to Job Numbers" at bounding box center [145, 83] width 58 height 11
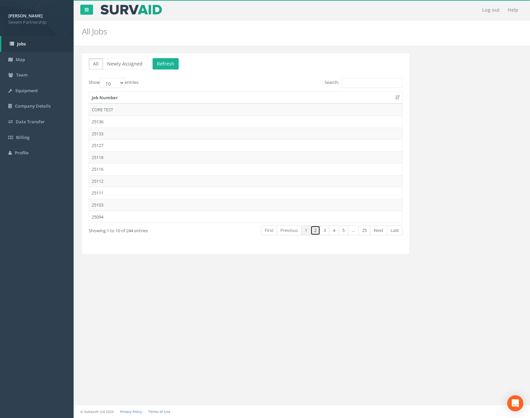
click at [314, 230] on link "2" at bounding box center [315, 231] width 10 height 10
click at [136, 135] on td "25084" at bounding box center [245, 134] width 313 height 12
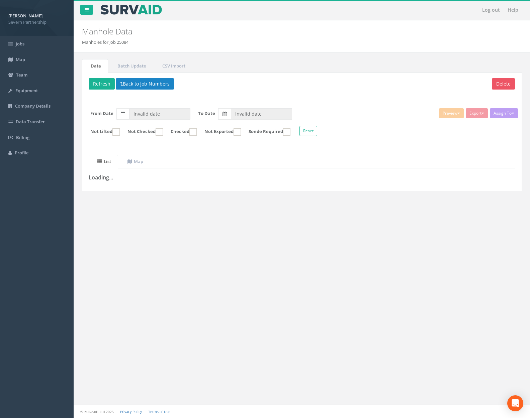
type input "[DATE]"
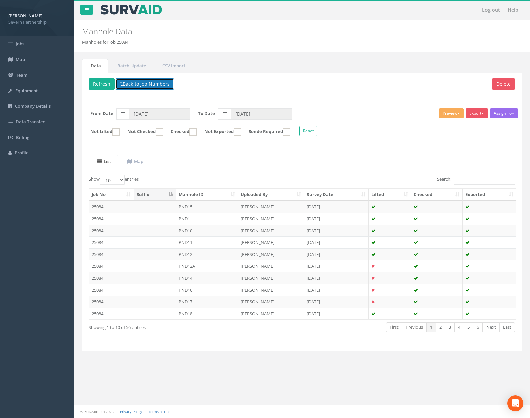
click at [142, 85] on button "Back to Job Numbers" at bounding box center [145, 83] width 58 height 11
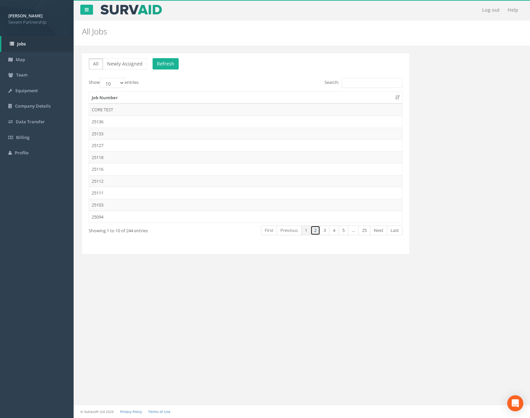
click at [316, 231] on link "2" at bounding box center [315, 231] width 10 height 10
click at [140, 149] on td "25077" at bounding box center [245, 145] width 313 height 12
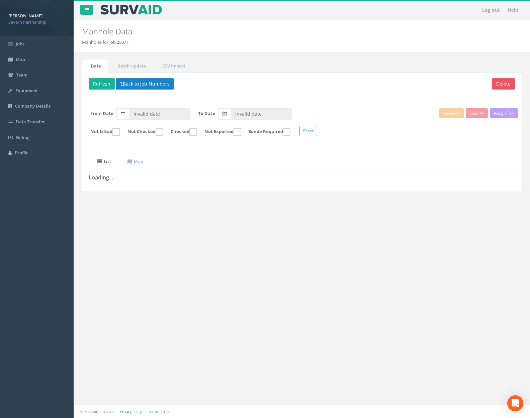
type input "[DATE]"
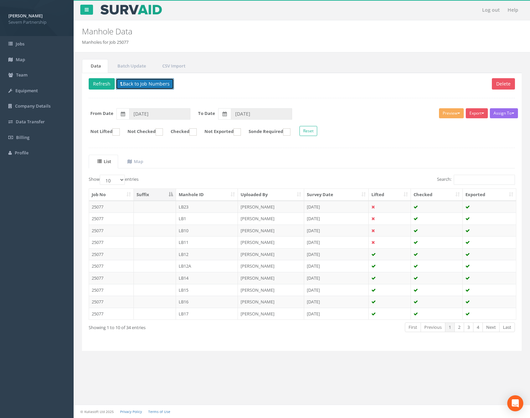
click at [146, 86] on button "Back to Job Numbers" at bounding box center [145, 83] width 58 height 11
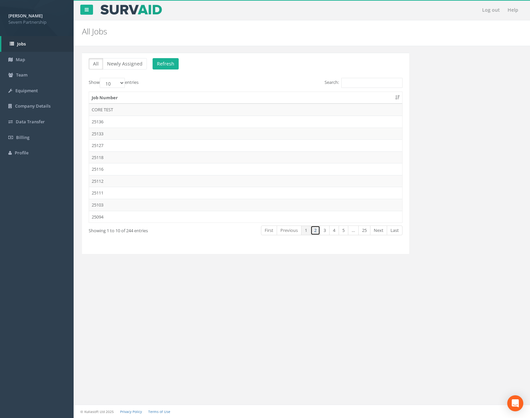
click at [315, 232] on link "2" at bounding box center [315, 231] width 10 height 10
click at [137, 163] on td "25068" at bounding box center [245, 169] width 313 height 12
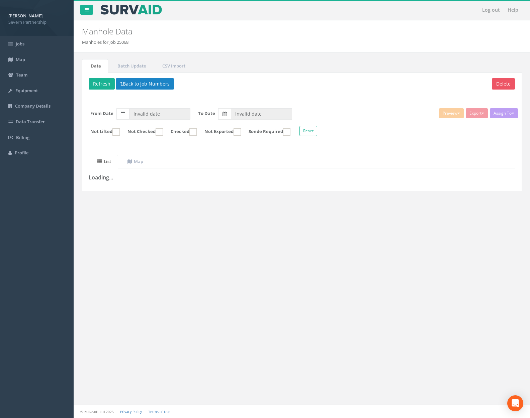
type input "[DATE]"
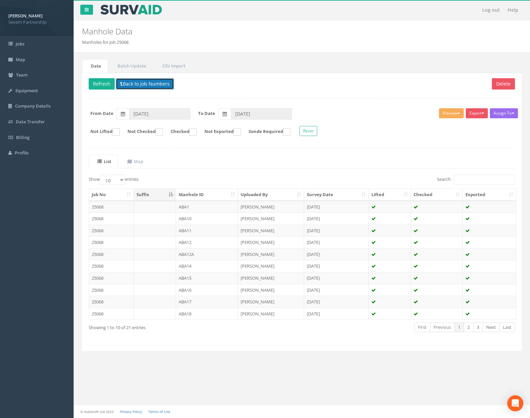
click at [142, 87] on button "Back to Job Numbers" at bounding box center [145, 83] width 58 height 11
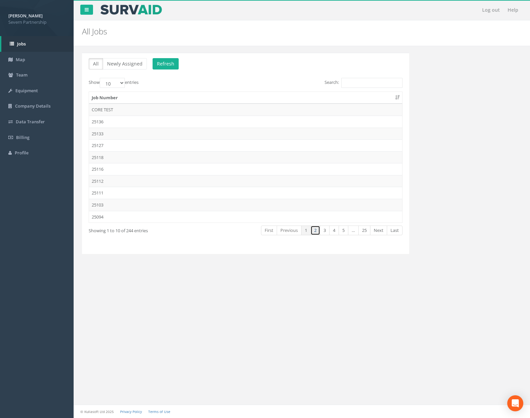
click at [316, 229] on link "2" at bounding box center [315, 231] width 10 height 10
click at [166, 165] on td "25068" at bounding box center [245, 169] width 313 height 12
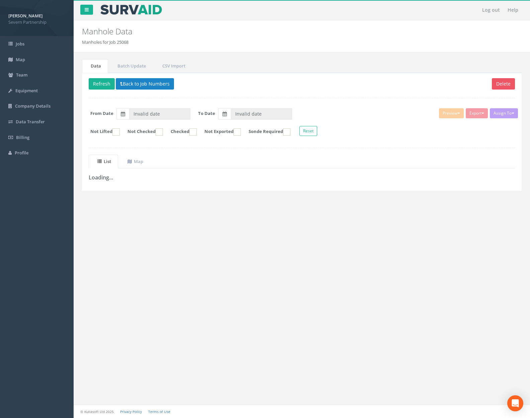
type input "[DATE]"
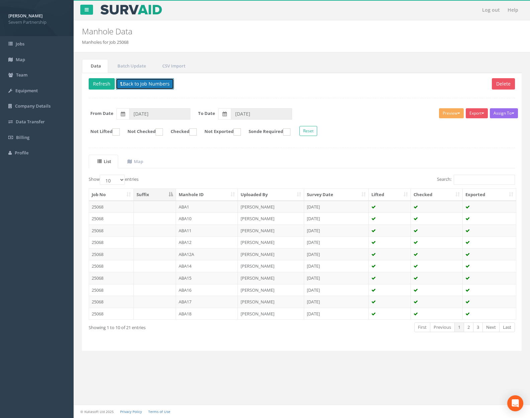
click at [133, 81] on button "Back to Job Numbers" at bounding box center [145, 83] width 58 height 11
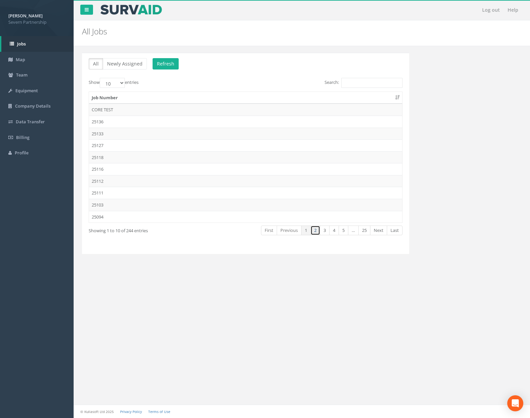
click at [318, 233] on link "2" at bounding box center [315, 231] width 10 height 10
click at [147, 178] on td "25061" at bounding box center [245, 181] width 313 height 12
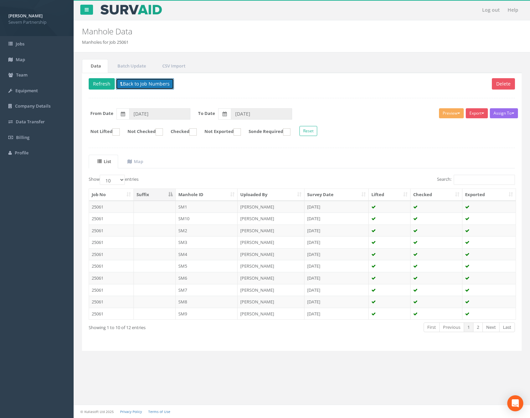
click at [155, 86] on button "Back to Job Numbers" at bounding box center [145, 83] width 58 height 11
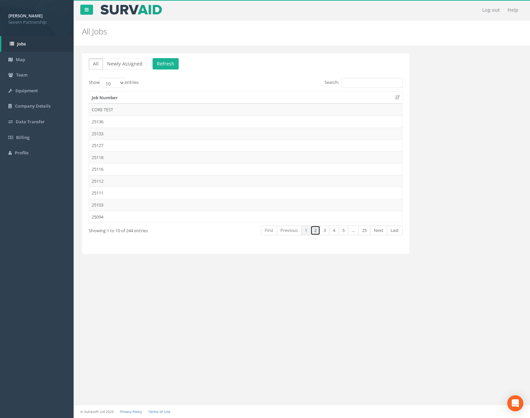
click at [313, 230] on link "2" at bounding box center [315, 231] width 10 height 10
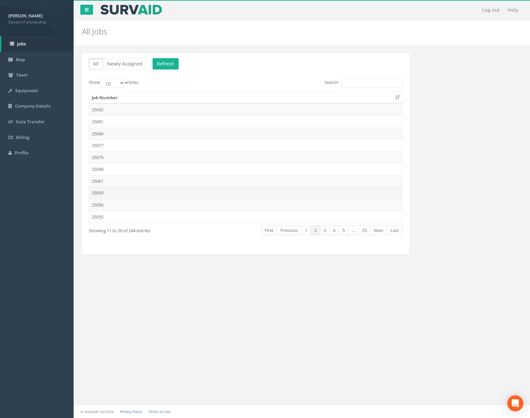
click at [185, 189] on td "25059" at bounding box center [245, 193] width 313 height 12
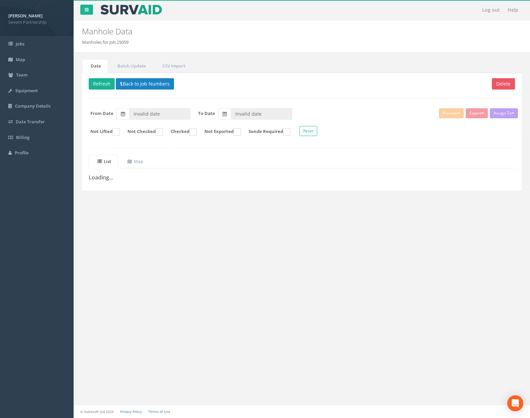
type input "[DATE]"
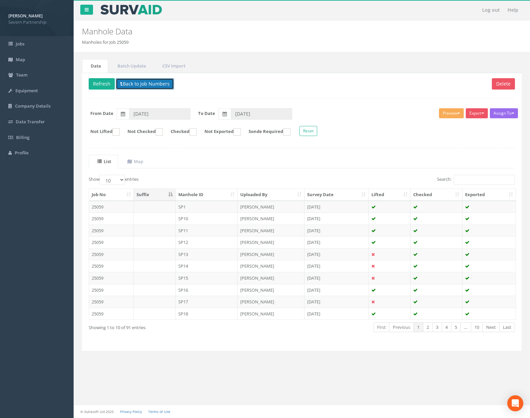
click at [153, 83] on button "Back to Job Numbers" at bounding box center [145, 83] width 58 height 11
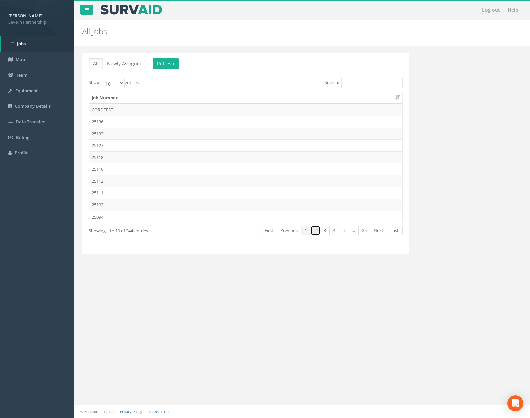
click at [314, 231] on link "2" at bounding box center [315, 231] width 10 height 10
click at [188, 199] on td "25056" at bounding box center [245, 205] width 313 height 12
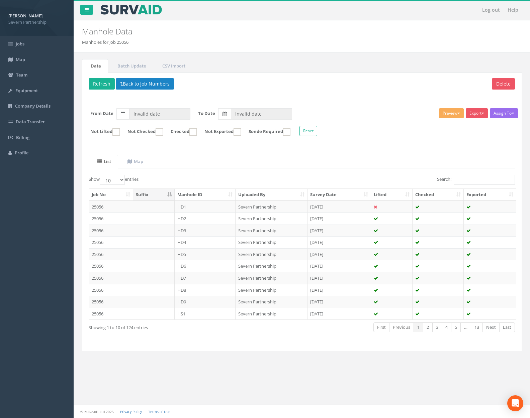
type input "[DATE]"
click at [165, 83] on button "Back to Job Numbers" at bounding box center [145, 83] width 58 height 11
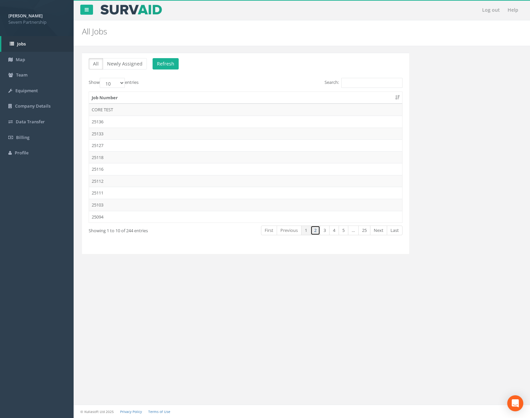
click at [315, 229] on link "2" at bounding box center [315, 231] width 10 height 10
click at [252, 222] on td "25055" at bounding box center [245, 217] width 313 height 12
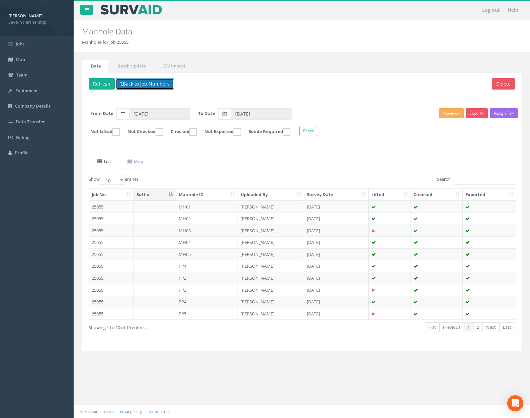
click at [140, 82] on button "Back to Job Numbers" at bounding box center [145, 83] width 58 height 11
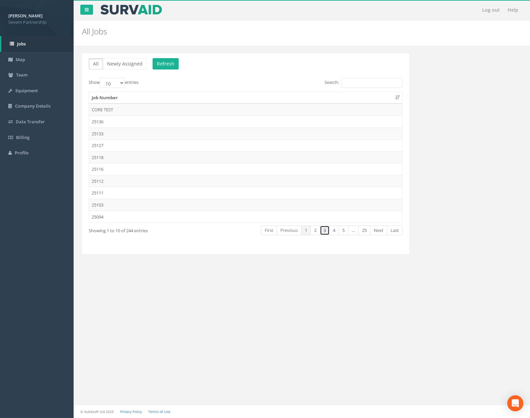
click at [323, 231] on link "3" at bounding box center [325, 231] width 10 height 10
click at [190, 112] on td "25049 - St. Neots - UP FAST" at bounding box center [245, 110] width 313 height 12
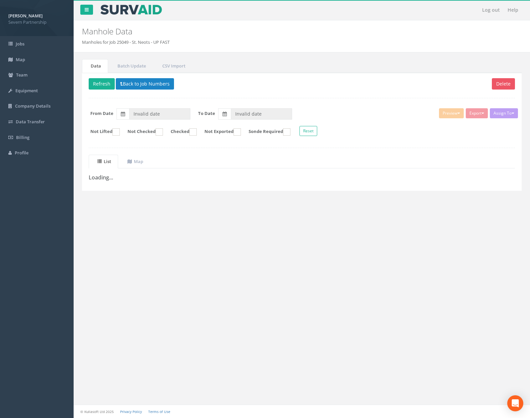
type input "[DATE]"
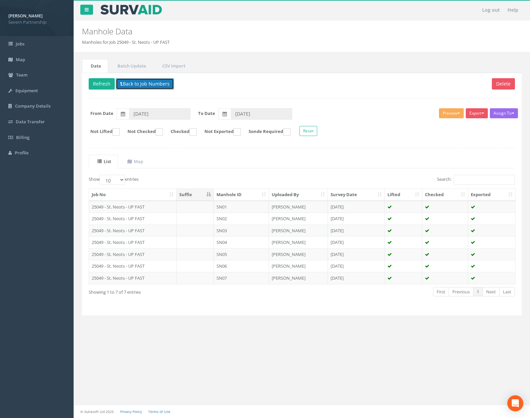
click at [153, 86] on button "Back to Job Numbers" at bounding box center [145, 83] width 58 height 11
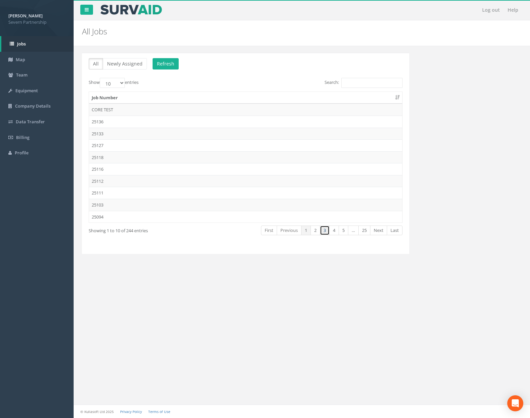
click at [325, 230] on link "3" at bounding box center [325, 231] width 10 height 10
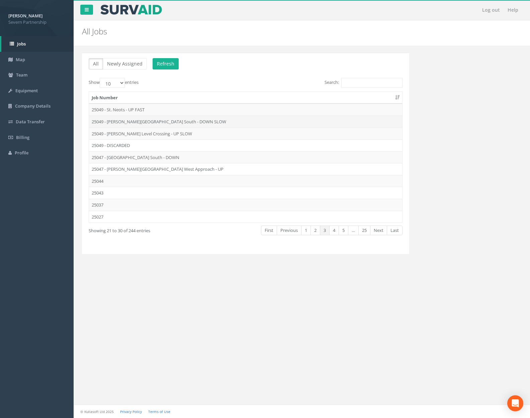
click at [213, 124] on td "25049 - [PERSON_NAME][GEOGRAPHIC_DATA] South - DOWN SLOW" at bounding box center [245, 122] width 313 height 12
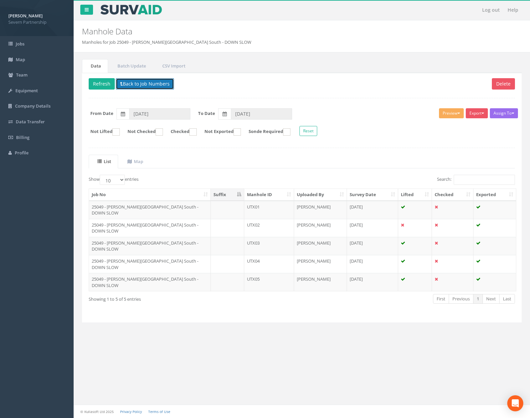
click at [152, 85] on button "Back to Job Numbers" at bounding box center [145, 83] width 58 height 11
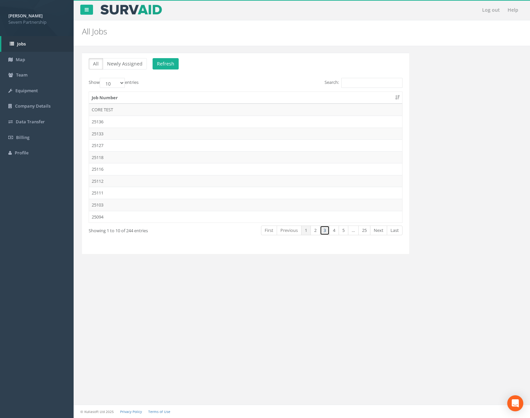
click at [327, 232] on link "3" at bounding box center [325, 231] width 10 height 10
click at [196, 138] on td "25049 - [PERSON_NAME] Level Crossing - UP SLOW" at bounding box center [245, 134] width 313 height 12
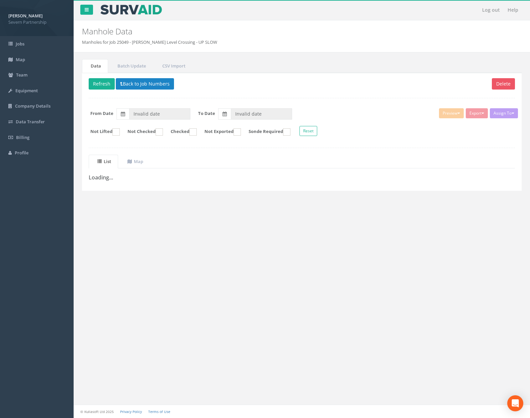
type input "[DATE]"
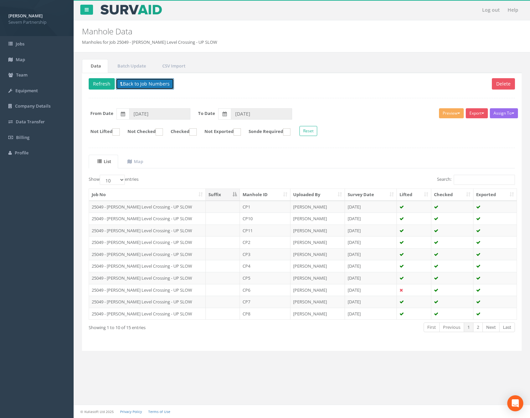
click at [160, 88] on button "Back to Job Numbers" at bounding box center [145, 83] width 58 height 11
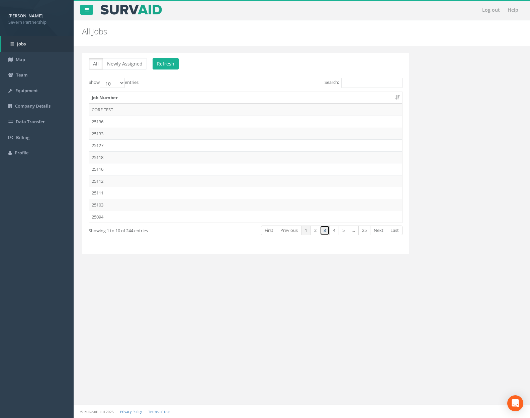
click at [326, 231] on link "3" at bounding box center [325, 231] width 10 height 10
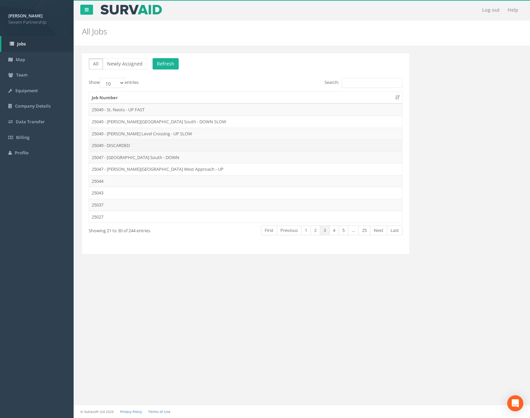
click at [207, 148] on td "25049 - DISCARDED" at bounding box center [245, 145] width 313 height 12
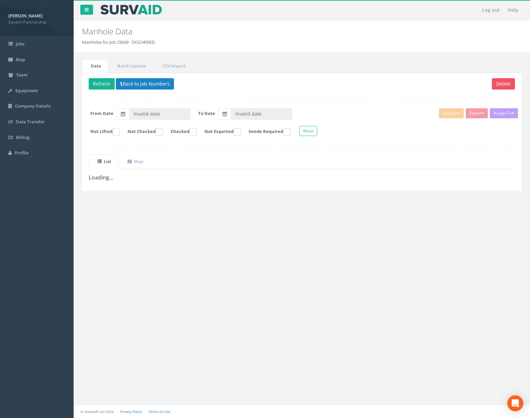
type input "[DATE]"
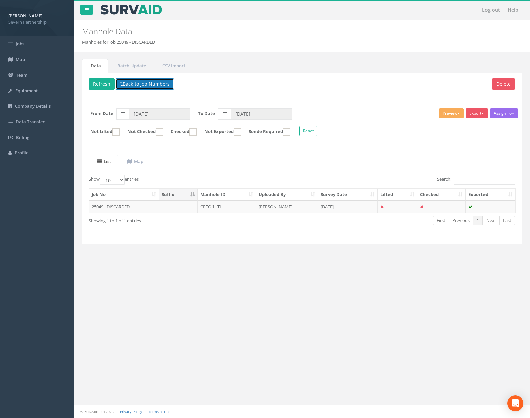
click at [149, 84] on button "Back to Job Numbers" at bounding box center [145, 83] width 58 height 11
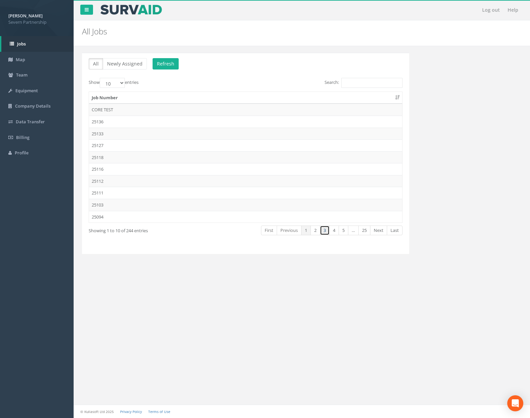
click at [322, 229] on link "3" at bounding box center [325, 231] width 10 height 10
click at [216, 162] on td "25047 - [GEOGRAPHIC_DATA] South - DOWN" at bounding box center [245, 158] width 313 height 12
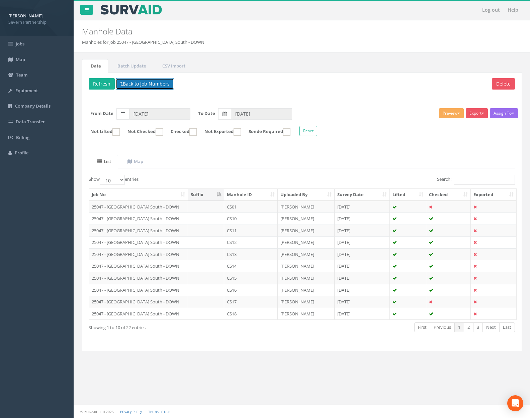
click at [158, 83] on button "Back to Job Numbers" at bounding box center [145, 83] width 58 height 11
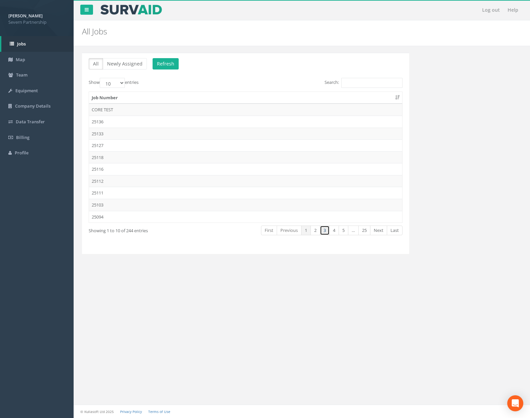
click at [321, 231] on link "3" at bounding box center [325, 231] width 10 height 10
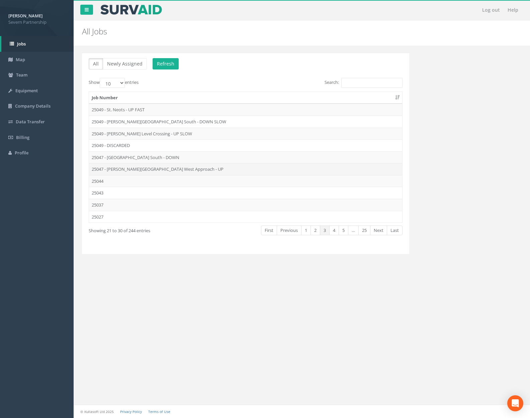
click at [166, 167] on td "25047 - [PERSON_NAME][GEOGRAPHIC_DATA] West Approach - UP" at bounding box center [245, 169] width 313 height 12
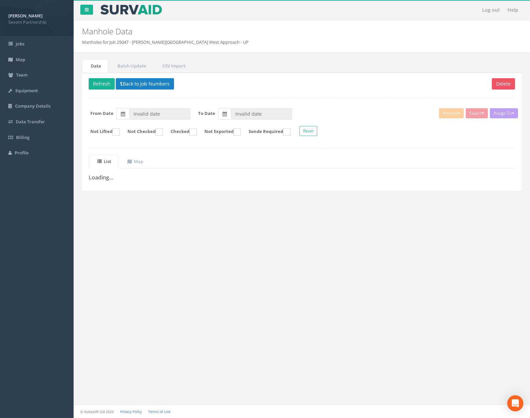
type input "[DATE]"
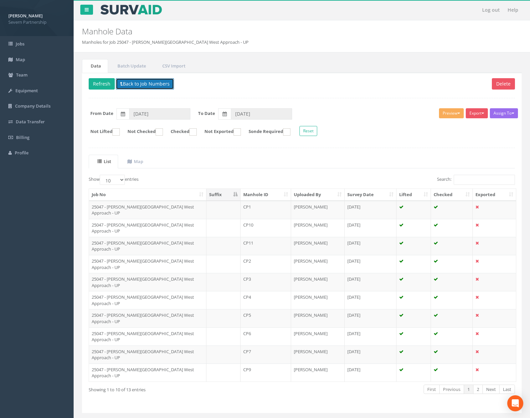
click at [160, 86] on button "Back to Job Numbers" at bounding box center [145, 83] width 58 height 11
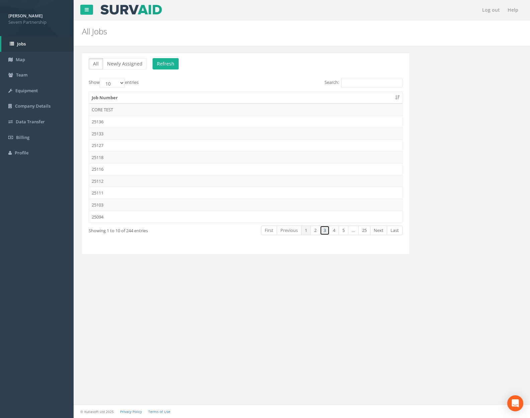
click at [325, 231] on link "3" at bounding box center [325, 231] width 10 height 10
click at [177, 181] on td "25044" at bounding box center [245, 181] width 313 height 12
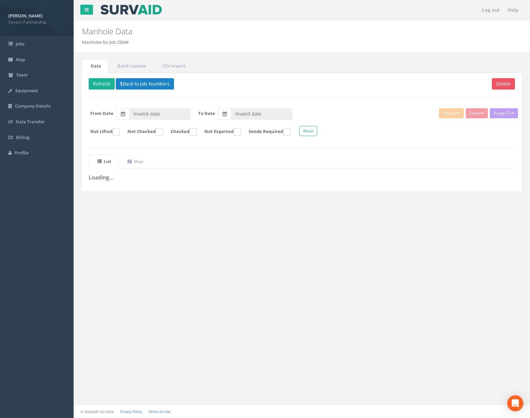
type input "[DATE]"
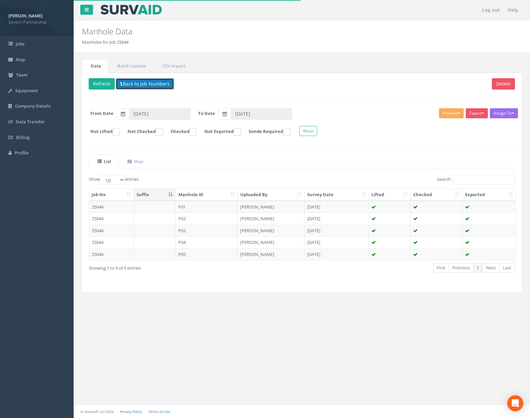
click at [151, 85] on button "Back to Job Numbers" at bounding box center [145, 83] width 58 height 11
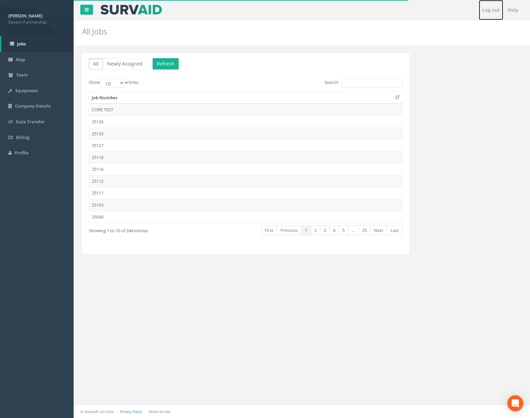
click at [494, 8] on link "Log out" at bounding box center [491, 10] width 24 height 20
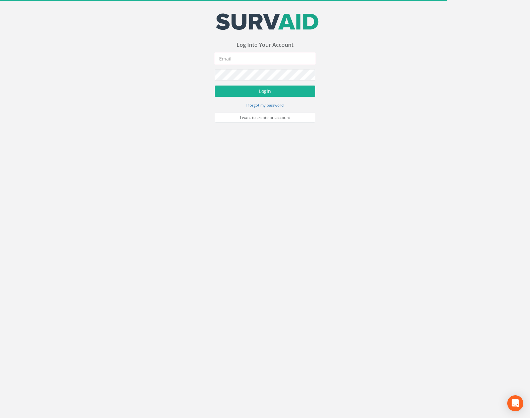
click at [238, 57] on input "email" at bounding box center [265, 58] width 100 height 11
type input "[PERSON_NAME][EMAIL_ADDRESS][PERSON_NAME][DOMAIN_NAME]"
click at [215, 86] on button "Login" at bounding box center [265, 91] width 100 height 11
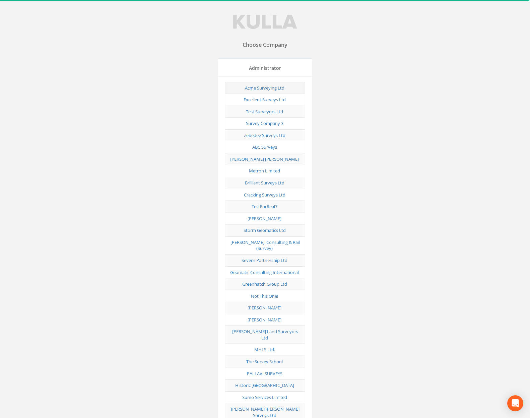
scroll to position [3308, 0]
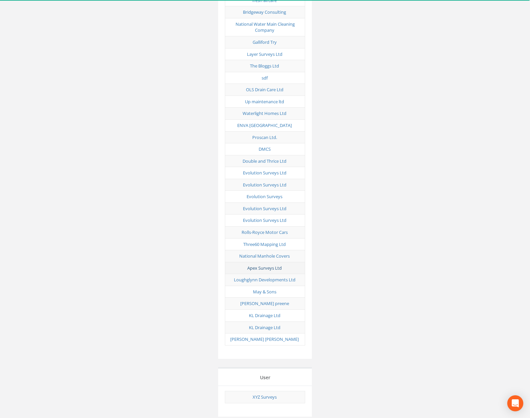
click at [265, 265] on link "Apex Surveys Ltd" at bounding box center [264, 268] width 34 height 6
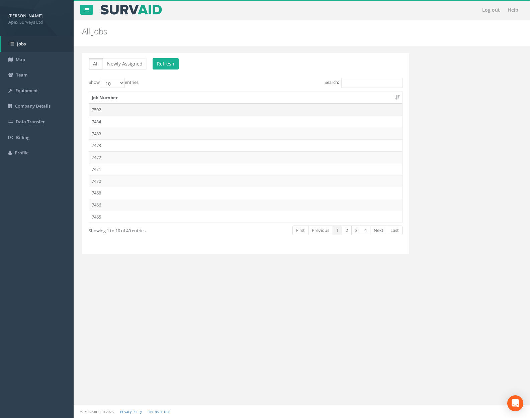
click at [173, 106] on td "7502" at bounding box center [245, 110] width 313 height 12
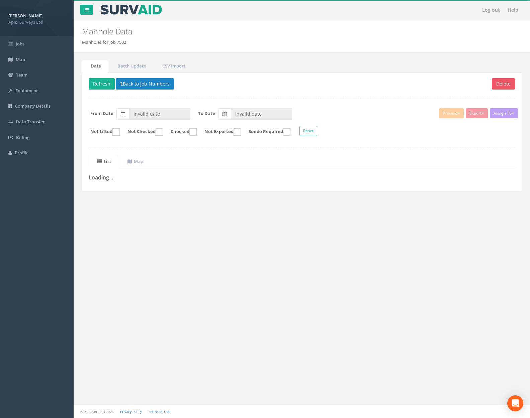
type input "[DATE]"
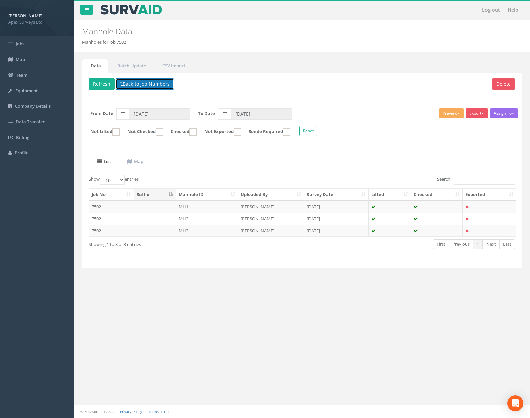
click at [166, 86] on button "Back to Job Numbers" at bounding box center [145, 83] width 58 height 11
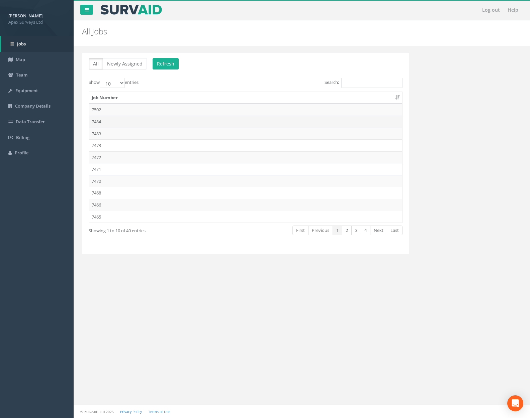
click at [155, 119] on td "7484" at bounding box center [245, 122] width 313 height 12
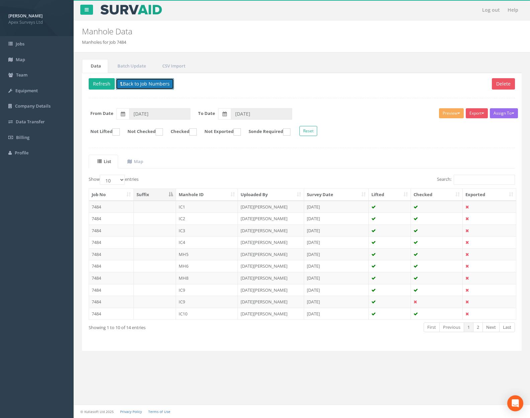
click at [158, 82] on button "Back to Job Numbers" at bounding box center [145, 83] width 58 height 11
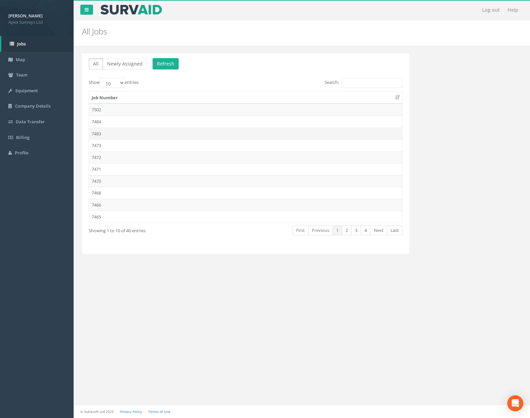
click at [149, 129] on td "7483" at bounding box center [245, 134] width 313 height 12
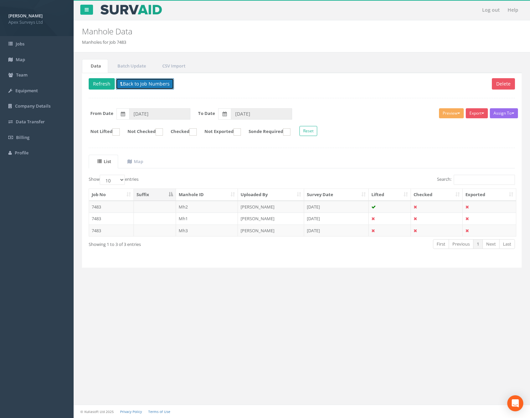
click at [159, 84] on button "Back to Job Numbers" at bounding box center [145, 83] width 58 height 11
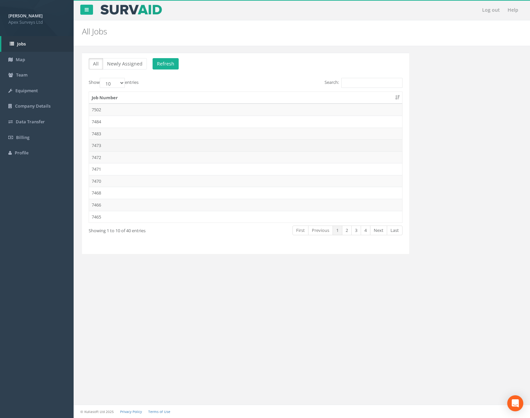
click at [139, 143] on td "7473" at bounding box center [245, 145] width 313 height 12
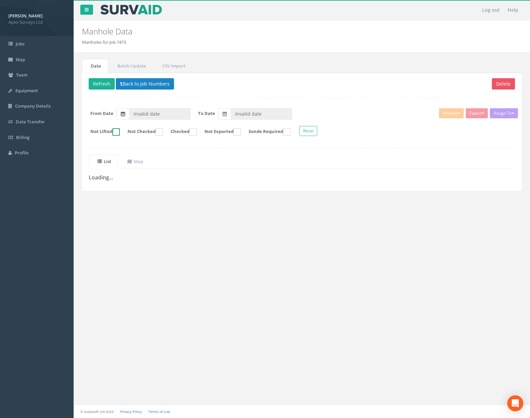
type input "[DATE]"
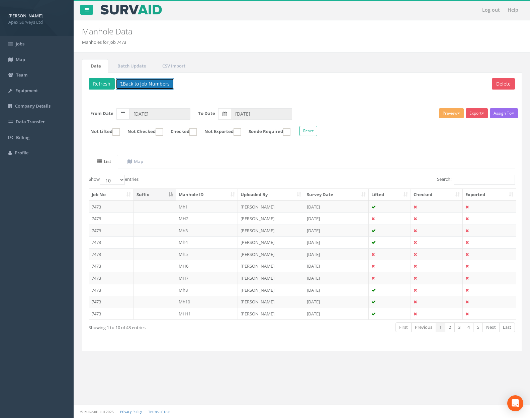
click at [153, 85] on button "Back to Job Numbers" at bounding box center [145, 83] width 58 height 11
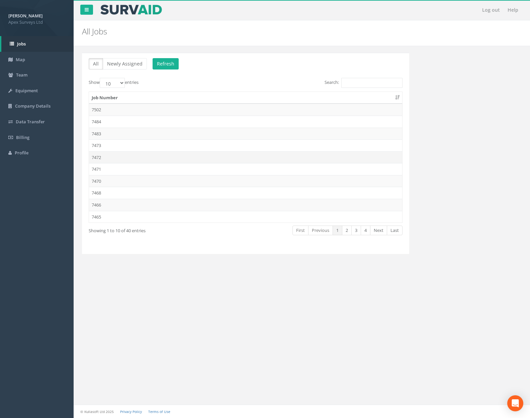
click at [136, 156] on td "7472" at bounding box center [245, 158] width 313 height 12
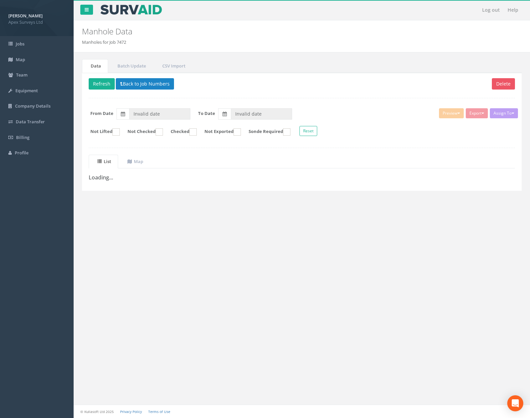
type input "[DATE]"
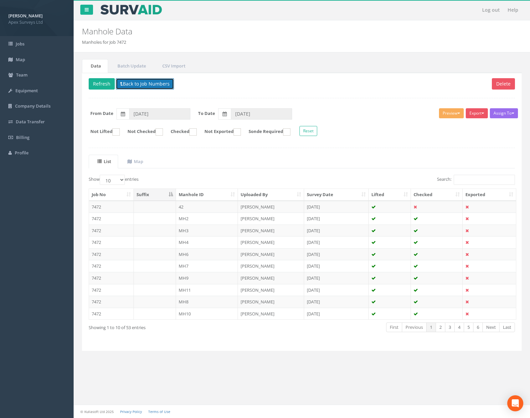
click at [150, 84] on button "Back to Job Numbers" at bounding box center [145, 83] width 58 height 11
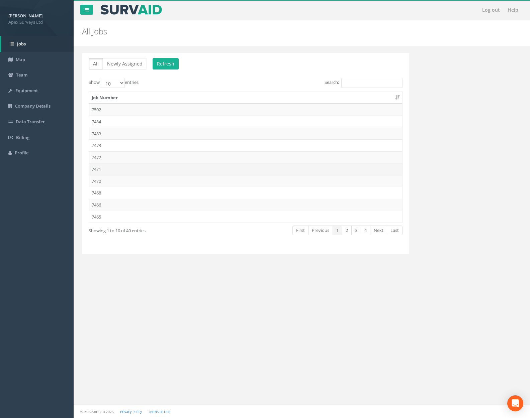
click at [138, 163] on td "7471" at bounding box center [245, 169] width 313 height 12
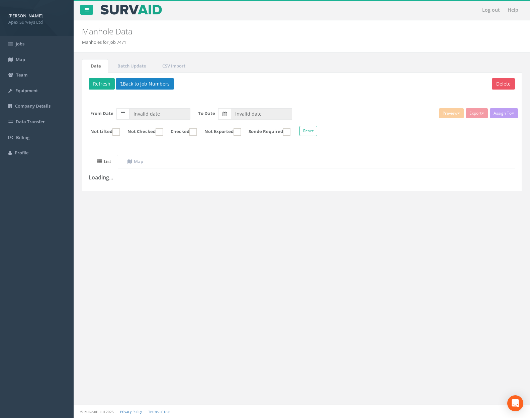
type input "[DATE]"
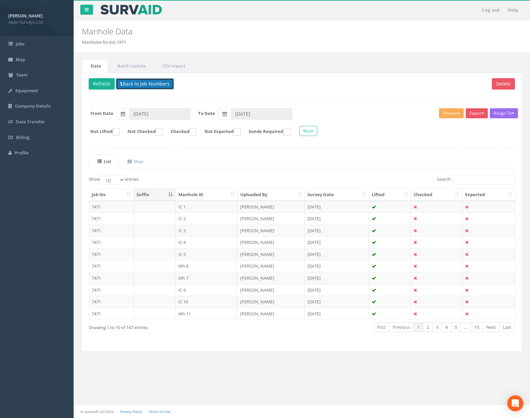
click at [152, 83] on button "Back to Job Numbers" at bounding box center [145, 83] width 58 height 11
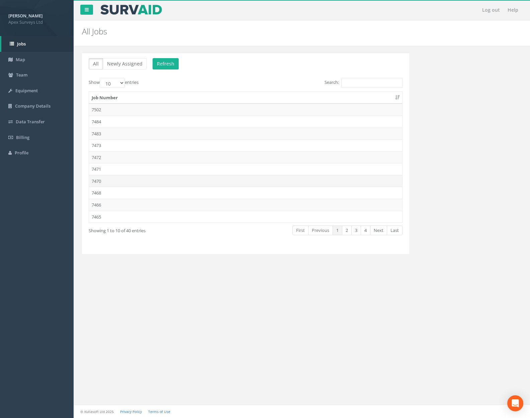
click at [128, 179] on td "7470" at bounding box center [245, 181] width 313 height 12
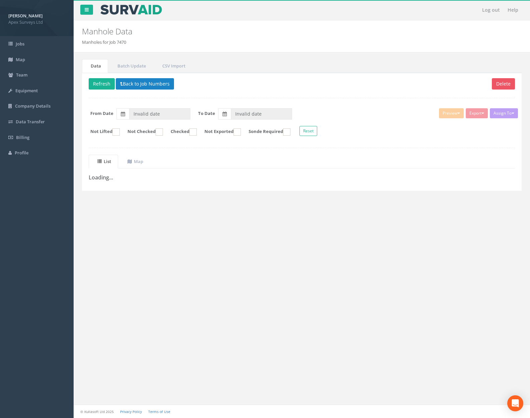
type input "[DATE]"
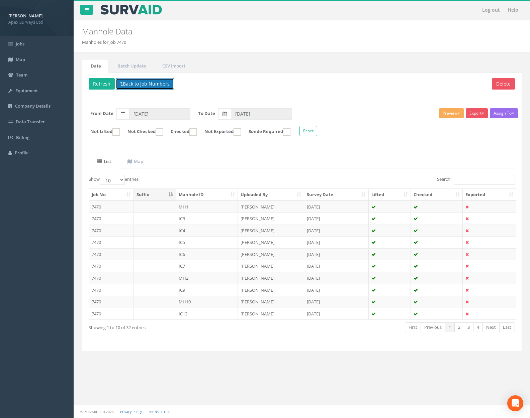
click at [143, 83] on button "Back to Job Numbers" at bounding box center [145, 83] width 58 height 11
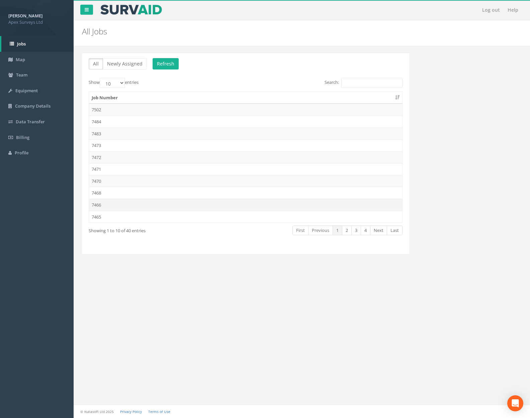
click at [127, 202] on td "7466" at bounding box center [245, 205] width 313 height 12
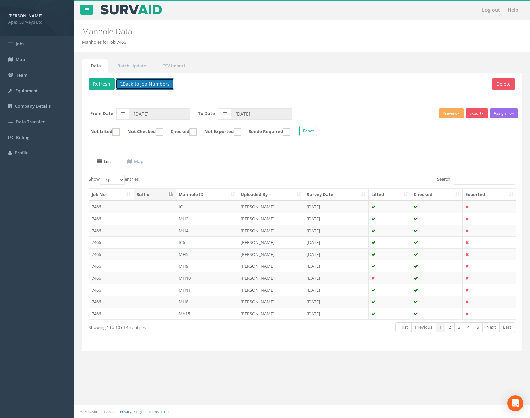
click at [151, 83] on button "Back to Job Numbers" at bounding box center [145, 83] width 58 height 11
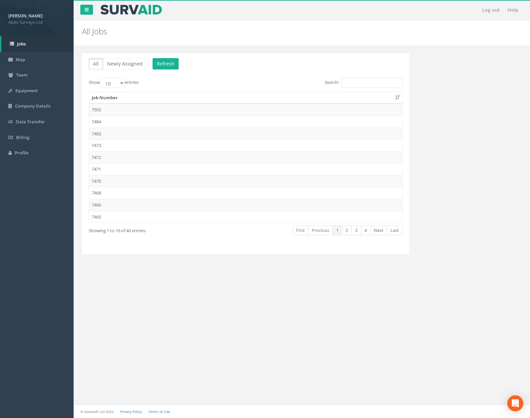
click at [123, 188] on td "7468" at bounding box center [245, 193] width 313 height 12
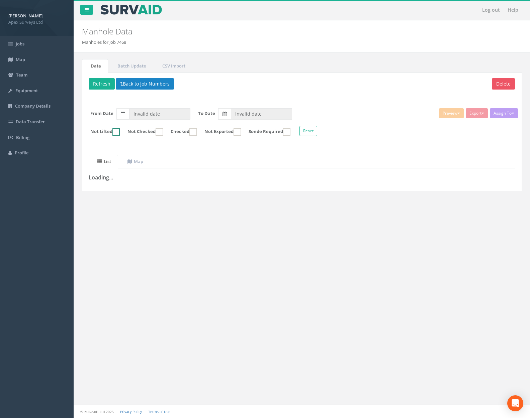
type input "[DATE]"
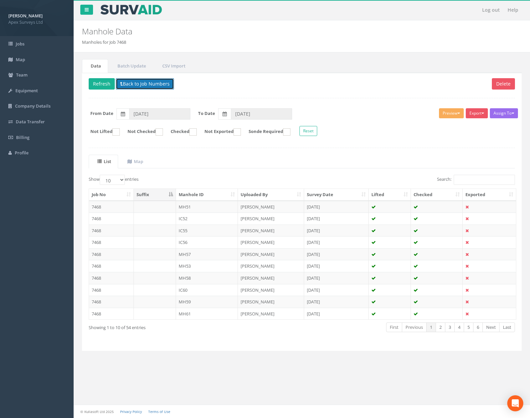
click at [151, 85] on button "Back to Job Numbers" at bounding box center [145, 83] width 58 height 11
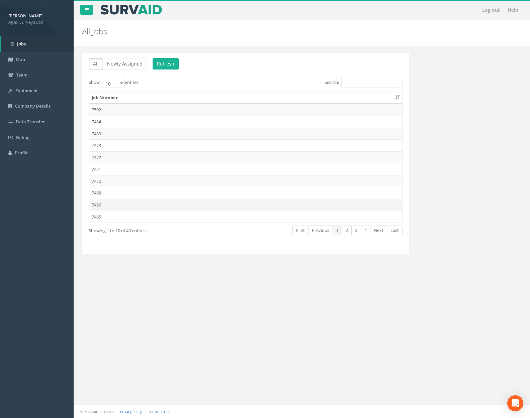
click at [129, 200] on td "7466" at bounding box center [245, 205] width 313 height 12
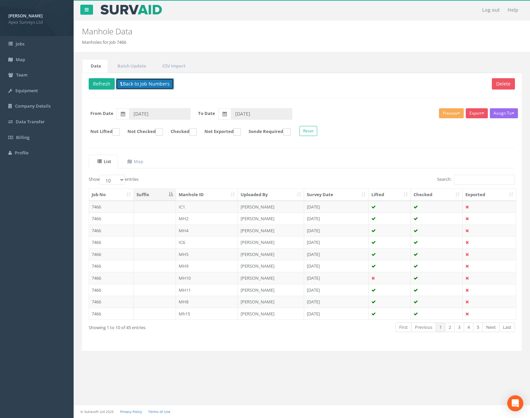
click at [155, 81] on button "Back to Job Numbers" at bounding box center [145, 83] width 58 height 11
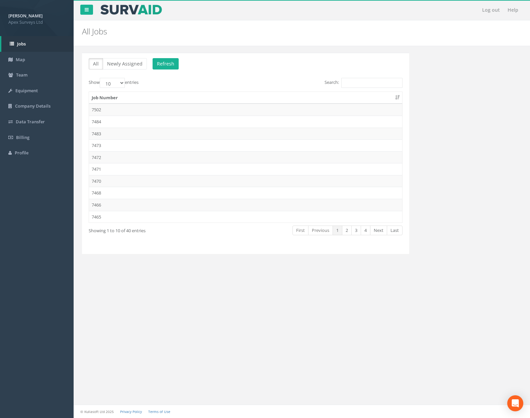
click at [145, 216] on td "7465" at bounding box center [245, 217] width 313 height 12
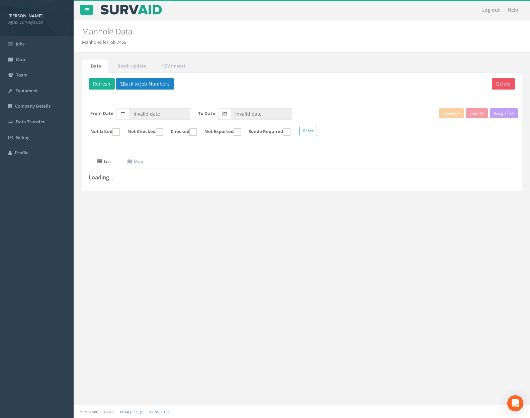
type input "[DATE]"
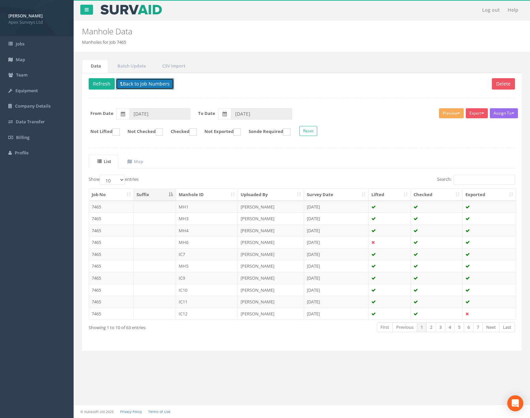
click at [152, 87] on button "Back to Job Numbers" at bounding box center [145, 83] width 58 height 11
